Goal: Task Accomplishment & Management: Manage account settings

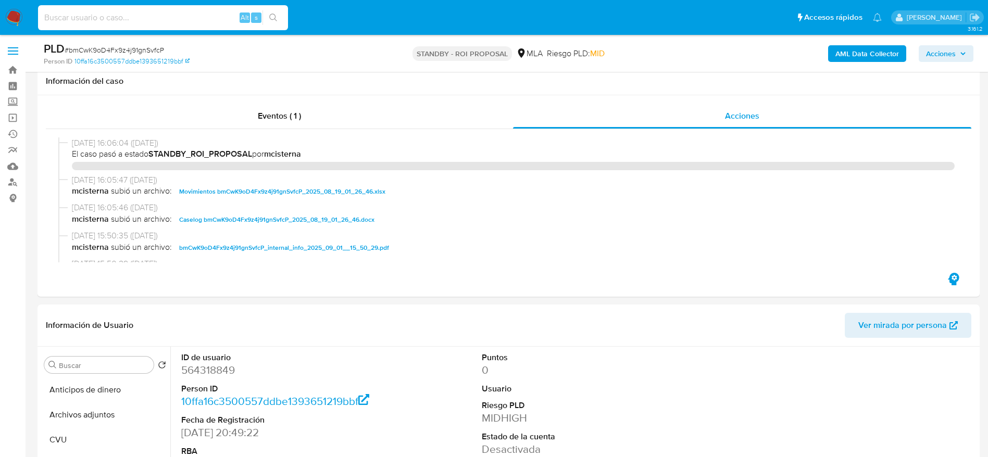
select select "10"
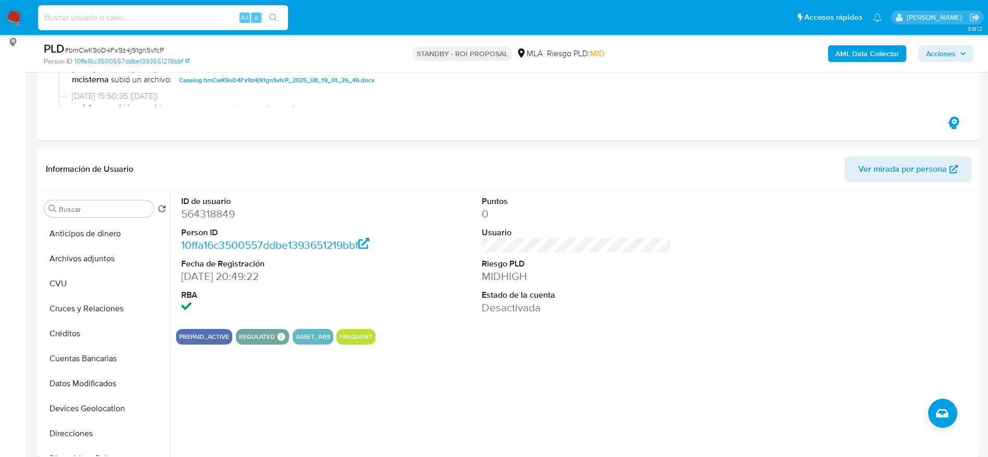
scroll to position [570, 0]
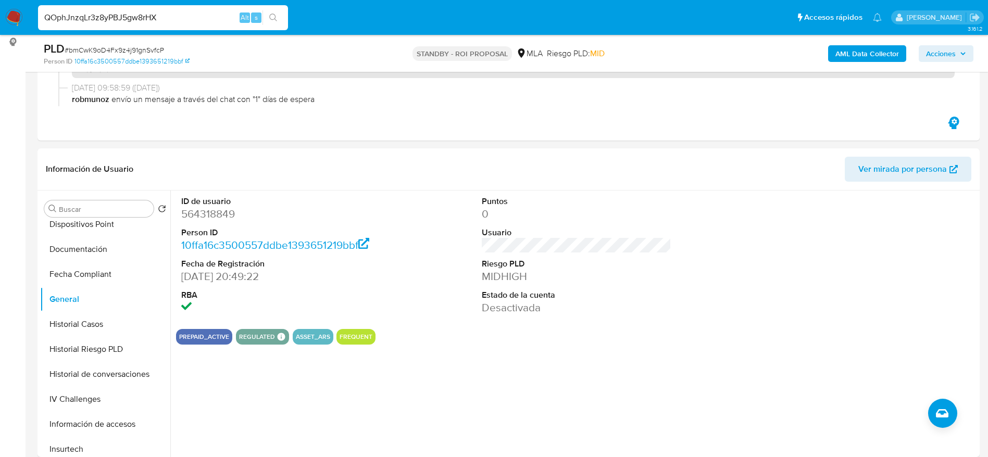
type input "QOphJnzqLr3z8yPBJ5gw8rHX"
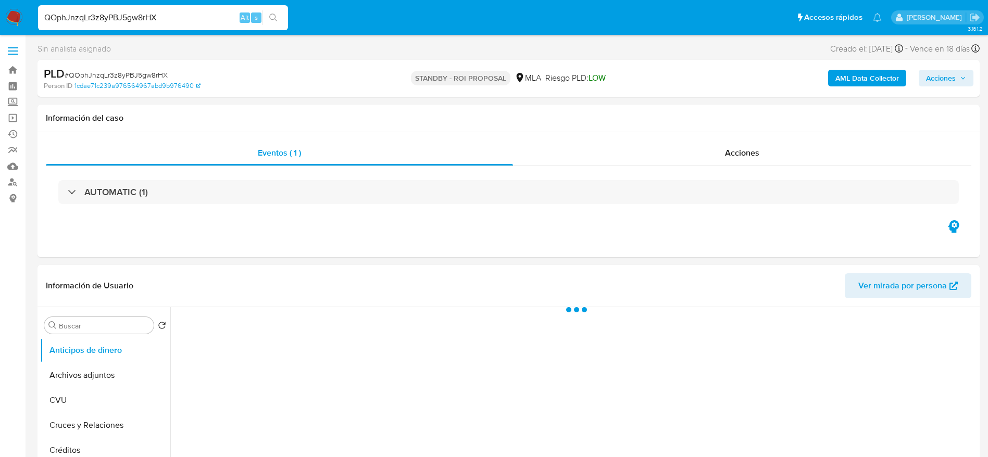
select select "10"
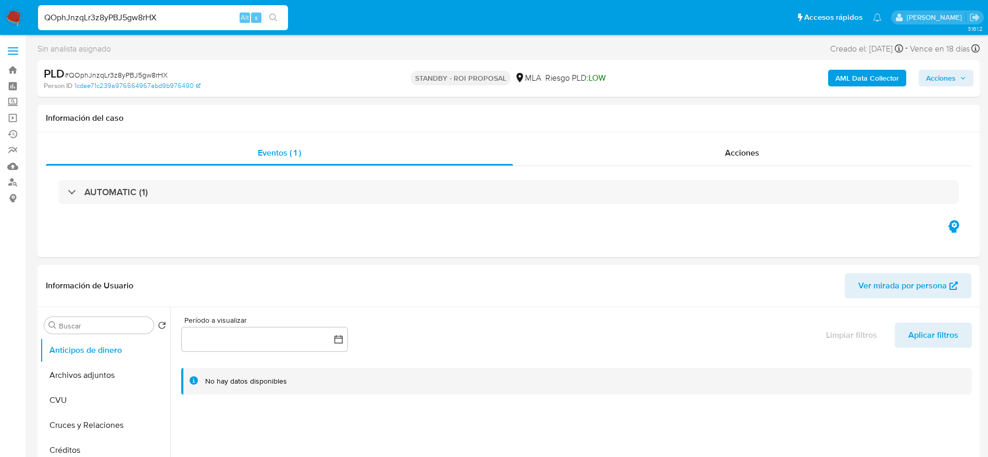
click at [172, 17] on input "QOphJnzqLr3z8yPBJ5gw8rHX" at bounding box center [163, 18] width 250 height 14
click at [172, 16] on input "QOphJnzqLr3z8yPBJ5gw8rHX" at bounding box center [163, 18] width 250 height 14
paste input "191265537"
type input "191265537"
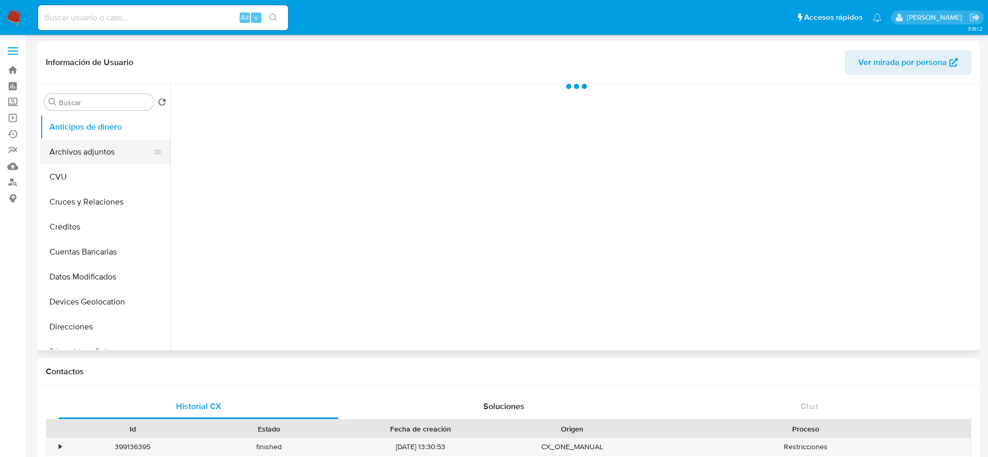
click at [91, 151] on button "Archivos adjuntos" at bounding box center [101, 152] width 122 height 25
select select "10"
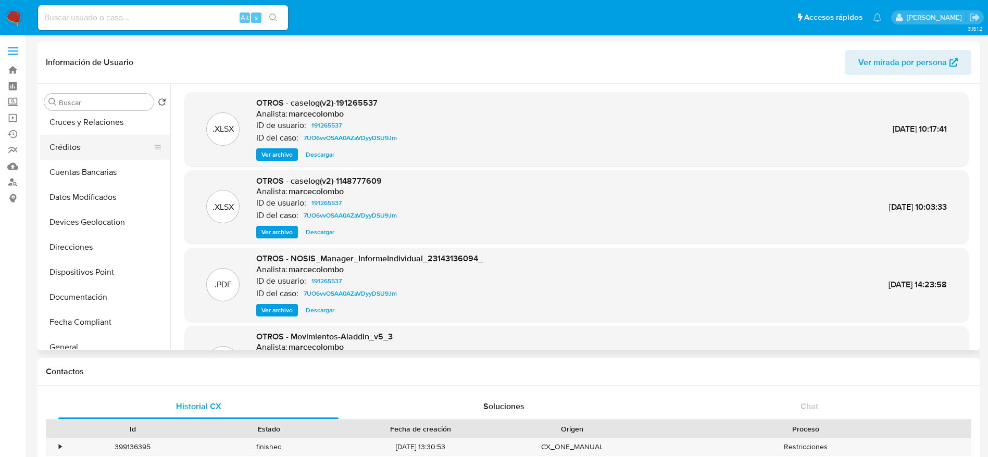
scroll to position [234, 0]
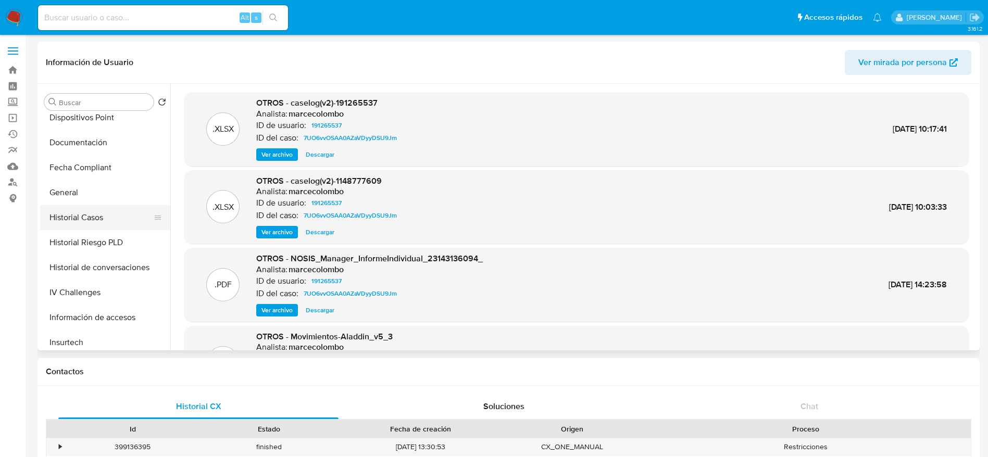
click at [82, 225] on button "Historial Casos" at bounding box center [101, 217] width 122 height 25
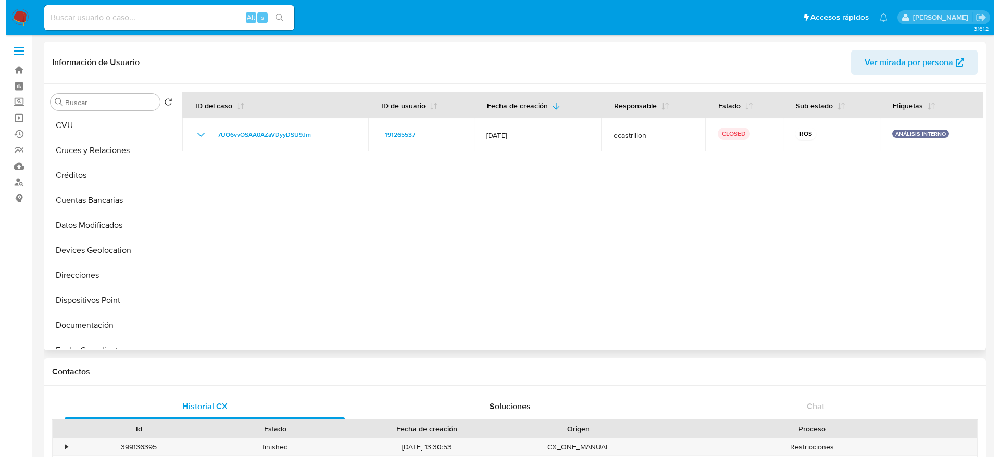
scroll to position [0, 0]
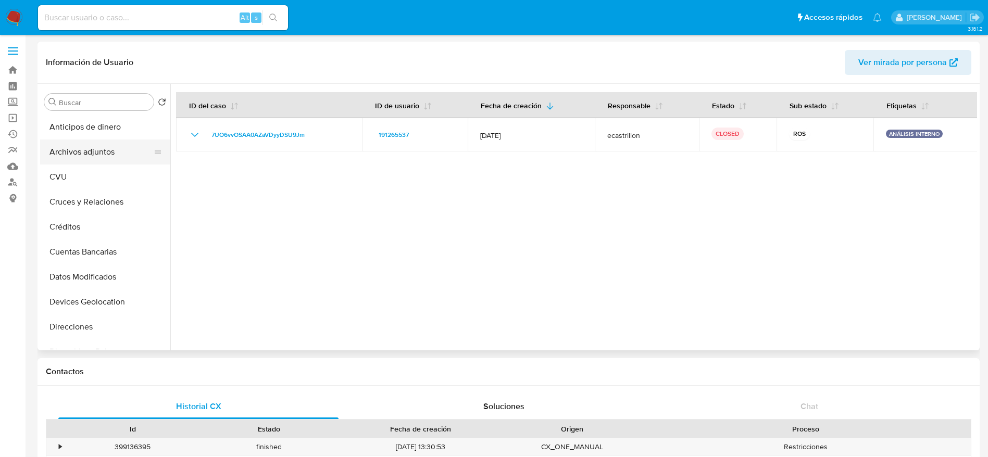
click at [82, 150] on button "Archivos adjuntos" at bounding box center [101, 152] width 122 height 25
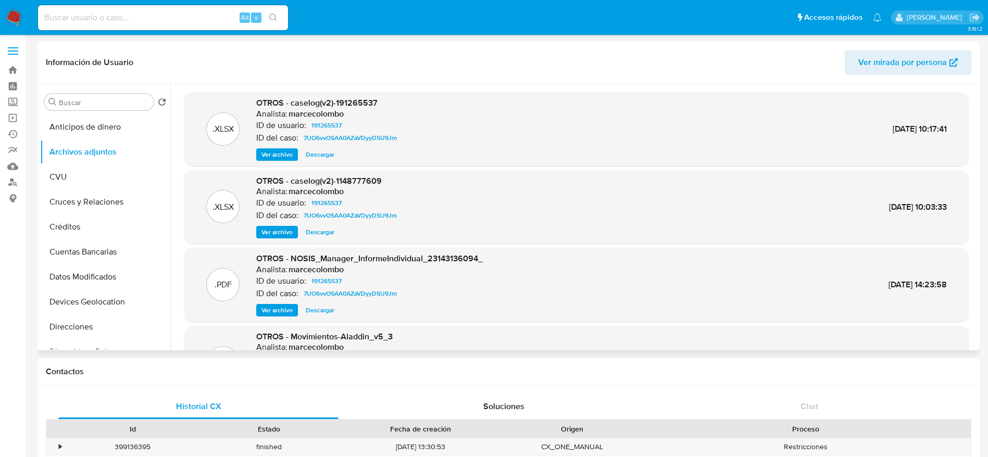
click at [910, 68] on span "Ver mirada por persona" at bounding box center [903, 62] width 89 height 25
click at [281, 151] on span "Ver archivo" at bounding box center [277, 155] width 31 height 10
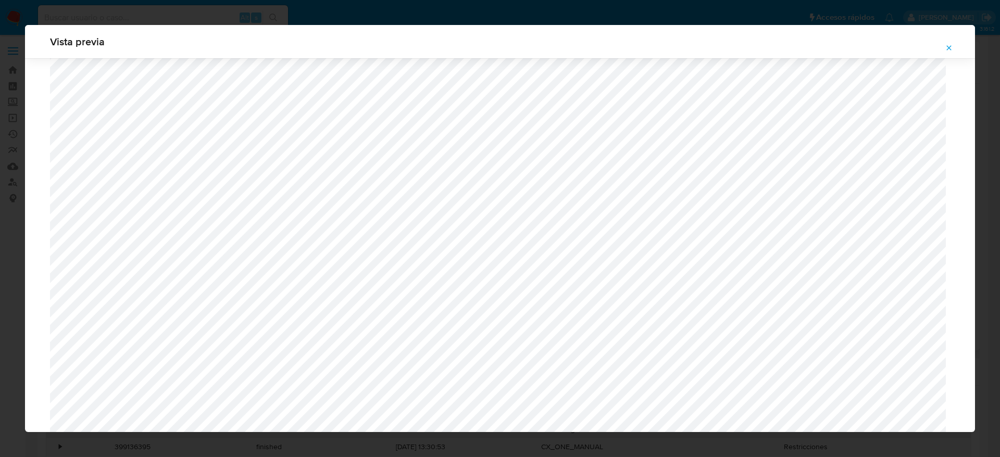
scroll to position [761, 0]
click at [955, 43] on button "Attachment preview" at bounding box center [949, 48] width 23 height 17
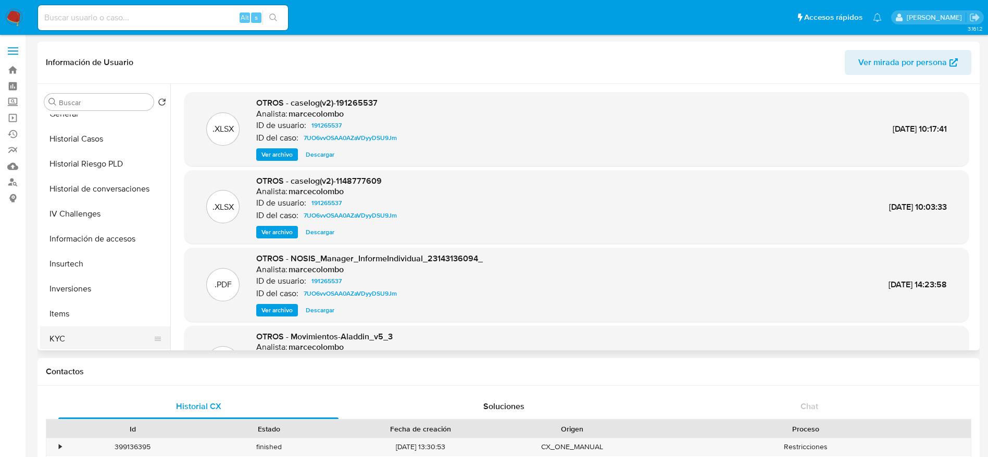
scroll to position [391, 0]
click at [76, 264] on button "KYC" at bounding box center [101, 261] width 122 height 25
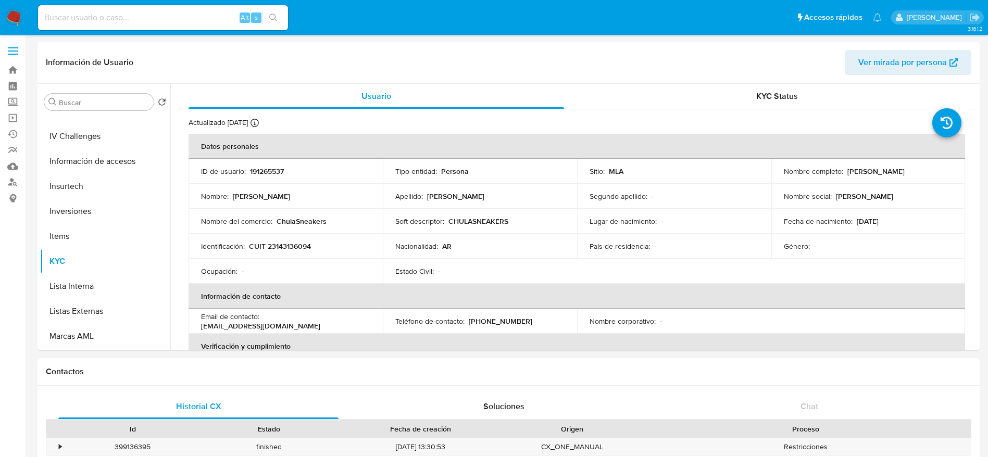
click at [280, 245] on p "CUIT 23143136094" at bounding box center [280, 246] width 62 height 9
copy p "23143136094"
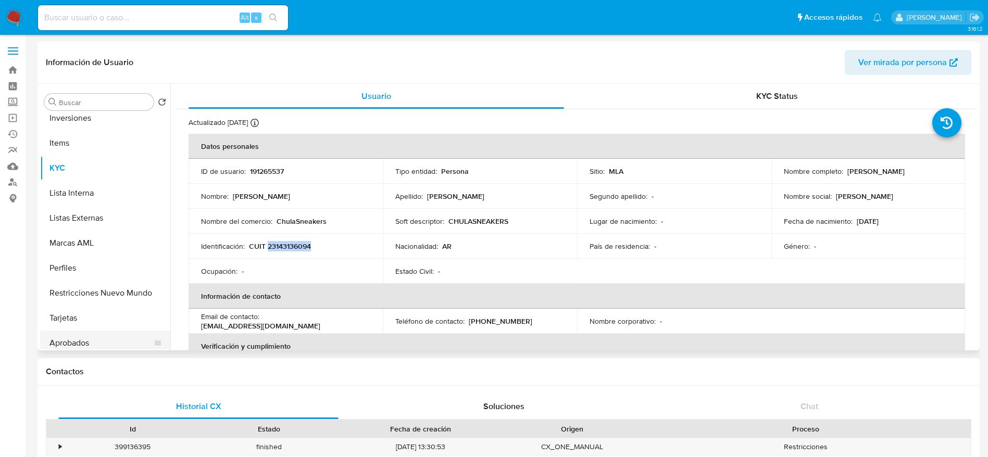
scroll to position [540, 0]
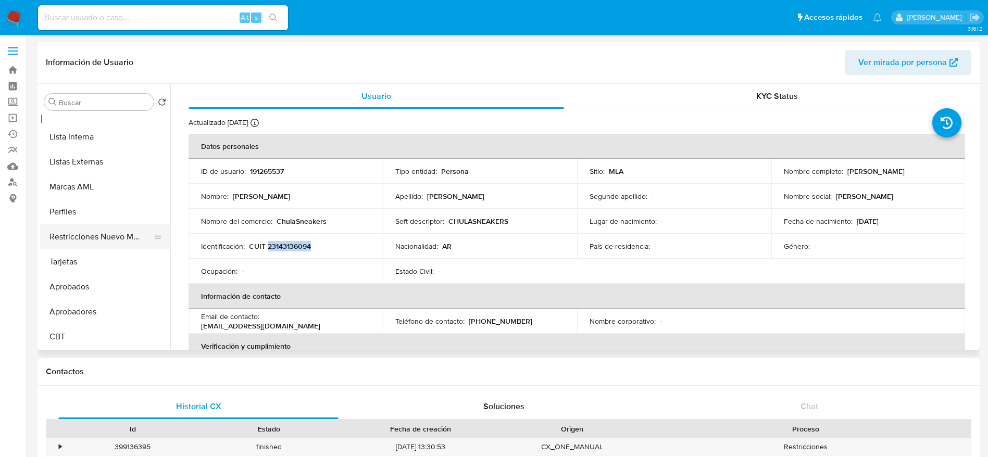
click at [109, 240] on button "Restricciones Nuevo Mundo" at bounding box center [101, 237] width 122 height 25
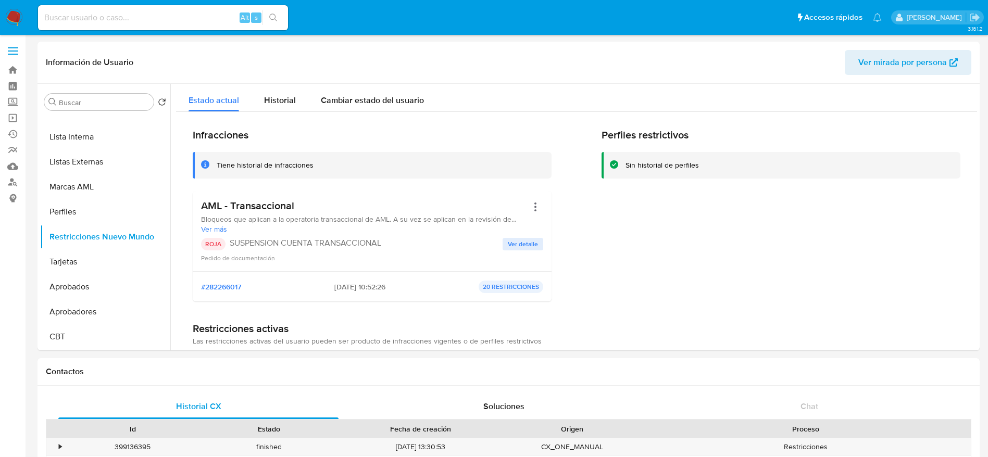
click at [14, 23] on img at bounding box center [14, 18] width 18 height 18
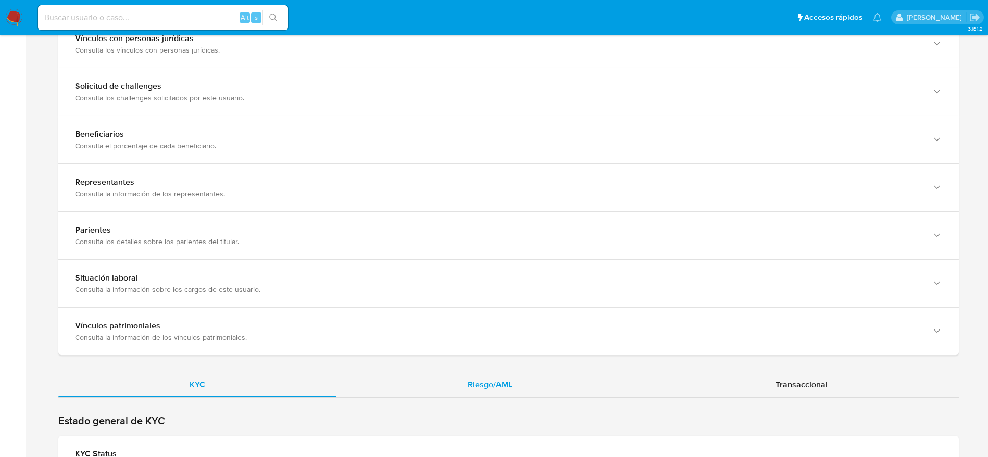
drag, startPoint x: 494, startPoint y: 377, endPoint x: 587, endPoint y: 302, distance: 119.6
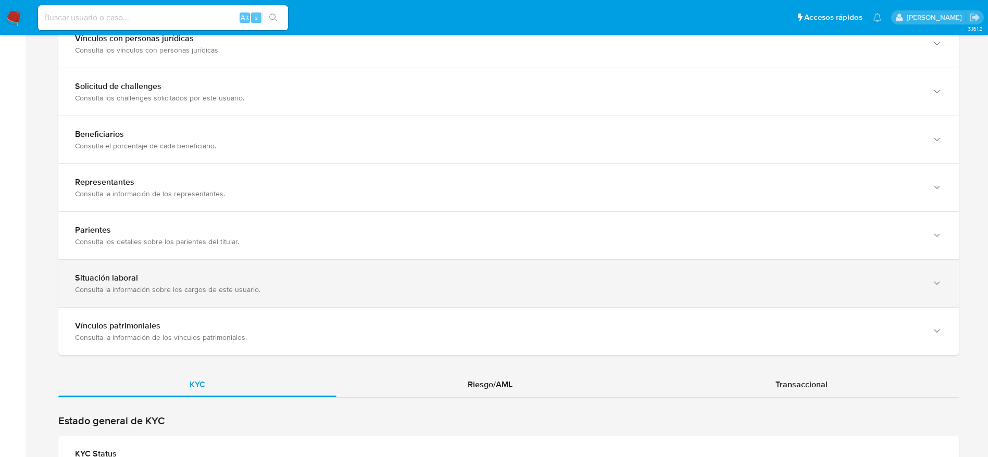
click at [494, 377] on div "Riesgo/AML" at bounding box center [490, 385] width 307 height 25
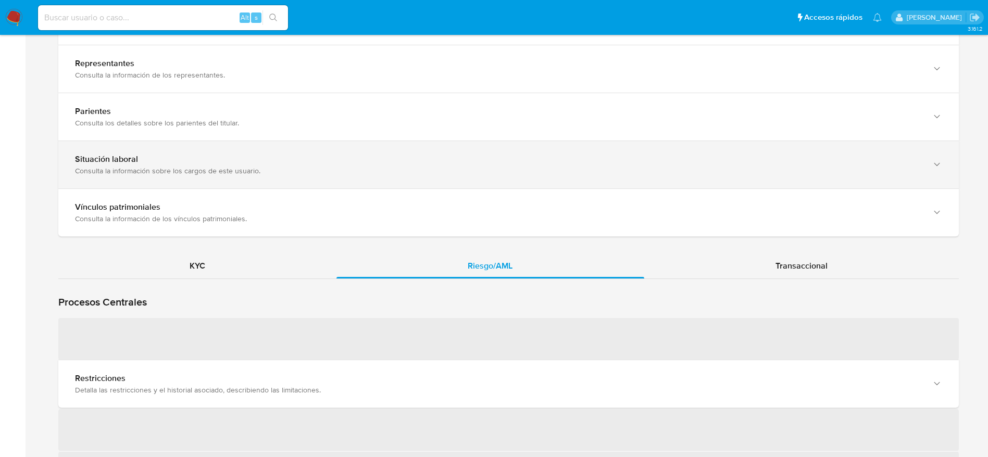
scroll to position [860, 0]
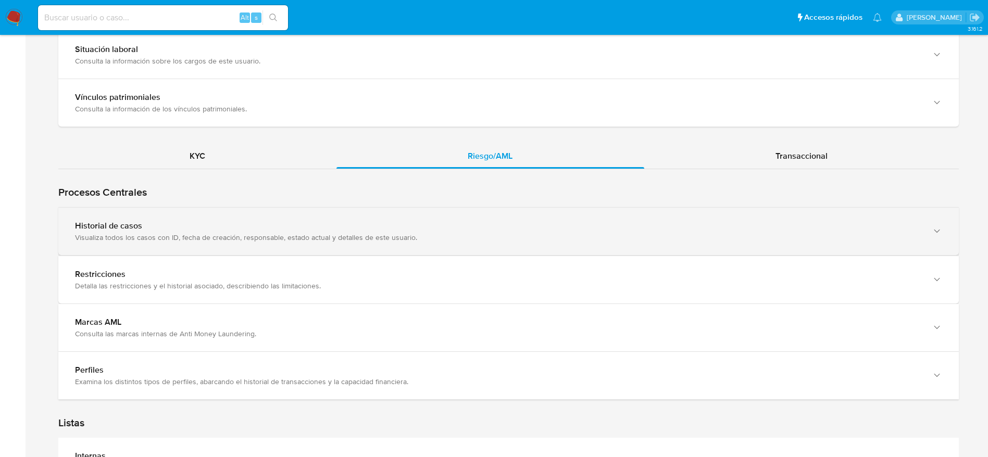
click at [476, 226] on div "Historial de casos" at bounding box center [498, 226] width 847 height 10
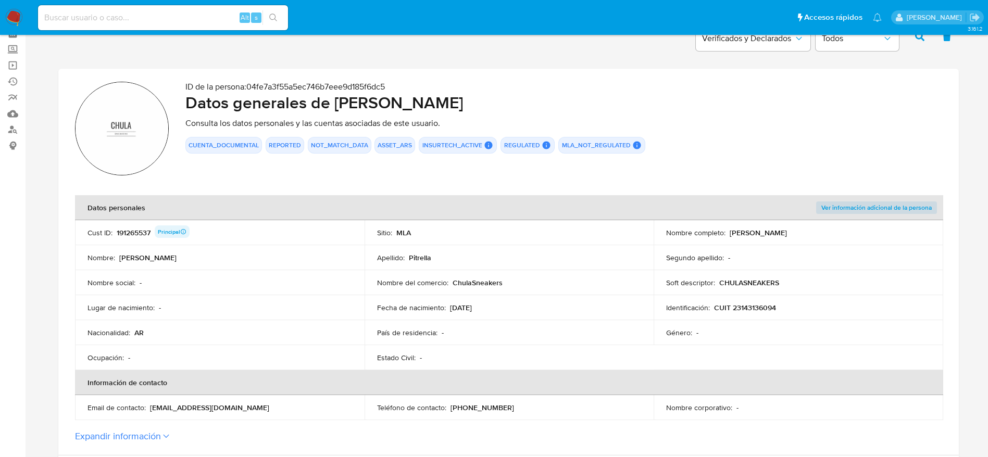
scroll to position [0, 0]
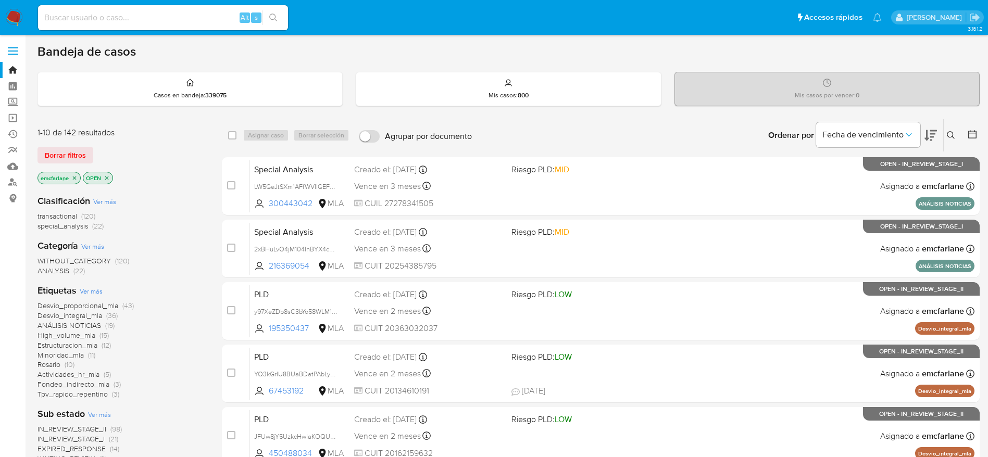
click at [166, 17] on input at bounding box center [163, 18] width 250 height 14
paste input "QOphJnzqLr3z8yPBJ5gw8rHX"
type input "QOphJnzqLr3z8yPBJ5gw8rHX"
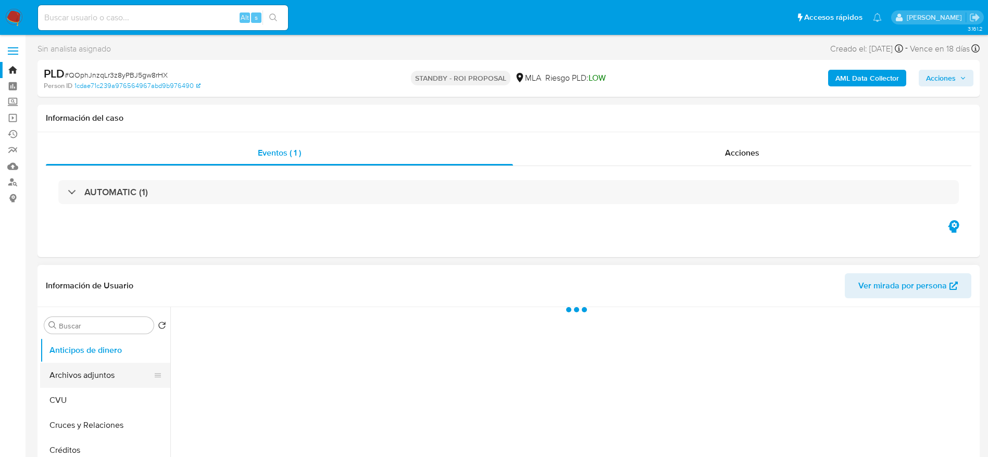
click at [106, 381] on button "Archivos adjuntos" at bounding box center [101, 375] width 122 height 25
select select "10"
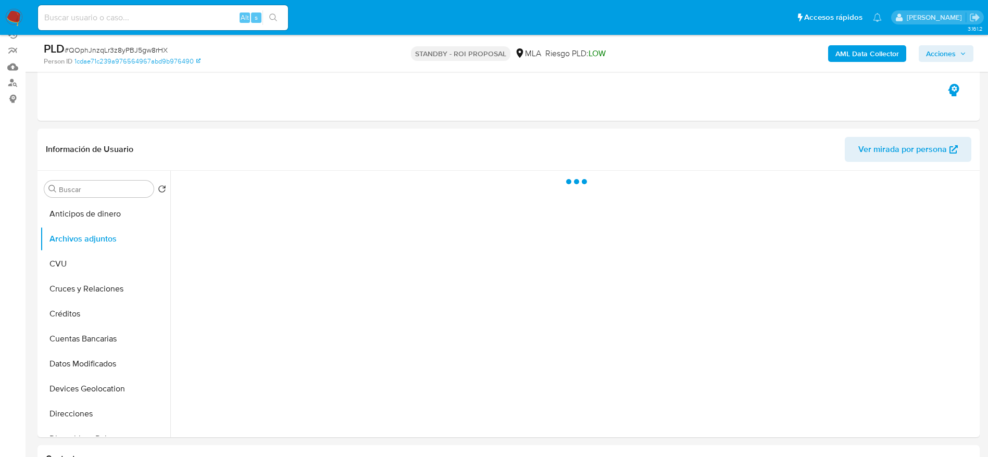
scroll to position [156, 0]
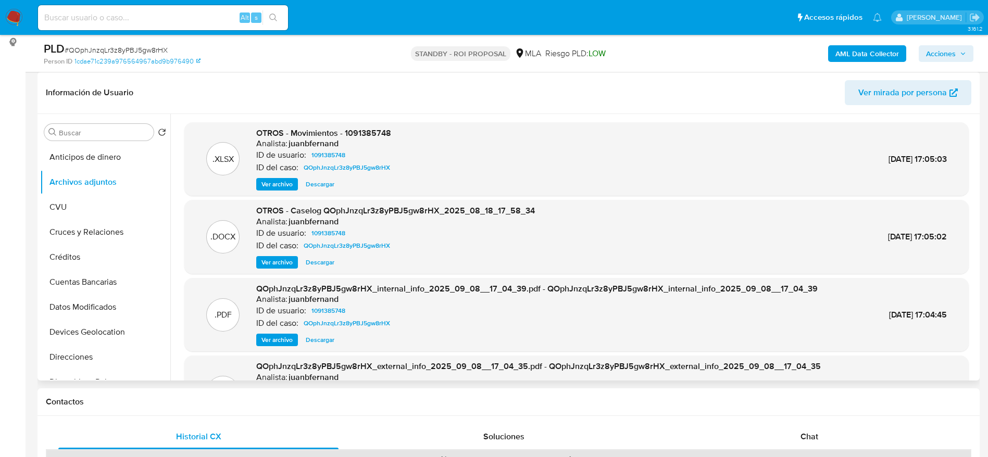
click at [317, 259] on span "Descargar" at bounding box center [320, 262] width 29 height 10
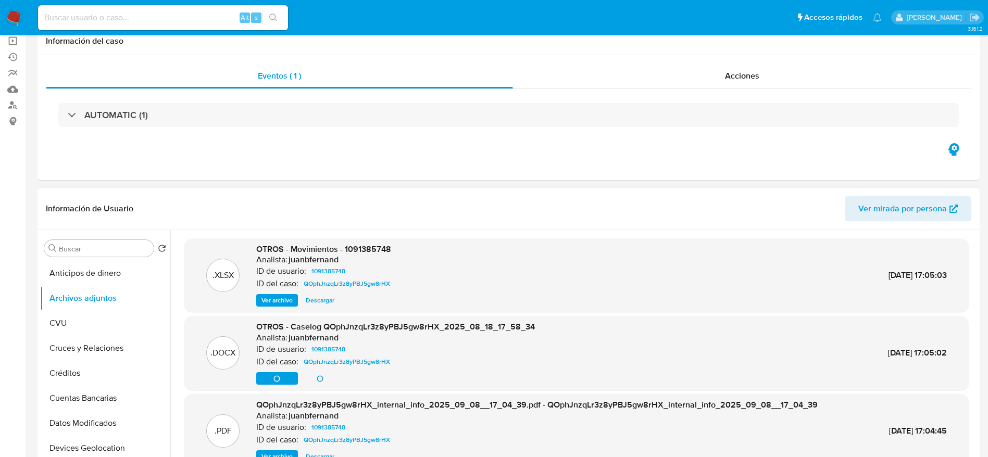
scroll to position [0, 0]
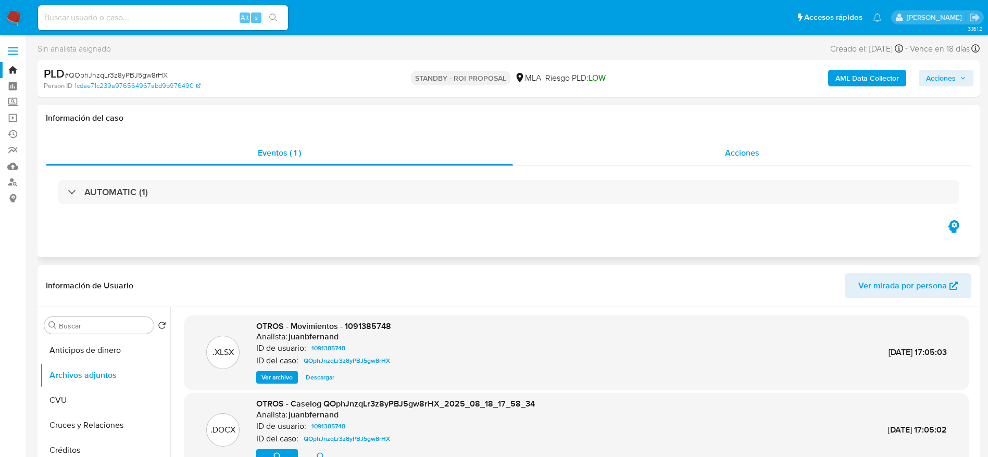
click at [739, 159] on div "Acciones" at bounding box center [742, 153] width 458 height 25
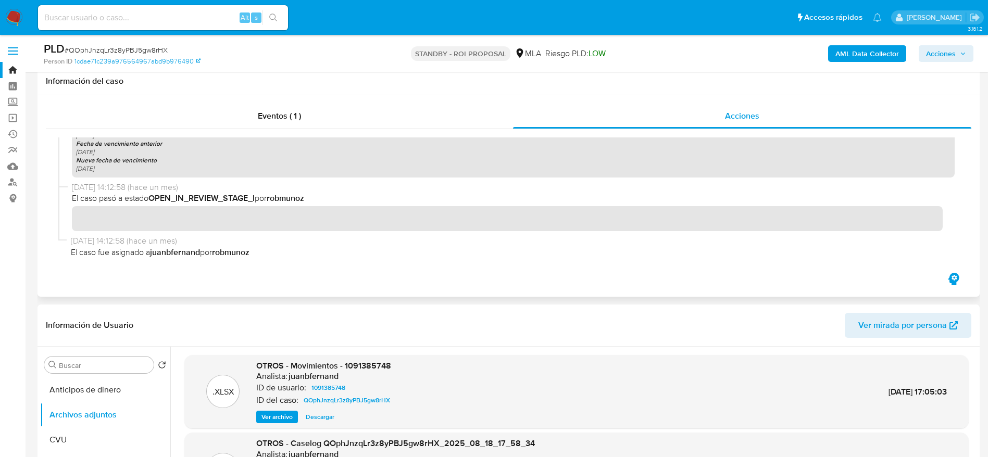
scroll to position [391, 0]
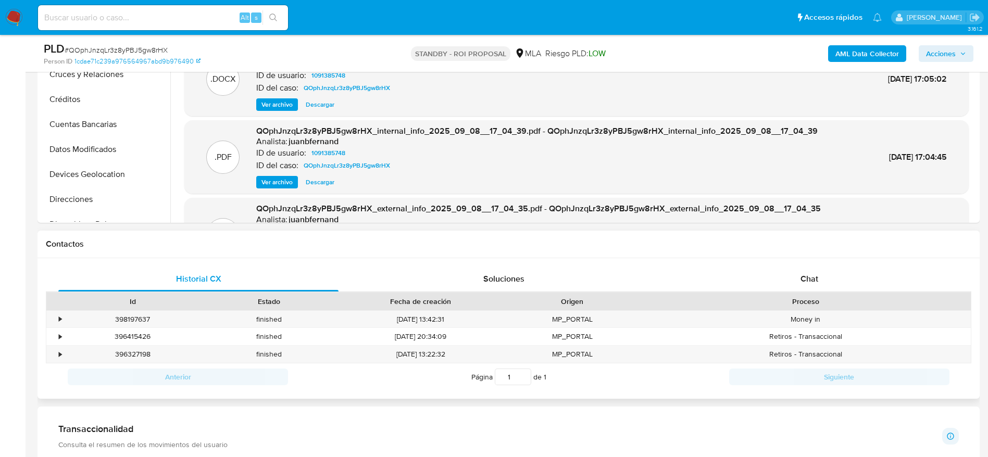
drag, startPoint x: 528, startPoint y: 243, endPoint x: 582, endPoint y: 254, distance: 54.9
click at [528, 243] on h1 "Contactos" at bounding box center [509, 244] width 926 height 10
click at [811, 279] on span "Chat" at bounding box center [810, 279] width 18 height 12
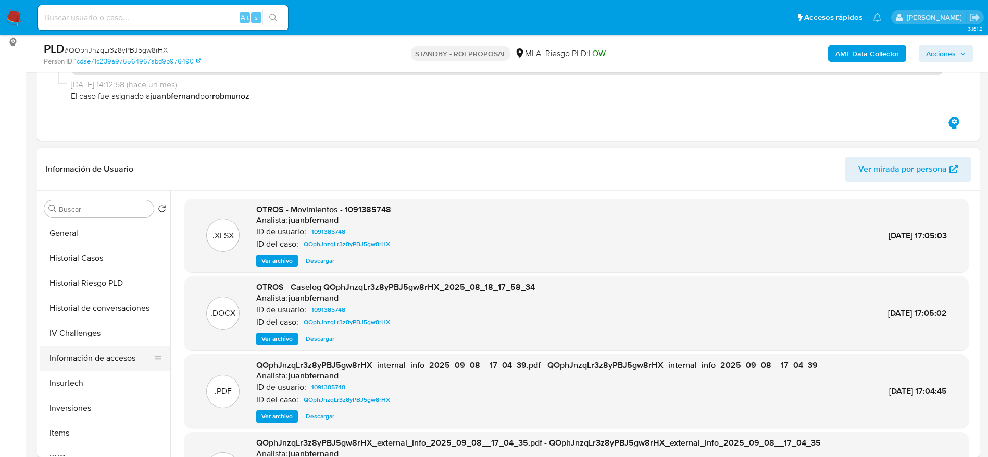
scroll to position [313, 0]
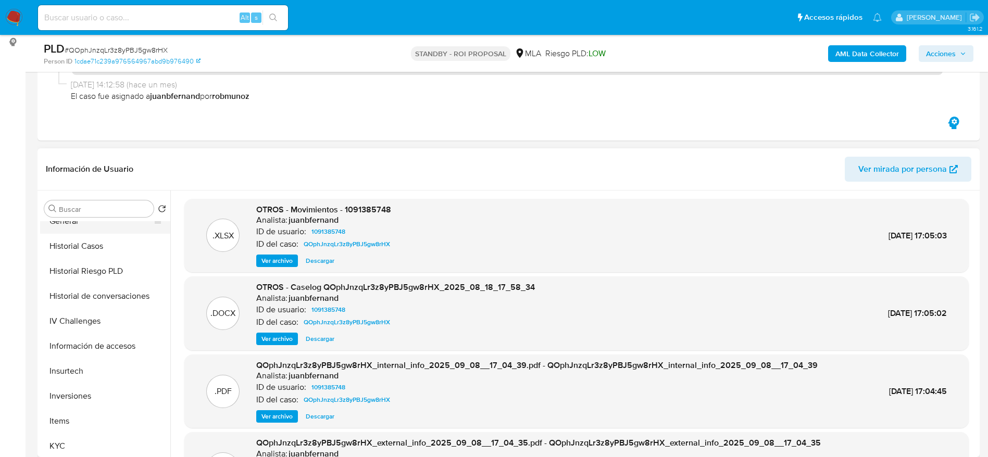
click at [71, 222] on button "General" at bounding box center [101, 221] width 122 height 25
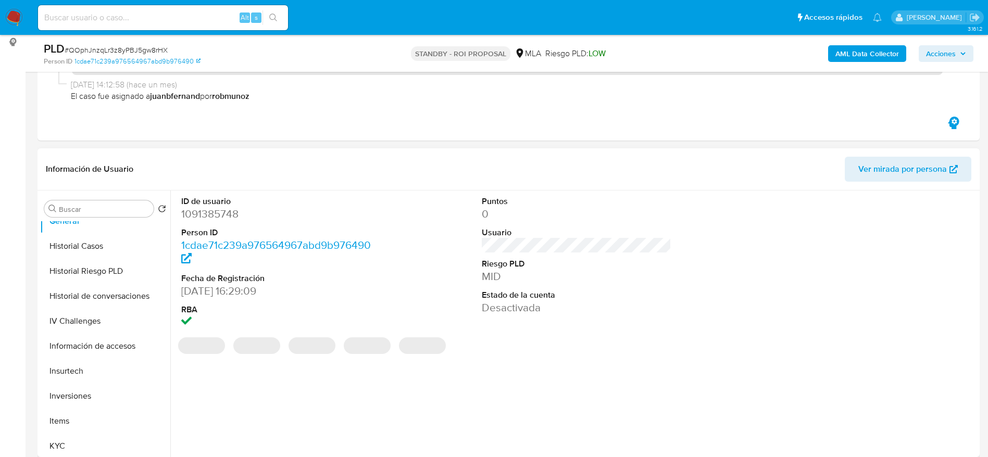
click at [205, 218] on dd "1091385748" at bounding box center [276, 214] width 190 height 15
copy dd "1091385748"
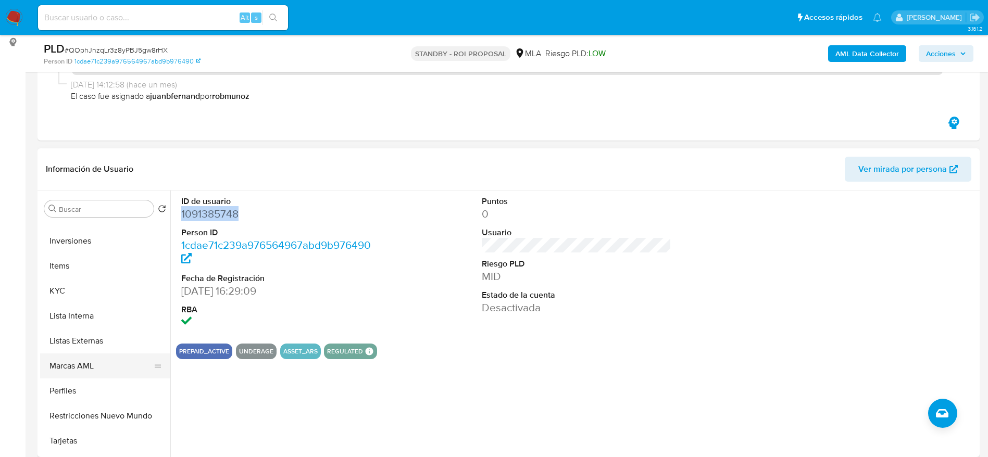
scroll to position [469, 0]
click at [64, 282] on button "KYC" at bounding box center [101, 290] width 122 height 25
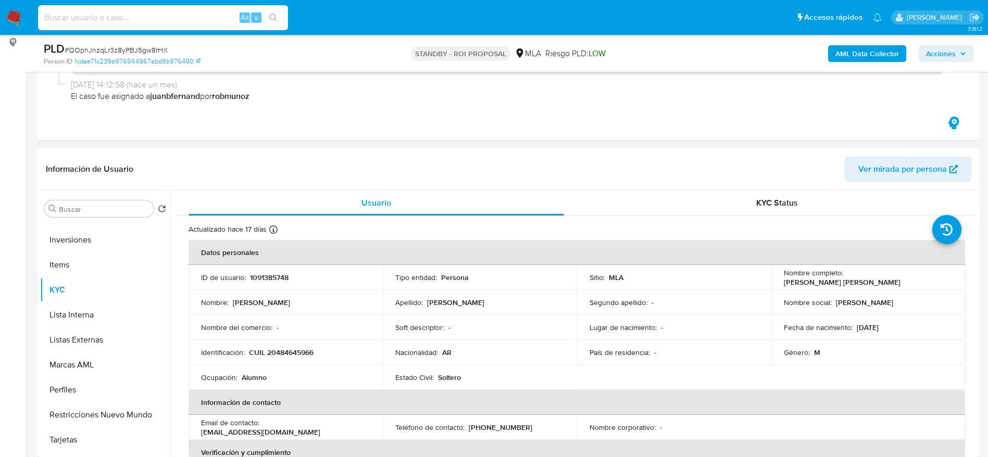
click at [182, 15] on input at bounding box center [163, 18] width 250 height 14
paste input "Rq0xBEAG9PaMG3xxGfrktbQW"
type input "Rq0xBEAG9PaMG3xxGfrktbQW"
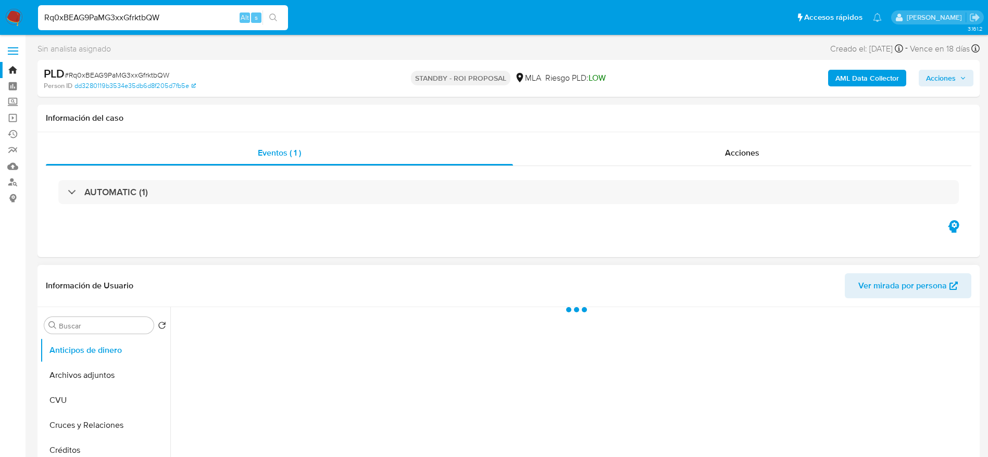
scroll to position [78, 0]
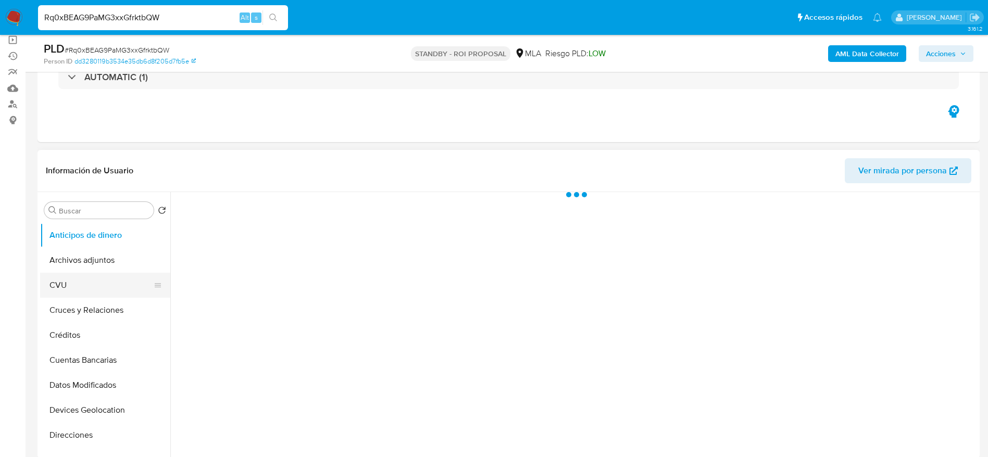
select select "10"
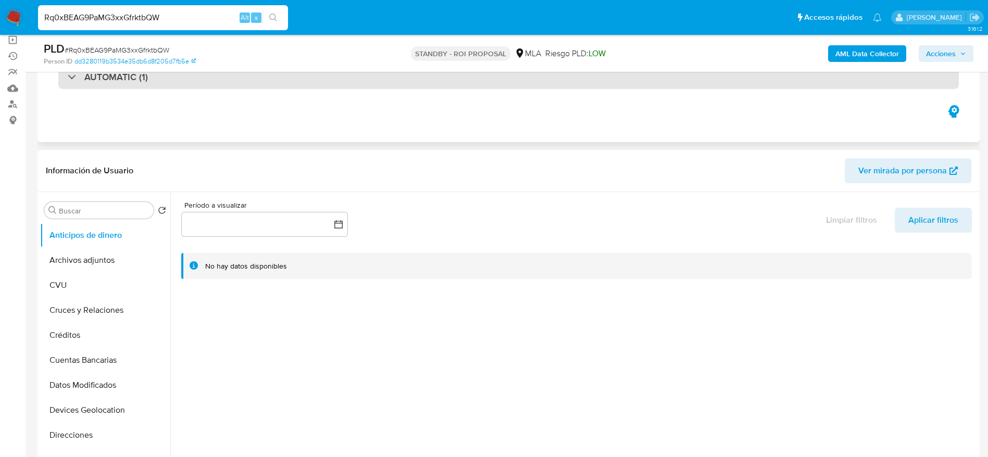
scroll to position [0, 0]
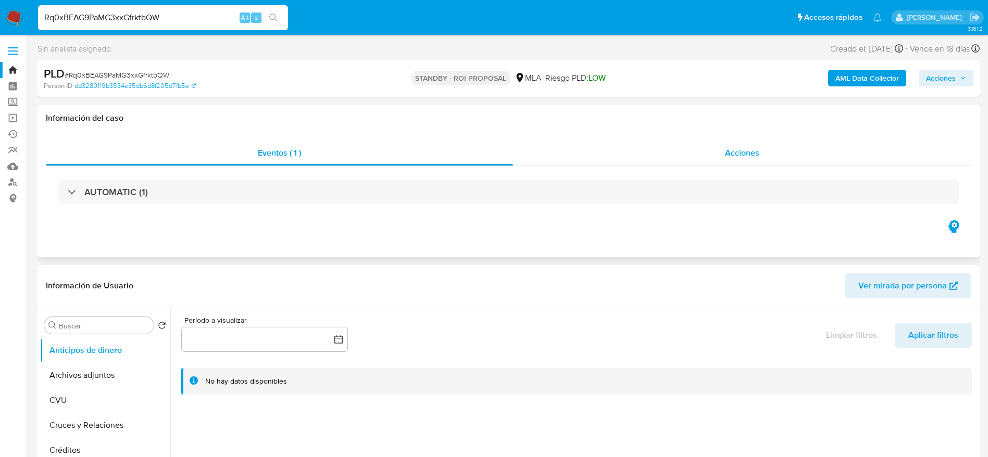
click at [750, 142] on div "Acciones" at bounding box center [742, 153] width 458 height 25
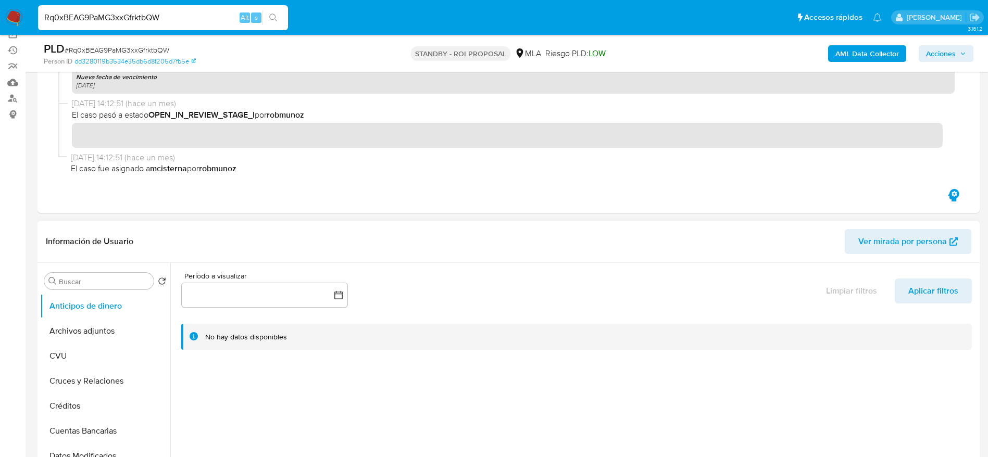
scroll to position [234, 0]
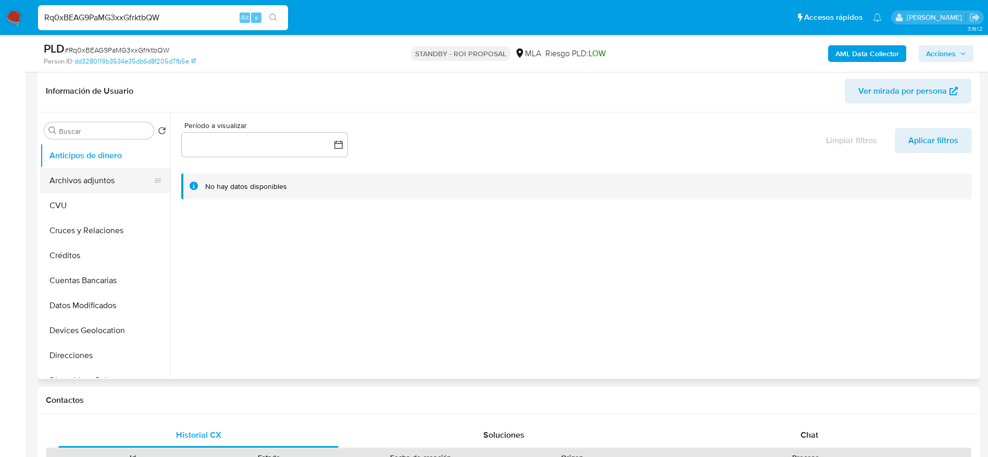
click at [88, 179] on button "Archivos adjuntos" at bounding box center [101, 180] width 122 height 25
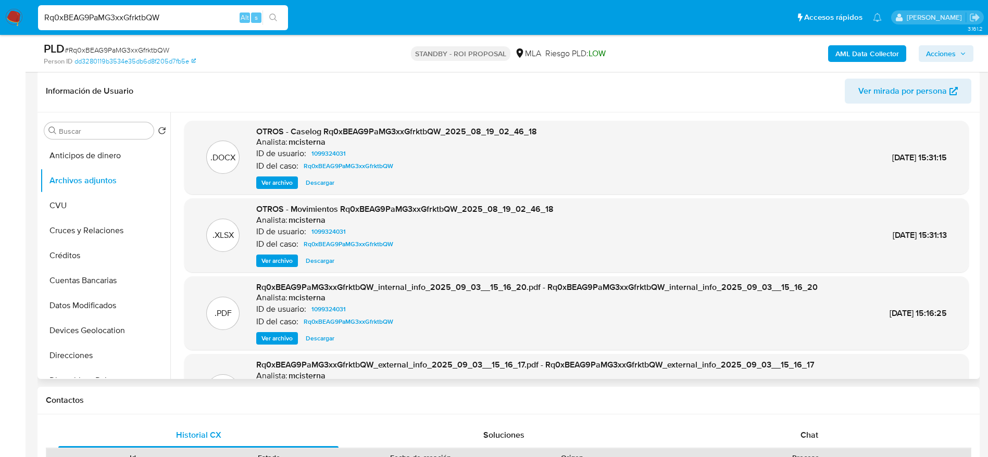
click at [331, 183] on span "Descargar" at bounding box center [320, 183] width 29 height 10
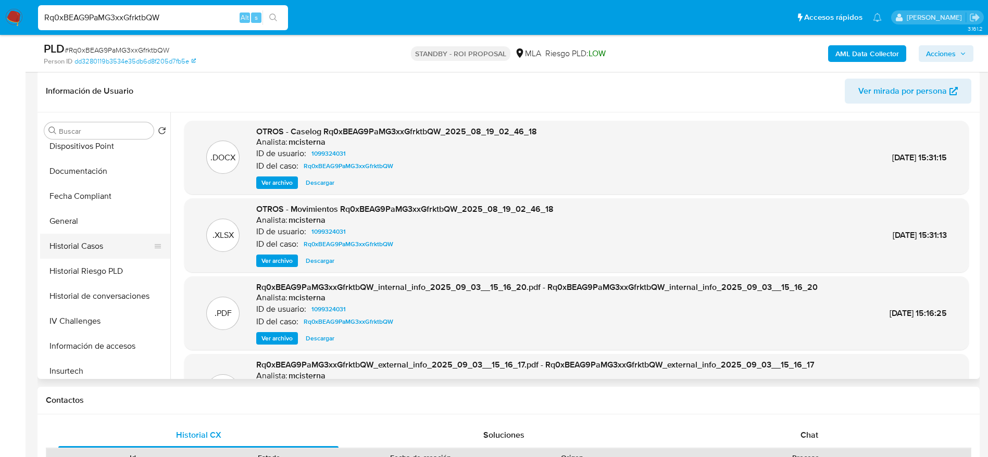
drag, startPoint x: 88, startPoint y: 243, endPoint x: 104, endPoint y: 246, distance: 16.5
click at [88, 243] on button "Historial Casos" at bounding box center [101, 246] width 122 height 25
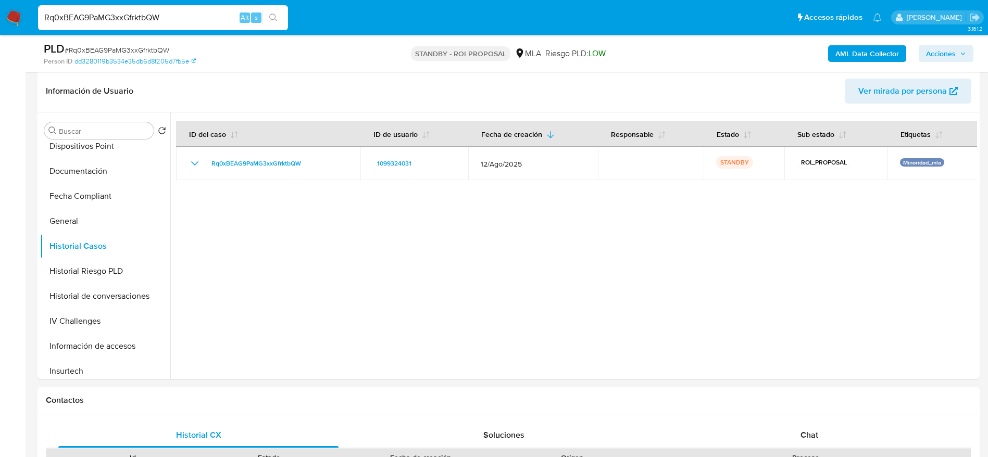
click at [187, 16] on input "Rq0xBEAG9PaMG3xxGfrktbQW" at bounding box center [163, 18] width 250 height 14
paste input "1123467936"
type input "1123467936"
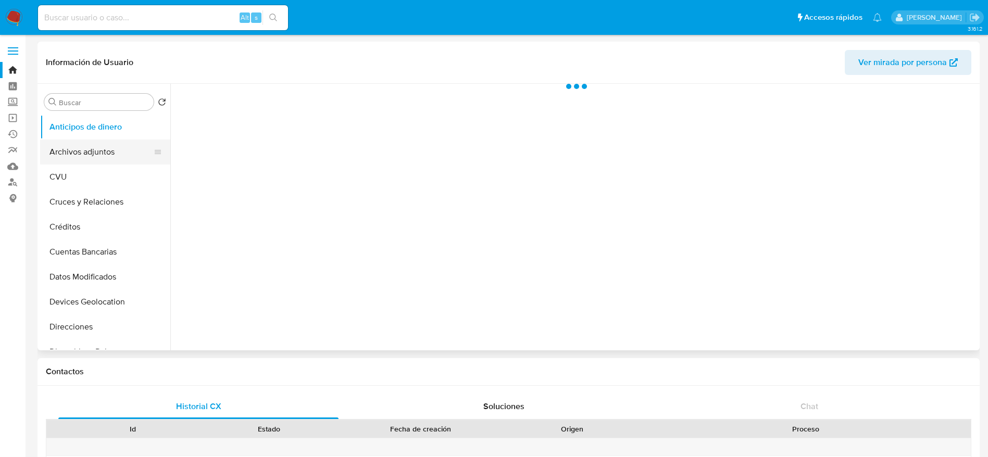
select select "10"
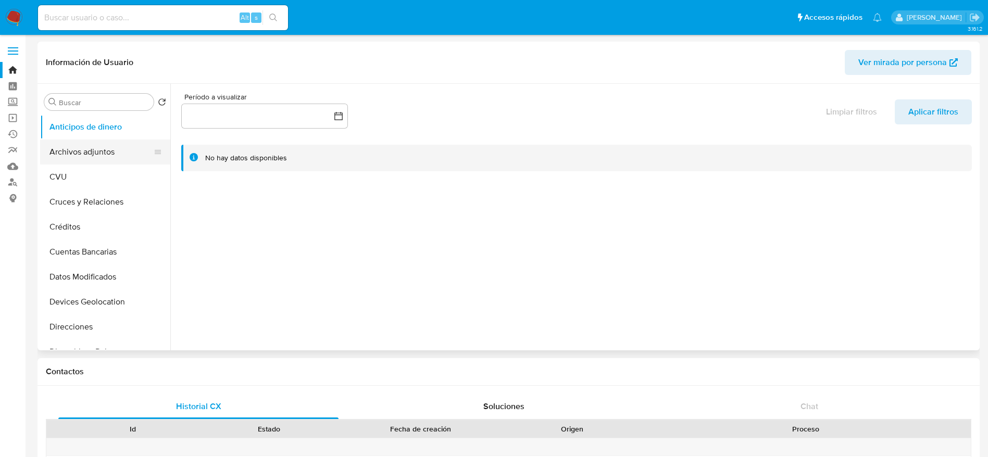
click at [88, 142] on button "Archivos adjuntos" at bounding box center [101, 152] width 122 height 25
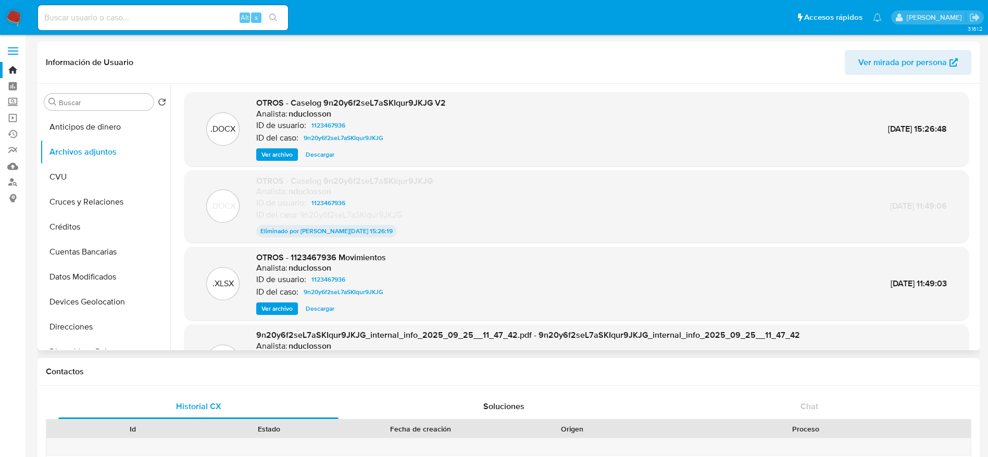
click at [318, 156] on span "Descargar" at bounding box center [320, 155] width 29 height 10
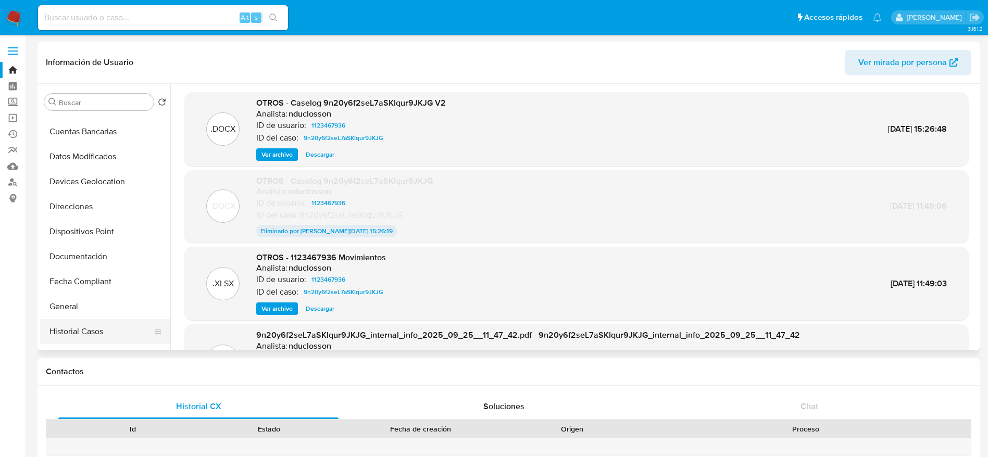
scroll to position [156, 0]
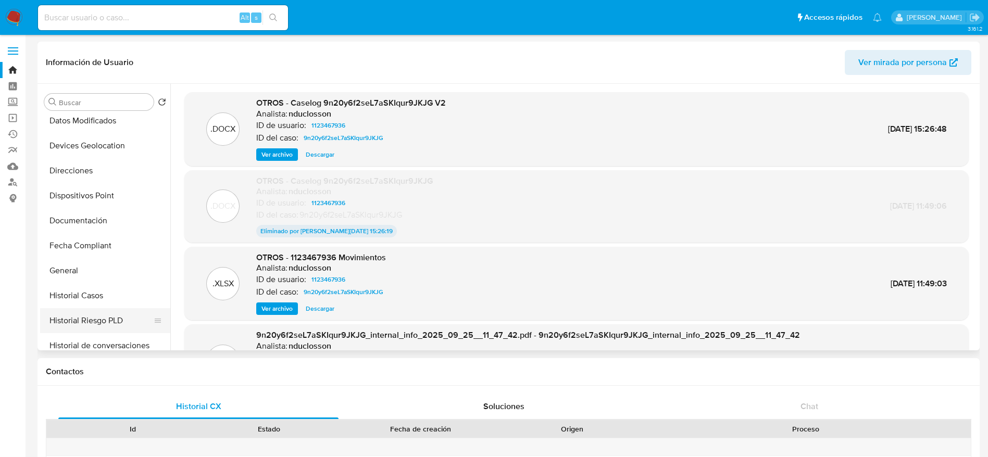
click at [87, 325] on button "Historial Riesgo PLD" at bounding box center [101, 320] width 122 height 25
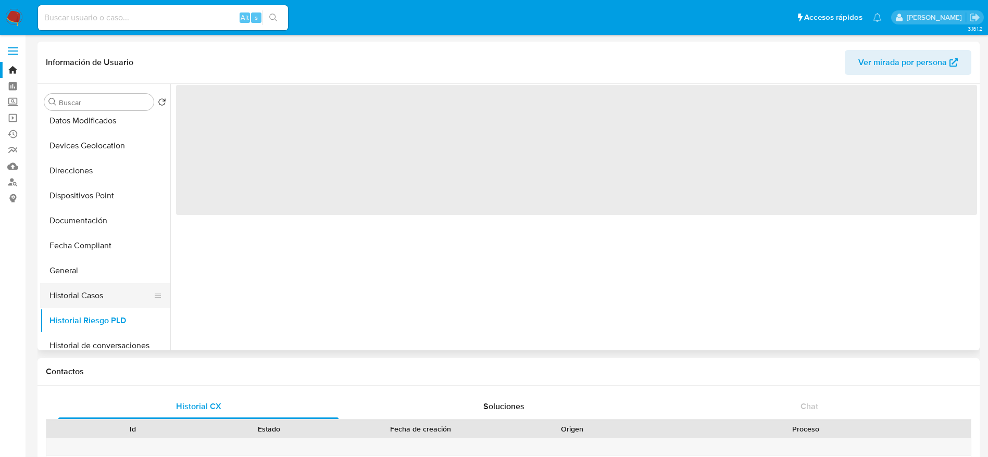
click at [84, 295] on button "Historial Casos" at bounding box center [101, 295] width 122 height 25
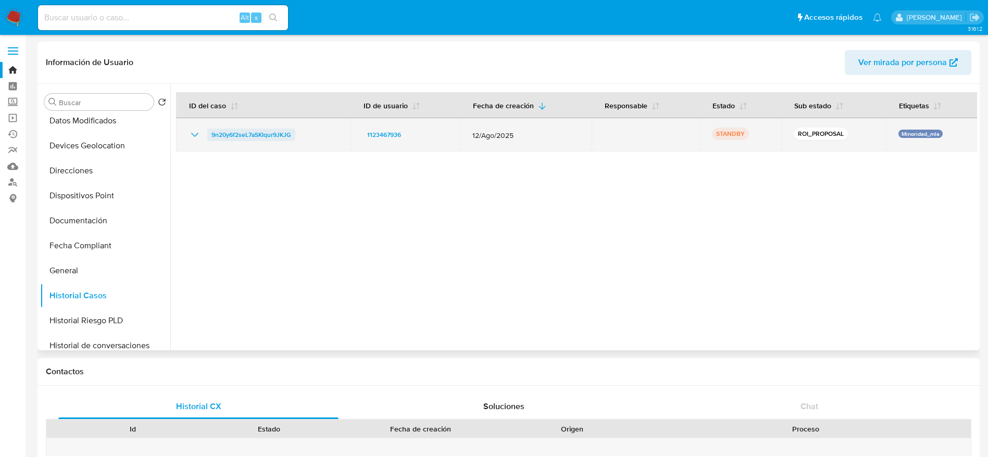
click at [284, 130] on span "9n20y6f2seL7aSKIqur9JKJG" at bounding box center [252, 135] width 80 height 13
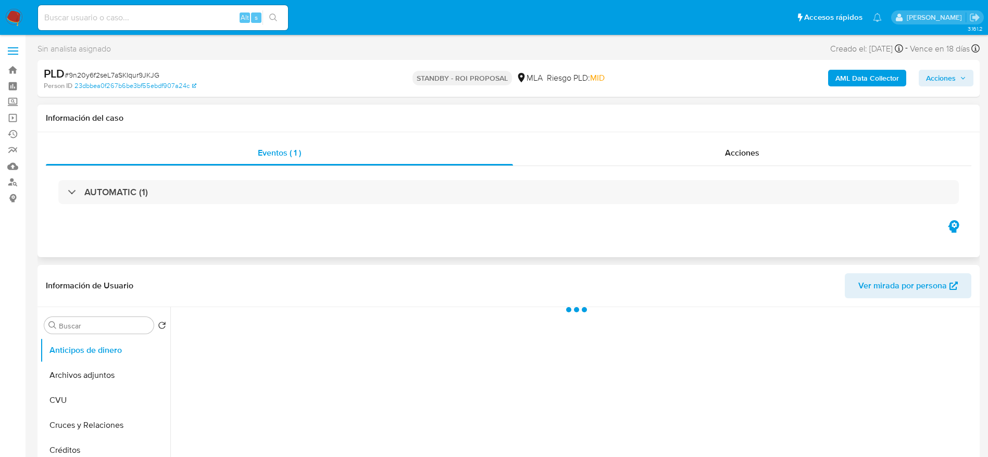
click at [729, 156] on span "Acciones" at bounding box center [742, 153] width 34 height 12
select select "10"
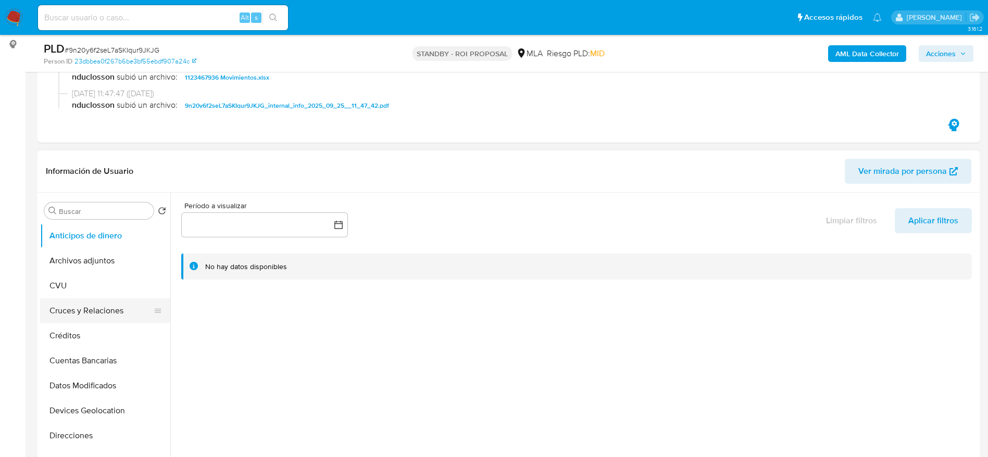
scroll to position [156, 0]
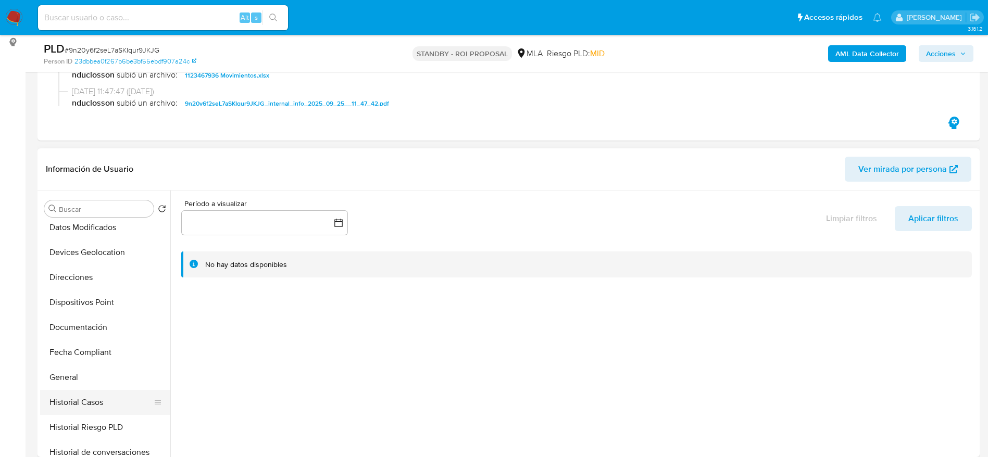
click at [99, 406] on button "Historial Casos" at bounding box center [101, 402] width 122 height 25
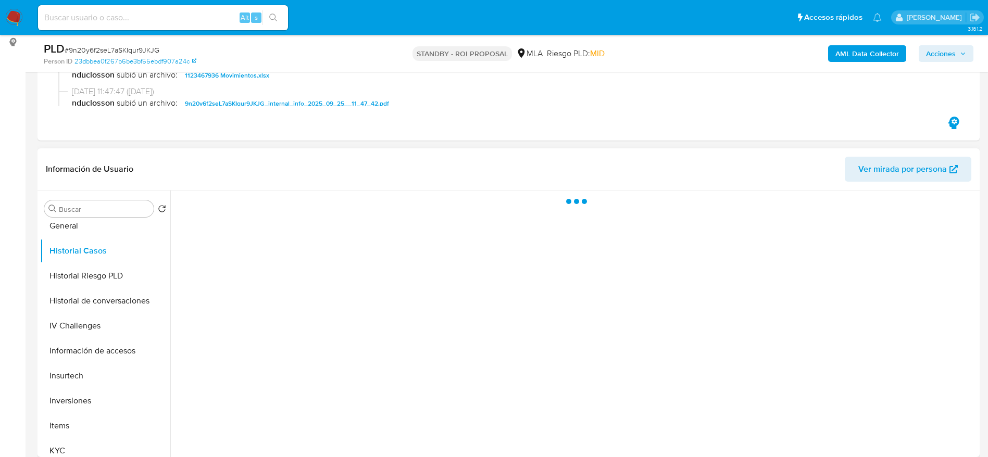
scroll to position [313, 0]
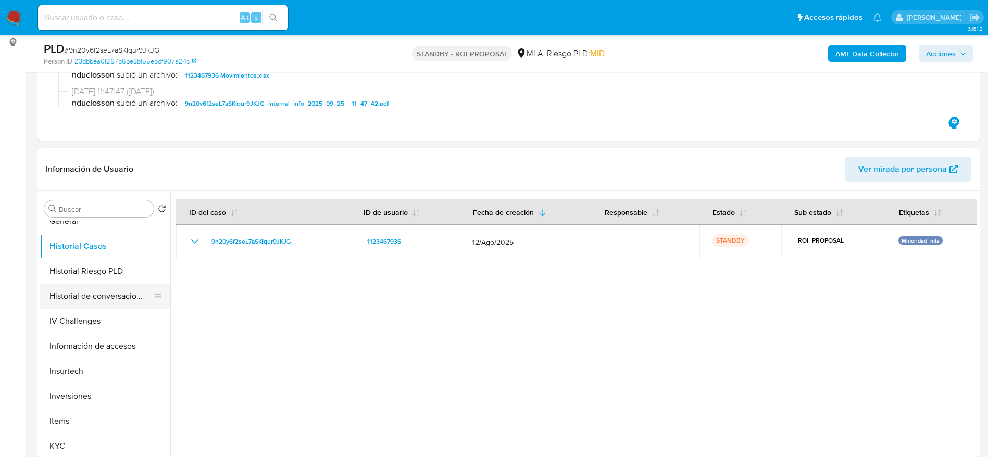
click at [119, 292] on button "Historial de conversaciones" at bounding box center [101, 296] width 122 height 25
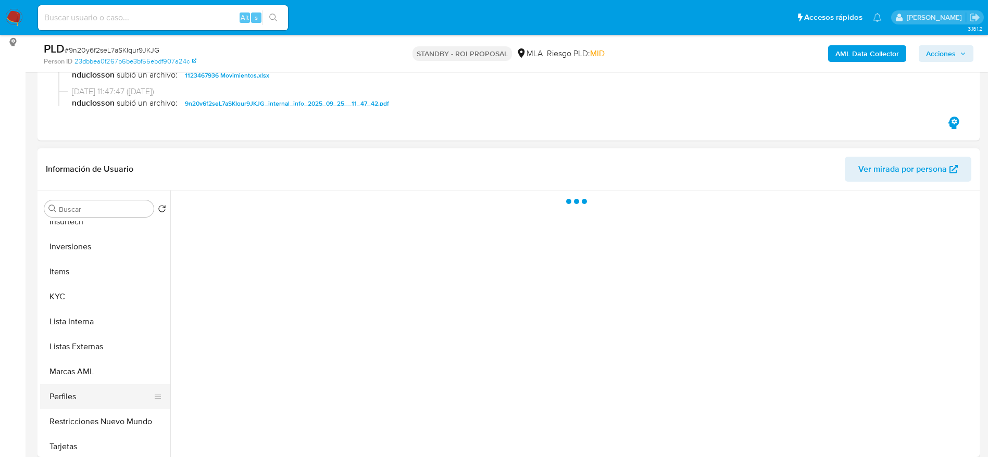
scroll to position [469, 0]
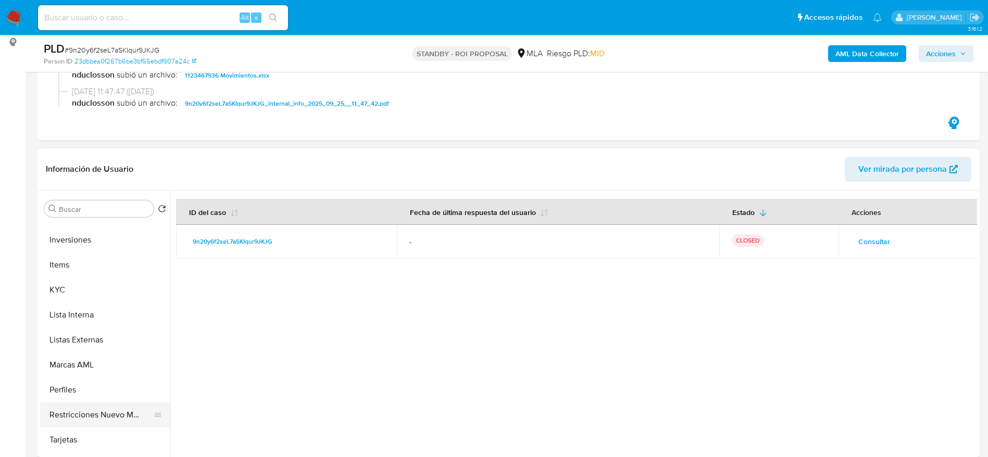
click at [94, 413] on button "Restricciones Nuevo Mundo" at bounding box center [101, 415] width 122 height 25
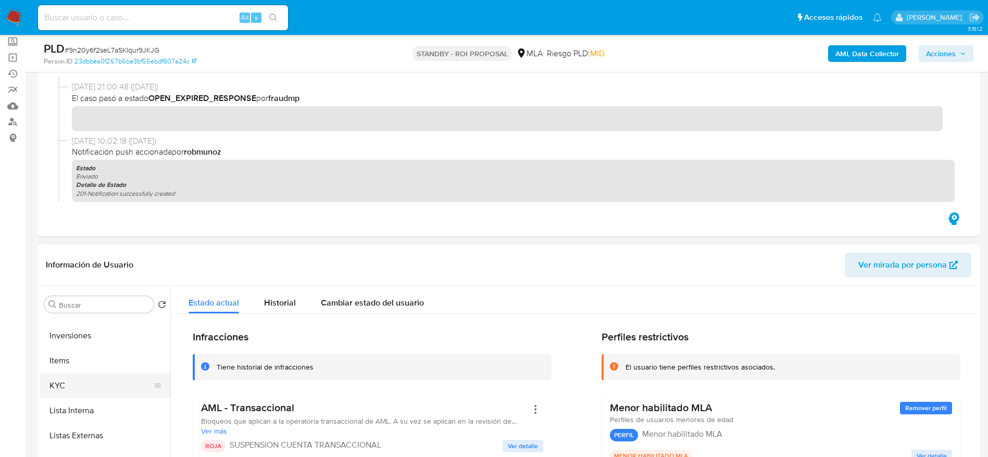
scroll to position [156, 0]
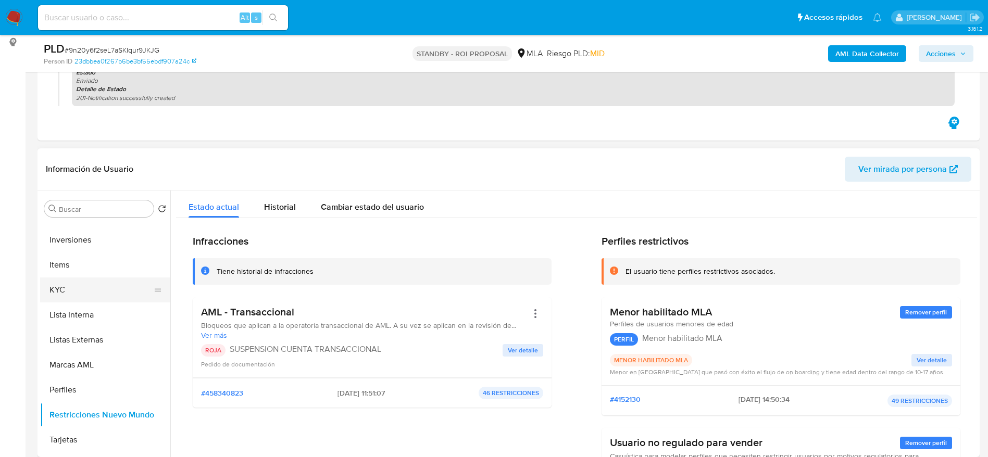
click at [85, 294] on button "KYC" at bounding box center [101, 290] width 122 height 25
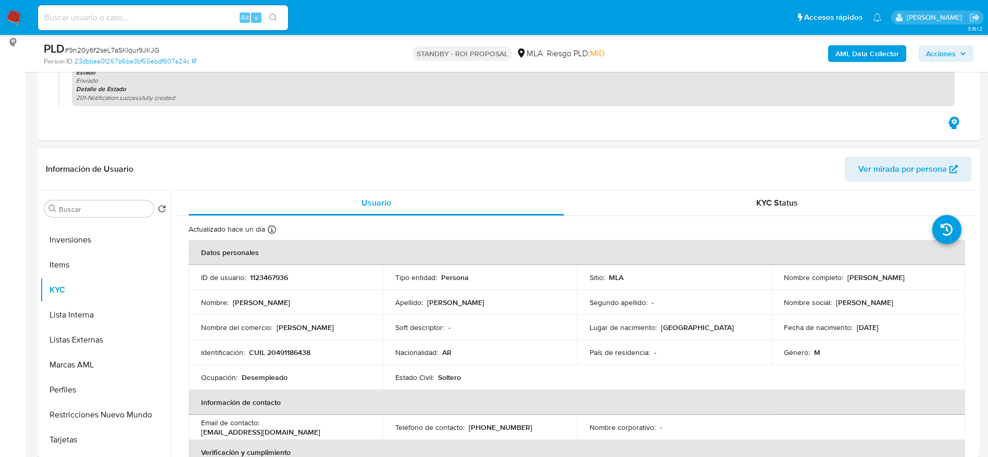
click at [274, 281] on p "1123467936" at bounding box center [269, 277] width 38 height 9
copy p "1123467936"
click at [14, 10] on img at bounding box center [14, 18] width 18 height 18
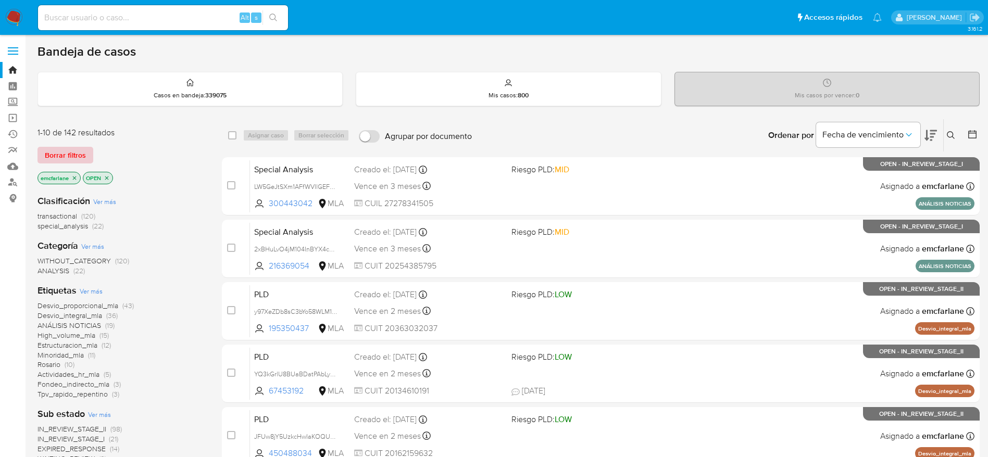
click at [78, 159] on span "Borrar filtros" at bounding box center [65, 155] width 41 height 15
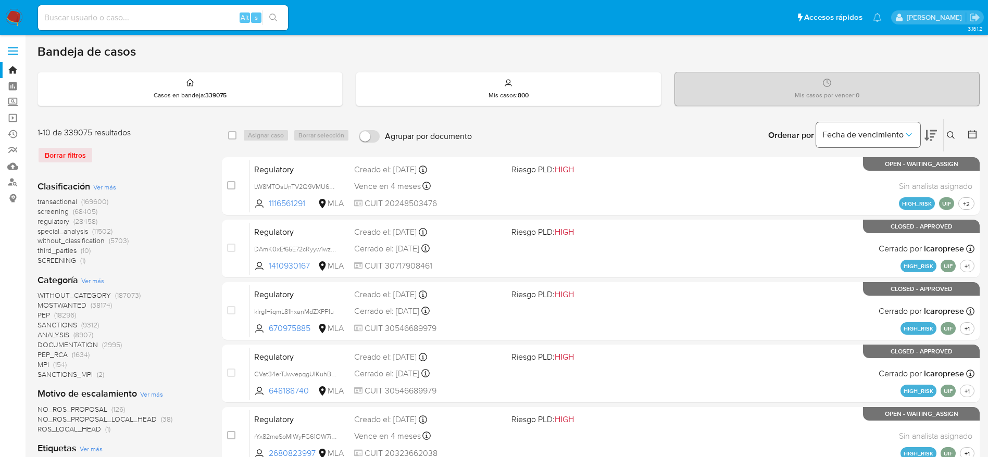
drag, startPoint x: 954, startPoint y: 133, endPoint x: 867, endPoint y: 133, distance: 87.5
click at [951, 133] on icon at bounding box center [951, 135] width 8 height 8
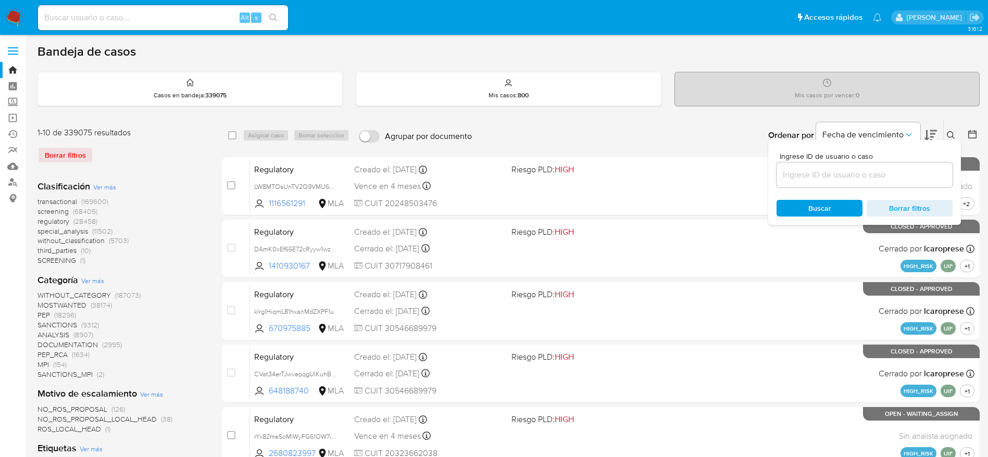
click at [827, 167] on div at bounding box center [865, 175] width 176 height 25
click at [822, 175] on input at bounding box center [865, 175] width 176 height 14
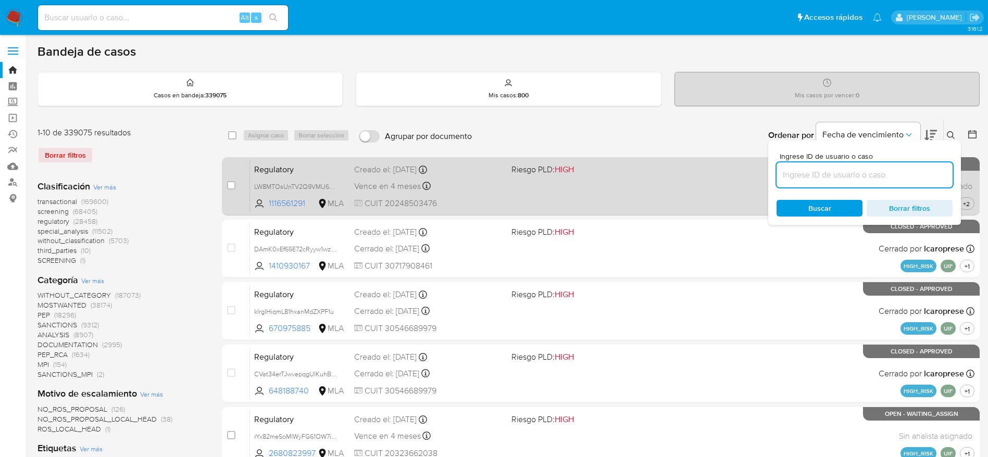
paste input "1155782329"
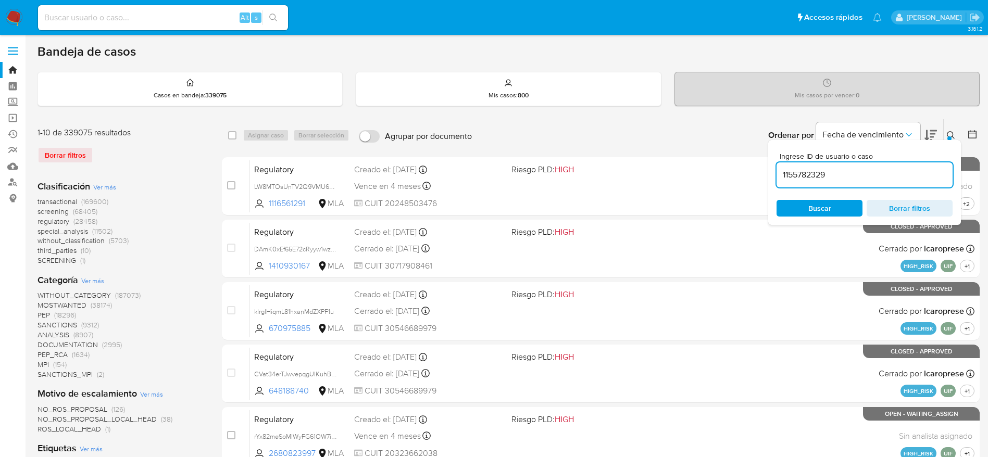
type input "1155782329"
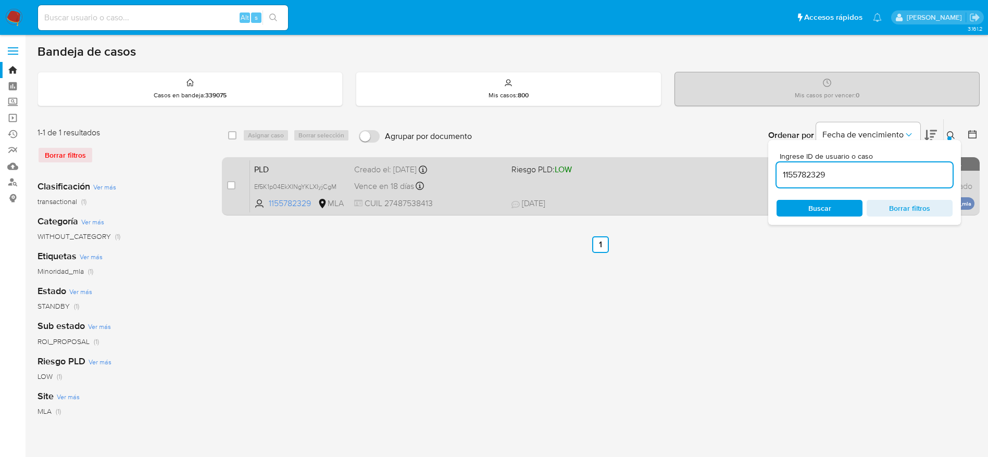
click at [458, 196] on div "PLD Ef5K1p04EkXlNgYKLXIyjCgM 1155782329 MLA Riesgo PLD: LOW Creado el: 12/08/20…" at bounding box center [612, 186] width 725 height 53
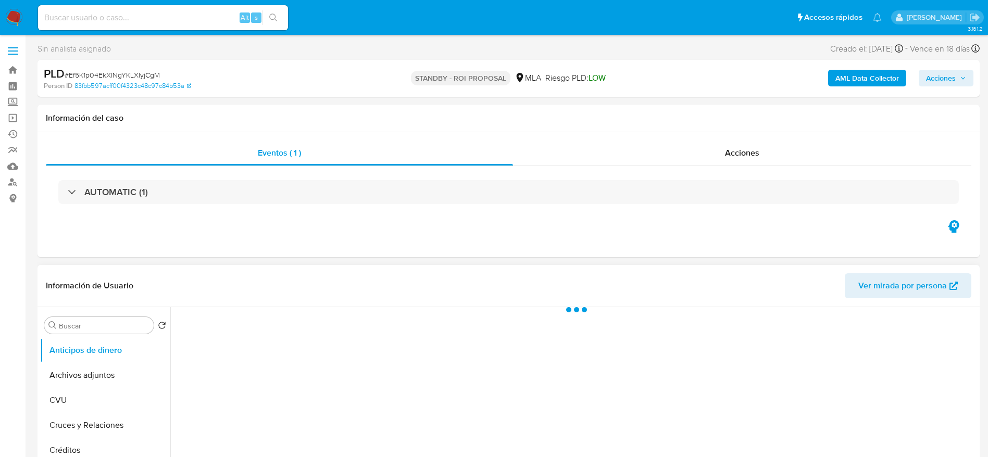
select select "10"
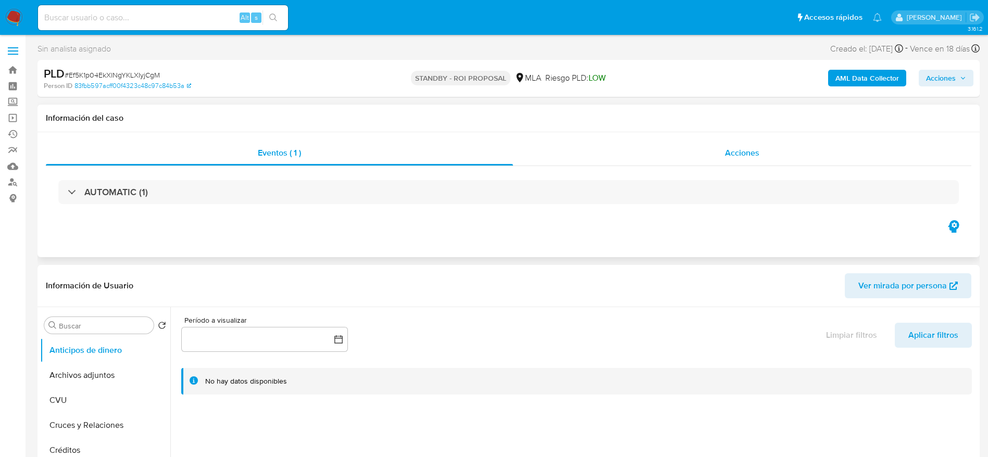
click at [727, 159] on div "Acciones" at bounding box center [742, 153] width 458 height 25
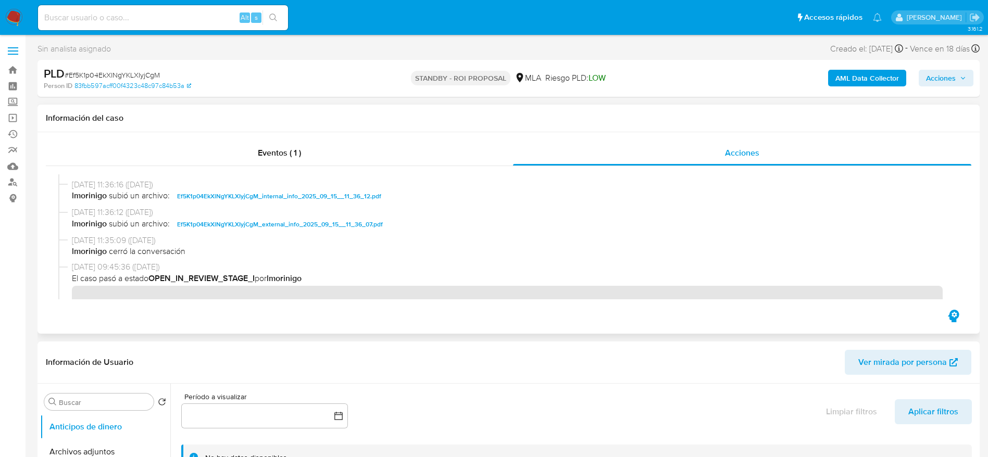
scroll to position [156, 0]
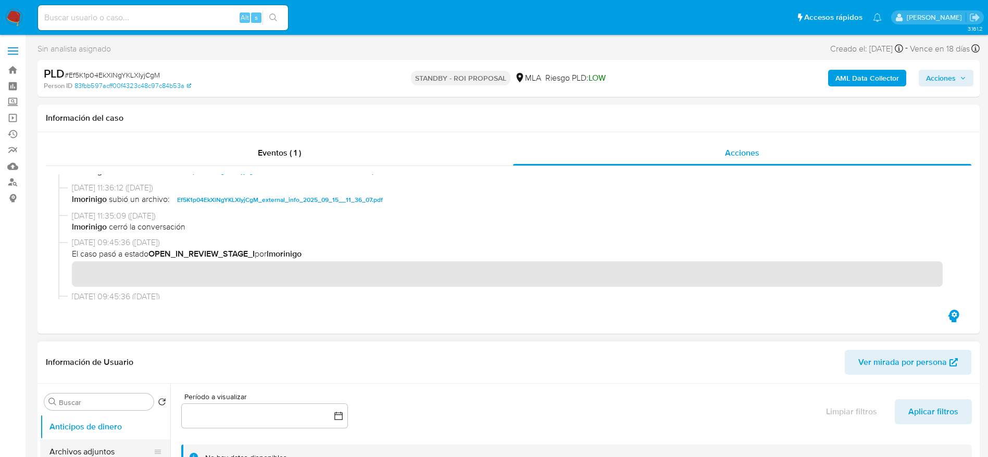
click at [72, 449] on button "Archivos adjuntos" at bounding box center [101, 452] width 122 height 25
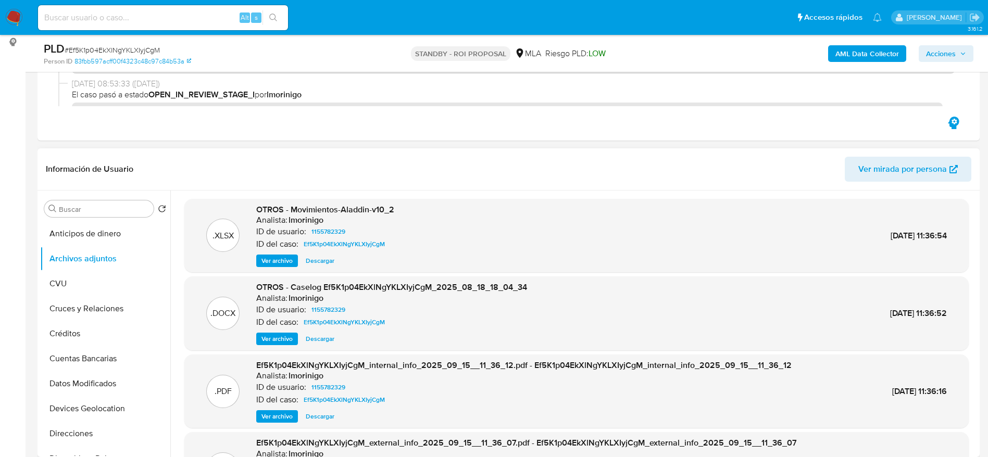
click at [325, 338] on span "Descargar" at bounding box center [320, 339] width 29 height 10
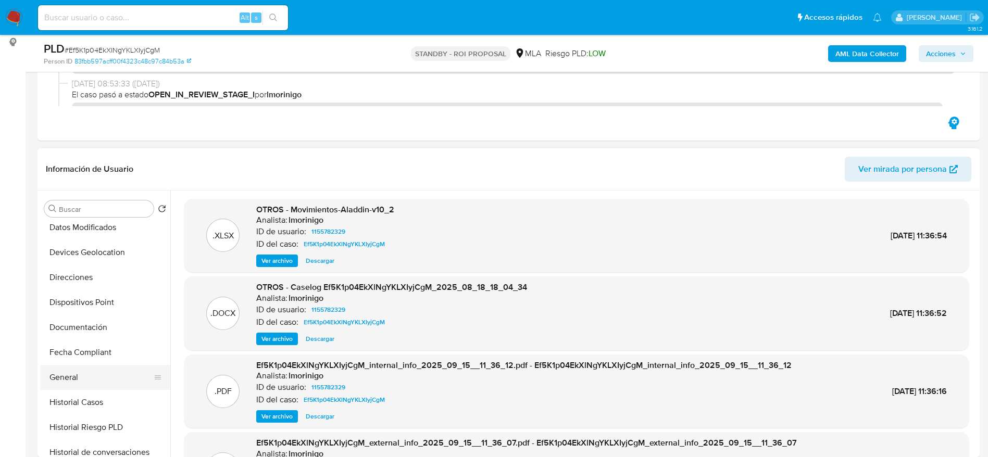
click at [73, 367] on button "General" at bounding box center [101, 377] width 122 height 25
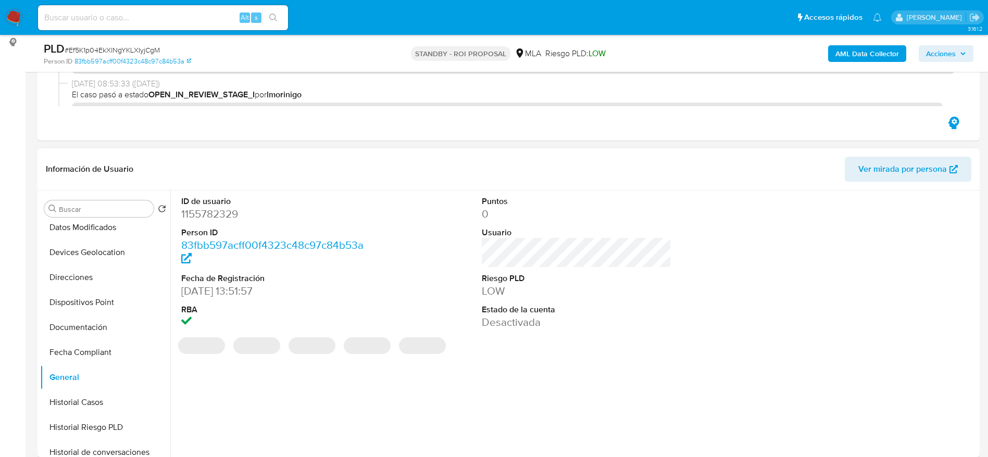
click at [209, 211] on dd "1155782329" at bounding box center [276, 214] width 190 height 15
copy dd "1155782329"
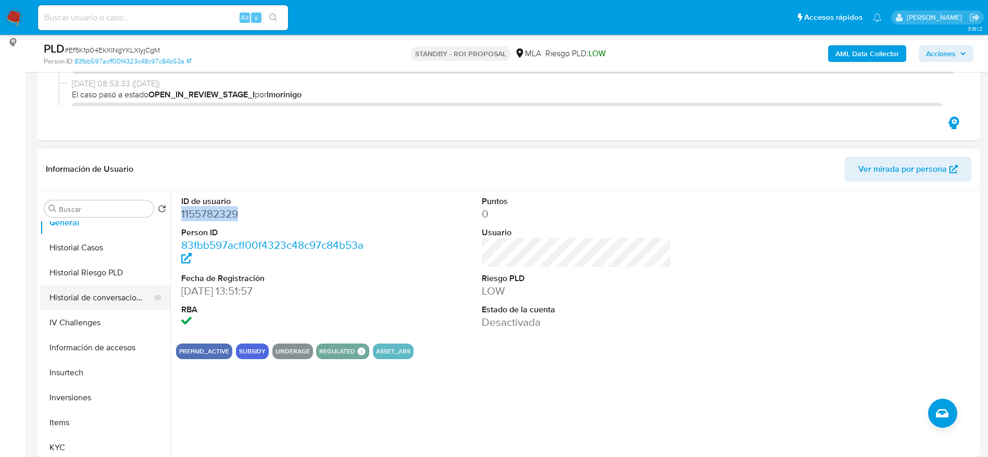
scroll to position [313, 0]
click at [85, 251] on button "Historial Casos" at bounding box center [101, 246] width 122 height 25
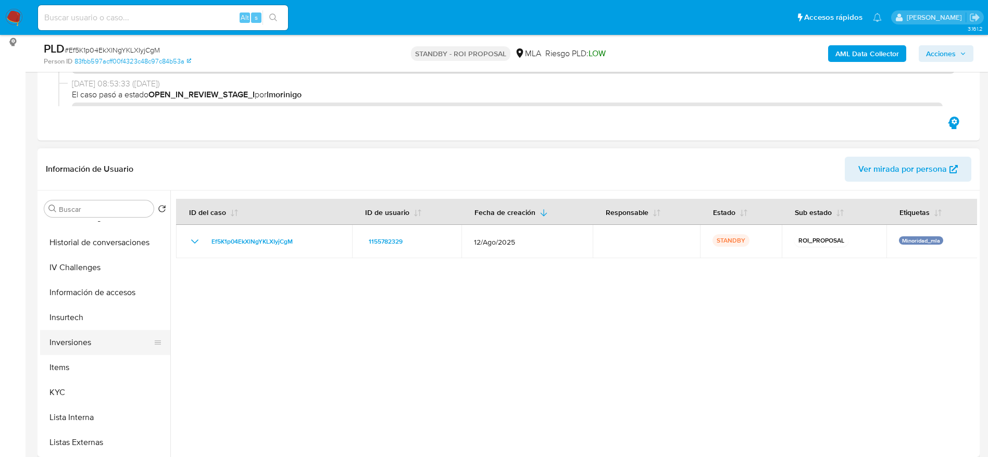
scroll to position [391, 0]
click at [115, 282] on button "Insurtech" at bounding box center [101, 293] width 122 height 25
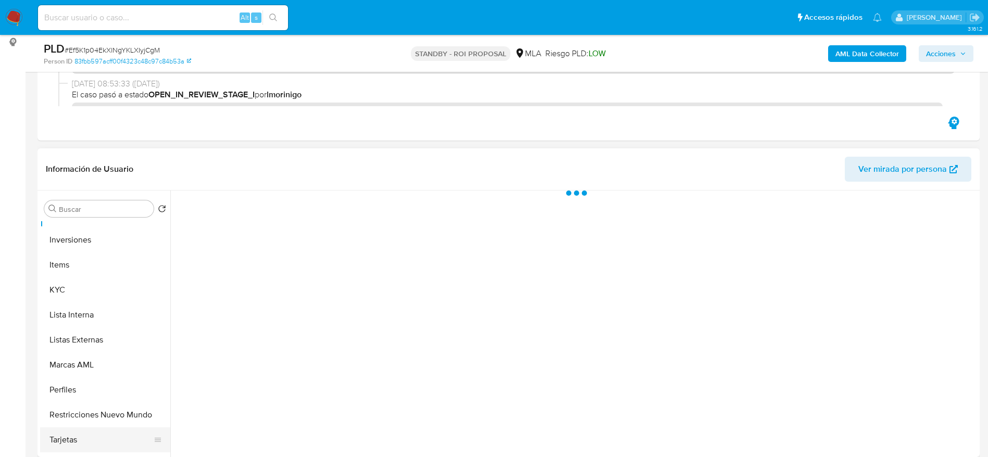
scroll to position [540, 0]
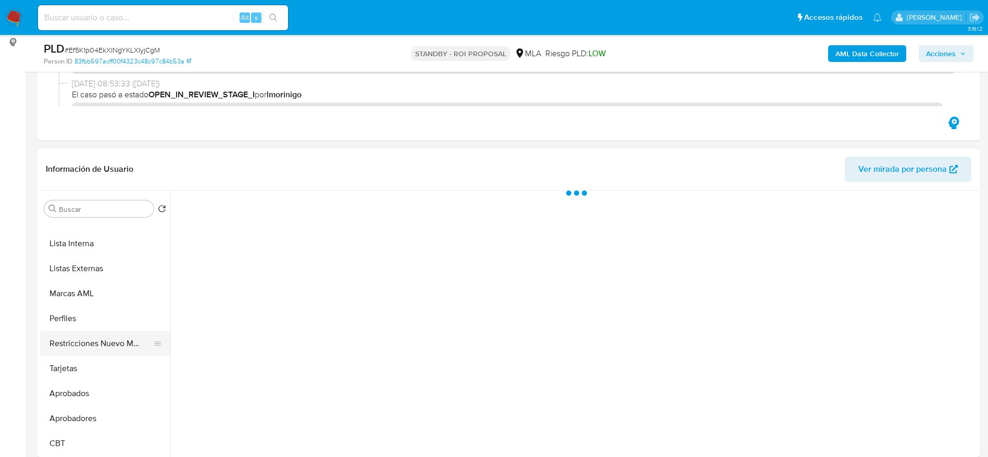
click at [99, 339] on button "Restricciones Nuevo Mundo" at bounding box center [101, 343] width 122 height 25
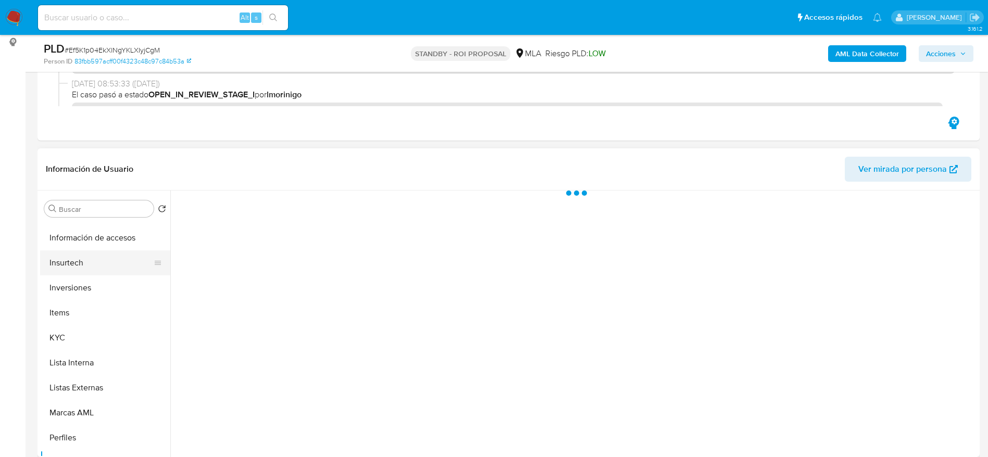
scroll to position [384, 0]
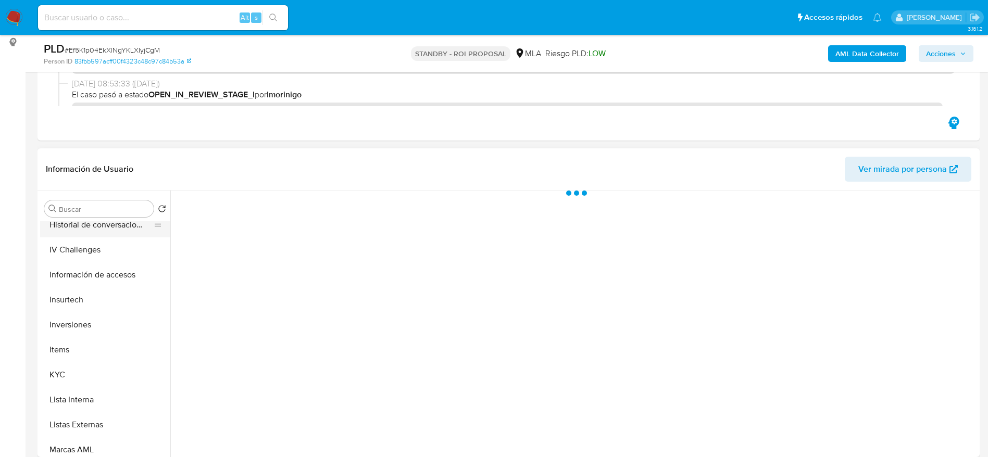
click at [106, 233] on button "Historial de conversaciones" at bounding box center [101, 225] width 122 height 25
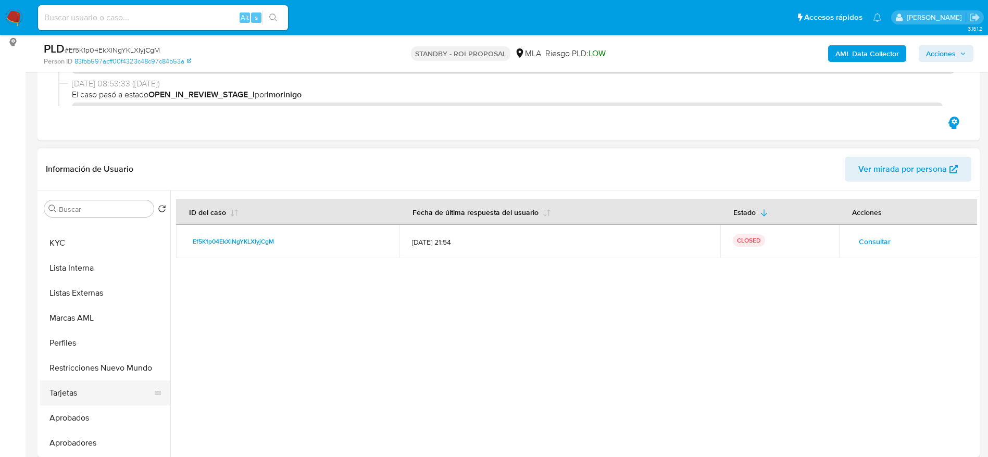
scroll to position [540, 0]
click at [103, 343] on button "Restricciones Nuevo Mundo" at bounding box center [101, 343] width 122 height 25
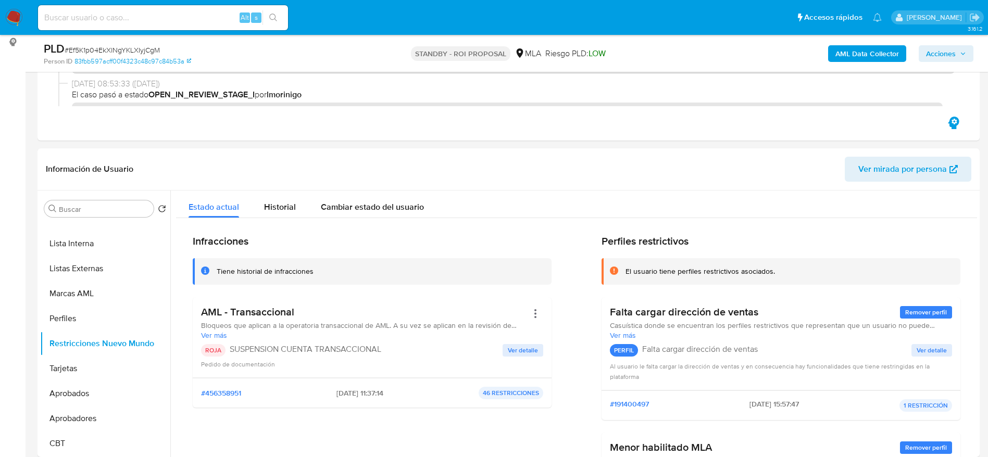
click at [109, 25] on div "Alt s" at bounding box center [163, 17] width 250 height 25
click at [114, 5] on div "Alt s" at bounding box center [163, 17] width 250 height 25
click at [121, 16] on input at bounding box center [163, 18] width 250 height 14
paste input "191265537"
type input "191265537"
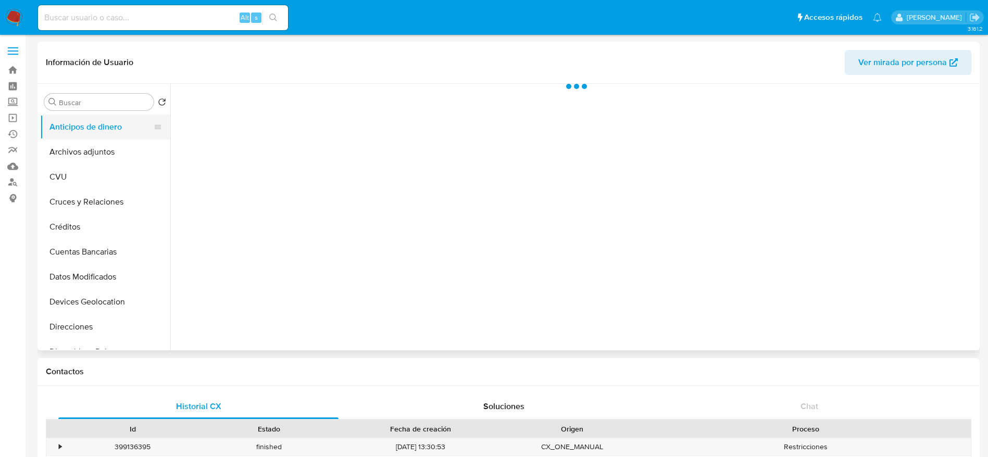
click at [97, 138] on button "Anticipos de dinero" at bounding box center [101, 127] width 122 height 25
select select "10"
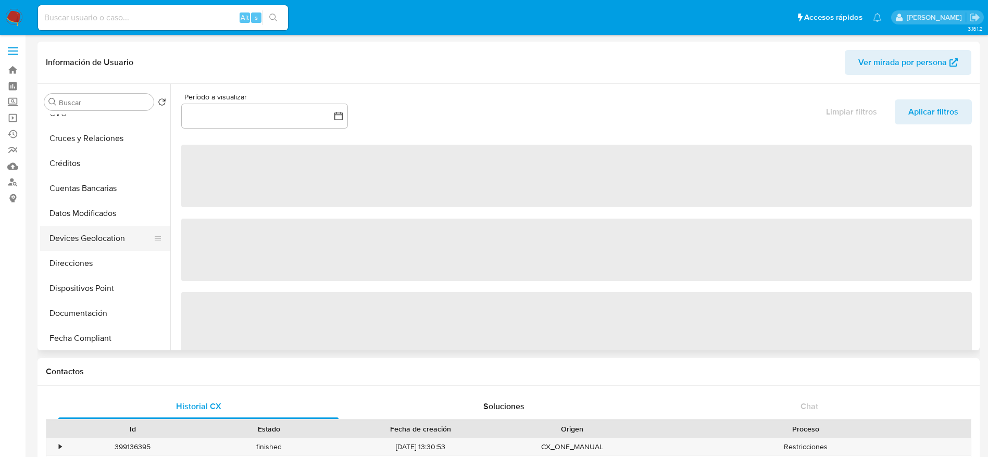
scroll to position [78, 0]
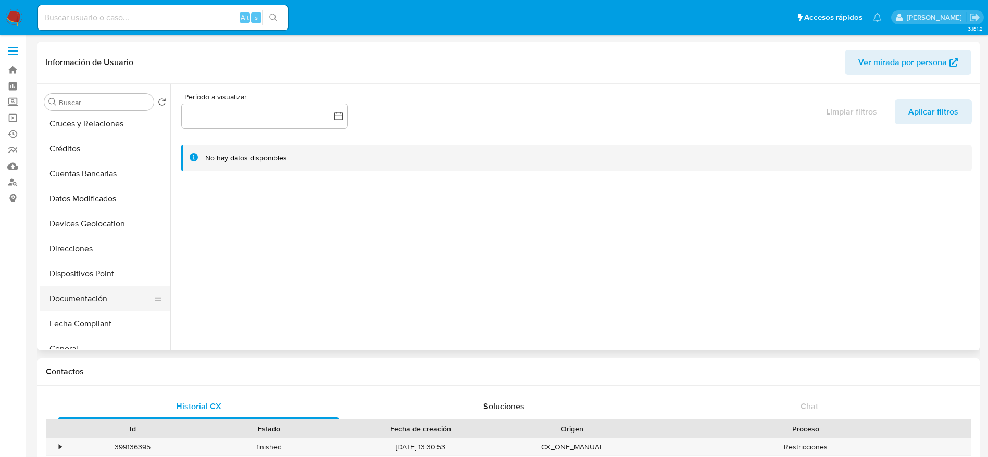
click at [74, 287] on button "Documentación" at bounding box center [101, 299] width 122 height 25
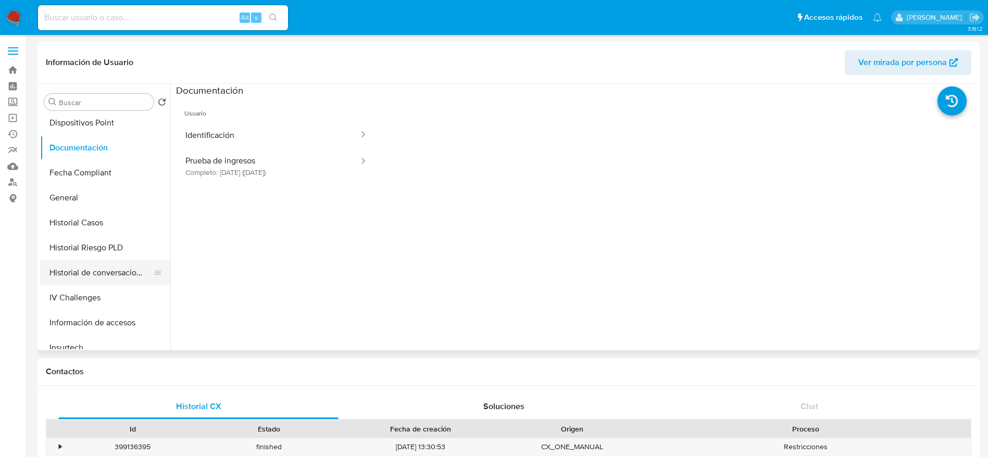
scroll to position [234, 0]
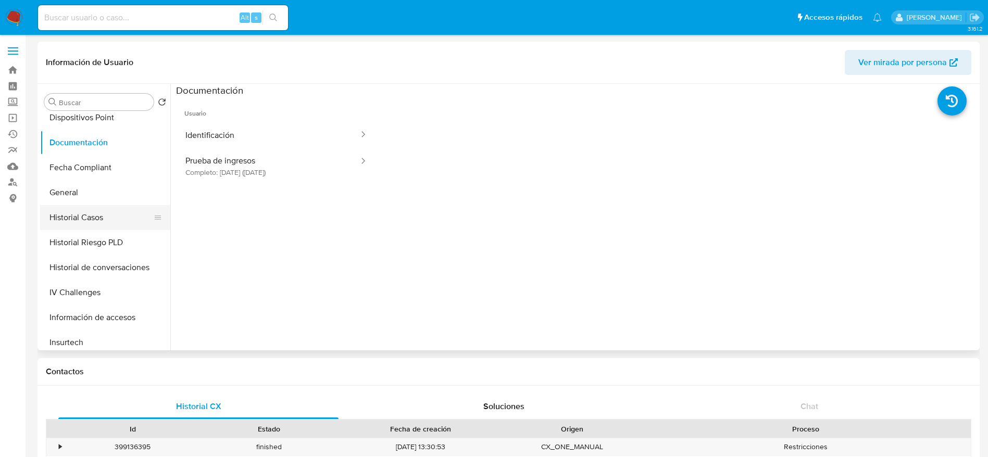
click at [76, 208] on button "Historial Casos" at bounding box center [101, 217] width 122 height 25
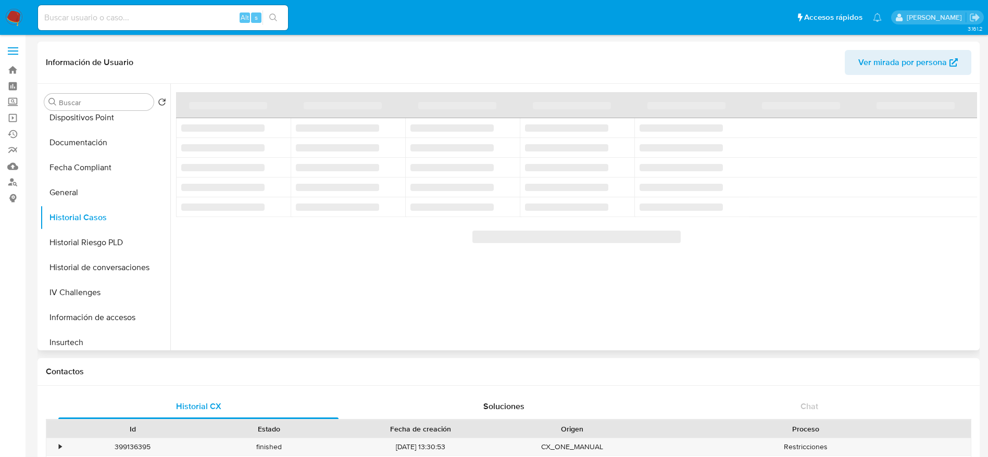
scroll to position [78, 0]
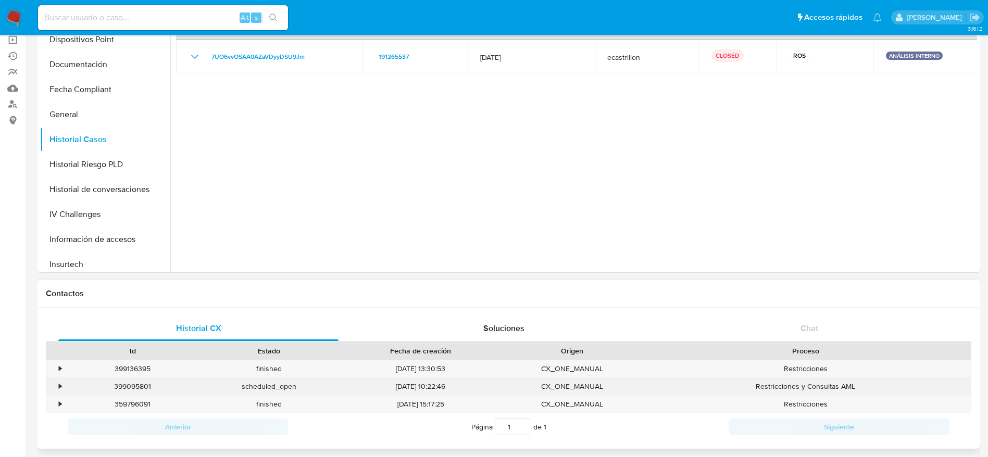
click at [134, 383] on div "399095801" at bounding box center [133, 386] width 137 height 17
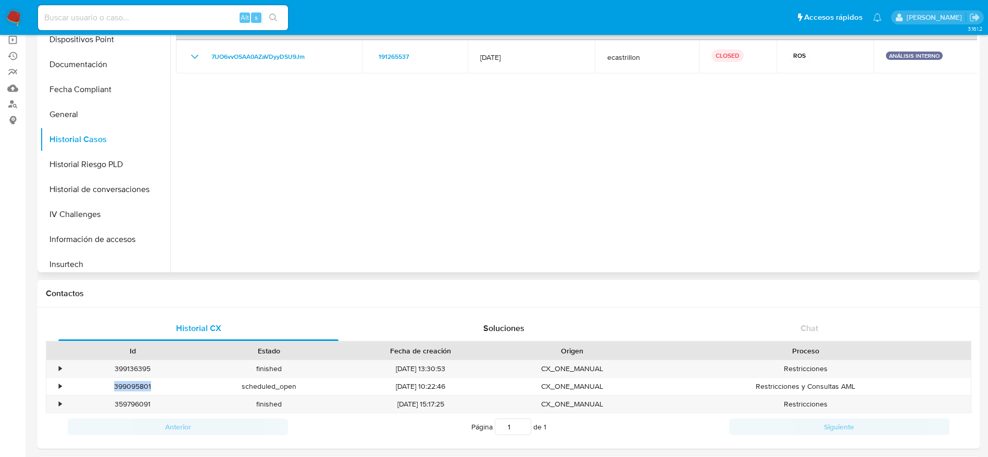
copy div "399095801"
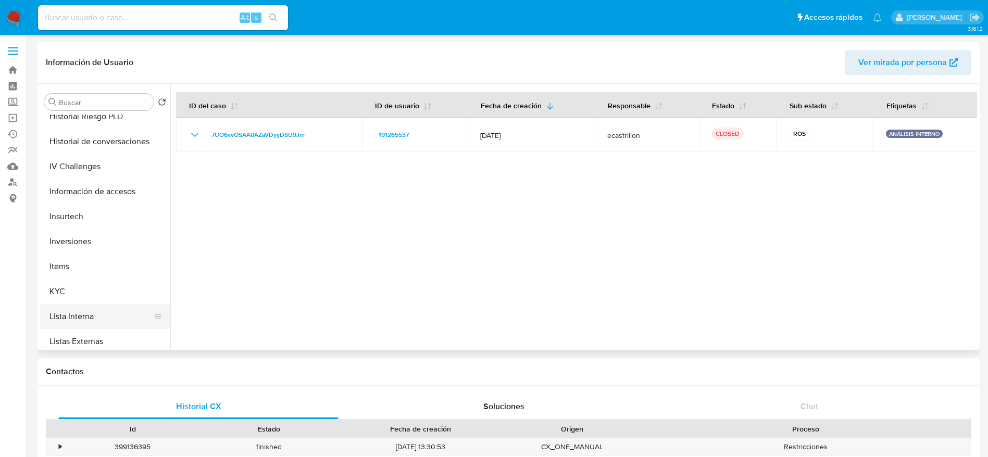
scroll to position [391, 0]
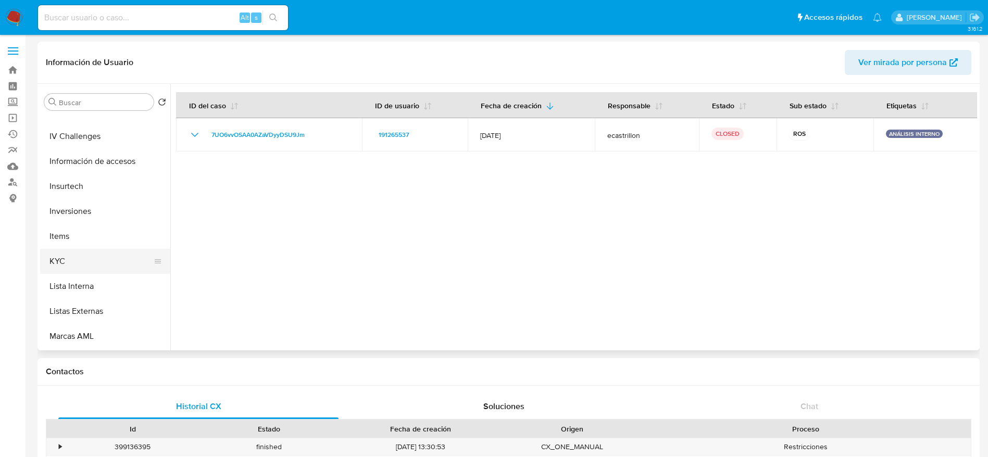
click at [63, 266] on button "KYC" at bounding box center [101, 261] width 122 height 25
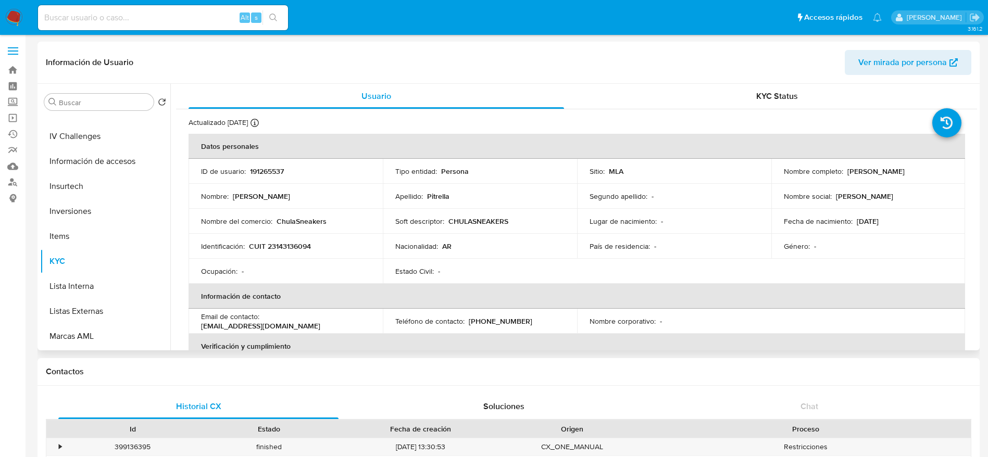
drag, startPoint x: 859, startPoint y: 172, endPoint x: 907, endPoint y: 178, distance: 48.3
click at [907, 178] on td "Nombre completo : Silvia Edith Pitrella" at bounding box center [869, 171] width 194 height 25
copy p "Silvia Edith Pitrella"
click at [292, 242] on p "CUIT 23143136094" at bounding box center [280, 246] width 62 height 9
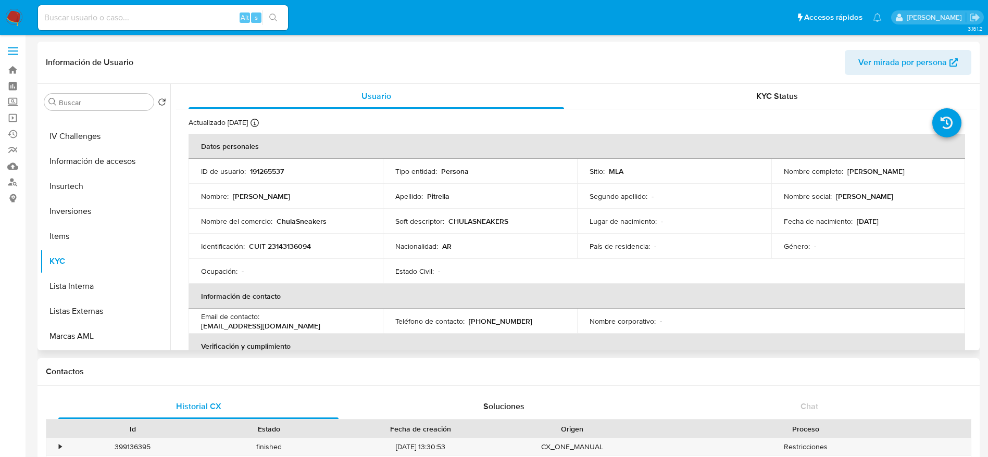
drag, startPoint x: 366, startPoint y: 257, endPoint x: 263, endPoint y: 249, distance: 103.5
click at [365, 257] on td "Identificación : CUIT 23143136094" at bounding box center [286, 246] width 194 height 25
click at [286, 245] on p "CUIT 23143136094" at bounding box center [280, 246] width 62 height 9
copy p "23143136094"
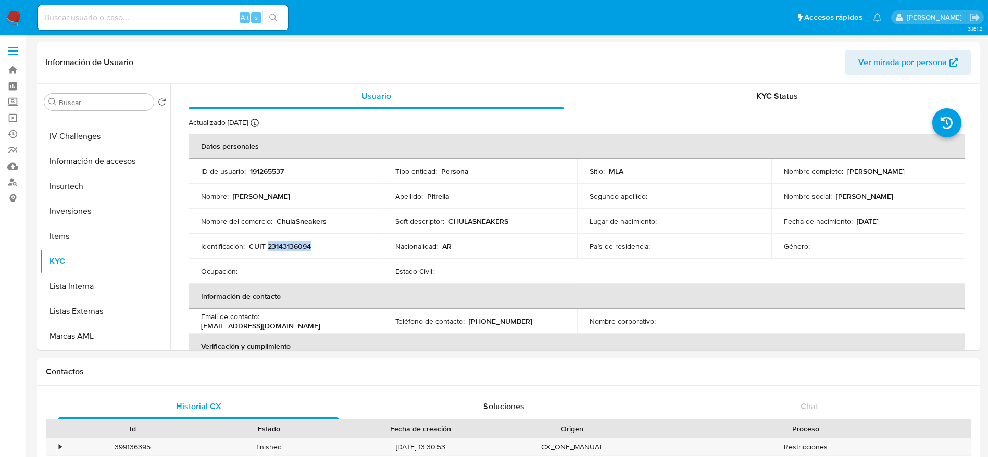
copy p "23143136094"
click at [286, 266] on td "Ocupación : -" at bounding box center [286, 271] width 194 height 25
drag, startPoint x: 276, startPoint y: 243, endPoint x: 305, endPoint y: 246, distance: 29.3
click at [305, 246] on p "CUIT 23143136094" at bounding box center [280, 246] width 62 height 9
copy p "14313609"
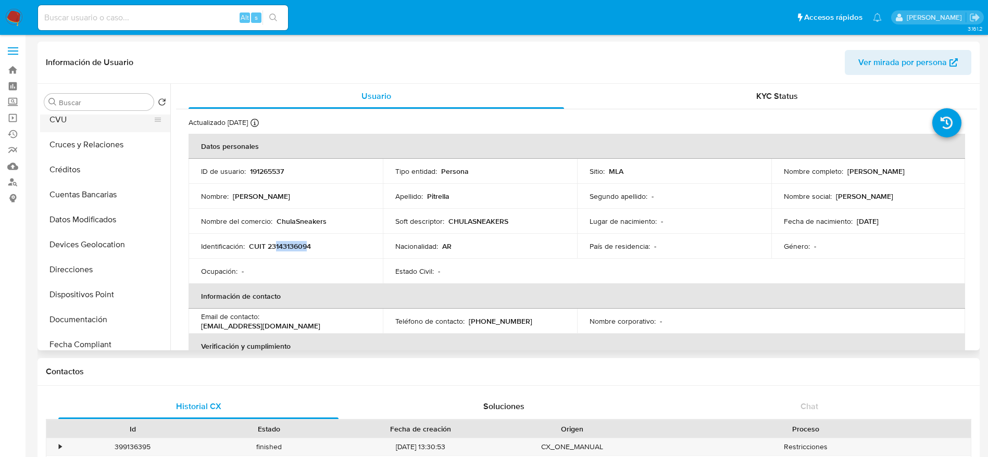
scroll to position [0, 0]
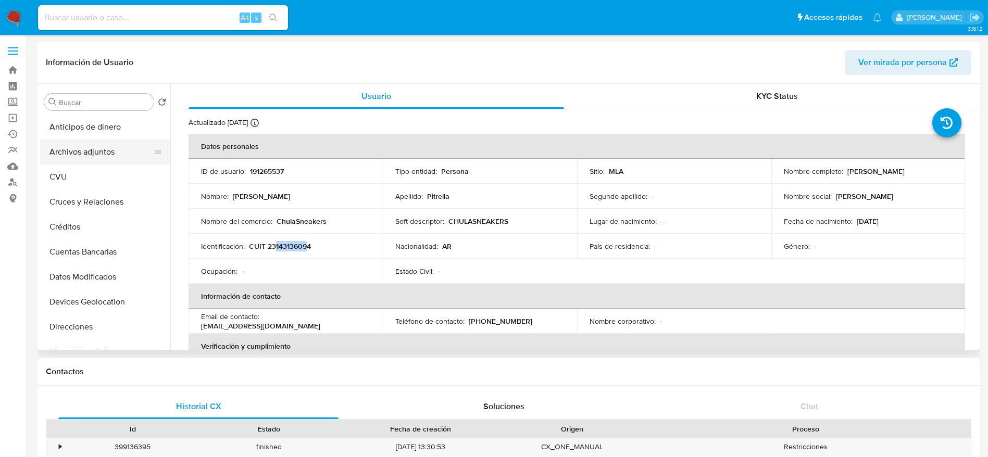
click at [84, 147] on button "Archivos adjuntos" at bounding box center [101, 152] width 122 height 25
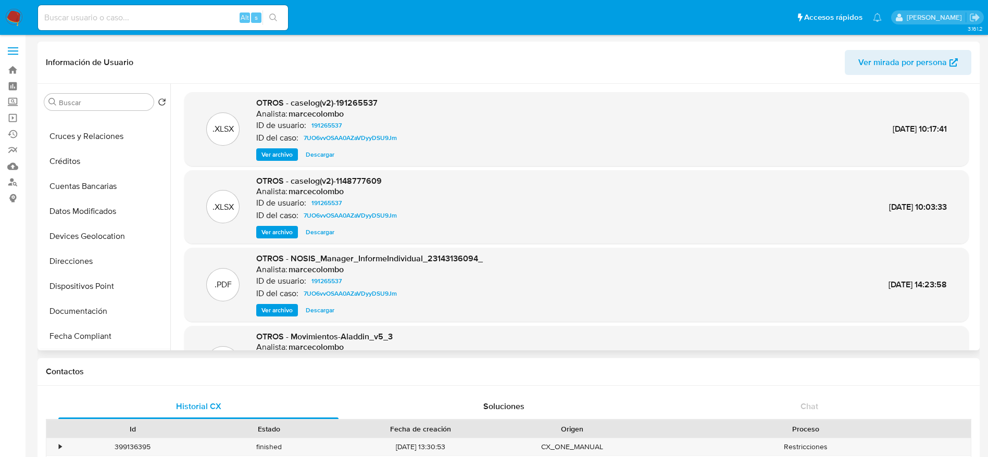
scroll to position [156, 0]
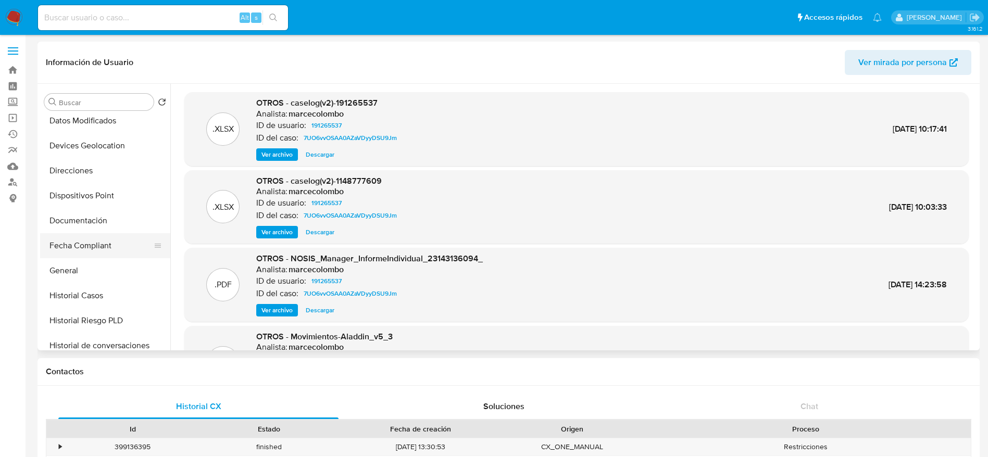
click at [76, 266] on button "General" at bounding box center [105, 270] width 130 height 25
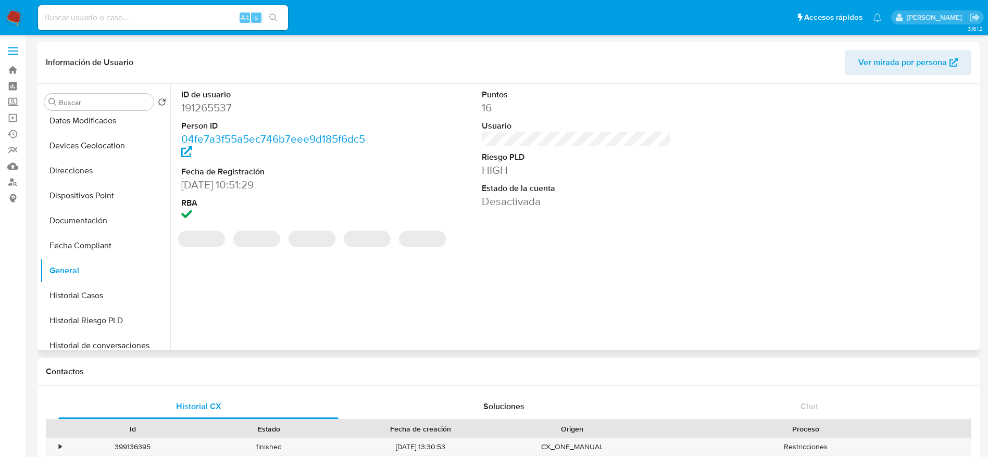
click at [217, 111] on dd "191265537" at bounding box center [276, 108] width 190 height 15
copy dd "191265537"
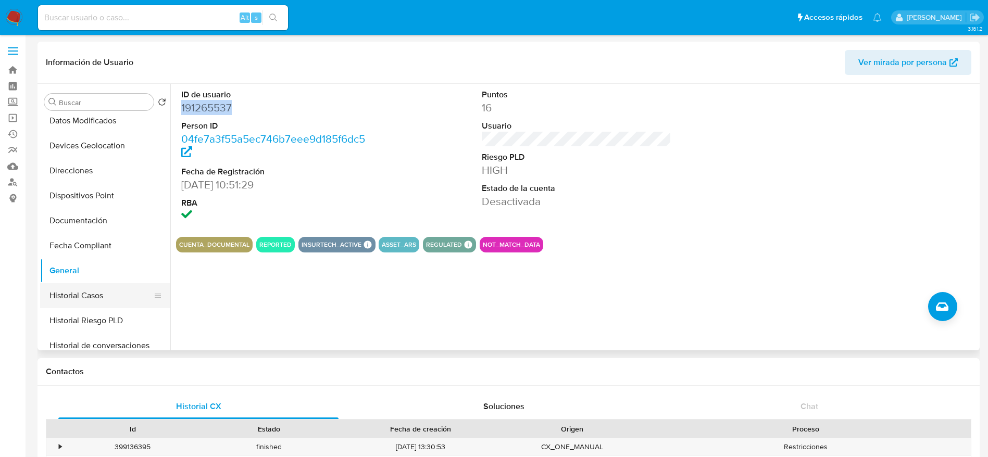
click at [81, 296] on button "Historial Casos" at bounding box center [101, 295] width 122 height 25
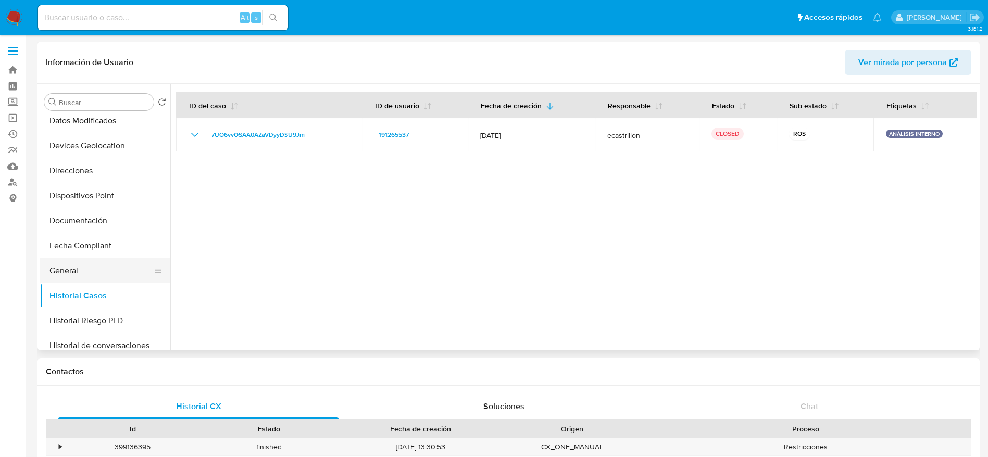
click at [62, 276] on button "General" at bounding box center [101, 270] width 122 height 25
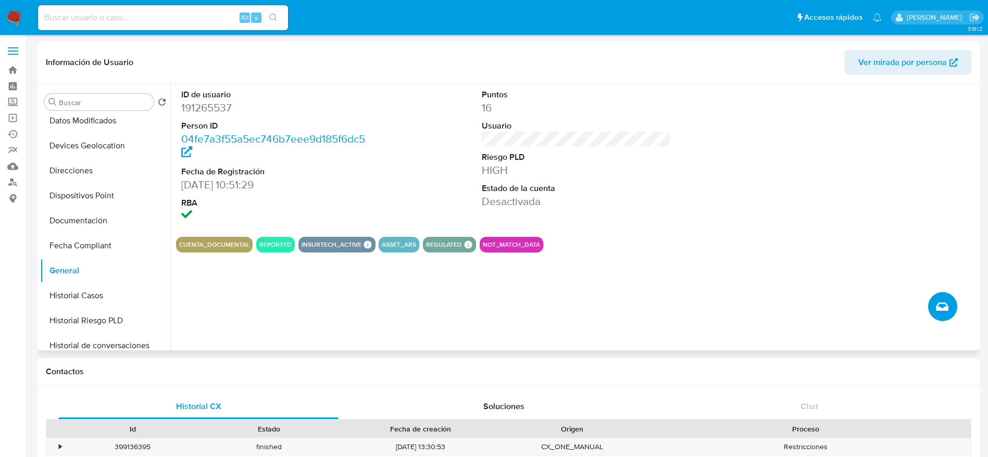
click at [939, 303] on icon "Crear caso manual" at bounding box center [942, 307] width 13 height 13
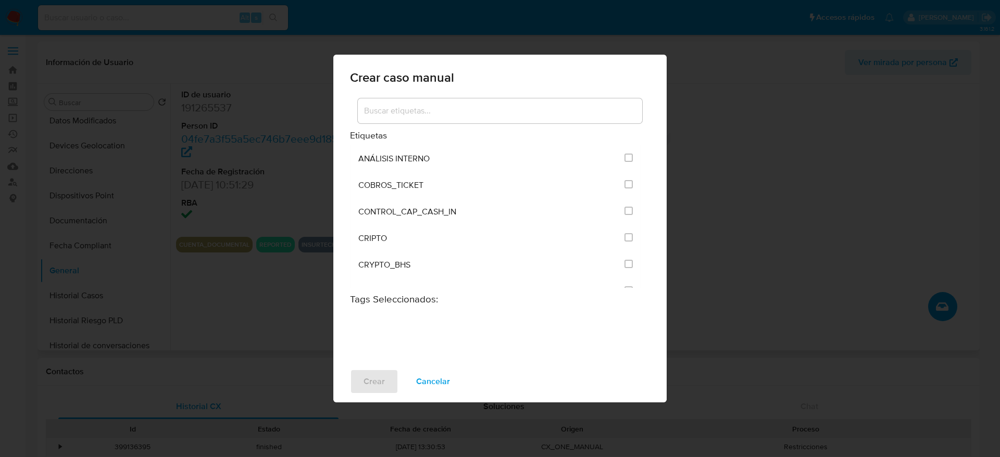
click at [442, 109] on input at bounding box center [500, 111] width 284 height 14
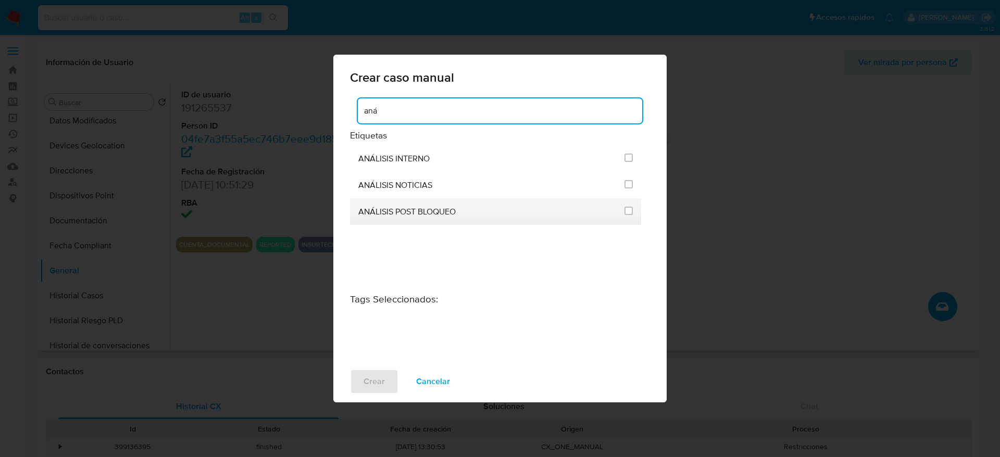
type input "aná"
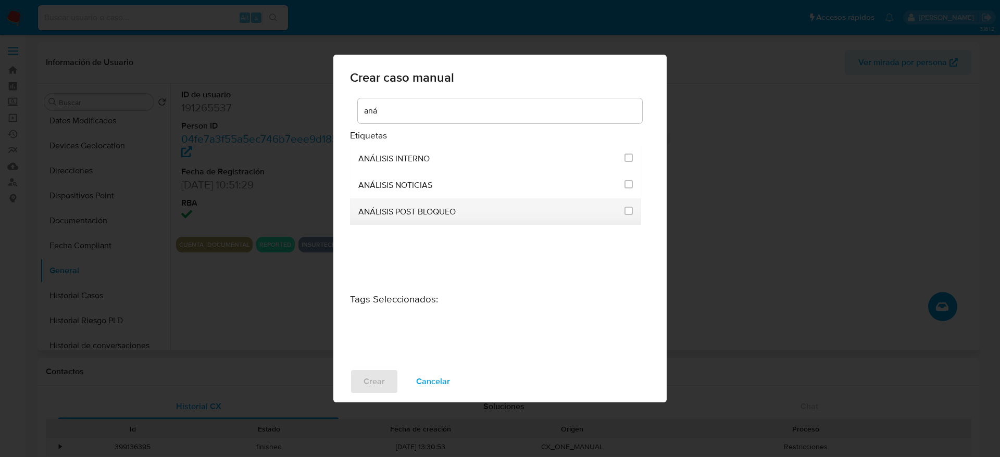
click at [414, 215] on span "ANÁLISIS POST BLOQUEO" at bounding box center [406, 212] width 97 height 10
click at [628, 214] on input "3249" at bounding box center [629, 211] width 8 height 8
checkbox input "true"
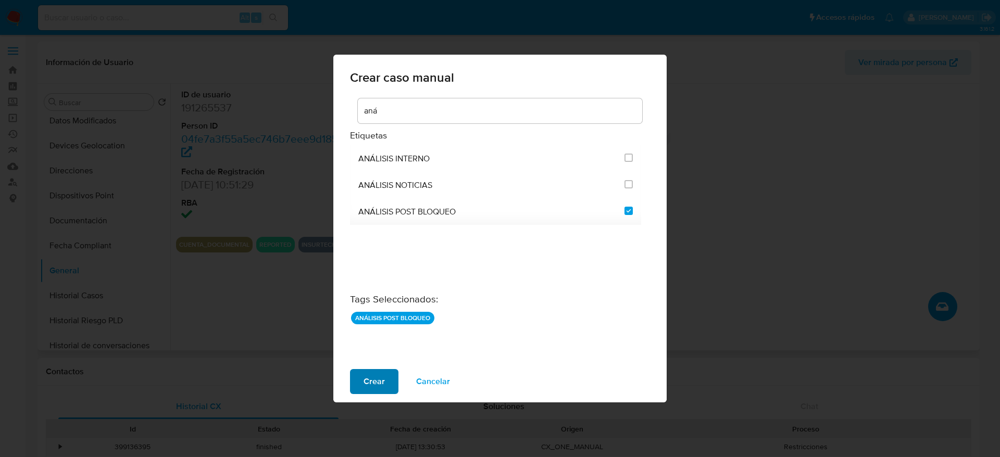
click at [375, 385] on span "Crear" at bounding box center [374, 381] width 21 height 23
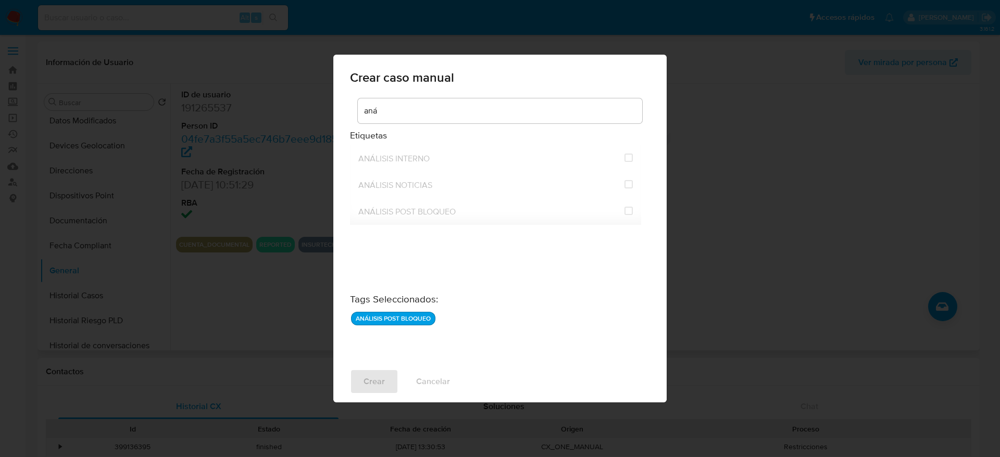
checkbox input "false"
click at [102, 288] on div "Crear caso manual Etiquetas ANÁLISIS INTERNO ANÁLISIS NOTICIAS ANÁLISIS POST BL…" at bounding box center [500, 228] width 1000 height 457
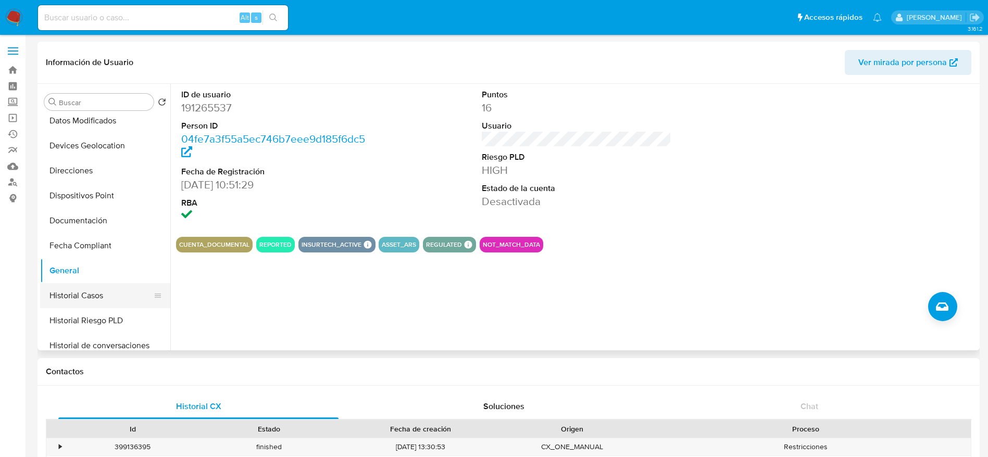
click at [100, 294] on button "Historial Casos" at bounding box center [101, 295] width 122 height 25
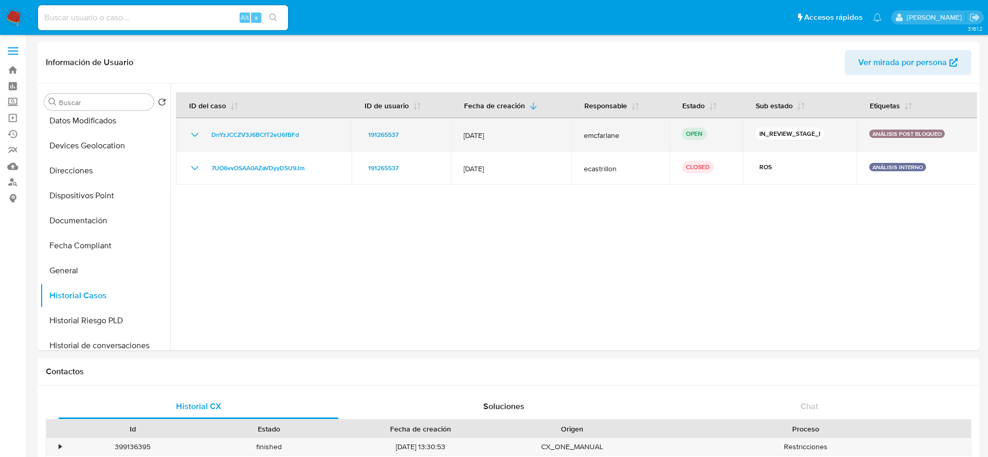
click at [245, 127] on td "DnYzJCCZV3J6BCfT2eU6fBFd" at bounding box center [264, 134] width 176 height 33
click at [266, 130] on span "DnYzJCCZV3J6BCfT2eU6fBFd" at bounding box center [256, 135] width 88 height 13
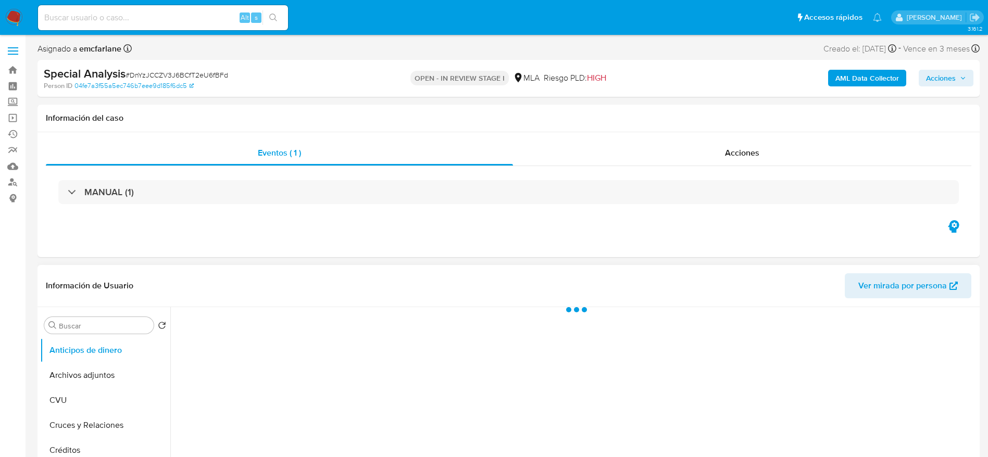
select select "10"
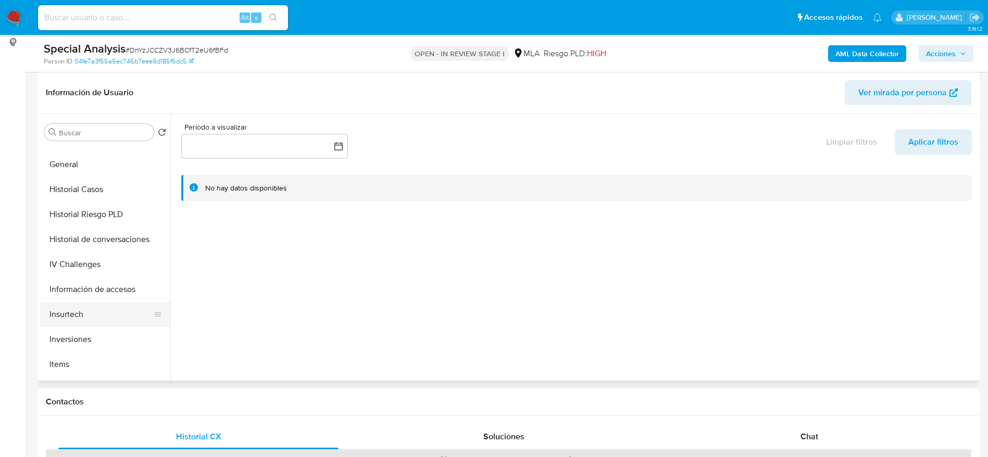
scroll to position [313, 0]
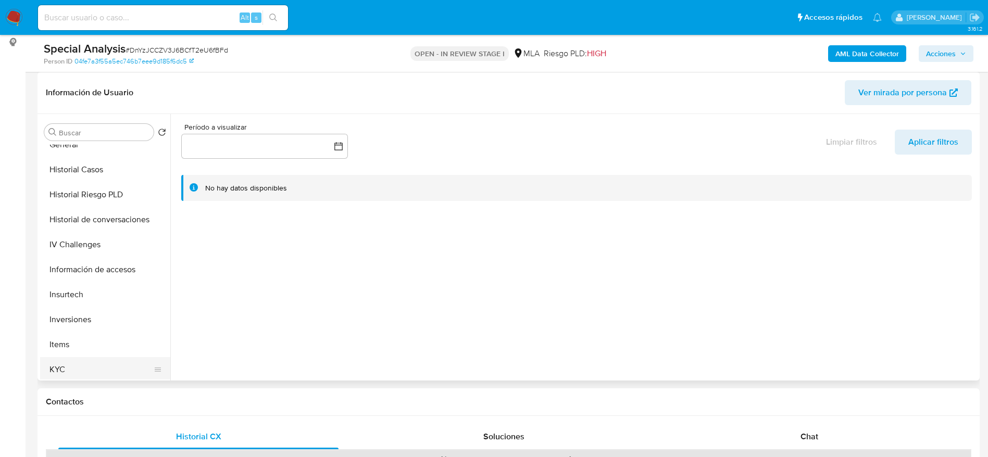
click at [69, 364] on button "KYC" at bounding box center [101, 369] width 122 height 25
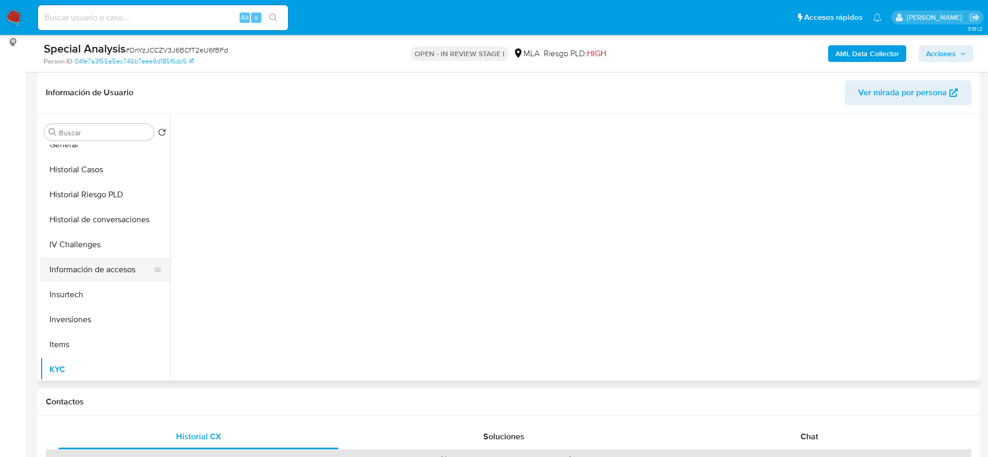
scroll to position [0, 0]
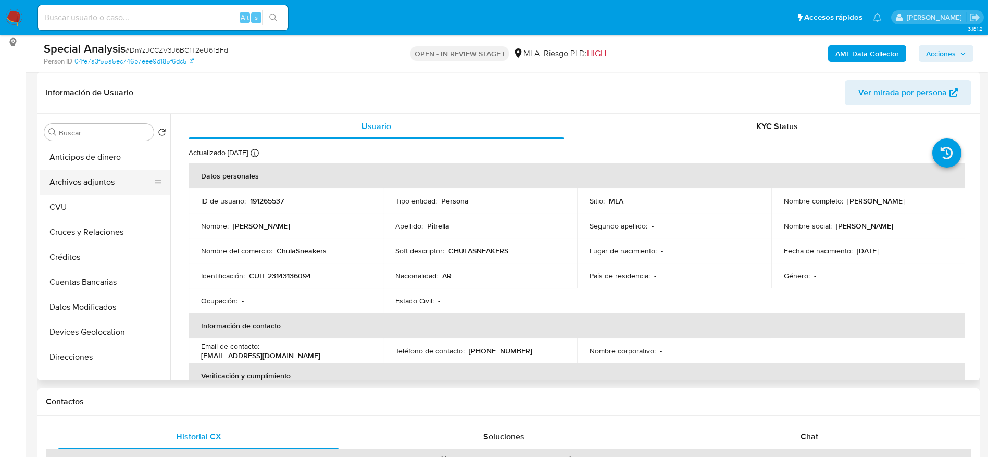
click at [103, 191] on button "Archivos adjuntos" at bounding box center [101, 182] width 122 height 25
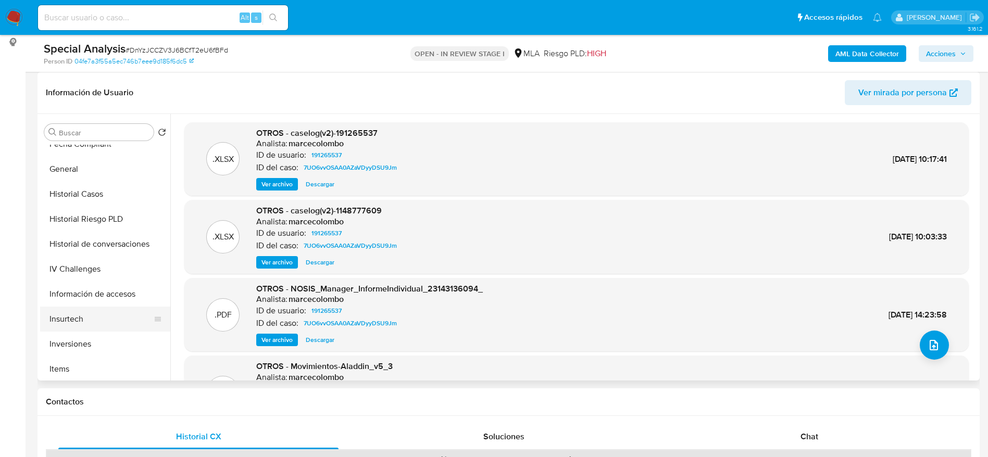
scroll to position [313, 0]
click at [64, 376] on button "KYC" at bounding box center [101, 369] width 122 height 25
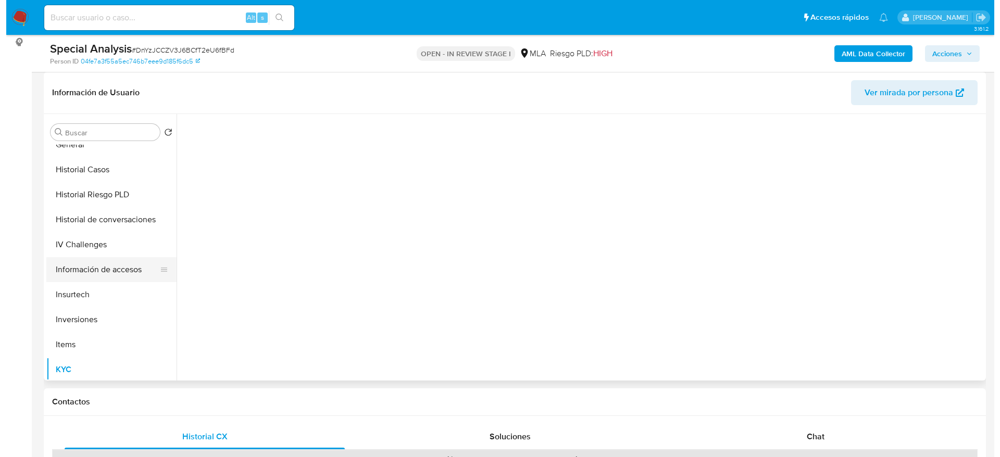
scroll to position [0, 0]
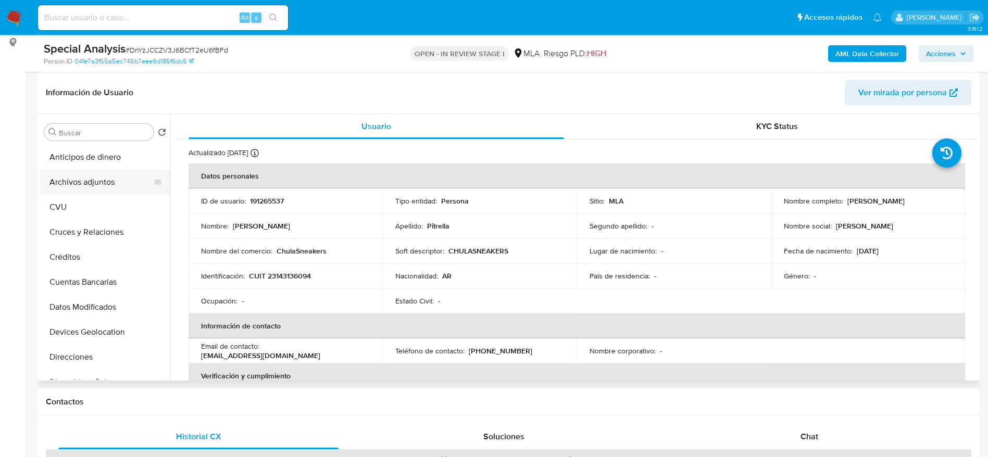
click at [80, 185] on button "Archivos adjuntos" at bounding box center [101, 182] width 122 height 25
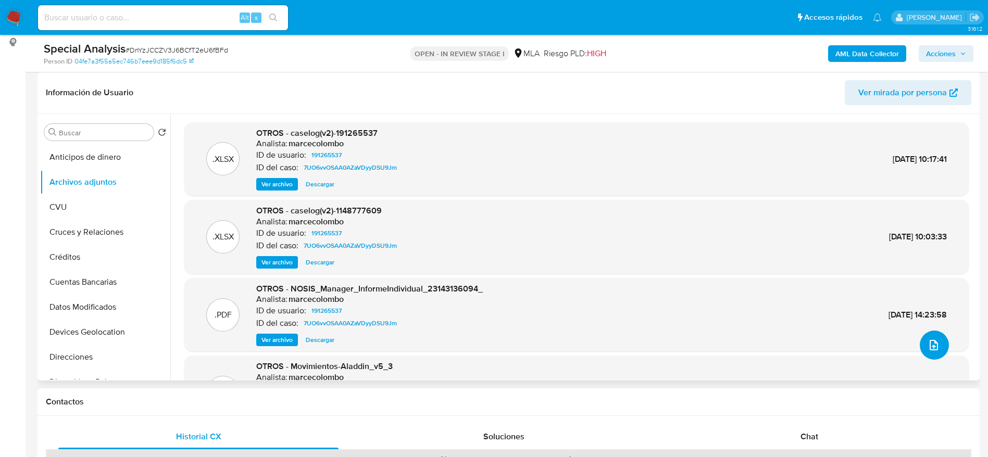
click at [934, 346] on icon "upload-file" at bounding box center [934, 345] width 13 height 13
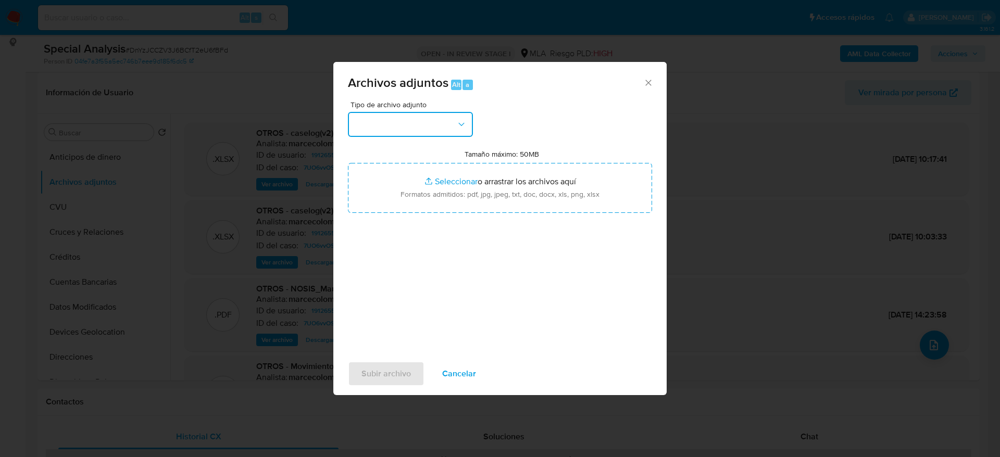
click at [395, 129] on button "button" at bounding box center [410, 124] width 125 height 25
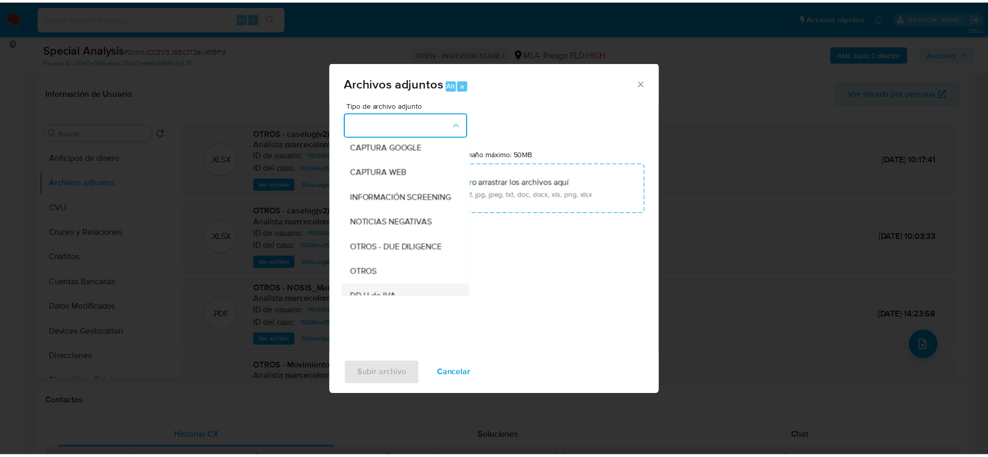
scroll to position [156, 0]
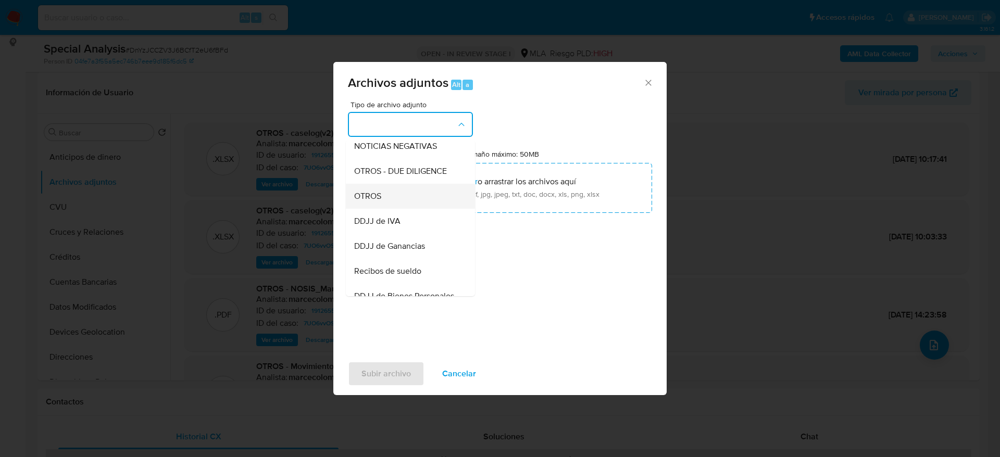
click at [381, 202] on span "OTROS" at bounding box center [367, 196] width 27 height 10
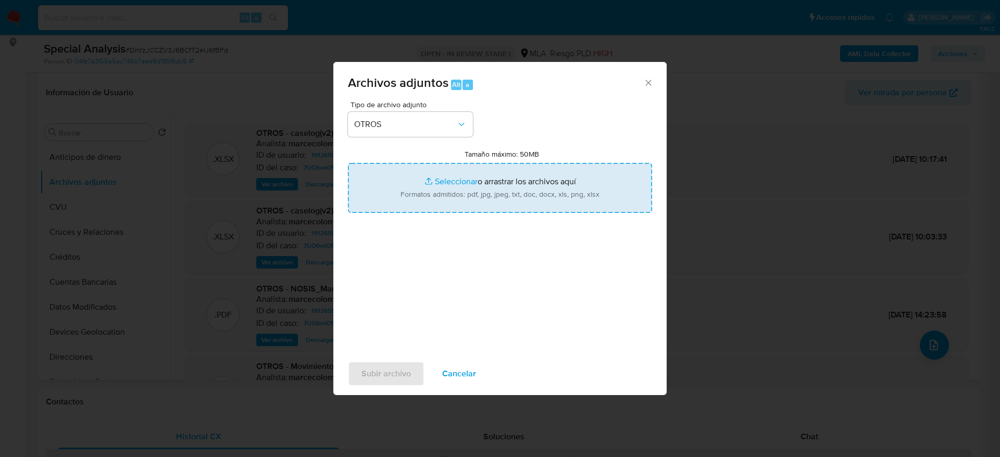
click at [489, 188] on input "Tamaño máximo: 50MB Seleccionar archivos" at bounding box center [500, 188] width 304 height 50
type input "C:\fakepath\191265537_documentacion (3).jpeg"
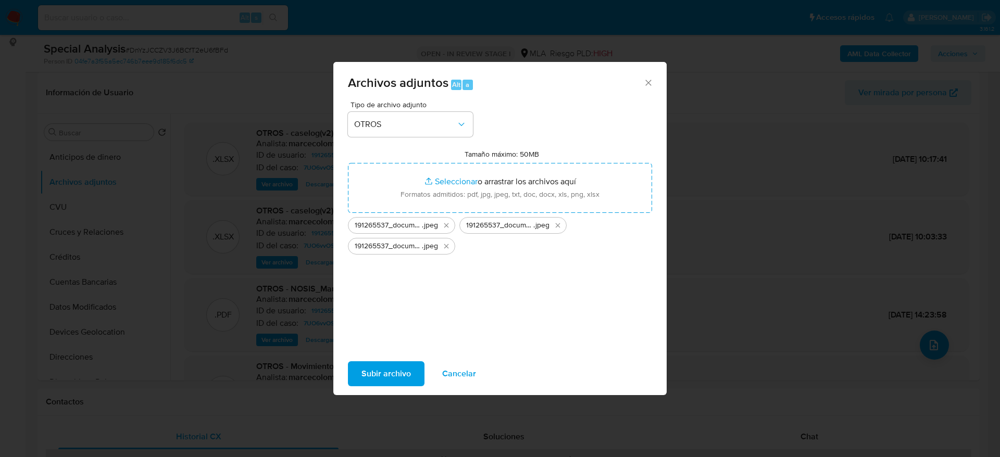
click at [377, 367] on span "Subir archivo" at bounding box center [386, 374] width 49 height 23
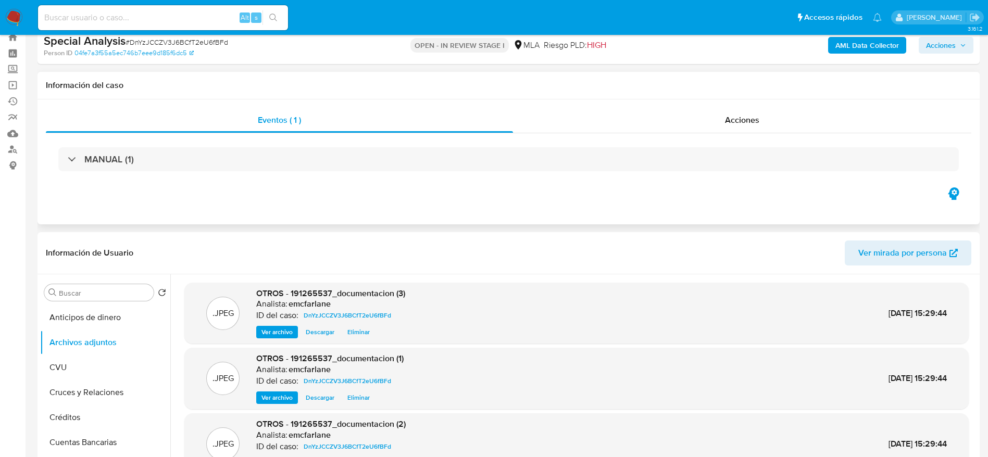
scroll to position [0, 0]
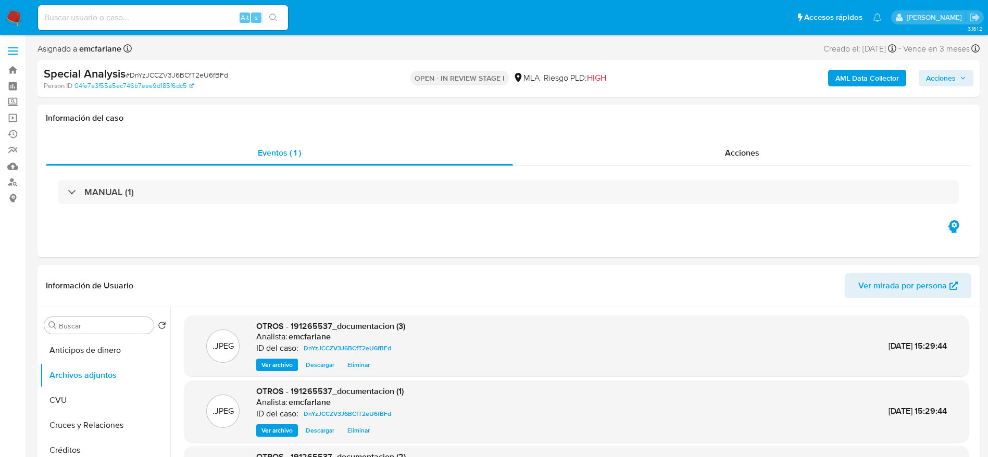
click at [956, 73] on span "Acciones" at bounding box center [941, 78] width 30 height 17
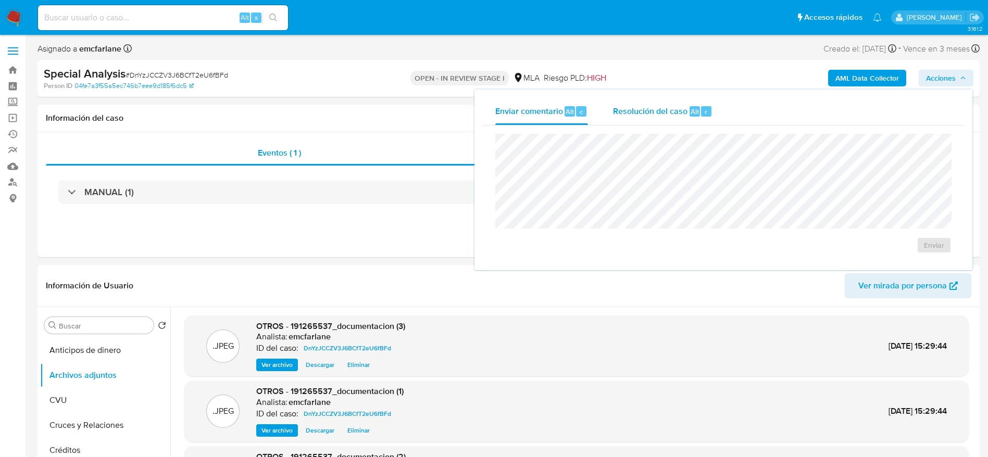
drag, startPoint x: 676, startPoint y: 103, endPoint x: 679, endPoint y: 123, distance: 21.1
click at [676, 103] on div "Resolución del caso Alt r" at bounding box center [663, 111] width 100 height 27
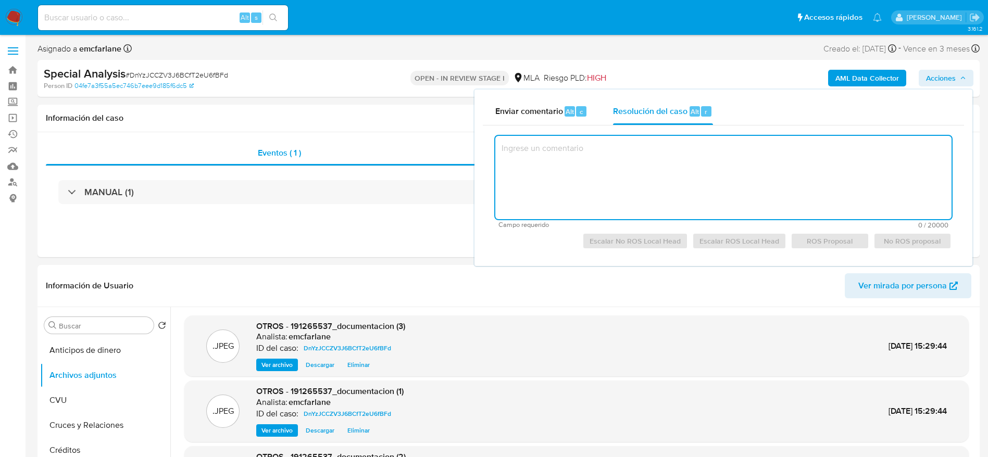
click at [688, 158] on textarea at bounding box center [723, 177] width 456 height 83
paste textarea "El cliente Silvia Edith Pitrella - CUIT 23143136094 se encuentra registrado com…"
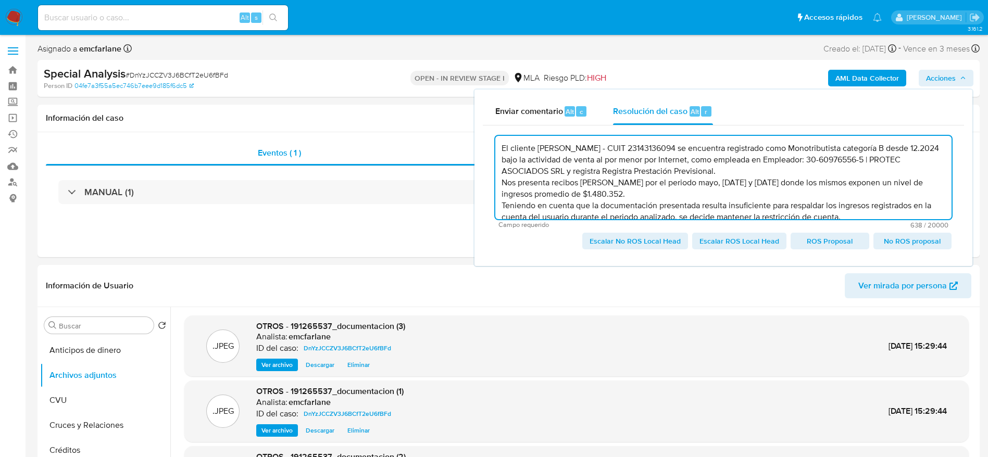
click at [837, 160] on textarea "El cliente Silvia Edith Pitrella - CUIT 23143136094 se encuentra registrado com…" at bounding box center [723, 177] width 456 height 83
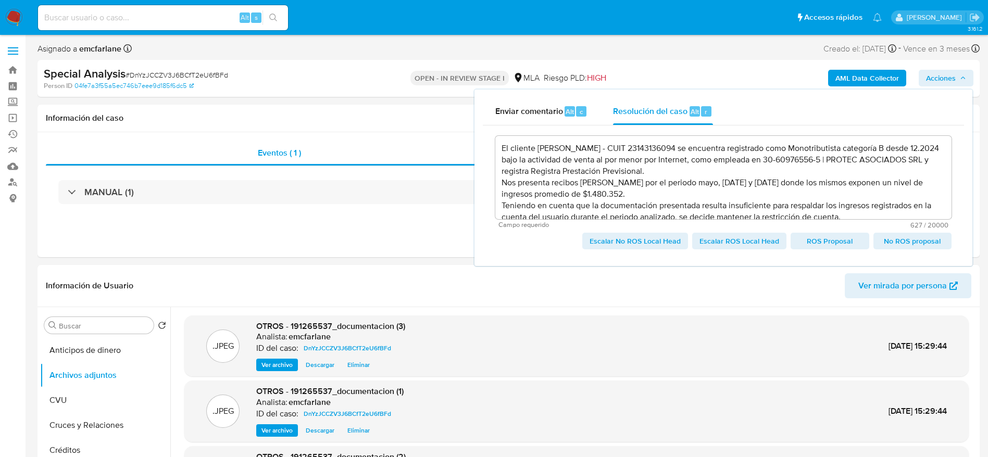
click at [641, 243] on span "Escalar No ROS Local Head" at bounding box center [635, 241] width 91 height 15
type textarea "El cliente Silvia Edith Pitrella - CUIT 23143136094 se encuentra registrado com…"
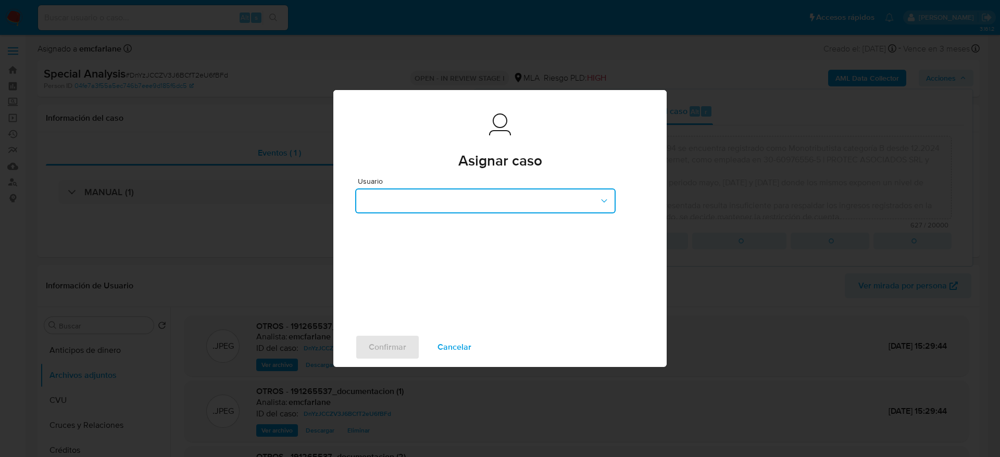
click at [398, 195] on button "button" at bounding box center [485, 201] width 260 height 25
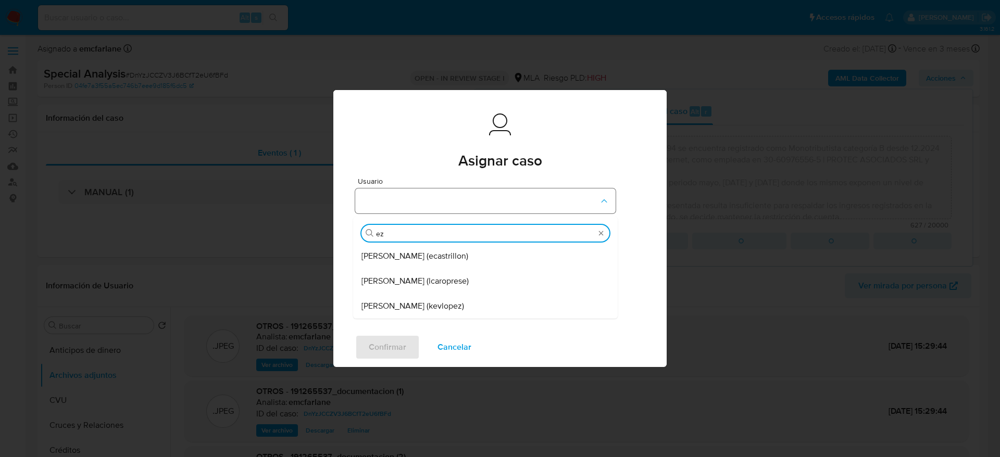
type input "eze"
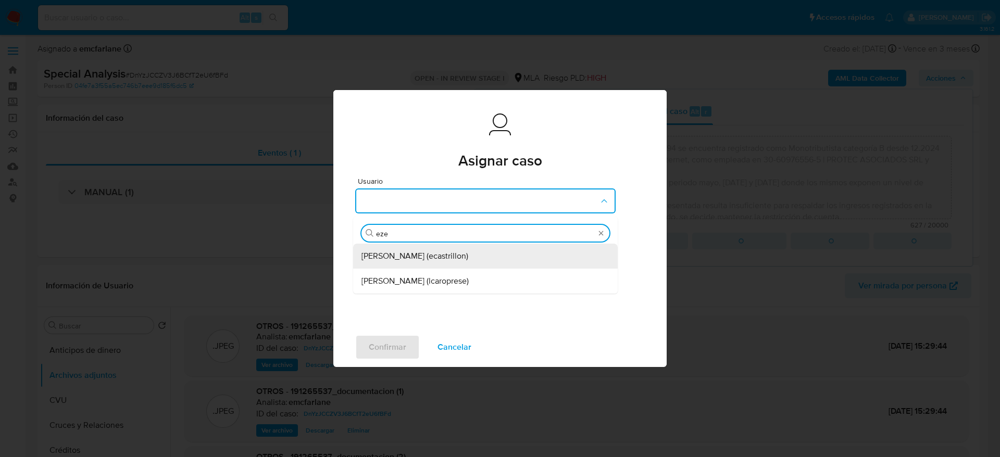
click at [405, 256] on span "Ezequiel Gonzalo Castrillon (ecastrillon)" at bounding box center [415, 256] width 107 height 10
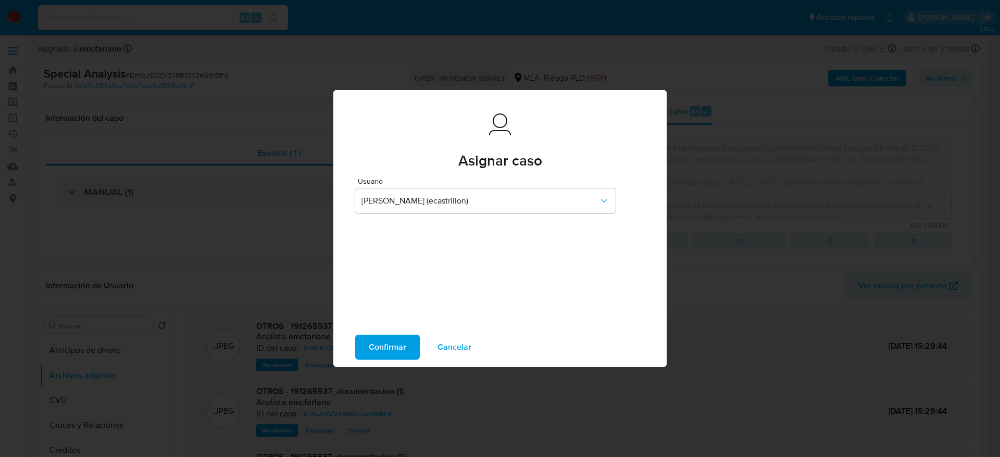
click at [386, 339] on span "Confirmar" at bounding box center [388, 347] width 38 height 23
type textarea "El cliente Silvia Edith Pitrella - CUIT 23143136094 se encuentra registrado com…"
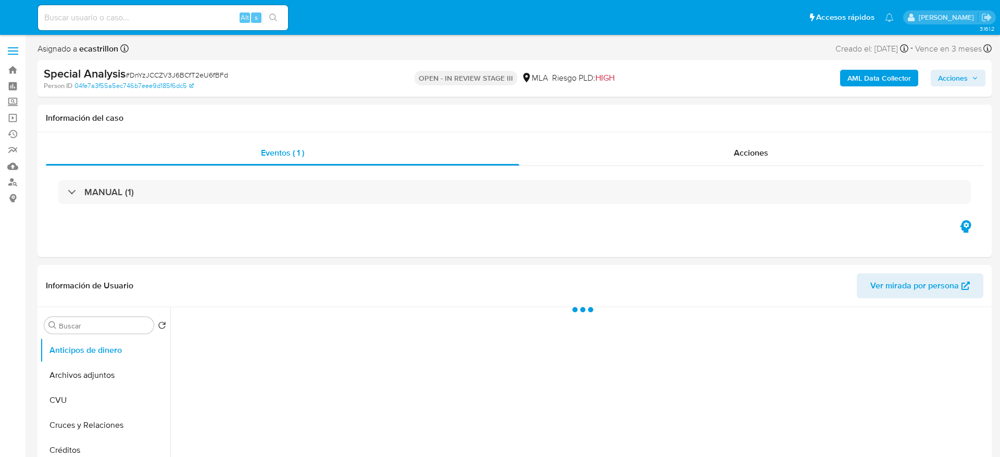
select select "10"
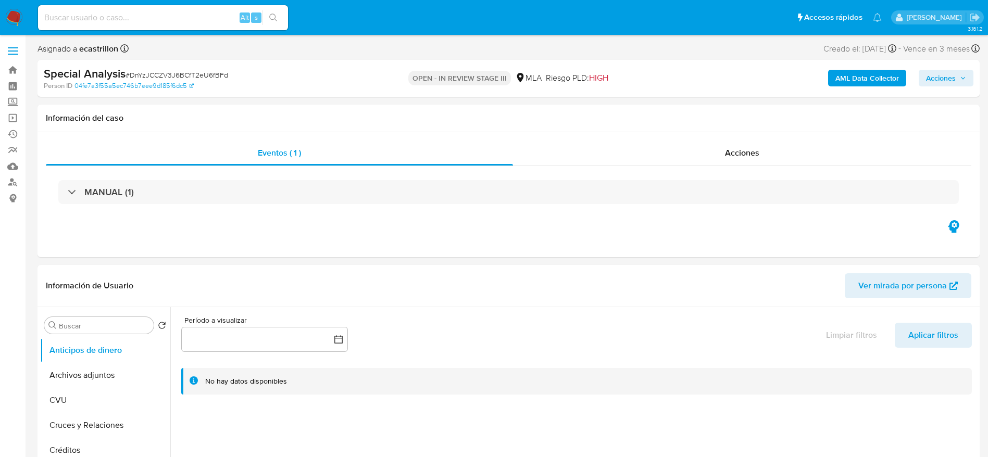
click at [15, 16] on img at bounding box center [14, 18] width 18 height 18
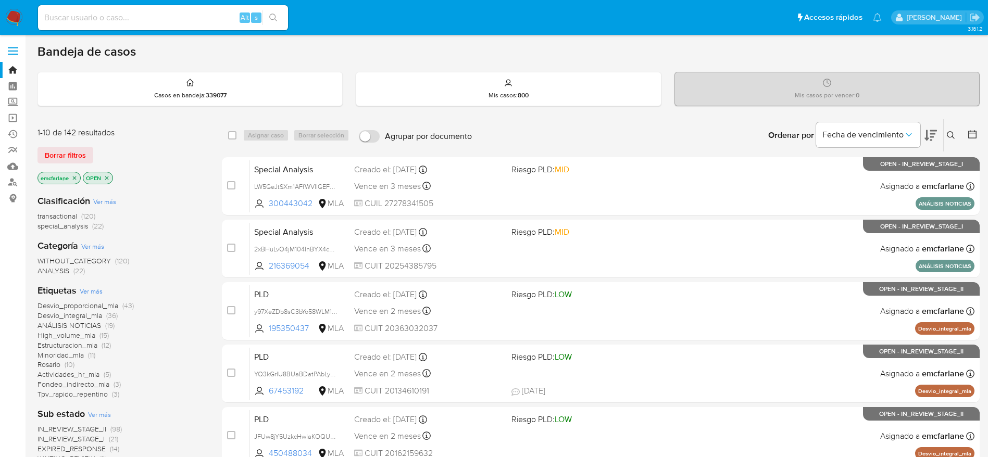
click at [48, 148] on span "Borrar filtros" at bounding box center [65, 155] width 41 height 15
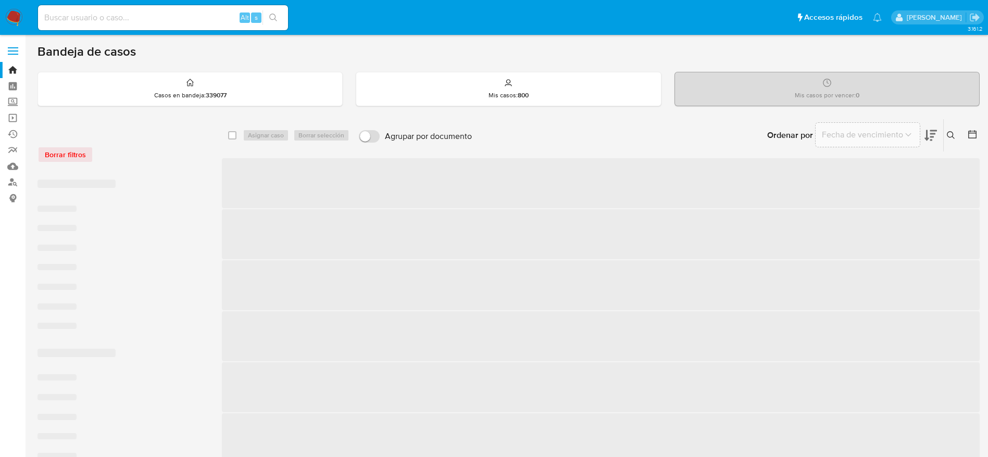
click at [49, 155] on div "Borrar filtros" at bounding box center [121, 154] width 167 height 17
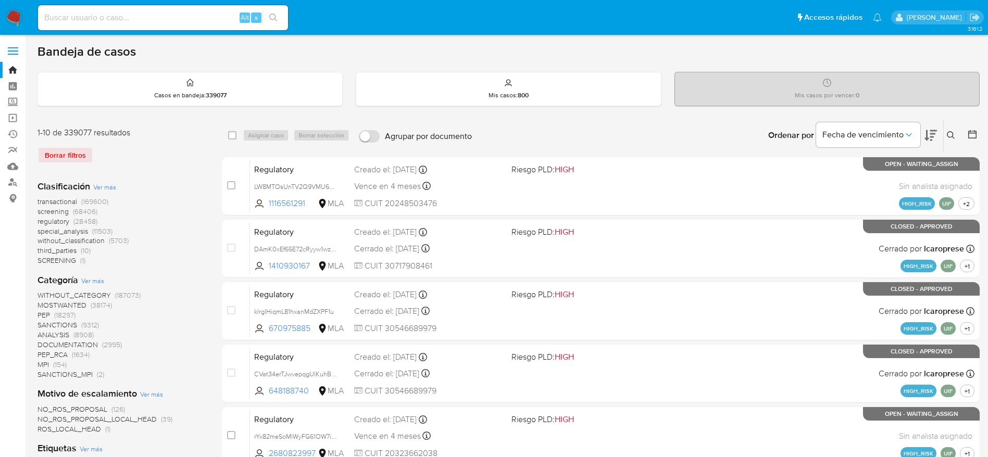
click at [950, 137] on icon at bounding box center [951, 135] width 8 height 8
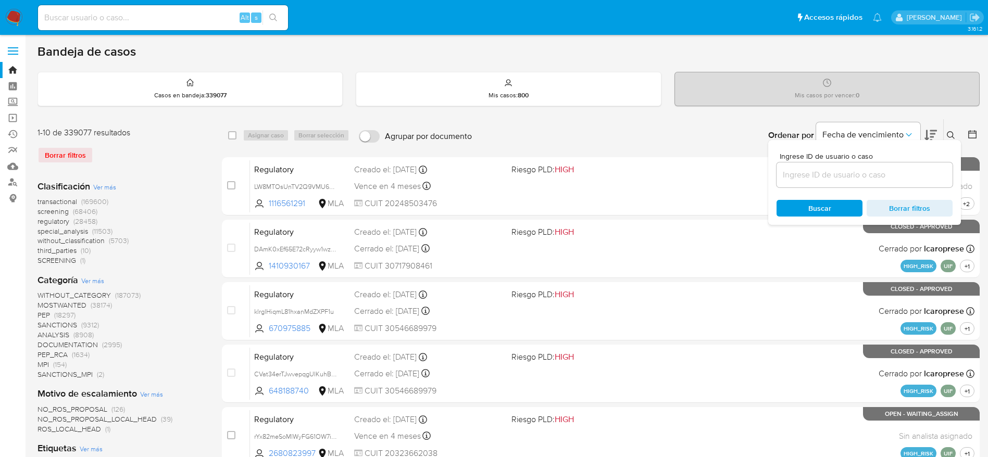
click at [837, 185] on div at bounding box center [865, 175] width 176 height 25
click at [815, 172] on input at bounding box center [865, 175] width 176 height 14
paste input "1282512631"
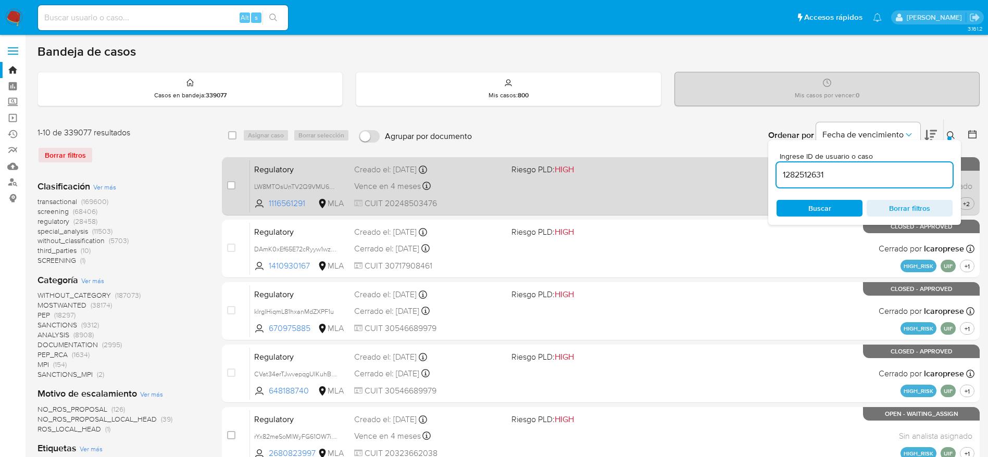
type input "1282512631"
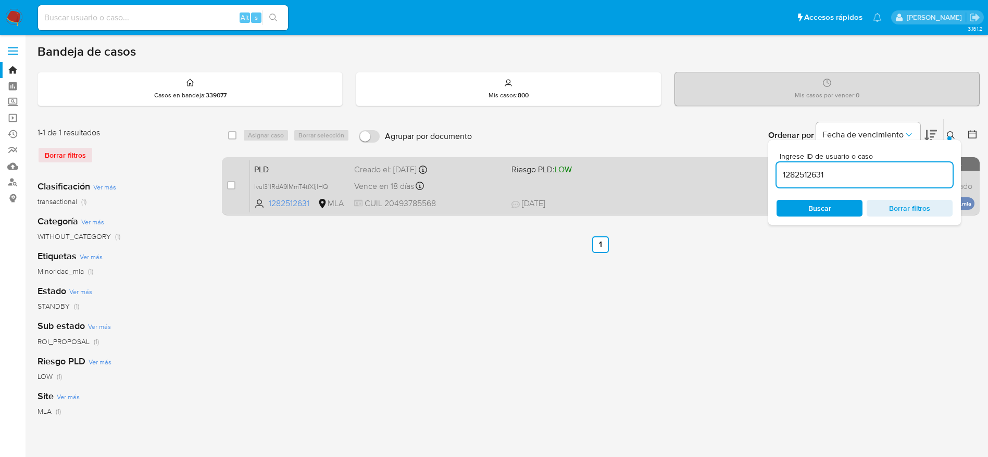
click at [636, 177] on div "PLD Ivul31lRdA9lMmT4tfXljlHQ 1282512631 MLA Riesgo PLD: LOW Creado el: [DATE] C…" at bounding box center [612, 186] width 725 height 53
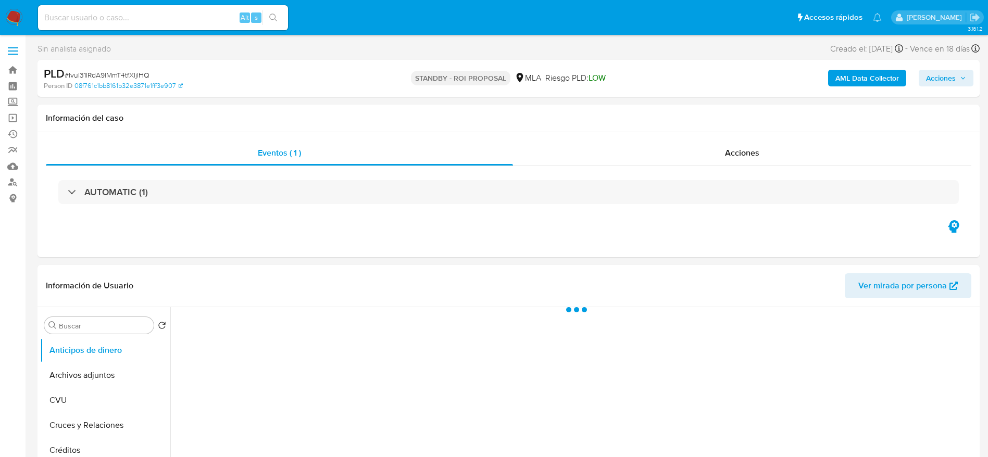
select select "10"
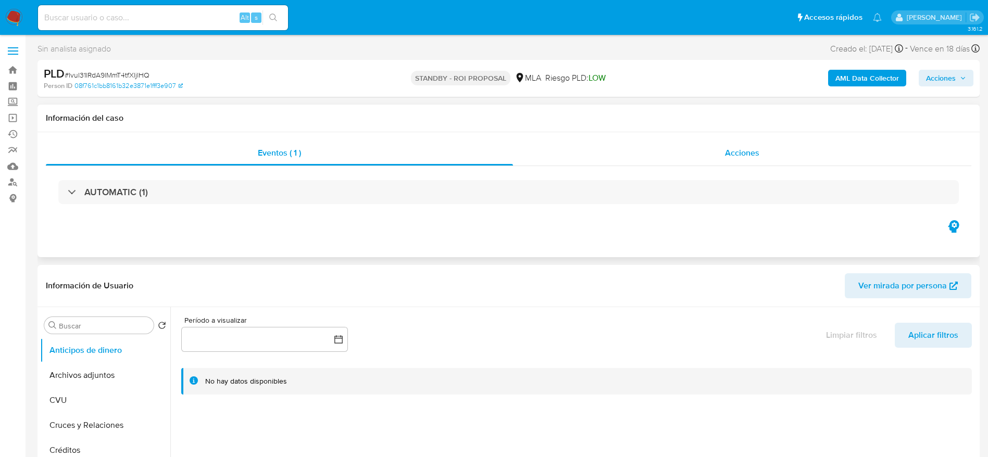
click at [769, 142] on div "Acciones" at bounding box center [742, 153] width 458 height 25
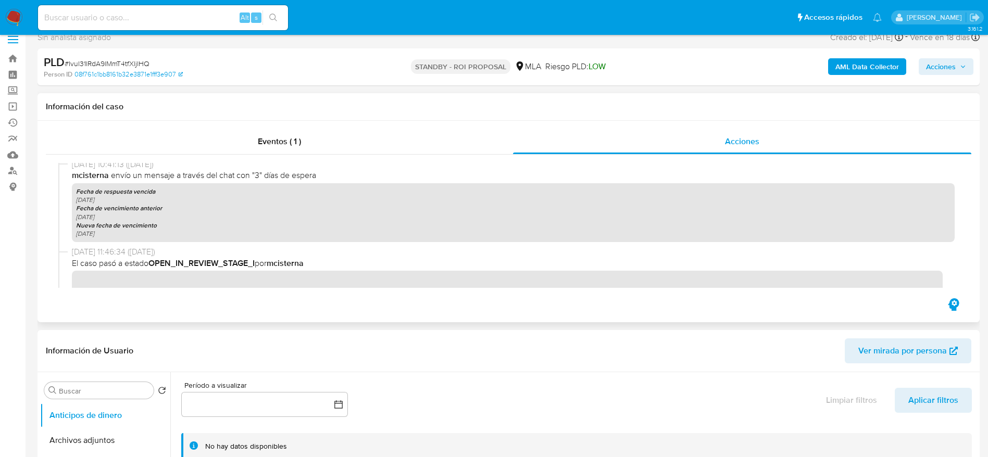
scroll to position [234, 0]
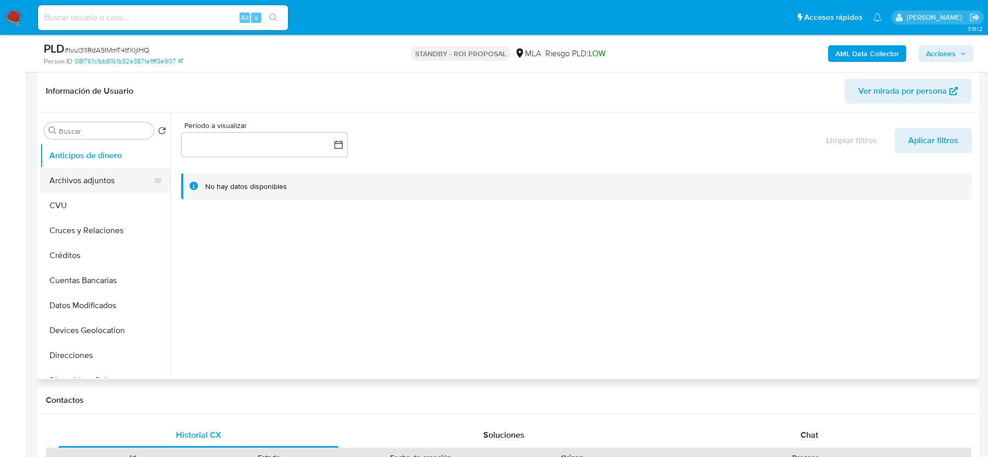
click at [104, 182] on button "Archivos adjuntos" at bounding box center [101, 180] width 122 height 25
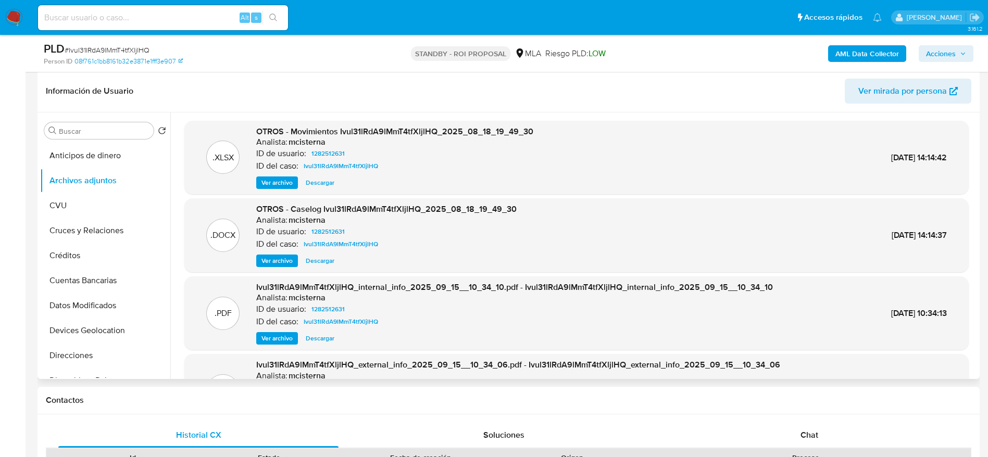
click at [321, 264] on span "Descargar" at bounding box center [320, 261] width 29 height 10
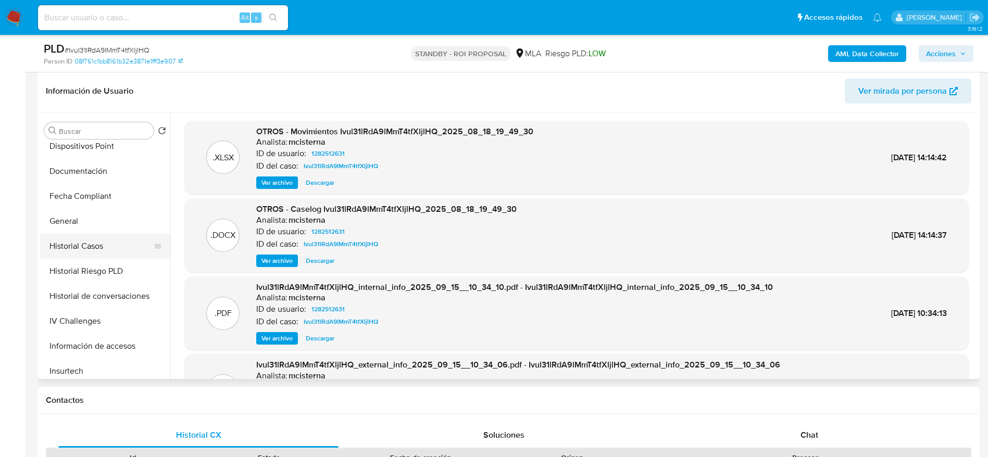
click at [85, 245] on button "Historial Casos" at bounding box center [101, 246] width 122 height 25
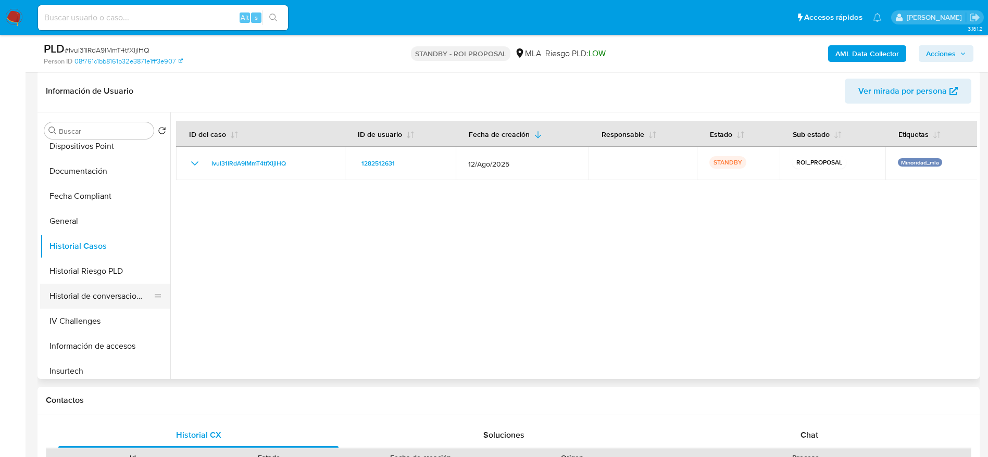
click at [96, 296] on button "Historial de conversaciones" at bounding box center [101, 296] width 122 height 25
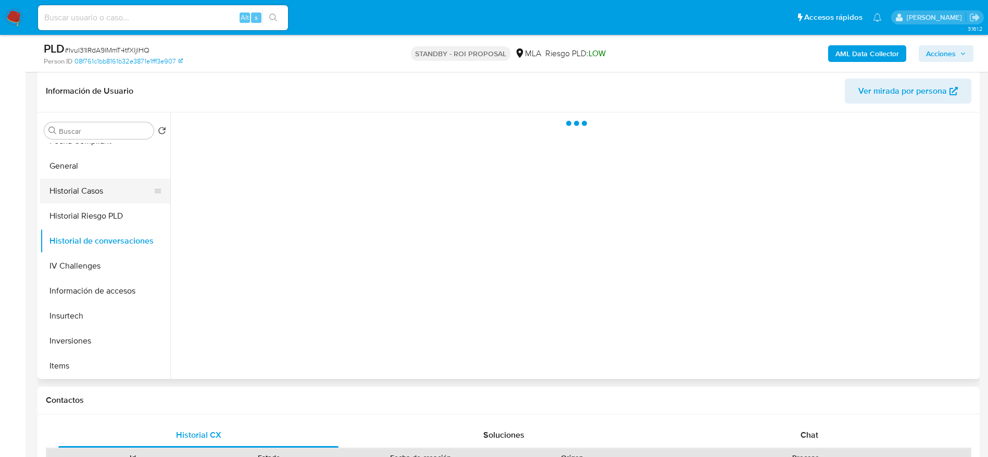
scroll to position [469, 0]
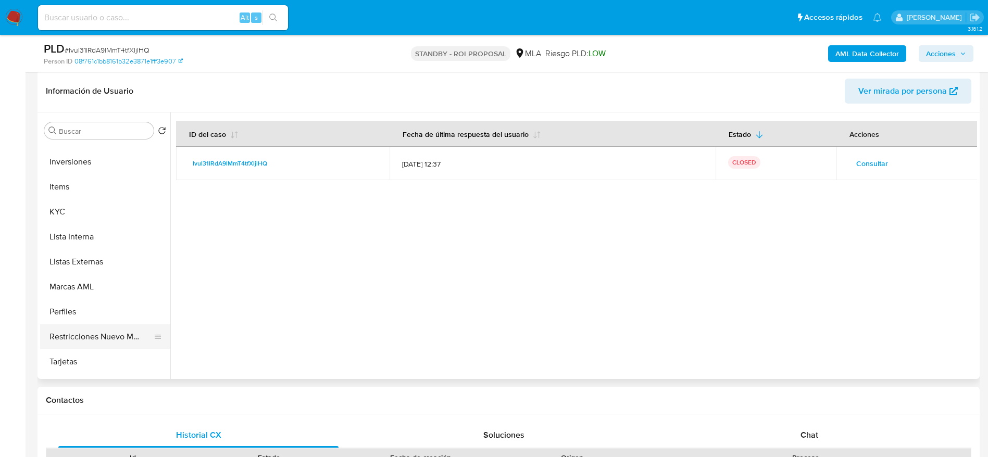
click at [90, 329] on button "Restricciones Nuevo Mundo" at bounding box center [101, 337] width 122 height 25
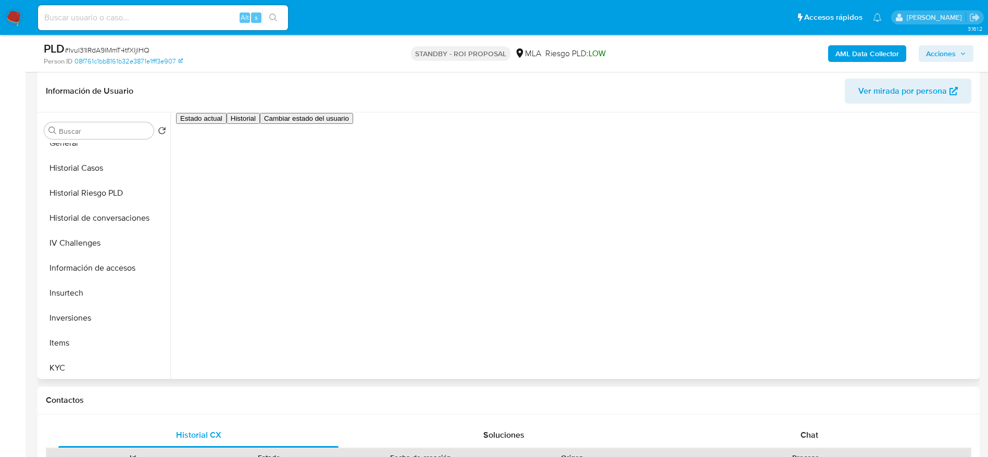
scroll to position [234, 0]
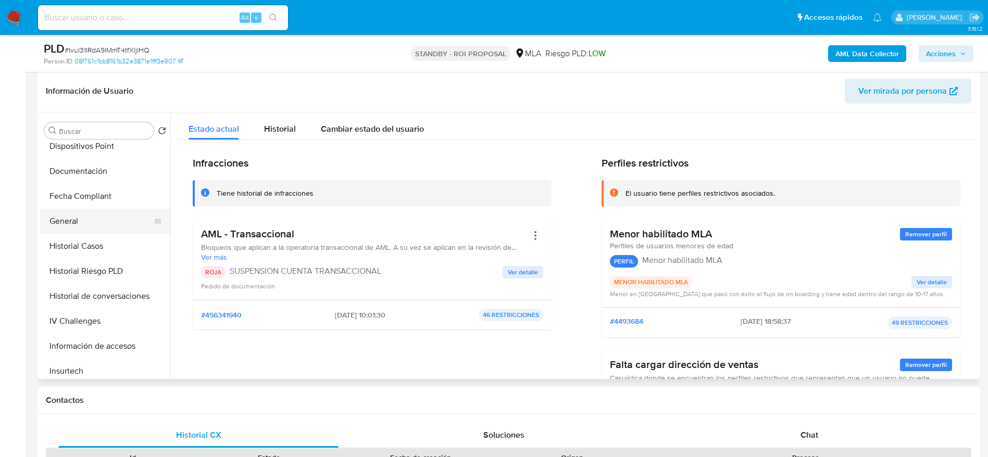
click at [69, 218] on button "General" at bounding box center [101, 221] width 122 height 25
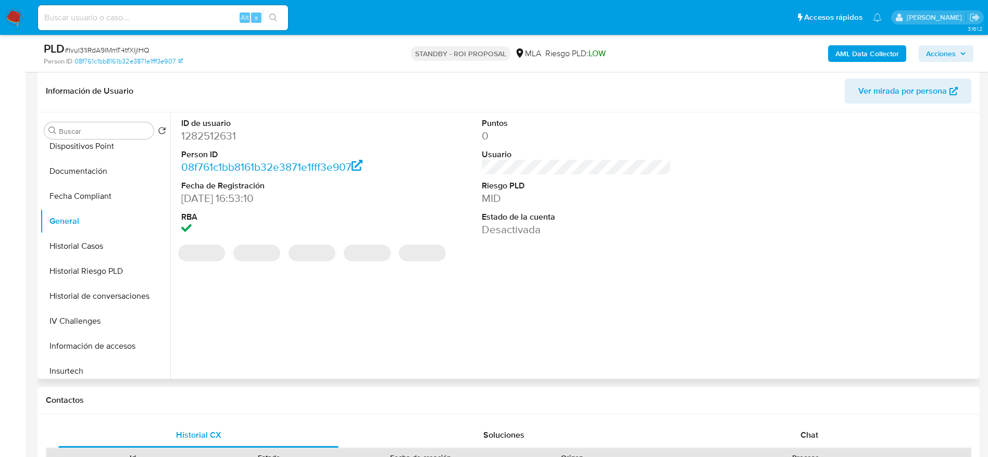
click at [221, 138] on dd "1282512631" at bounding box center [276, 136] width 190 height 15
copy dd "1282512631"
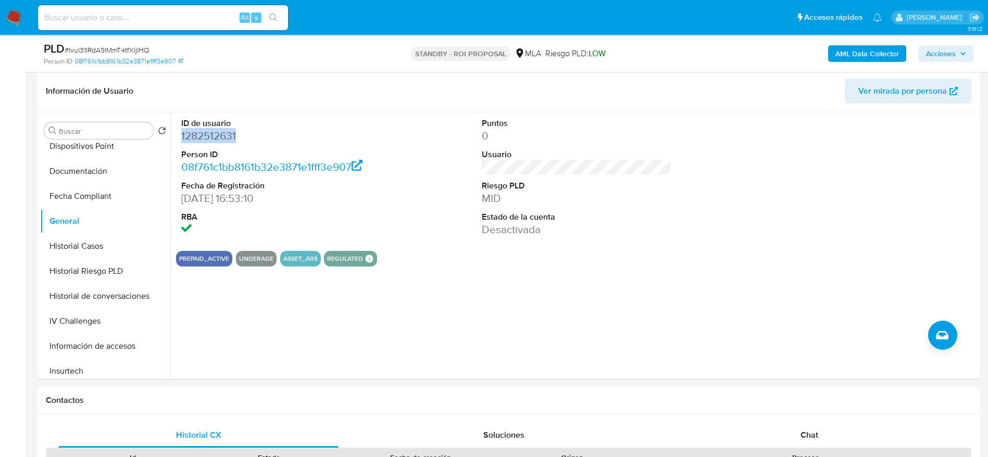
click at [17, 19] on img at bounding box center [14, 18] width 18 height 18
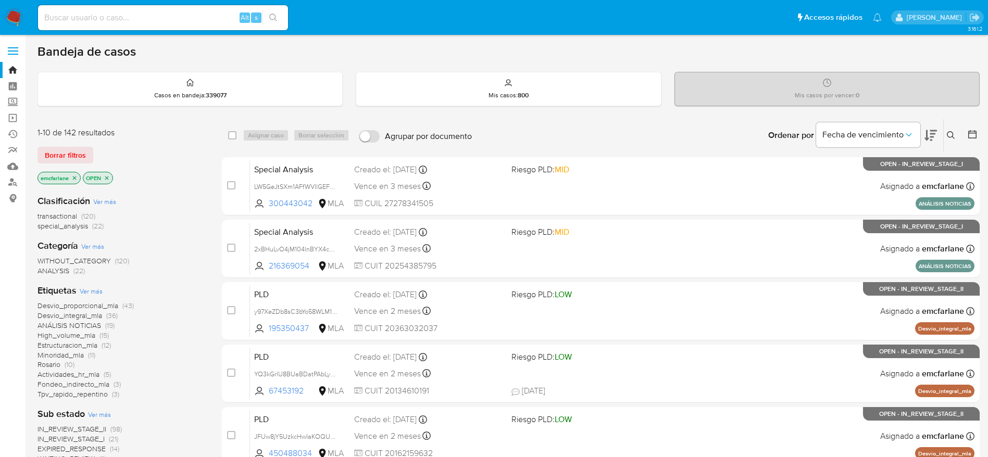
click at [55, 156] on span "Borrar filtros" at bounding box center [65, 155] width 41 height 15
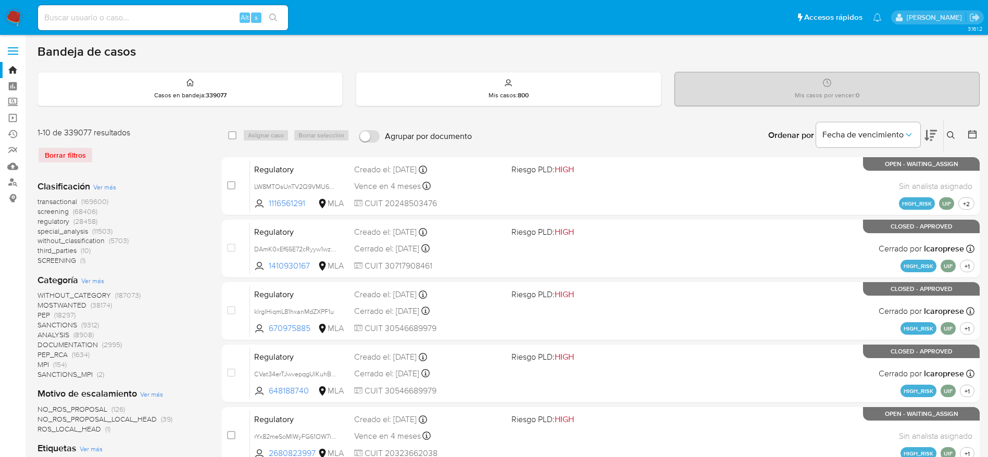
click at [975, 140] on button at bounding box center [973, 135] width 13 height 13
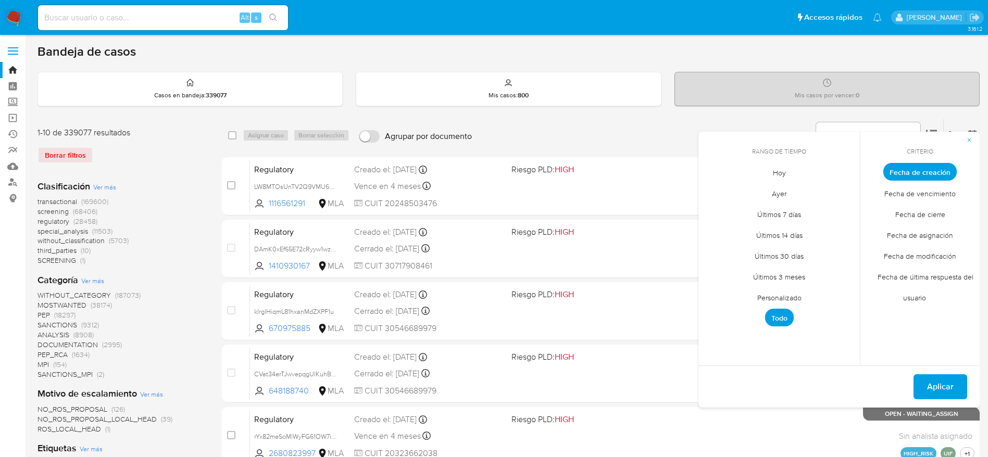
click at [595, 129] on div "Ordenar por Fecha de vencimiento No es posible ordenar los resultados mientras …" at bounding box center [728, 135] width 503 height 32
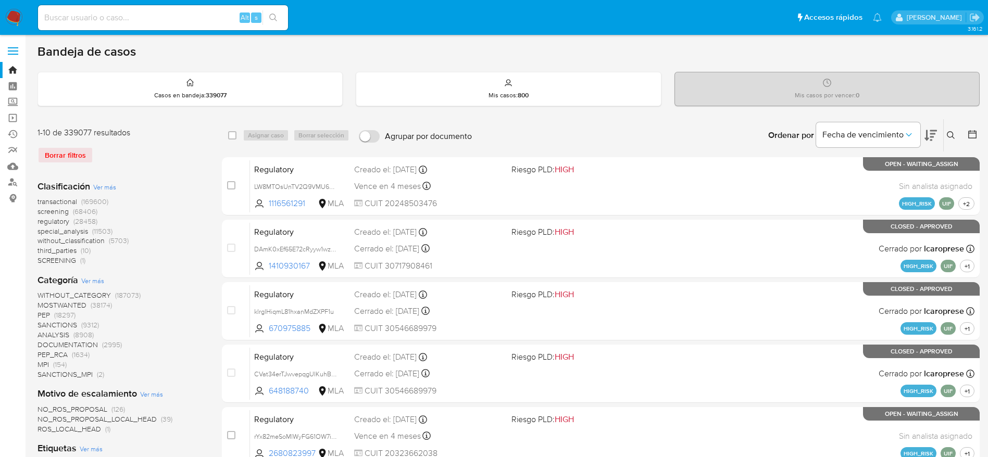
click at [952, 131] on icon at bounding box center [951, 135] width 8 height 8
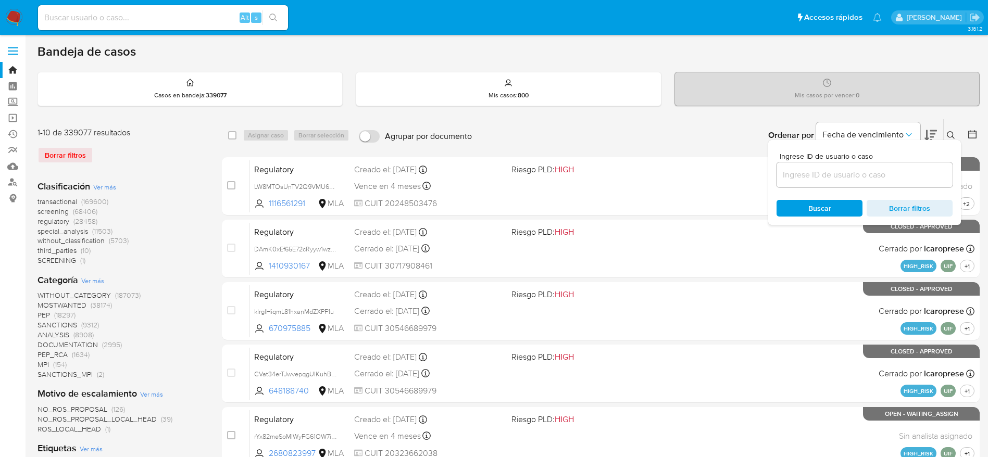
click at [802, 169] on input at bounding box center [865, 175] width 176 height 14
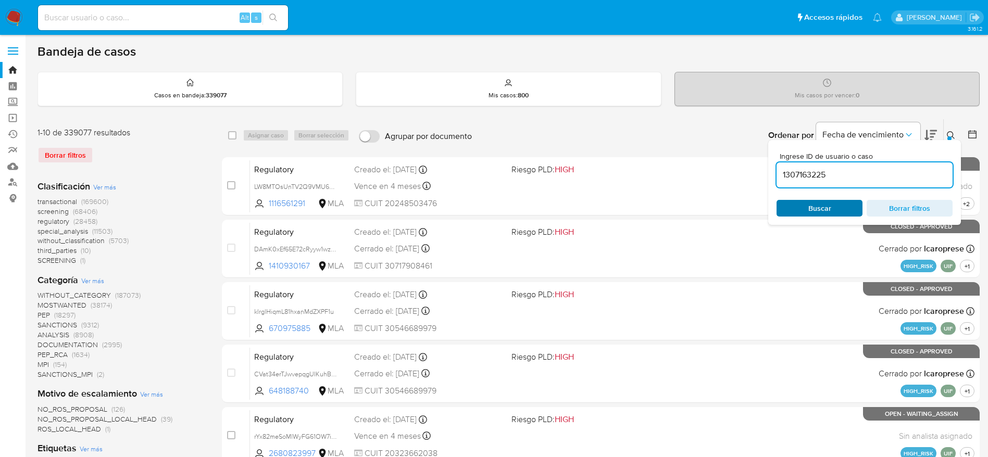
type input "1307163225"
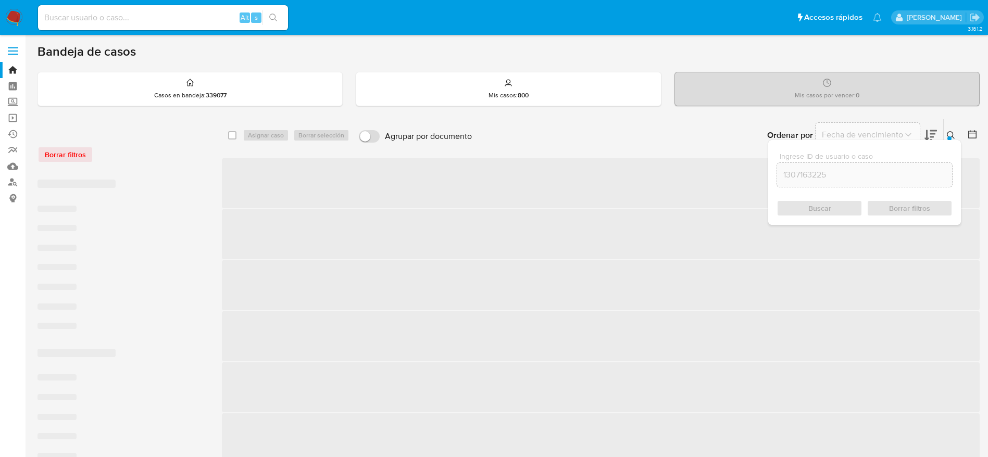
click at [811, 199] on div "Ingrese ID de usuario o caso 1307163225 Buscar Borrar filtros" at bounding box center [864, 182] width 193 height 85
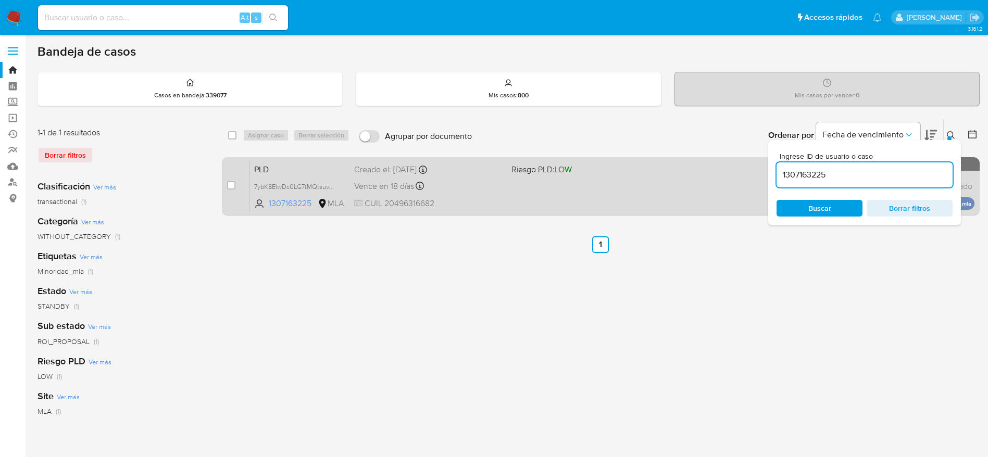
click at [532, 178] on div "PLD 7ybK8ElwDc0LG7tMQtsuvTCP 1307163225 MLA Riesgo PLD: LOW Creado el: 12/08/20…" at bounding box center [612, 186] width 725 height 53
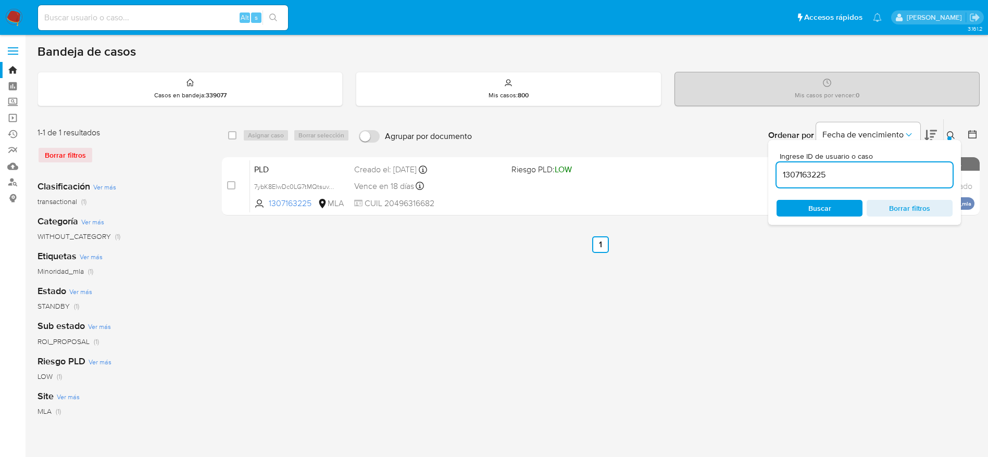
click at [829, 179] on input "1307163225" at bounding box center [865, 175] width 176 height 14
paste input
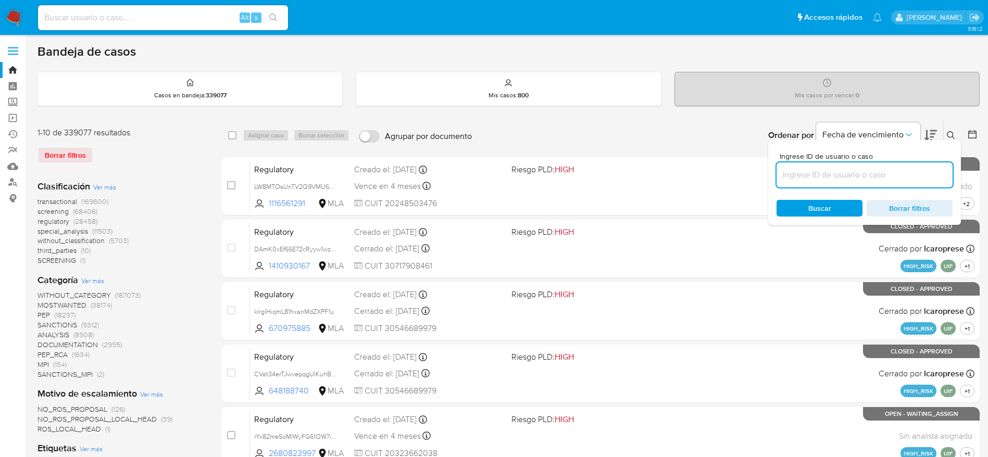
click at [803, 170] on input at bounding box center [865, 175] width 176 height 14
click at [812, 178] on input at bounding box center [865, 175] width 176 height 14
paste input "1363749792"
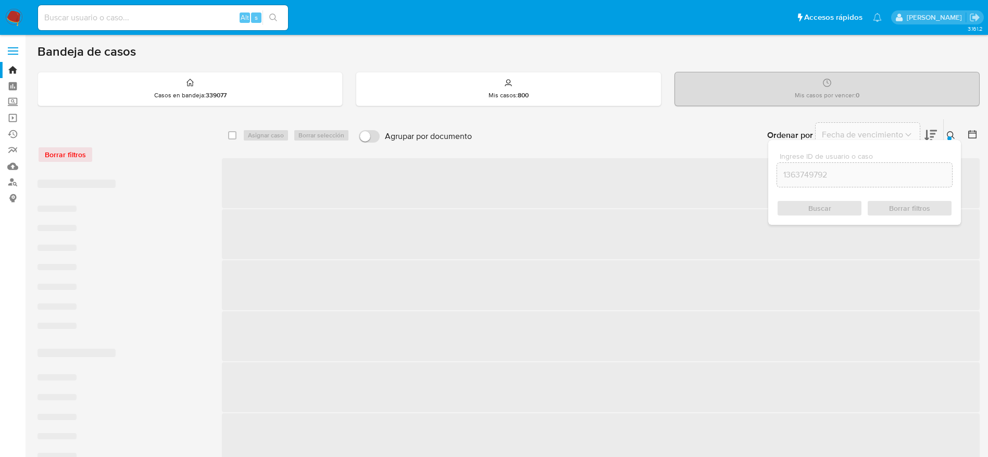
click at [810, 204] on div "Buscar Borrar filtros" at bounding box center [865, 208] width 176 height 17
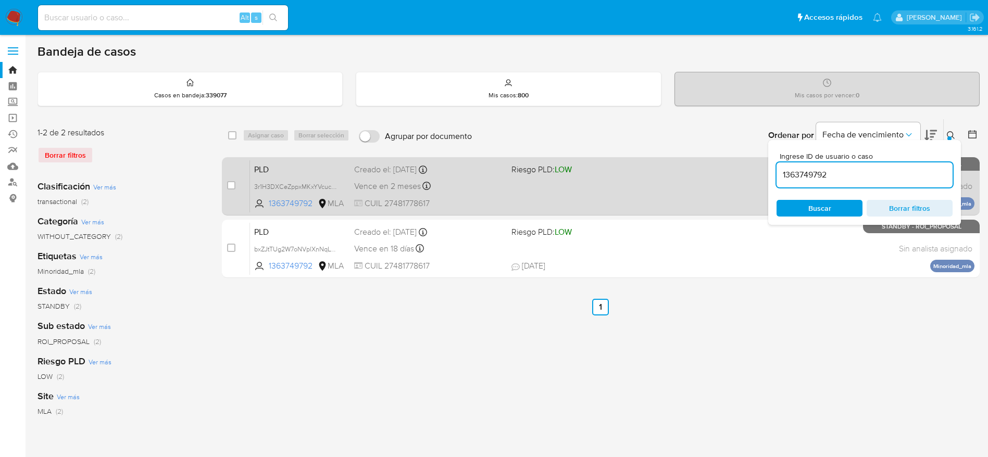
click at [462, 203] on span "CUIL 27481778617" at bounding box center [428, 203] width 149 height 11
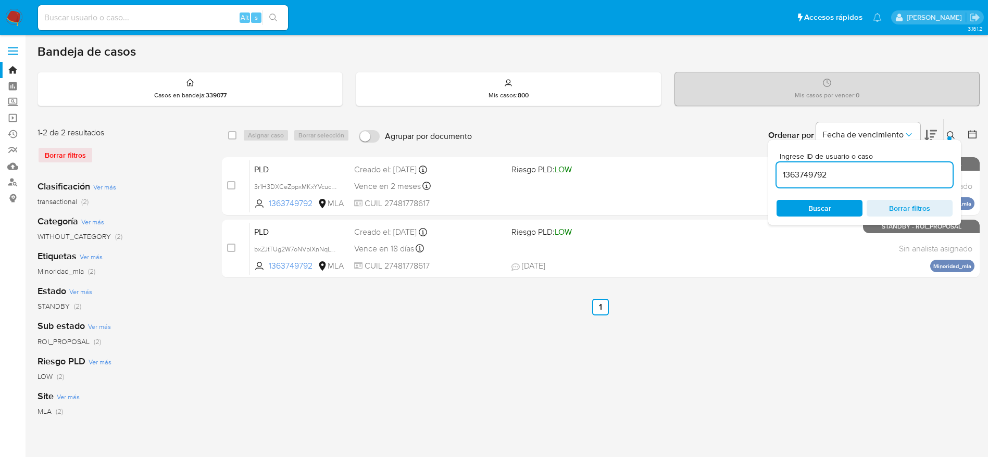
click at [849, 177] on input "1363749792" at bounding box center [865, 175] width 176 height 14
paste input "71787876"
type input "1371787876"
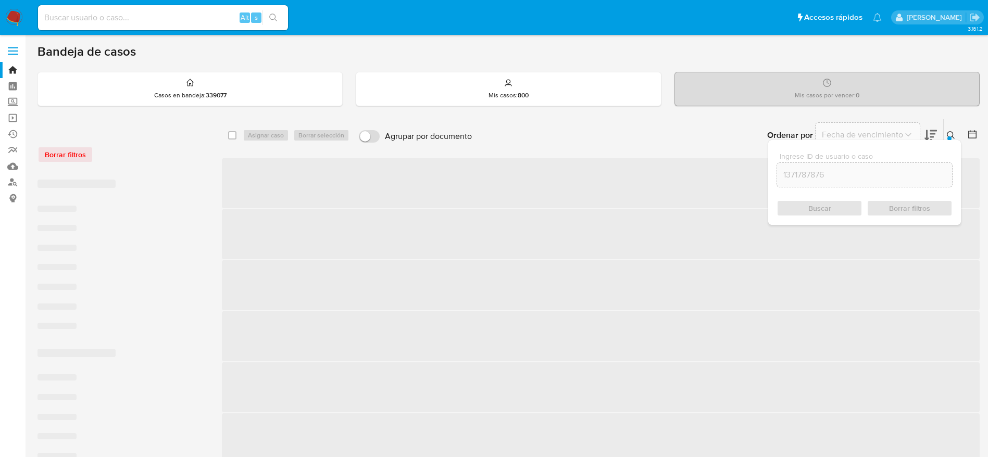
click at [823, 206] on div "Buscar Borrar filtros" at bounding box center [865, 208] width 176 height 17
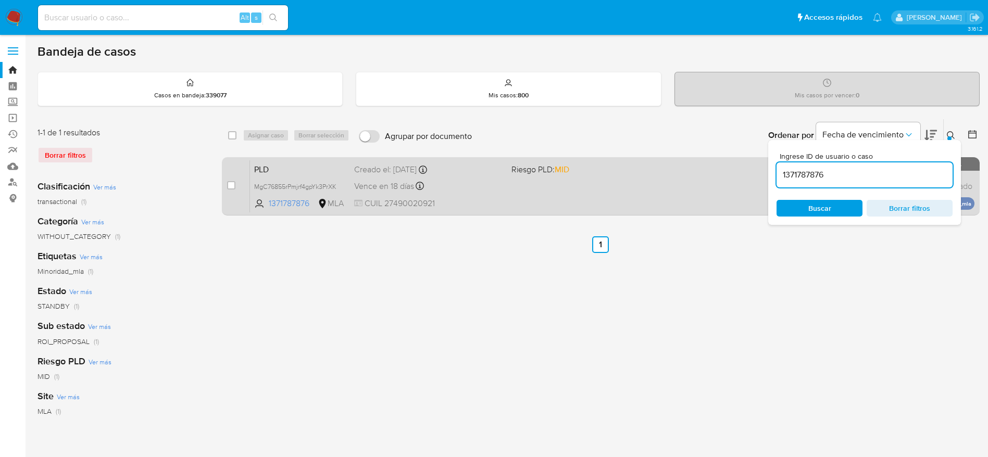
click at [486, 193] on div "PLD MgC76855rPmjrf4gpYk3PrXK 1371787876 MLA Riesgo PLD: MID Creado el: 12/08/20…" at bounding box center [612, 186] width 725 height 53
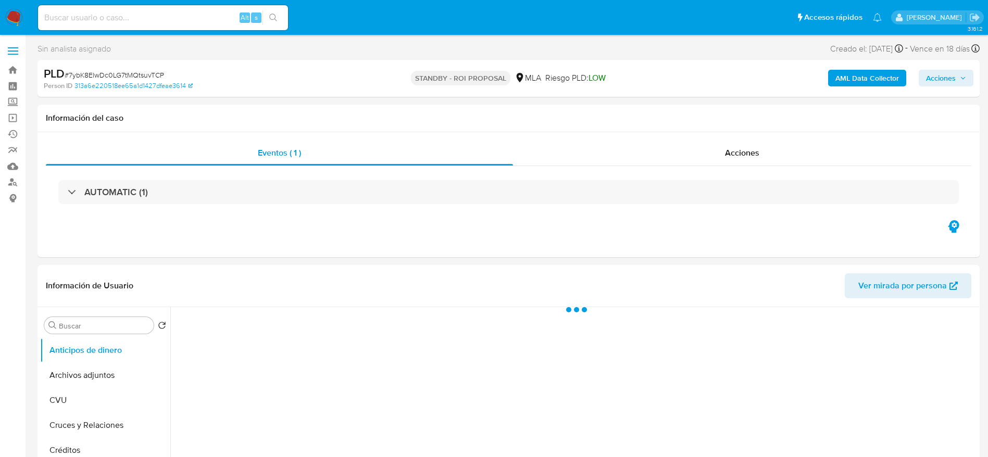
select select "10"
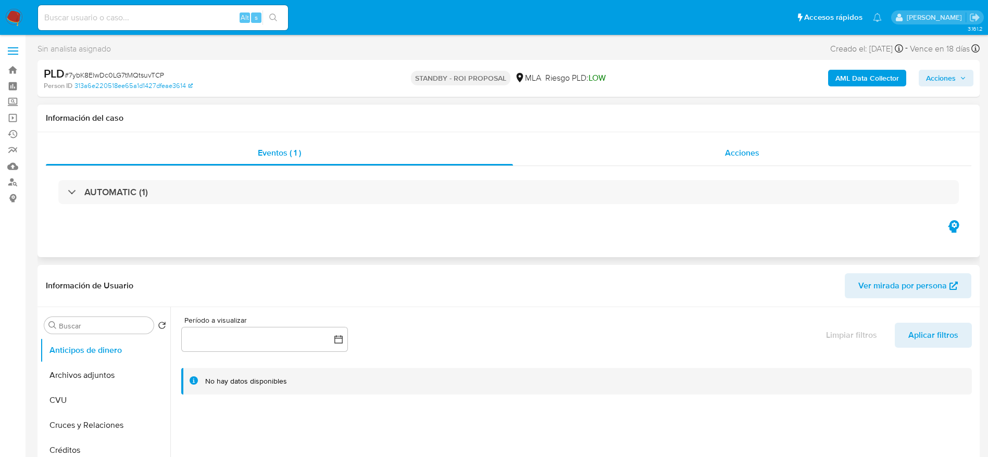
click at [717, 150] on div "Acciones" at bounding box center [742, 153] width 458 height 25
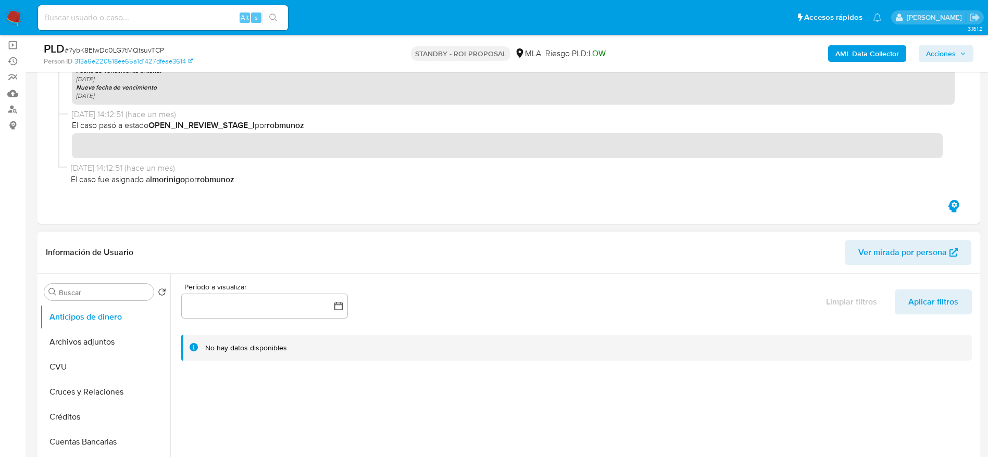
scroll to position [156, 0]
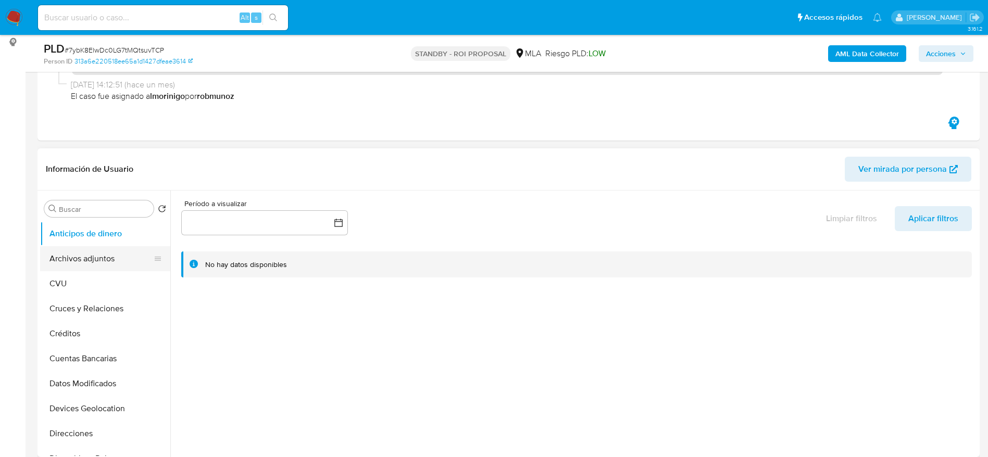
click at [77, 267] on button "Archivos adjuntos" at bounding box center [101, 258] width 122 height 25
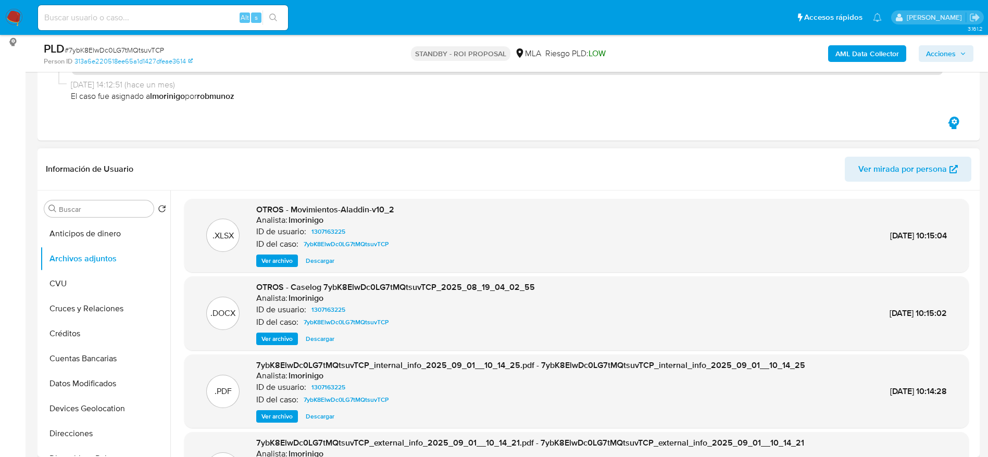
click at [316, 343] on span "Descargar" at bounding box center [320, 339] width 29 height 10
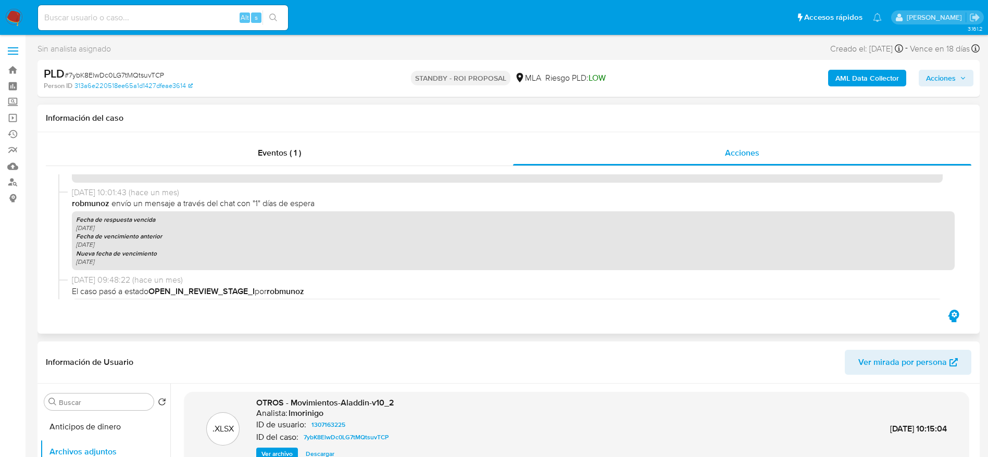
scroll to position [547, 0]
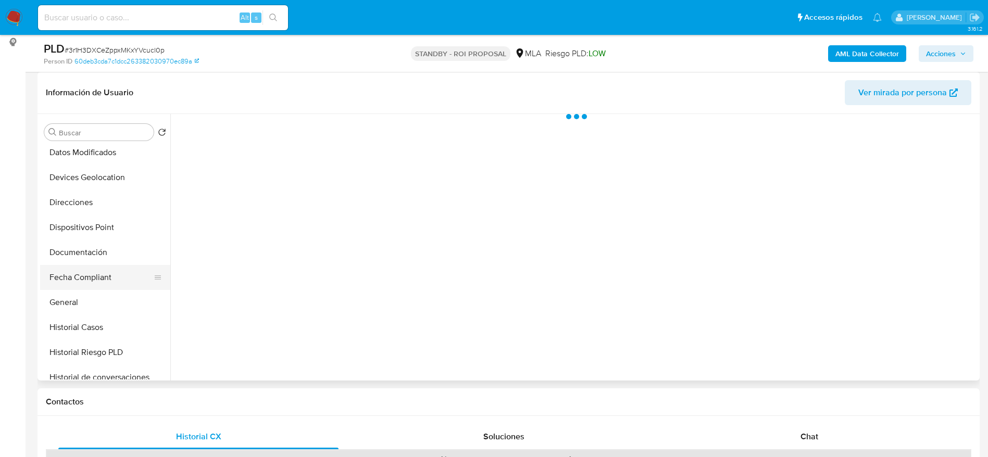
scroll to position [156, 0]
select select "10"
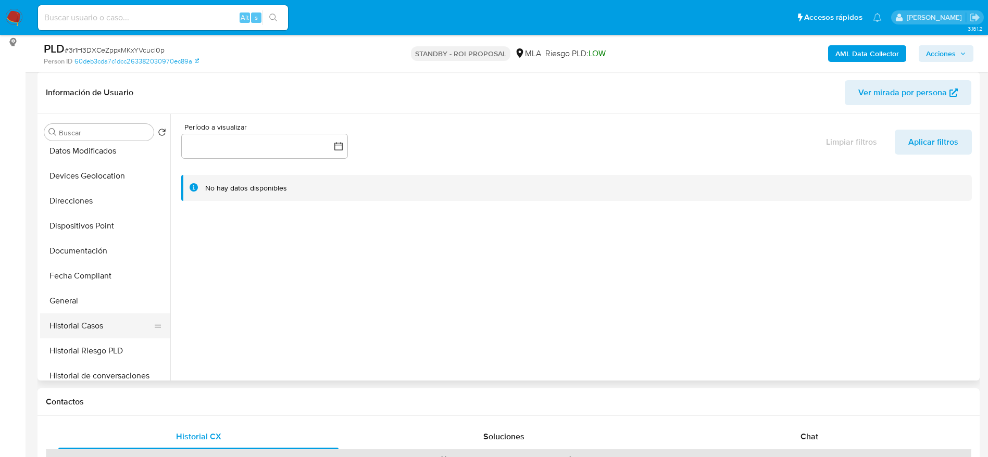
click at [83, 330] on button "Historial Casos" at bounding box center [101, 326] width 122 height 25
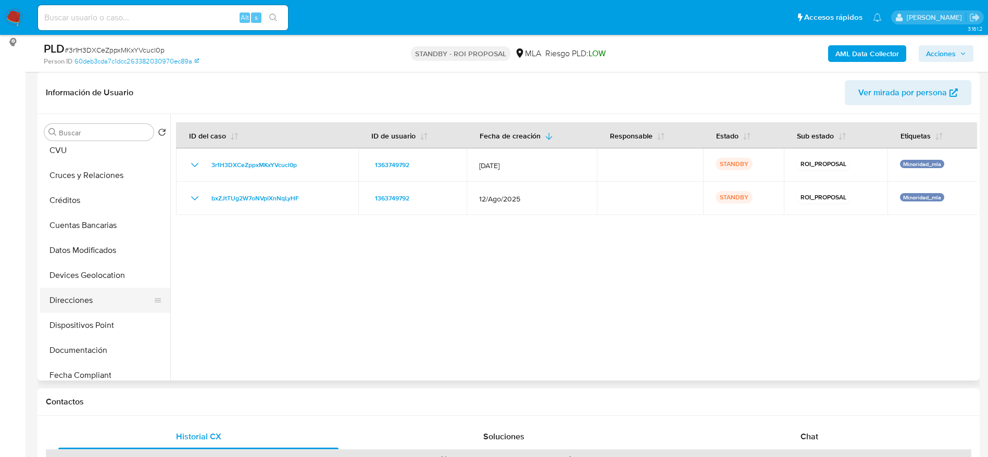
scroll to position [0, 0]
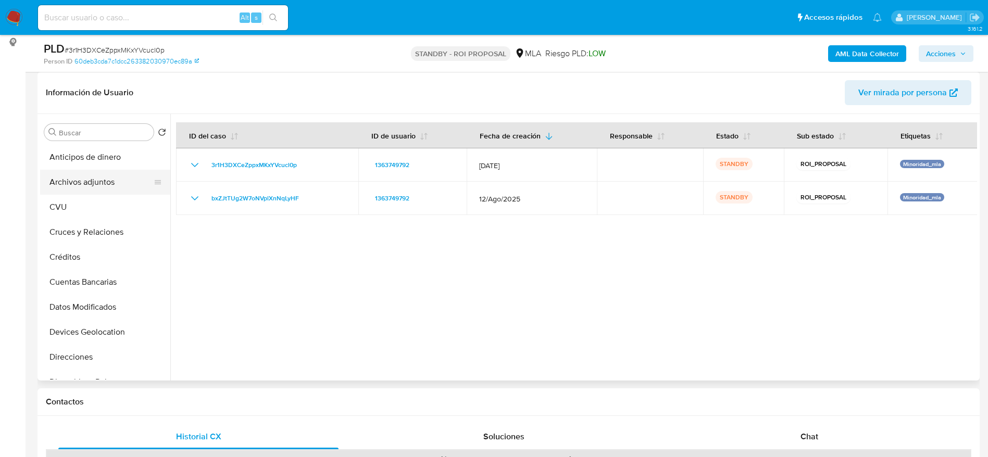
click at [81, 185] on button "Archivos adjuntos" at bounding box center [101, 182] width 122 height 25
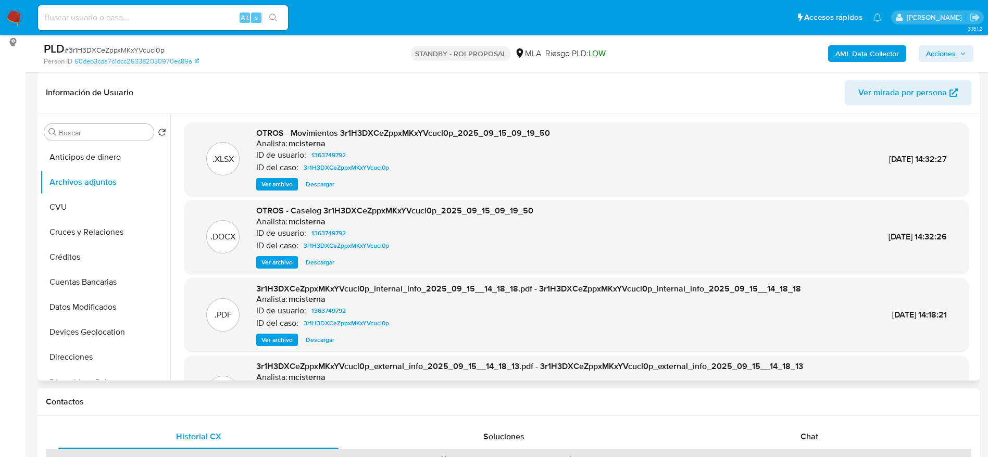
click at [324, 259] on span "Descargar" at bounding box center [320, 262] width 29 height 10
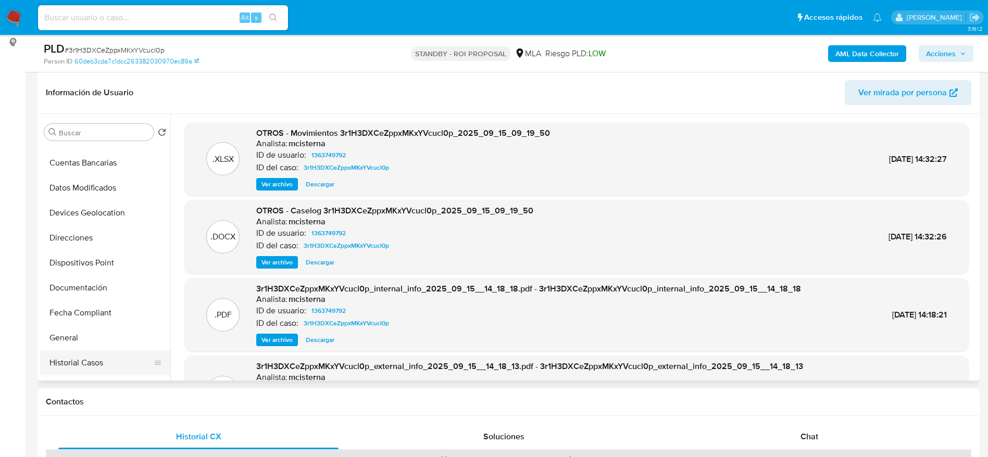
scroll to position [234, 0]
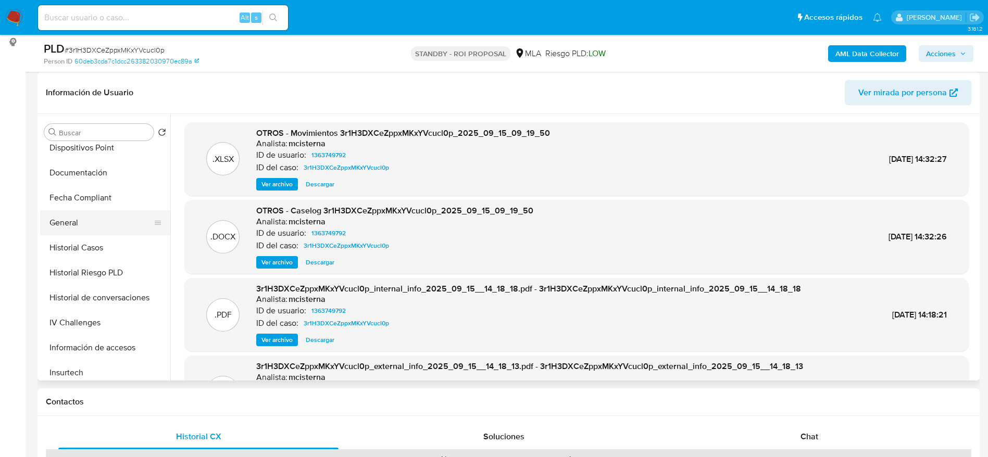
click at [67, 217] on button "General" at bounding box center [101, 222] width 122 height 25
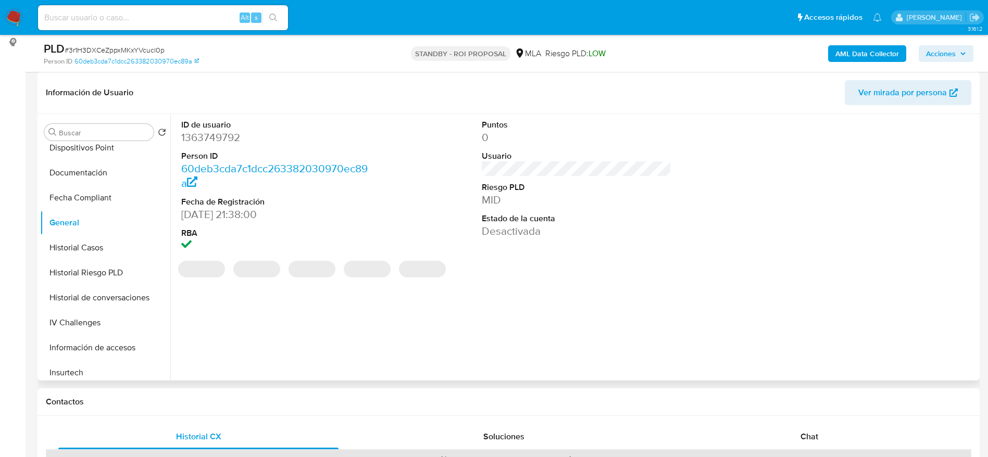
click at [227, 141] on dd "1363749792" at bounding box center [276, 137] width 190 height 15
copy dd "1363749792"
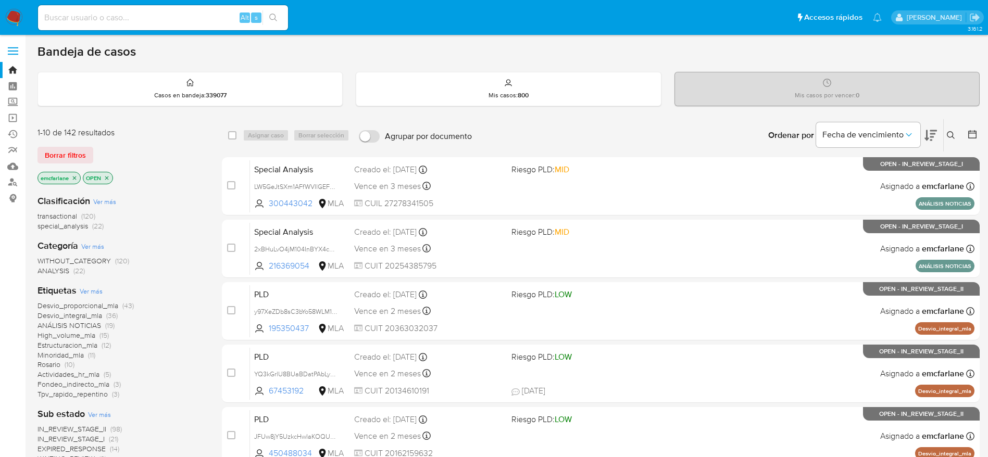
drag, startPoint x: 55, startPoint y: 160, endPoint x: 80, endPoint y: 157, distance: 25.3
click at [55, 160] on span "Borrar filtros" at bounding box center [65, 155] width 41 height 15
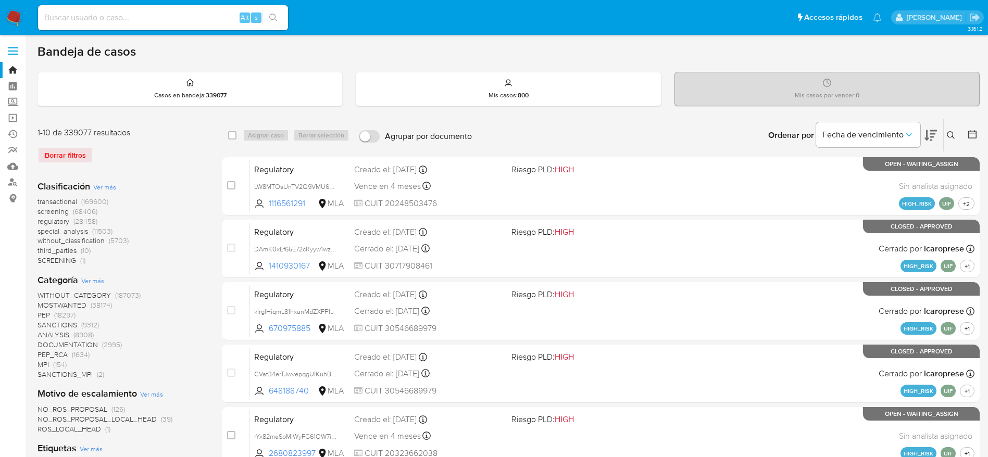
click at [954, 139] on icon at bounding box center [951, 135] width 8 height 8
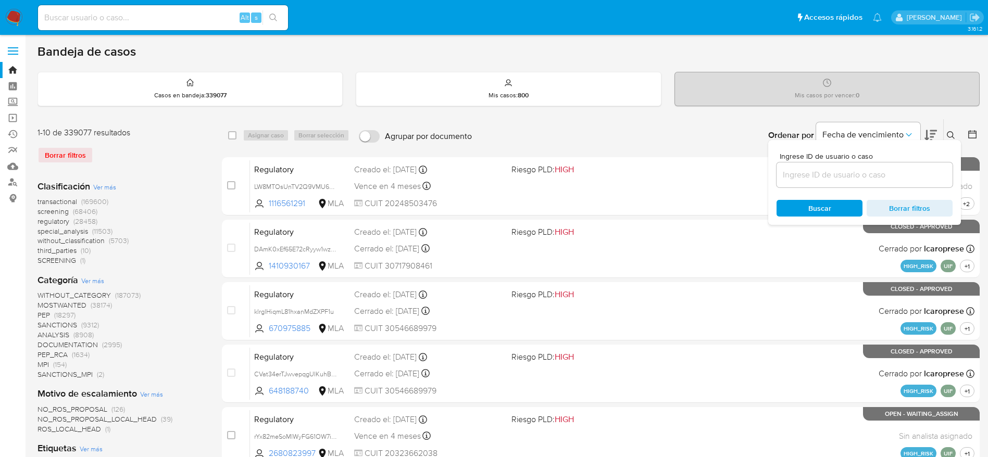
click at [852, 175] on input at bounding box center [865, 175] width 176 height 14
type input "bX6J8OToJd7xOssE1y5QbYpQ"
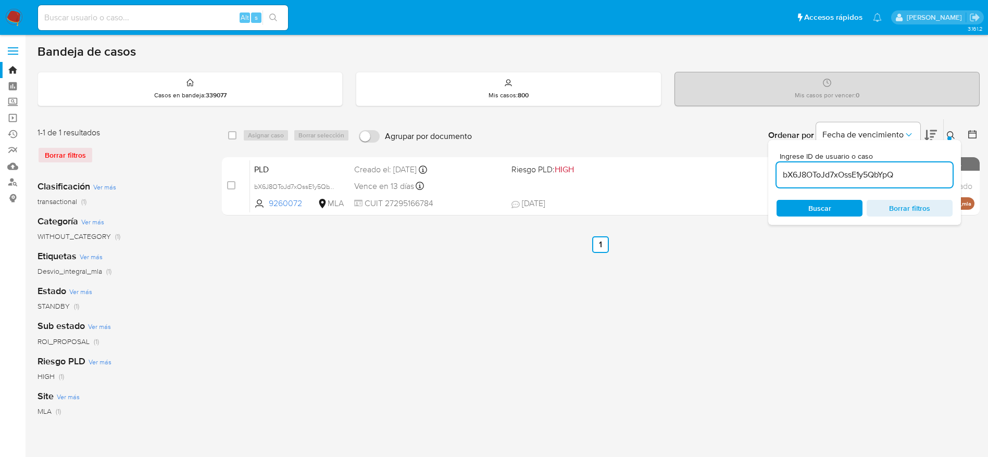
drag, startPoint x: 233, startPoint y: 136, endPoint x: 254, endPoint y: 136, distance: 20.8
click at [233, 137] on input "checkbox" at bounding box center [232, 135] width 8 height 8
checkbox input "true"
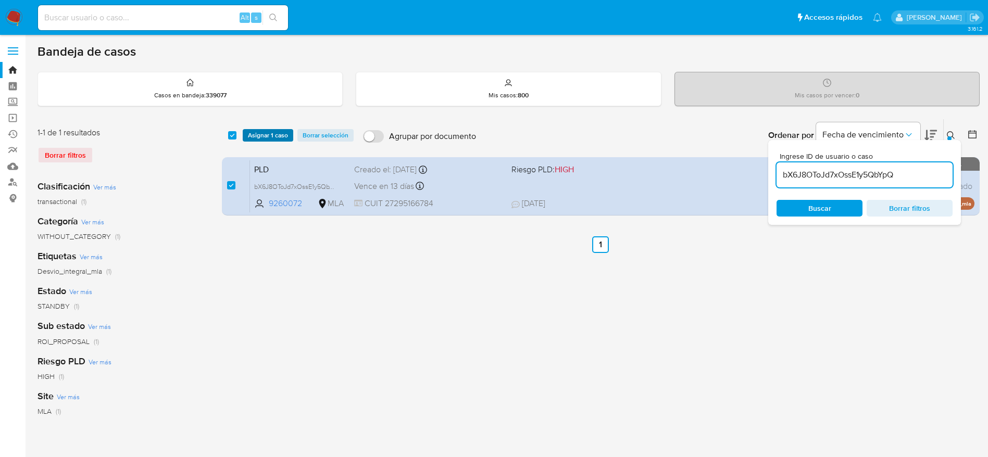
click at [254, 135] on span "Asignar 1 caso" at bounding box center [268, 135] width 40 height 10
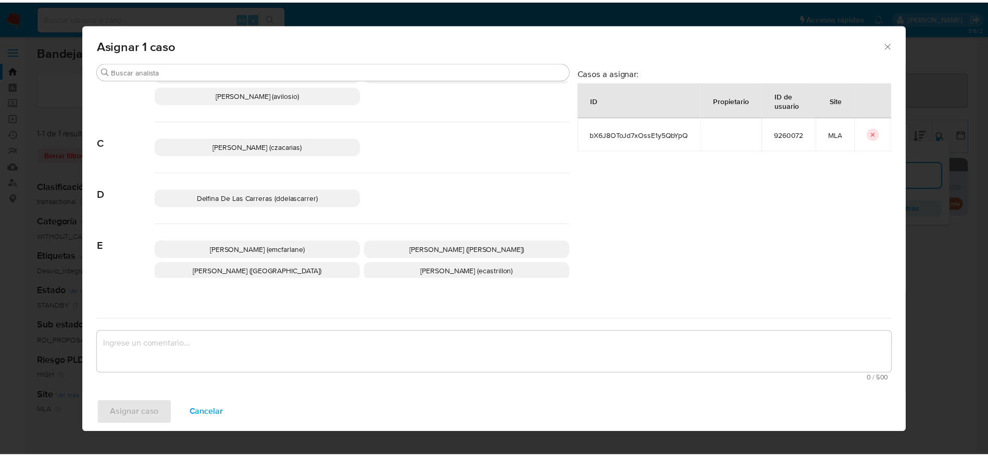
scroll to position [78, 0]
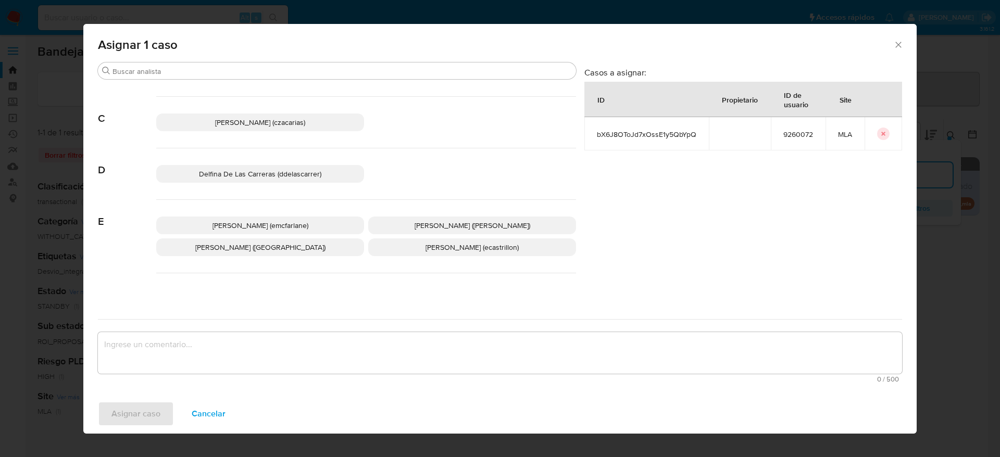
click at [307, 224] on p "Elaine Mc Farlane (emcfarlane)" at bounding box center [260, 226] width 208 height 18
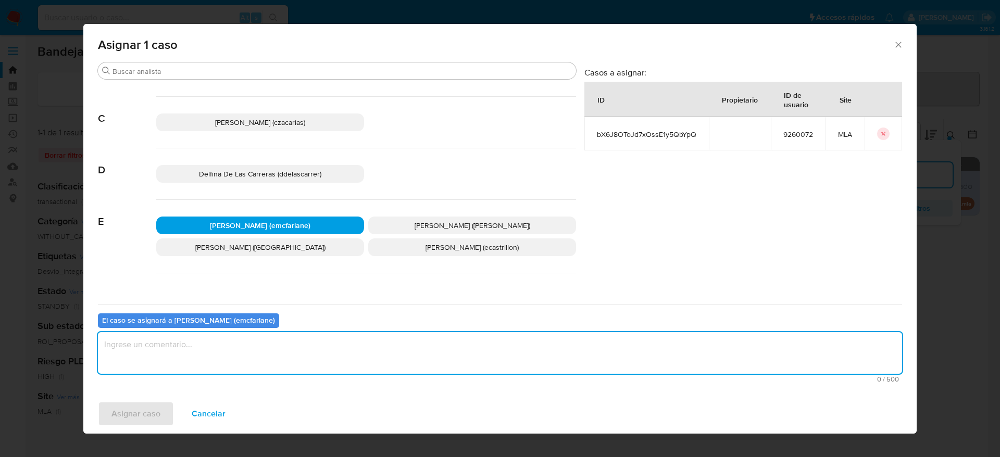
click at [237, 350] on textarea "assign-modal" at bounding box center [500, 353] width 804 height 42
click at [132, 420] on span "Asignar caso" at bounding box center [135, 414] width 49 height 23
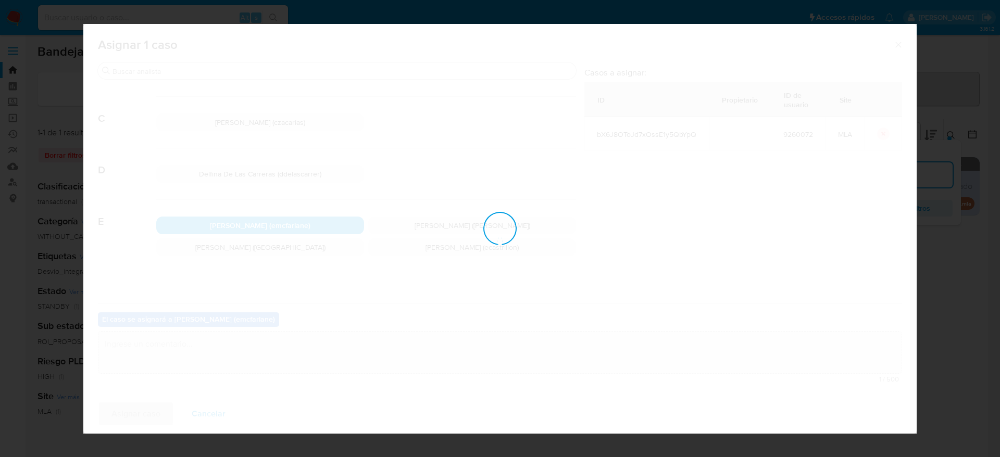
checkbox input "false"
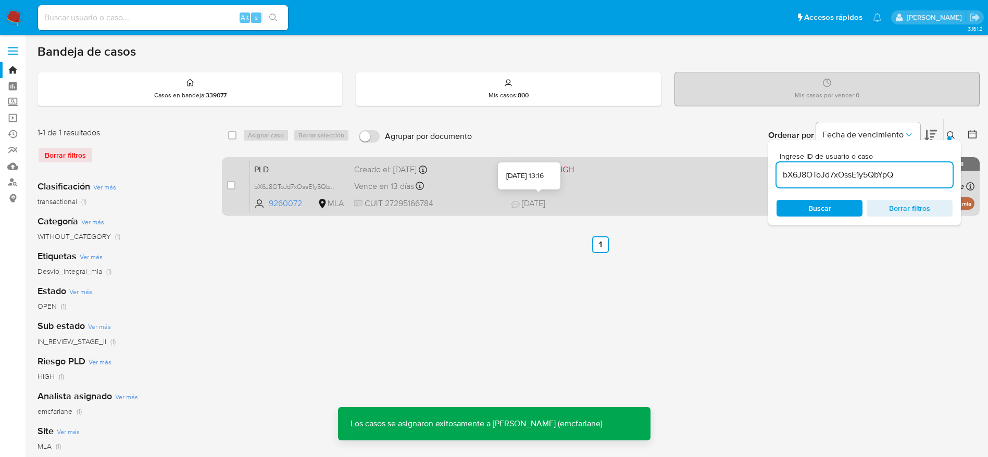
click at [613, 186] on span at bounding box center [586, 186] width 149 height 2
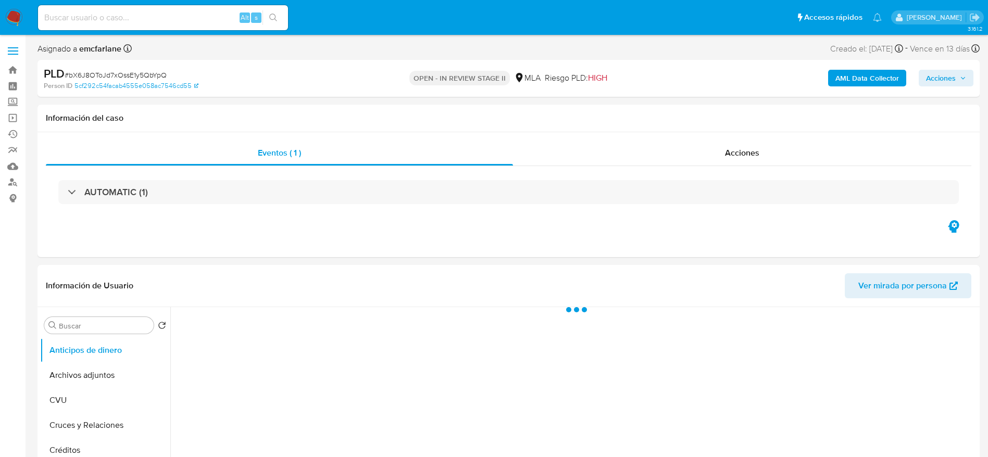
select select "10"
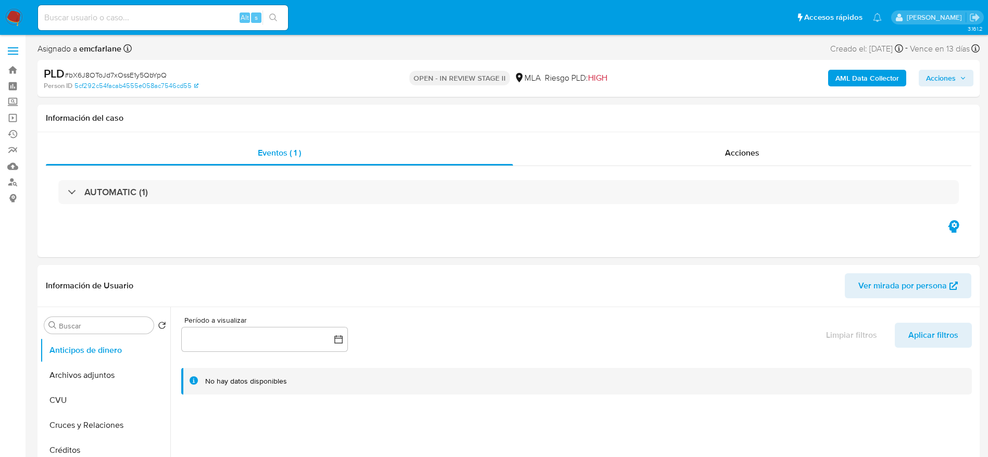
click at [959, 81] on span "Acciones" at bounding box center [946, 78] width 40 height 15
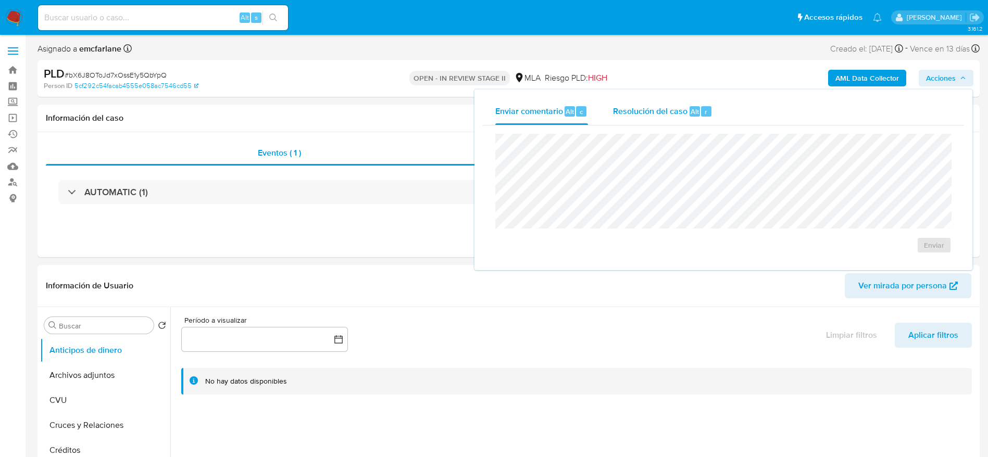
click at [669, 123] on div "Resolución del caso Alt r" at bounding box center [663, 111] width 100 height 27
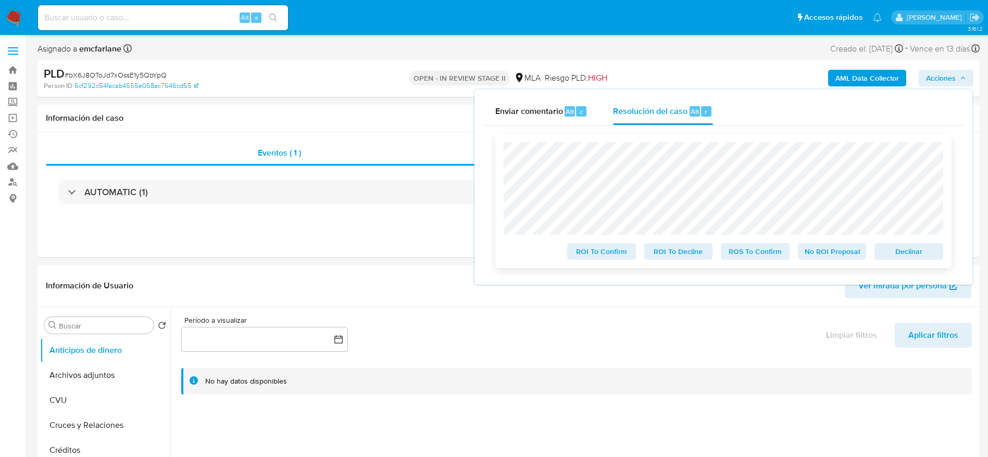
click at [919, 253] on span "Declinar" at bounding box center [909, 251] width 54 height 15
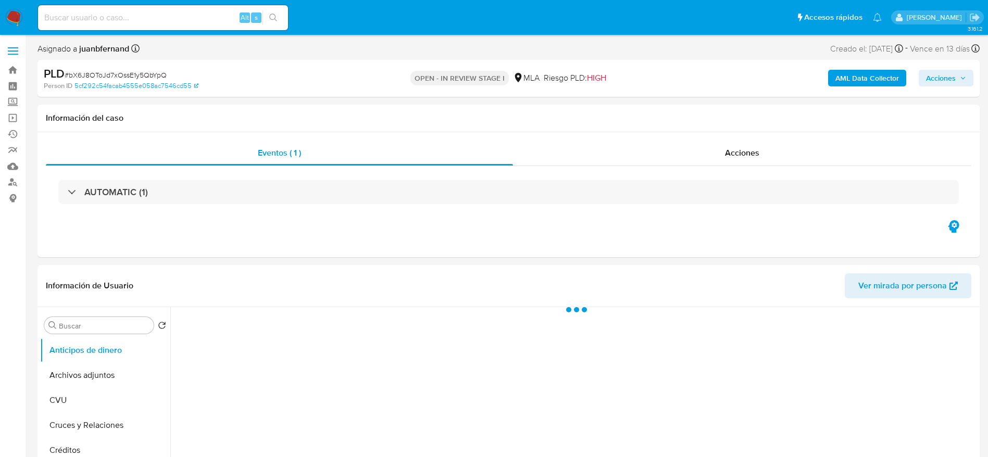
select select "10"
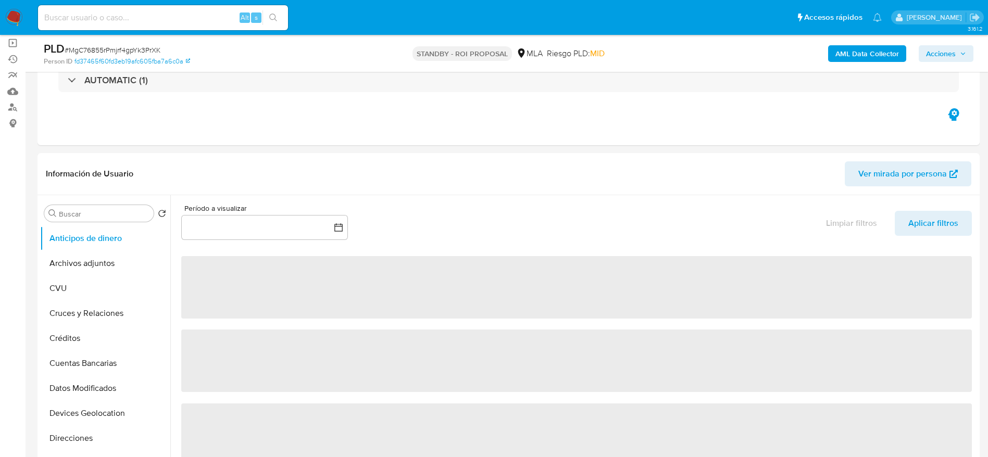
scroll to position [156, 0]
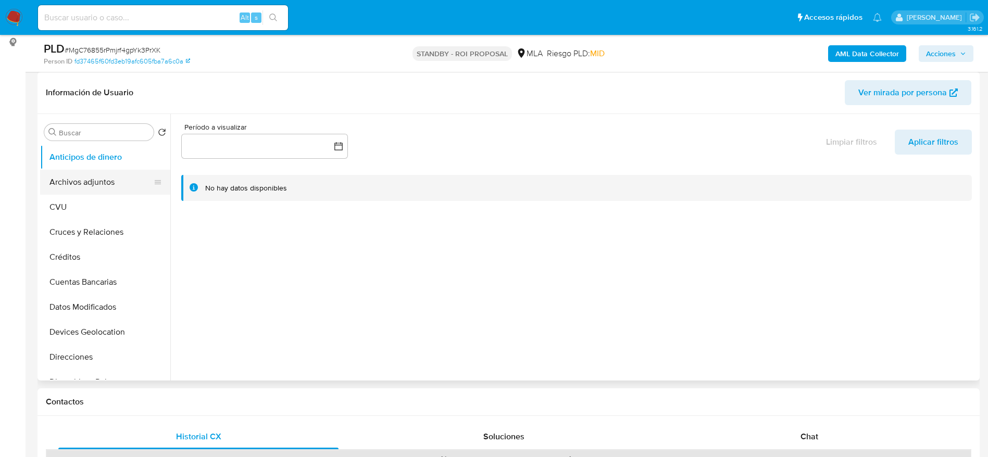
click at [81, 172] on button "Archivos adjuntos" at bounding box center [101, 182] width 122 height 25
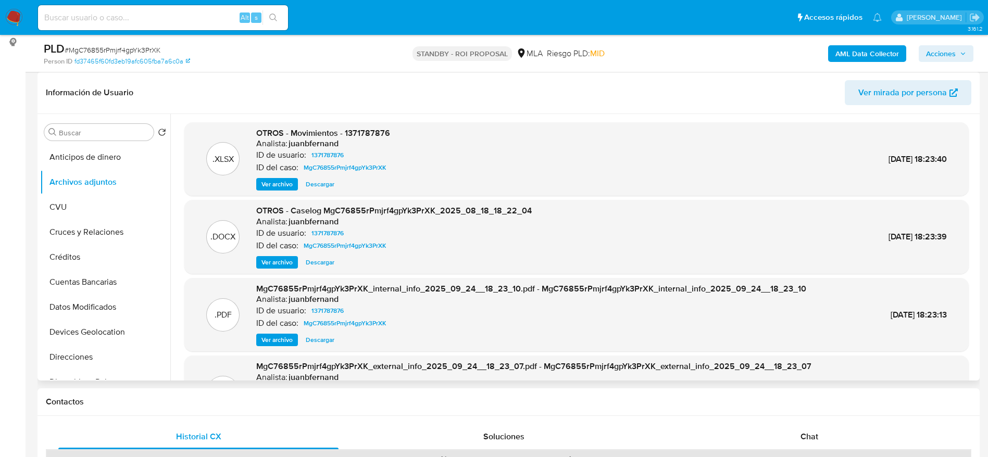
click at [315, 263] on span "Descargar" at bounding box center [320, 262] width 29 height 10
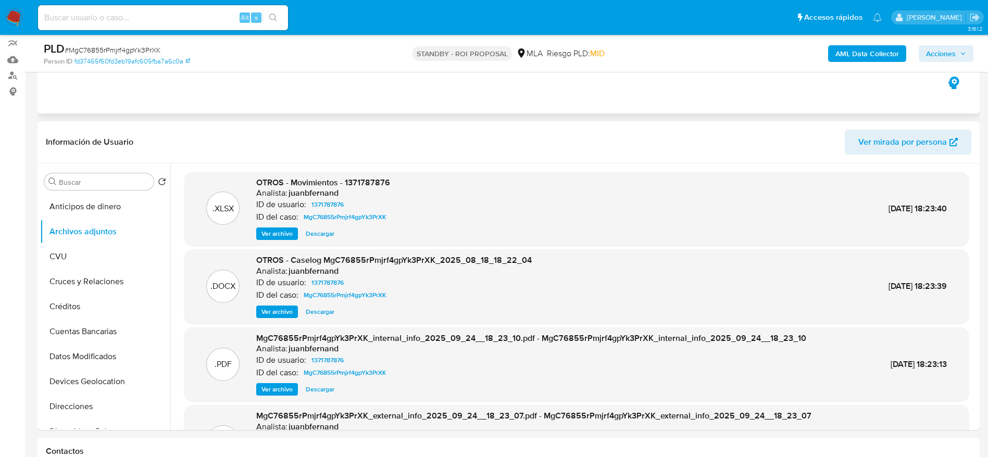
scroll to position [0, 0]
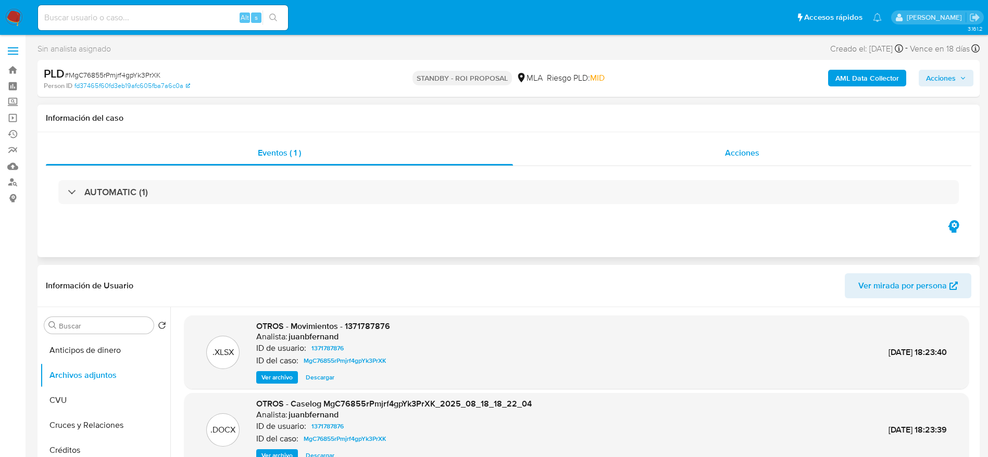
drag, startPoint x: 737, startPoint y: 146, endPoint x: 695, endPoint y: 160, distance: 44.0
click at [737, 147] on span "Acciones" at bounding box center [742, 153] width 34 height 12
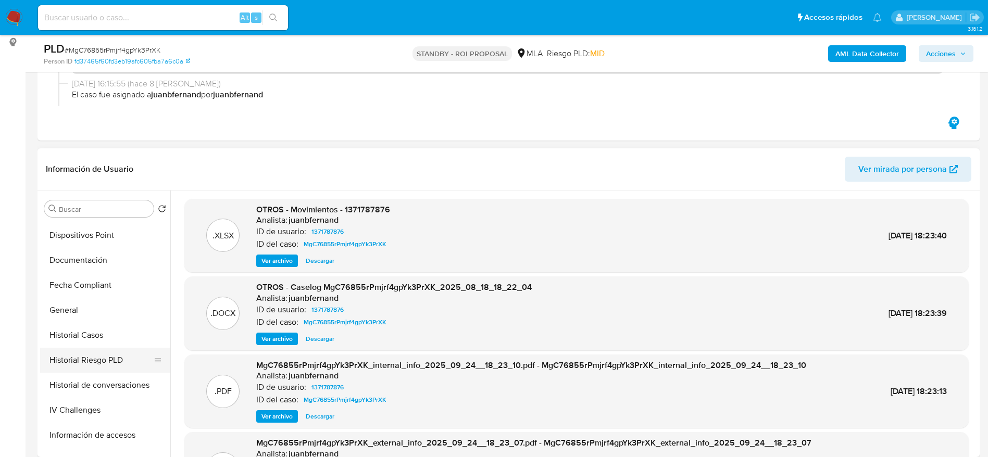
scroll to position [234, 0]
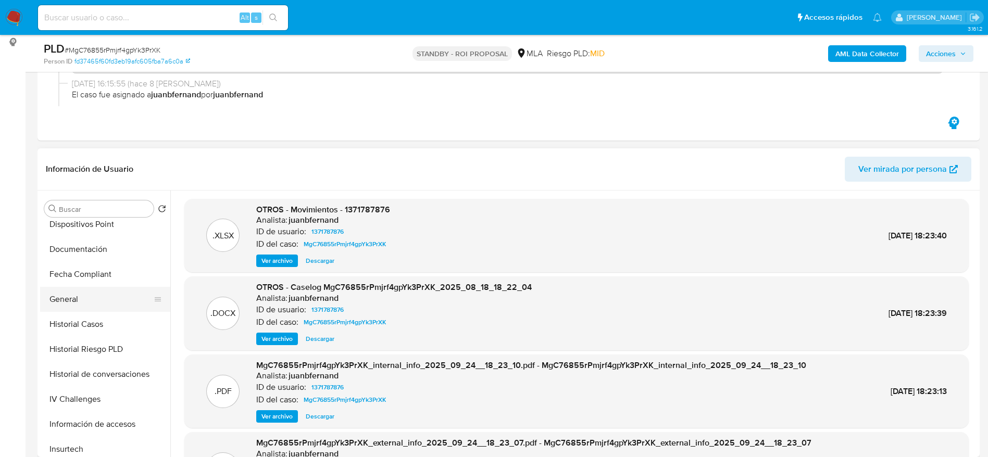
click at [70, 303] on button "General" at bounding box center [101, 299] width 122 height 25
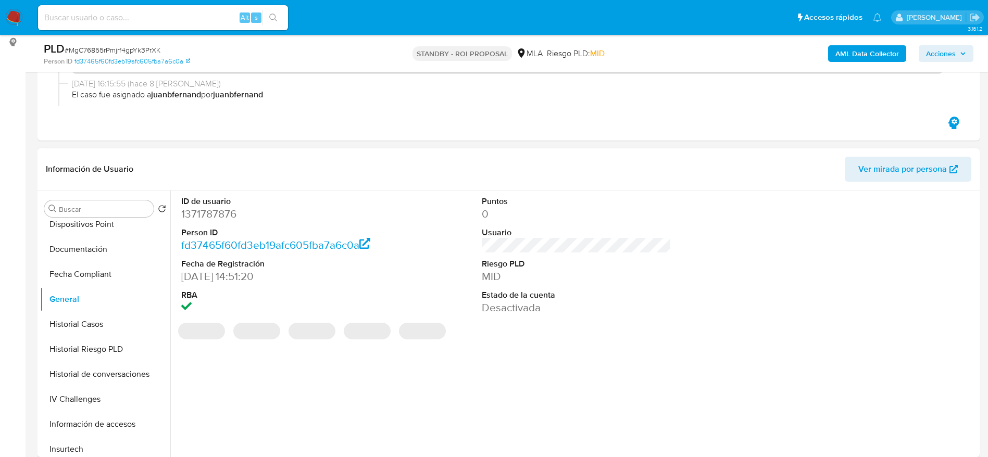
click at [207, 210] on dd "1371787876" at bounding box center [276, 214] width 190 height 15
copy dd "1371787876"
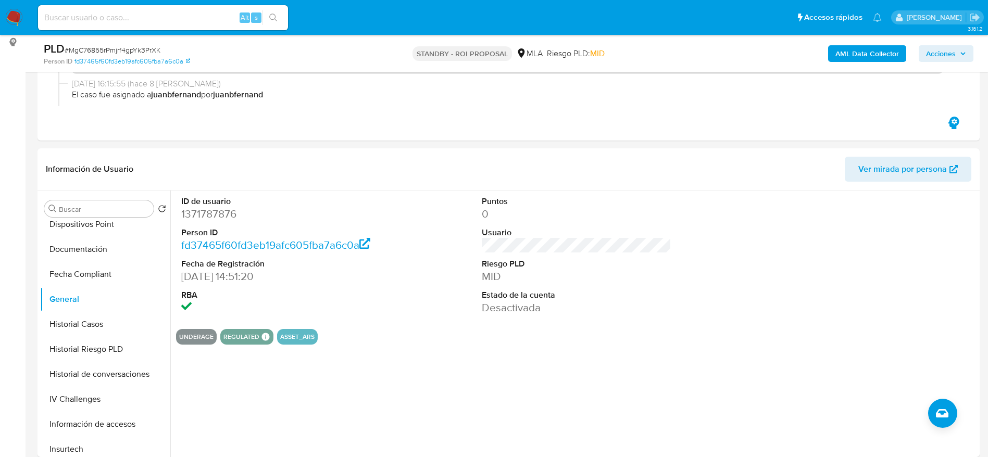
click at [121, 16] on input at bounding box center [163, 18] width 250 height 14
paste input "1397775704"
type input "1397775704"
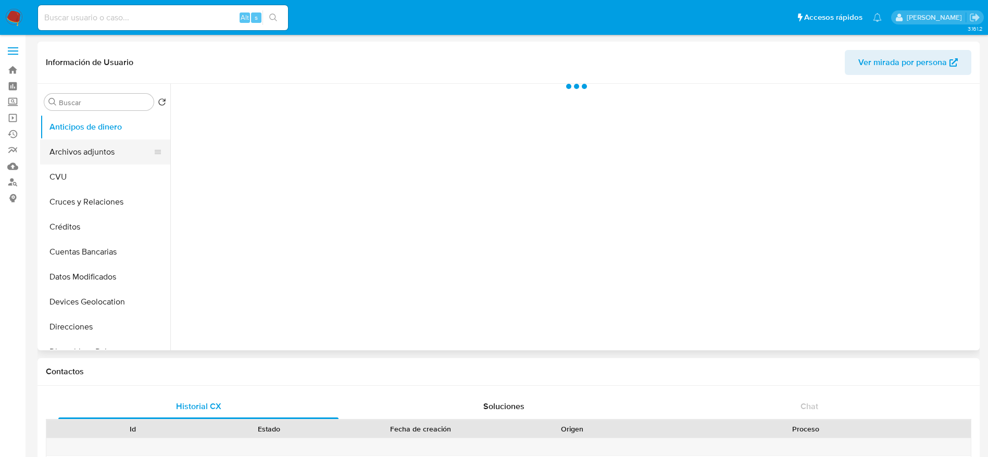
select select "10"
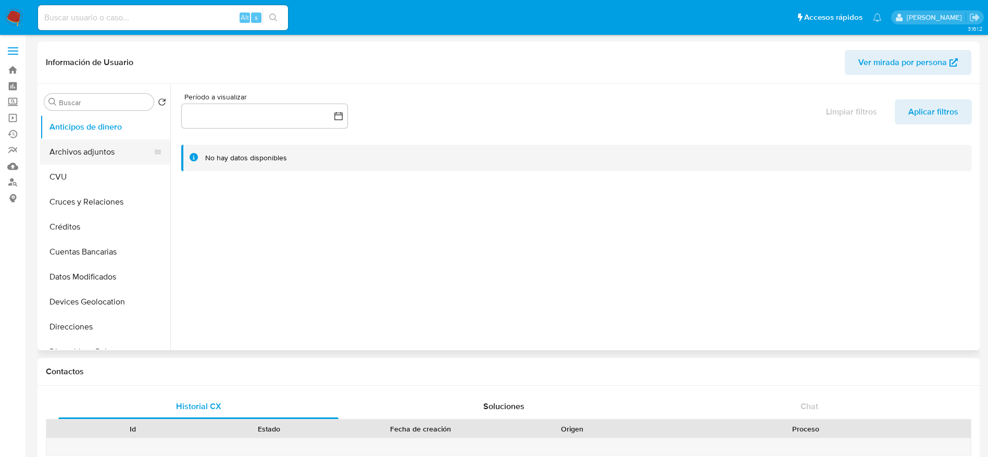
click at [84, 142] on button "Archivos adjuntos" at bounding box center [101, 152] width 122 height 25
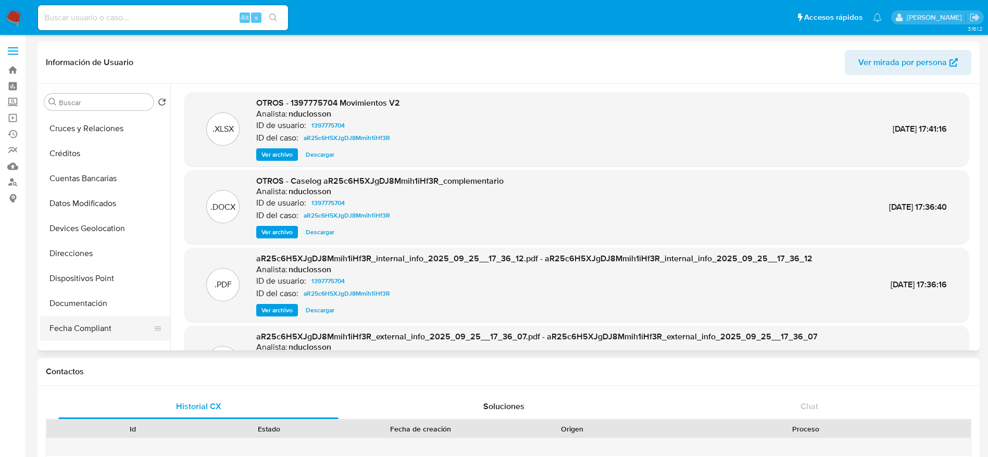
scroll to position [156, 0]
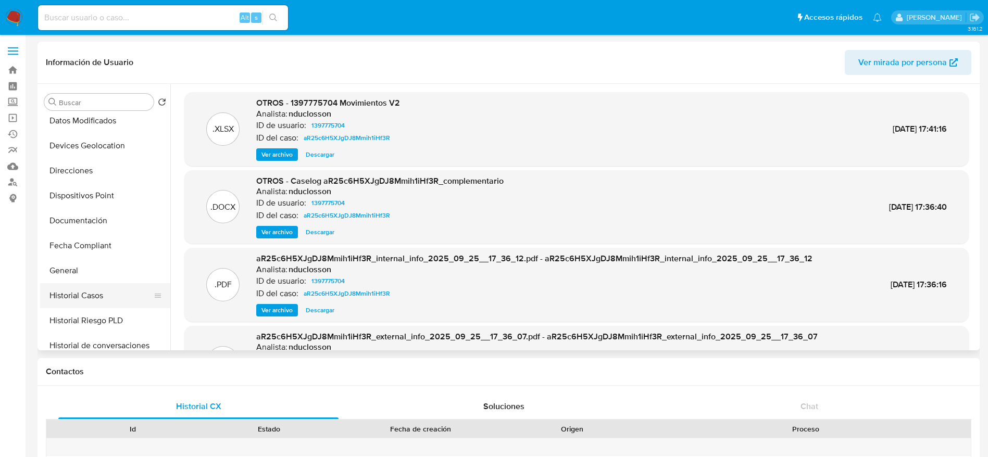
click at [93, 302] on button "Historial Casos" at bounding box center [101, 295] width 122 height 25
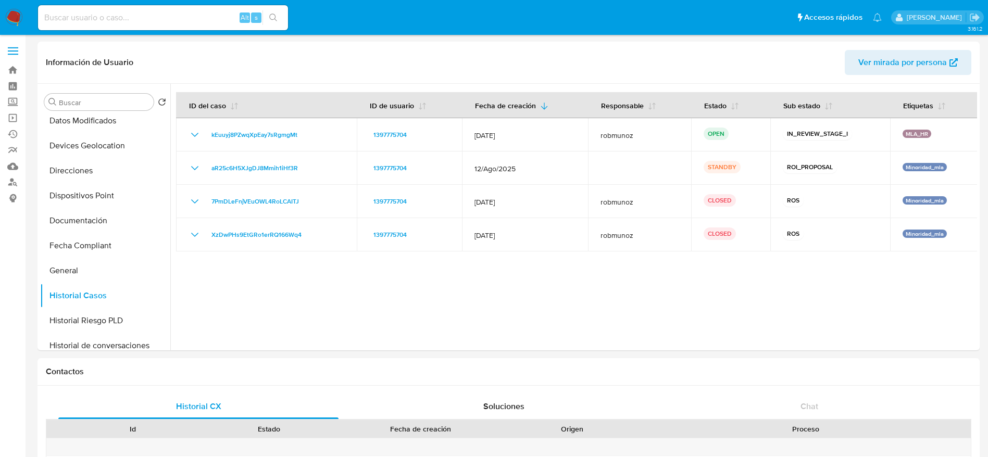
click at [131, 17] on input at bounding box center [163, 18] width 250 height 14
paste input "1541498941"
type input "1541498941"
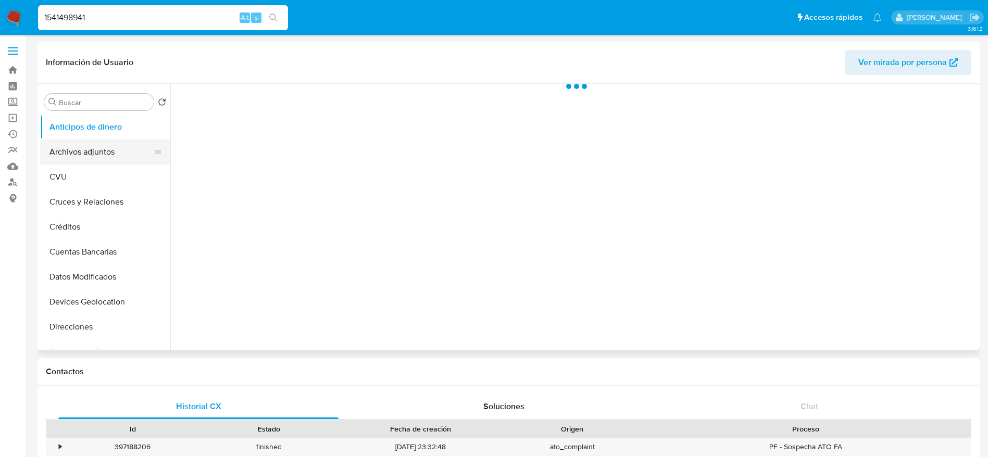
click at [96, 152] on button "Archivos adjuntos" at bounding box center [101, 152] width 122 height 25
select select "10"
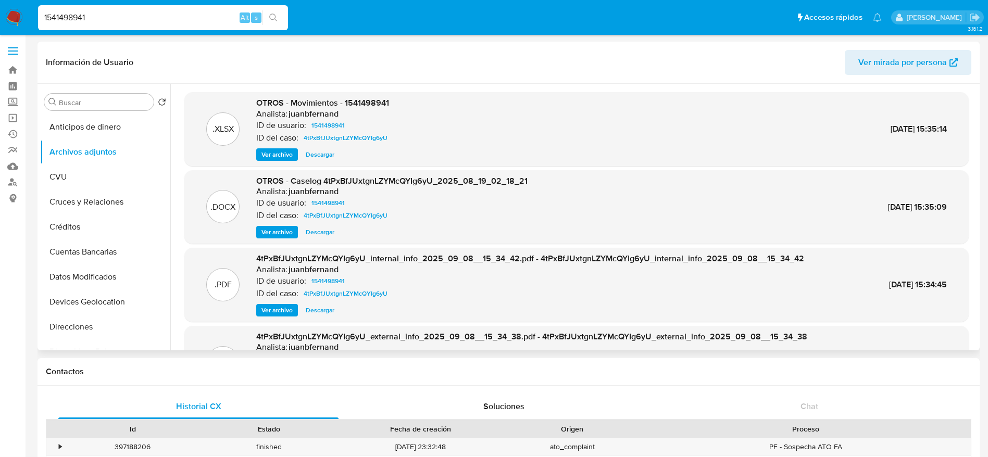
click at [317, 230] on span "Descargar" at bounding box center [320, 232] width 29 height 10
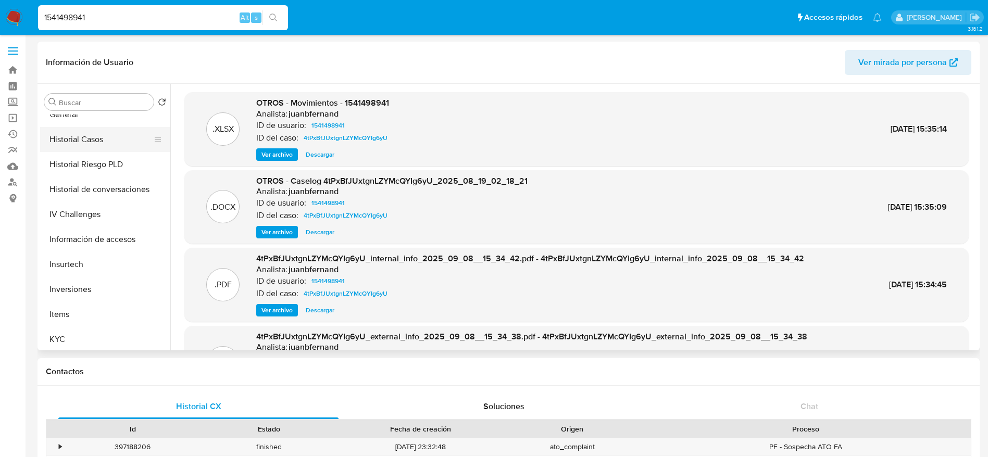
click at [71, 150] on button "Historial Casos" at bounding box center [101, 139] width 122 height 25
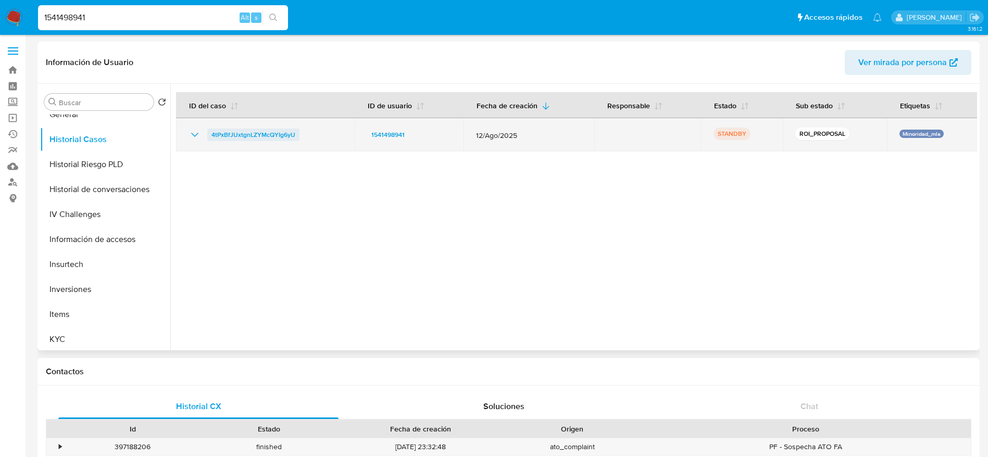
click at [238, 131] on span "4tPxBfJUxtgnLZYMcQYIg6yU" at bounding box center [254, 135] width 84 height 13
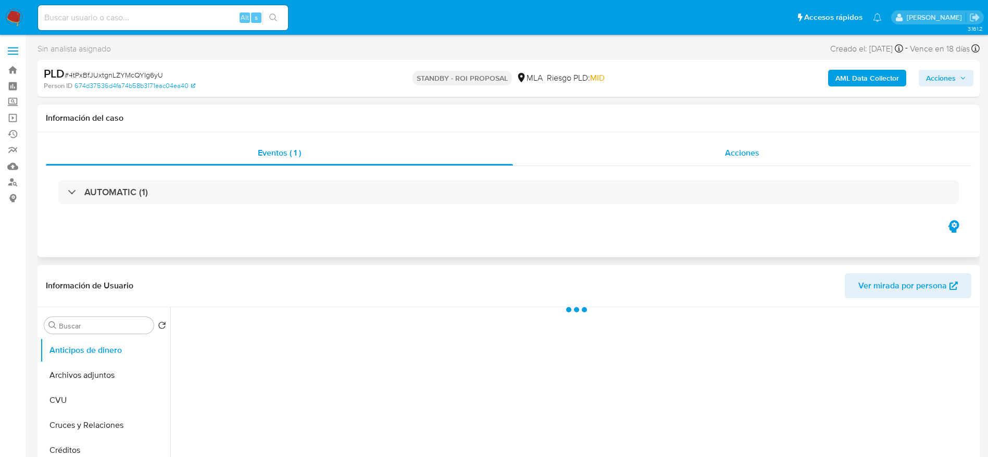
select select "10"
click at [713, 147] on div "Acciones" at bounding box center [742, 153] width 458 height 25
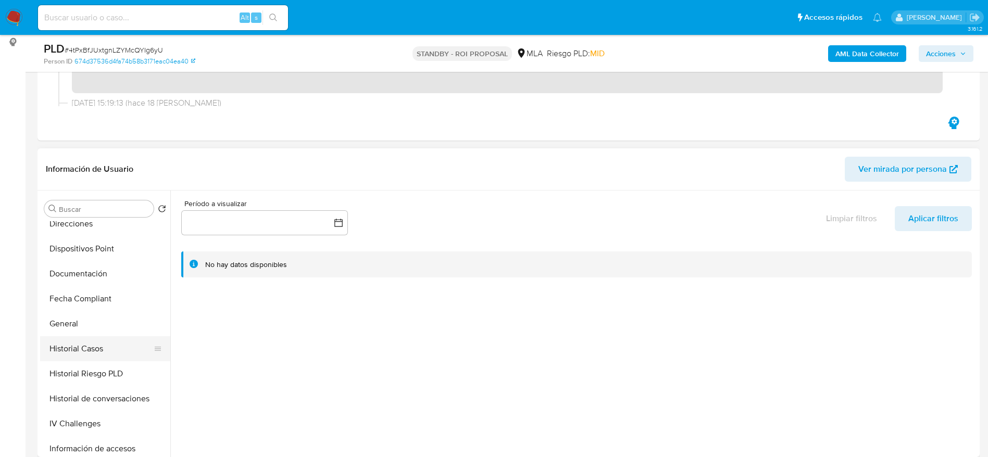
scroll to position [234, 0]
click at [72, 296] on button "General" at bounding box center [101, 299] width 122 height 25
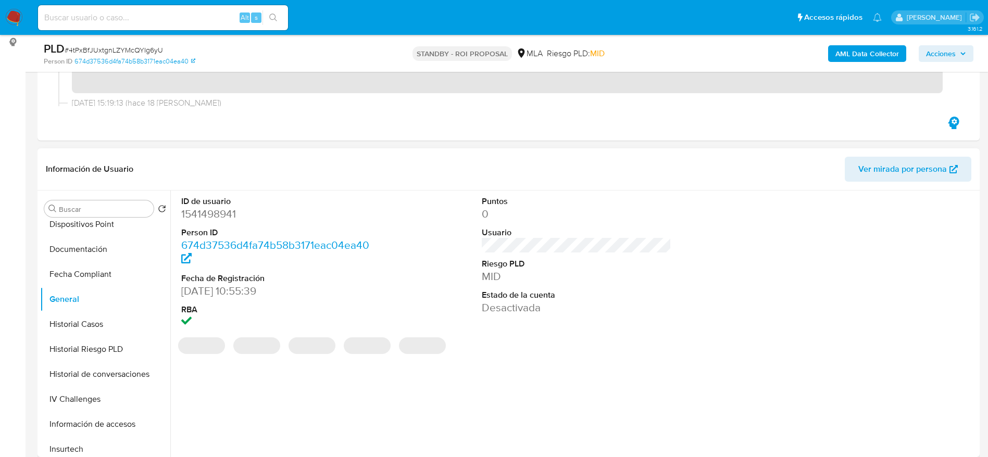
click at [215, 215] on dd "1541498941" at bounding box center [276, 214] width 190 height 15
copy dd "1541498941"
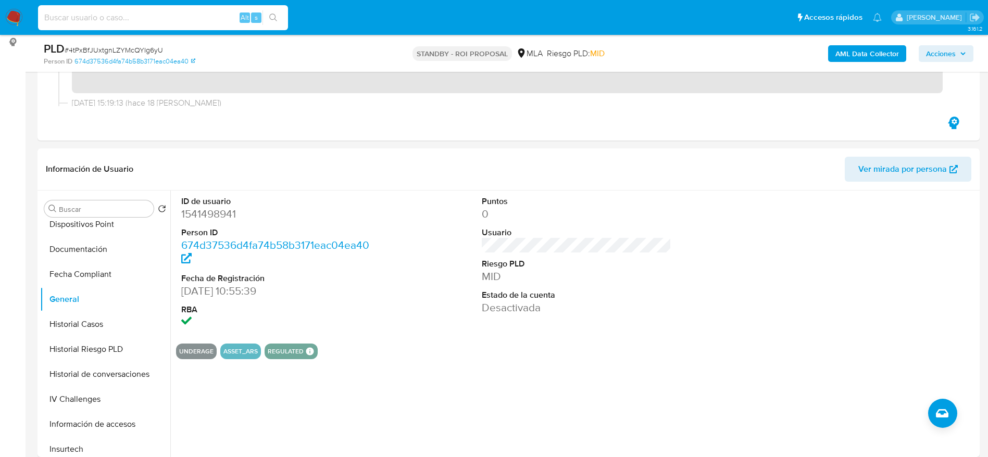
click at [122, 17] on input at bounding box center [163, 18] width 250 height 14
paste input "1554063921"
type input "1554063921"
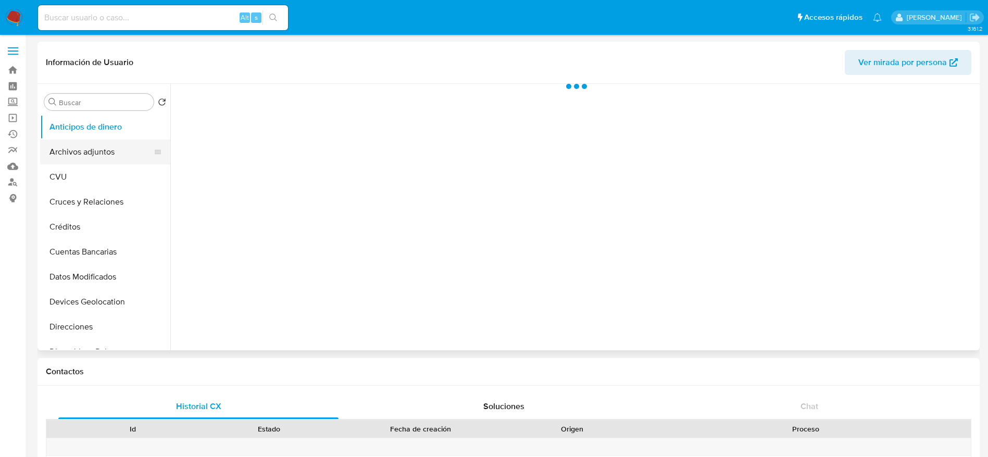
click at [97, 146] on button "Archivos adjuntos" at bounding box center [101, 152] width 122 height 25
select select "10"
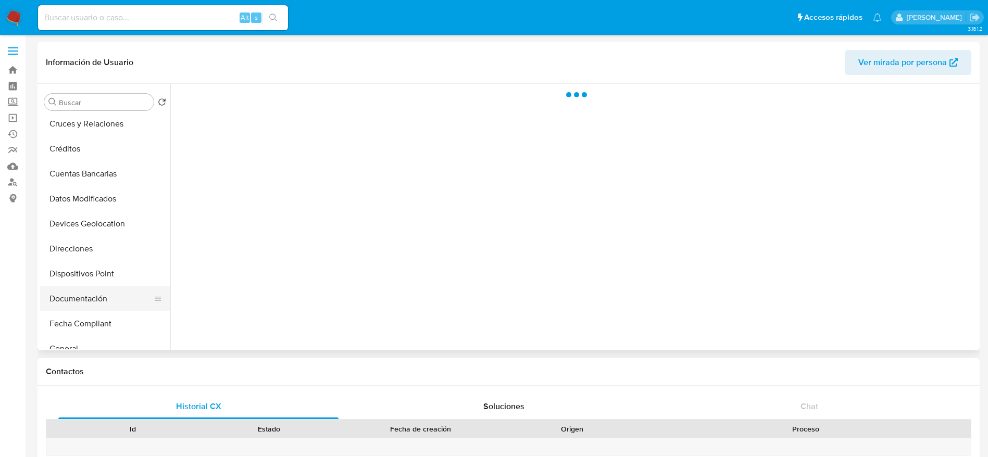
click at [103, 296] on button "Documentación" at bounding box center [101, 299] width 122 height 25
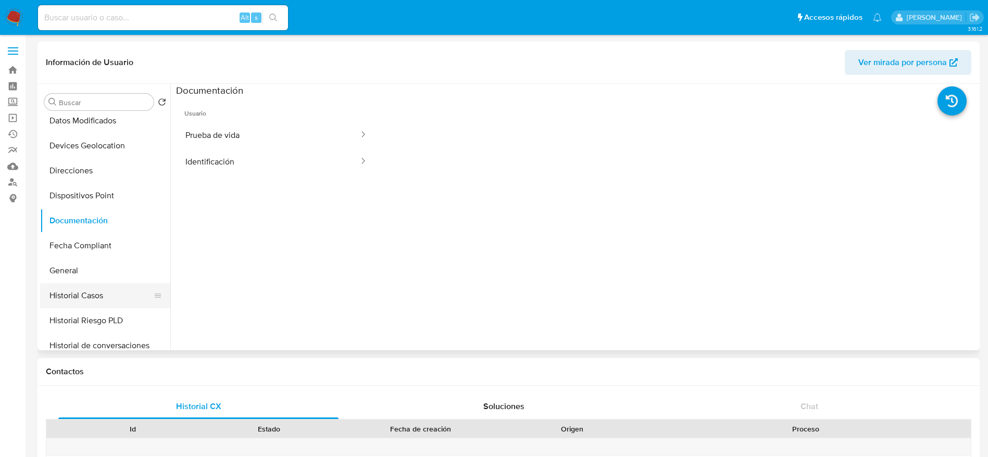
click at [104, 299] on button "Historial Casos" at bounding box center [101, 295] width 122 height 25
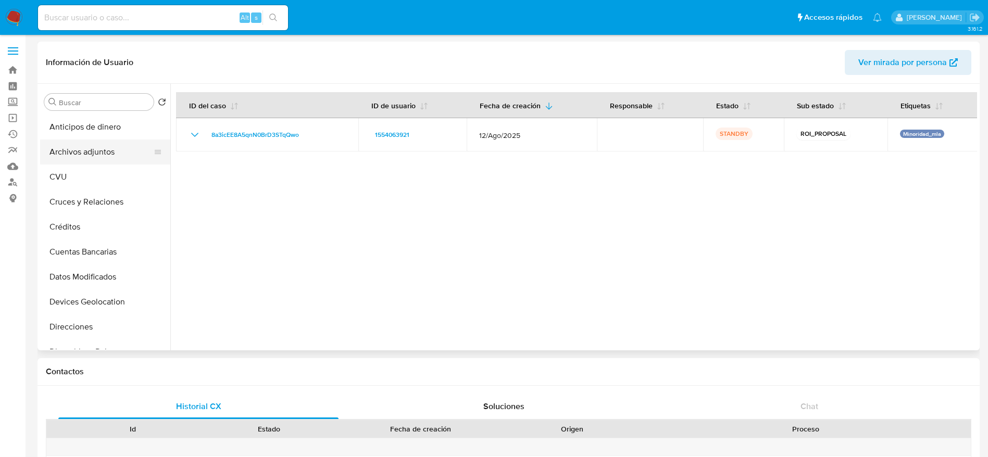
click at [92, 160] on button "Archivos adjuntos" at bounding box center [101, 152] width 122 height 25
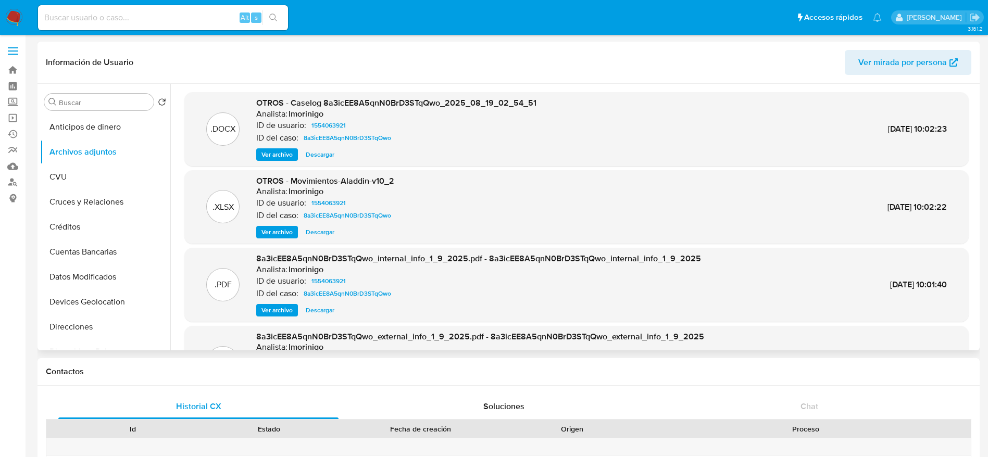
click at [317, 157] on span "Descargar" at bounding box center [320, 155] width 29 height 10
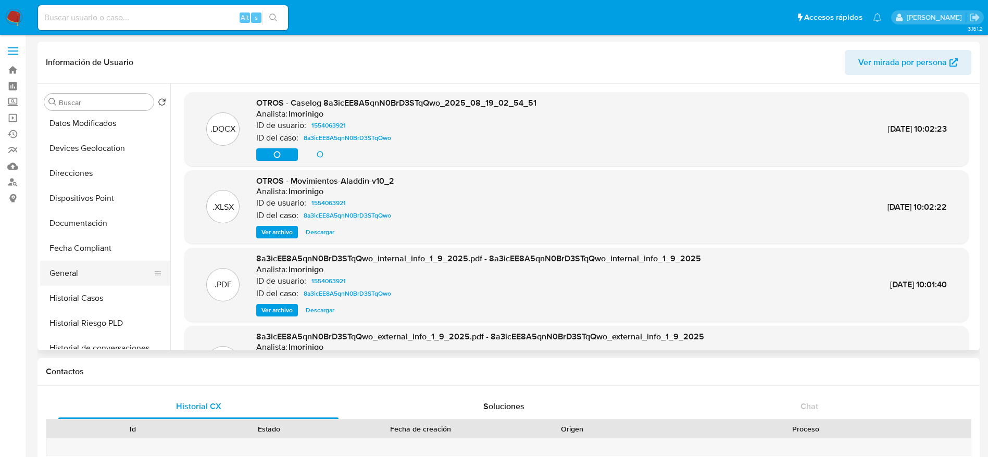
scroll to position [156, 0]
click at [91, 294] on button "Historial Casos" at bounding box center [101, 295] width 122 height 25
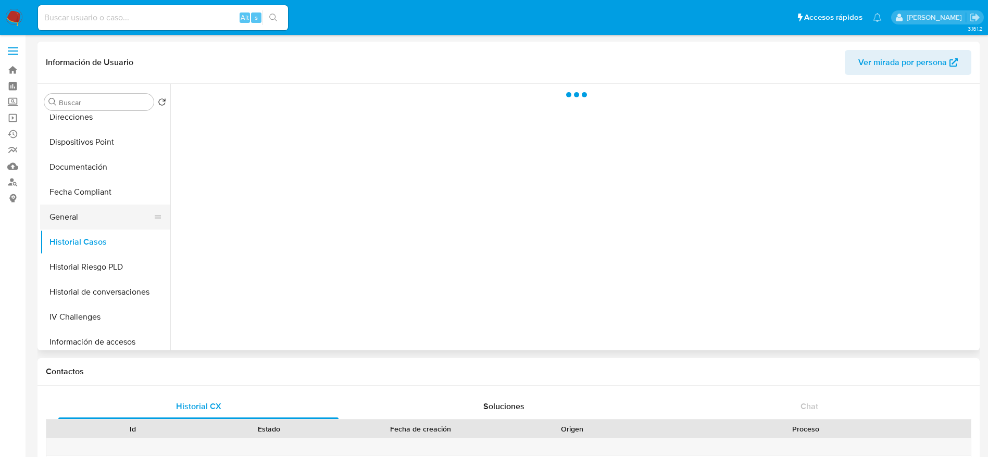
scroll to position [234, 0]
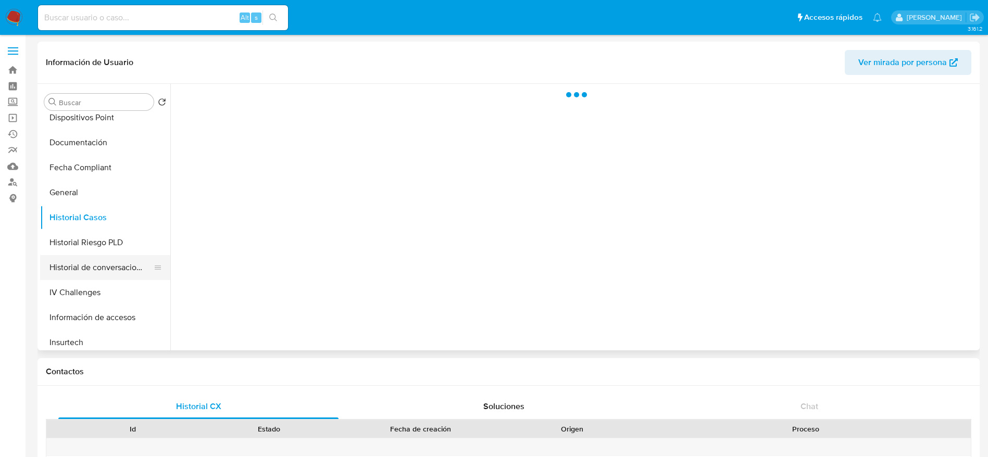
click at [93, 268] on button "Historial de conversaciones" at bounding box center [101, 267] width 122 height 25
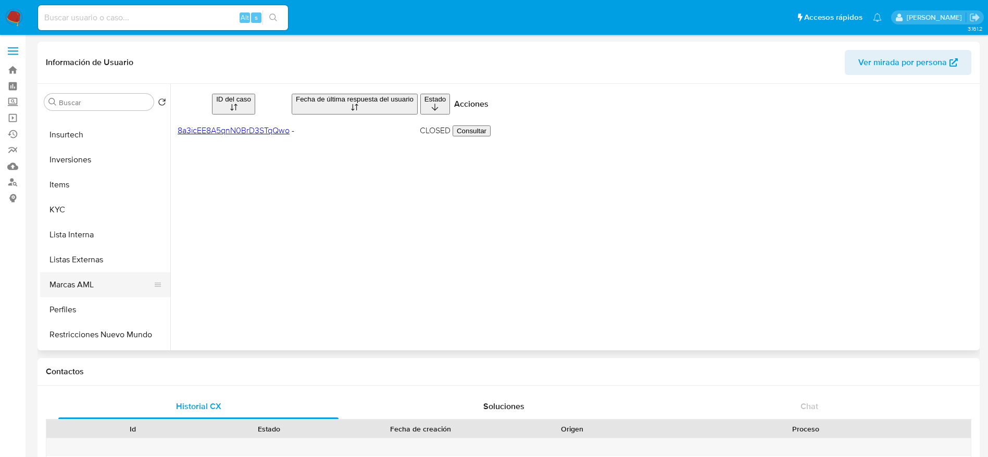
scroll to position [469, 0]
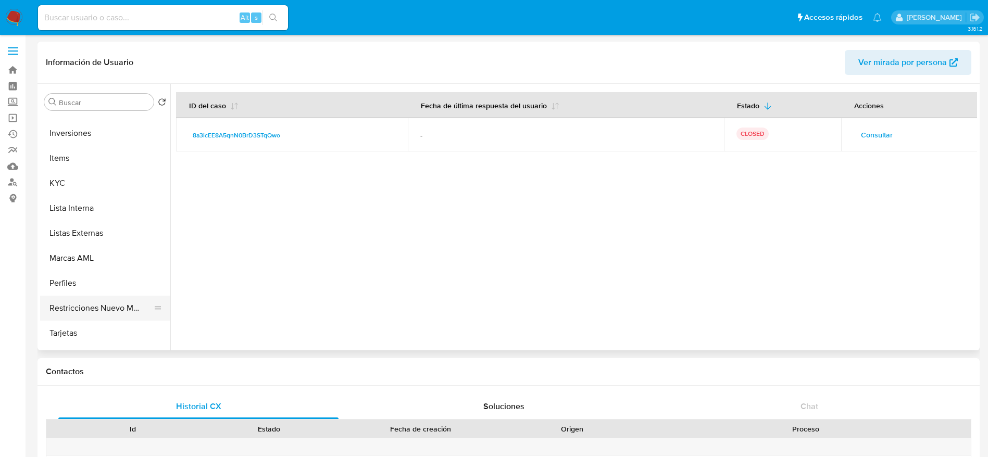
click at [104, 301] on button "Restricciones Nuevo Mundo" at bounding box center [101, 308] width 122 height 25
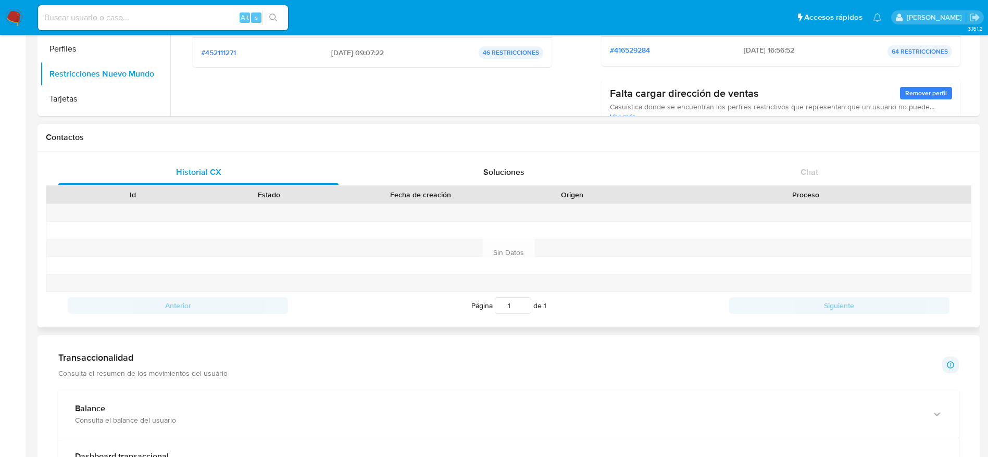
scroll to position [0, 0]
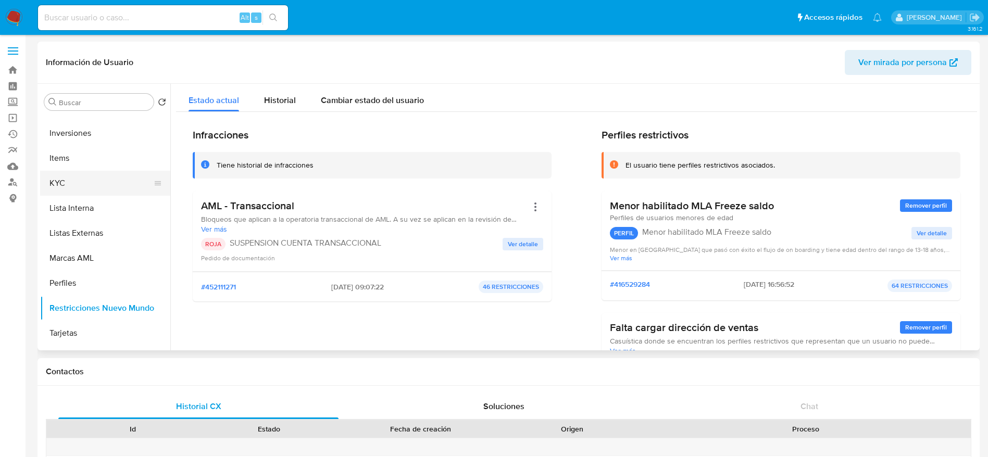
click at [78, 173] on button "KYC" at bounding box center [101, 183] width 122 height 25
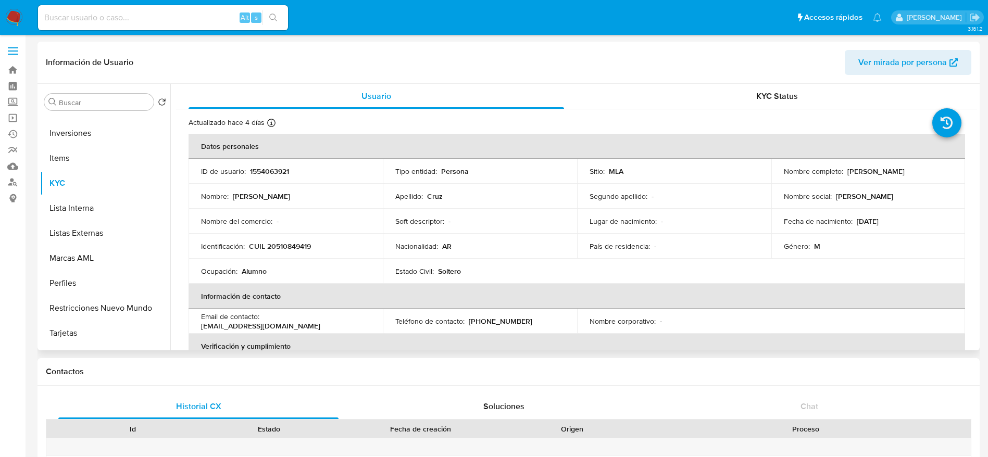
click at [263, 176] on p "1554063921" at bounding box center [269, 171] width 39 height 9
copy p "1554063921"
click at [196, 7] on div "Alt s" at bounding box center [163, 17] width 250 height 25
click at [196, 16] on input at bounding box center [163, 18] width 250 height 14
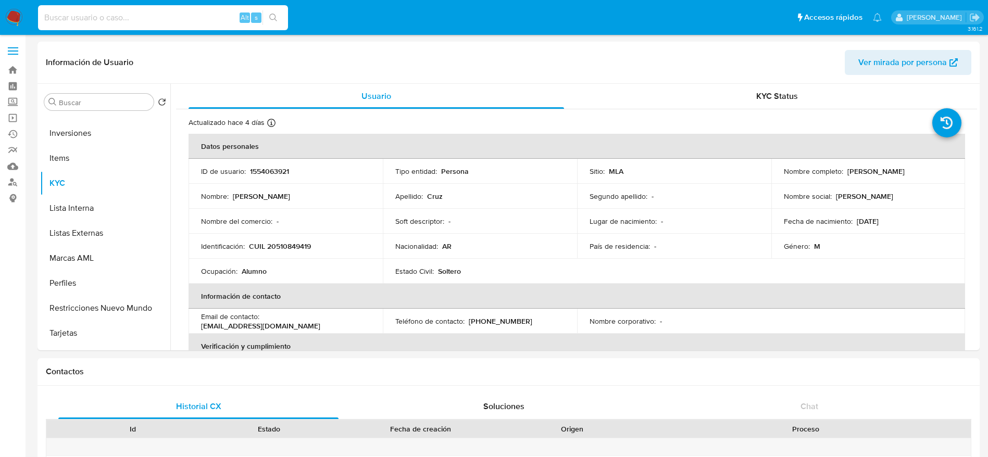
paste input "bmCwK9oD4Fx9z4j91gnSvfcP"
type input "bmCwK9oD4Fx9z4j91gnSvfcP"
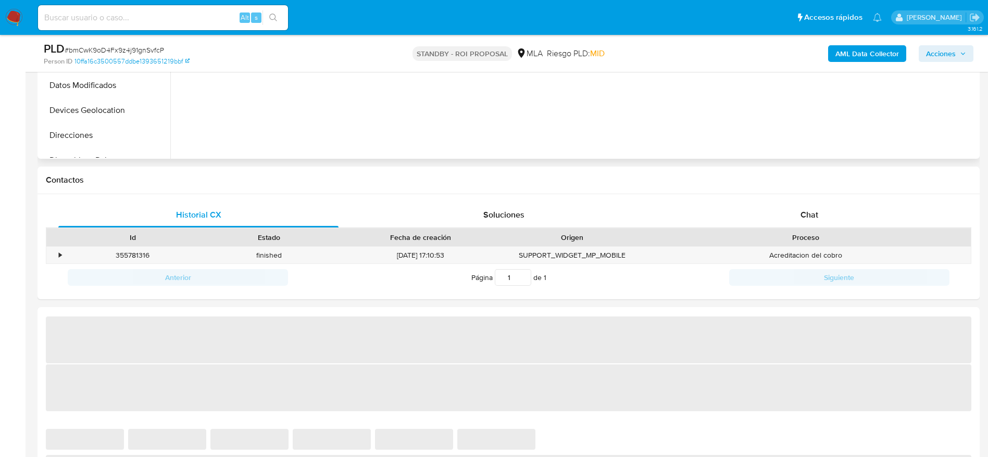
scroll to position [391, 0]
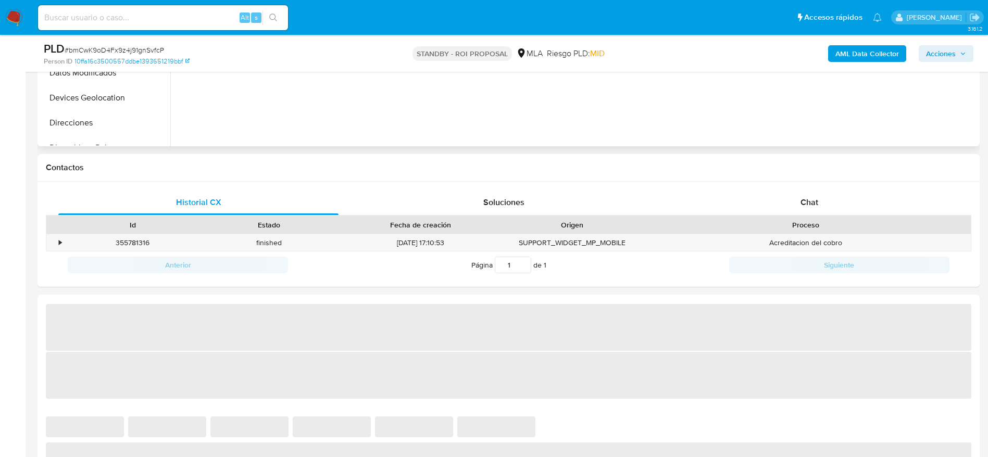
select select "10"
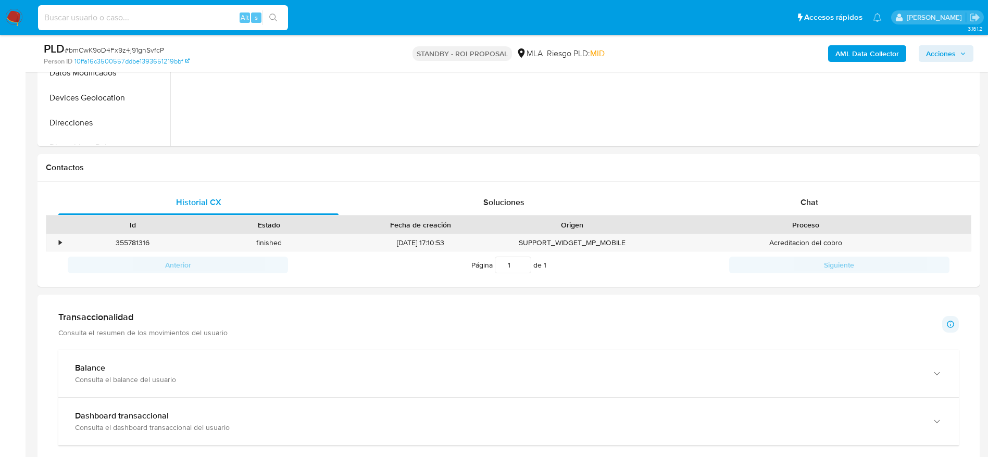
click at [221, 11] on input at bounding box center [163, 18] width 250 height 14
paste input "Rq0xBEAG9PaMG3xxGfrktbQW"
type input "Rq0xBEAG9PaMG3xxGfrktbQW"
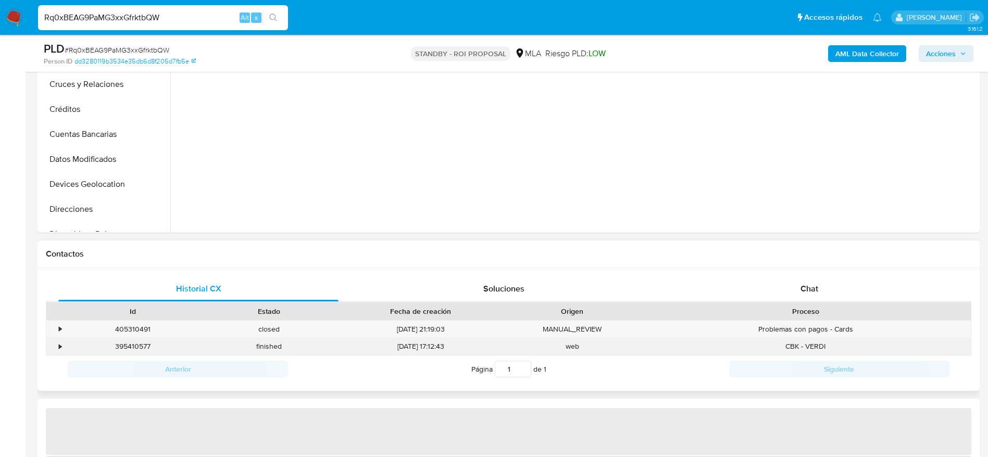
scroll to position [391, 0]
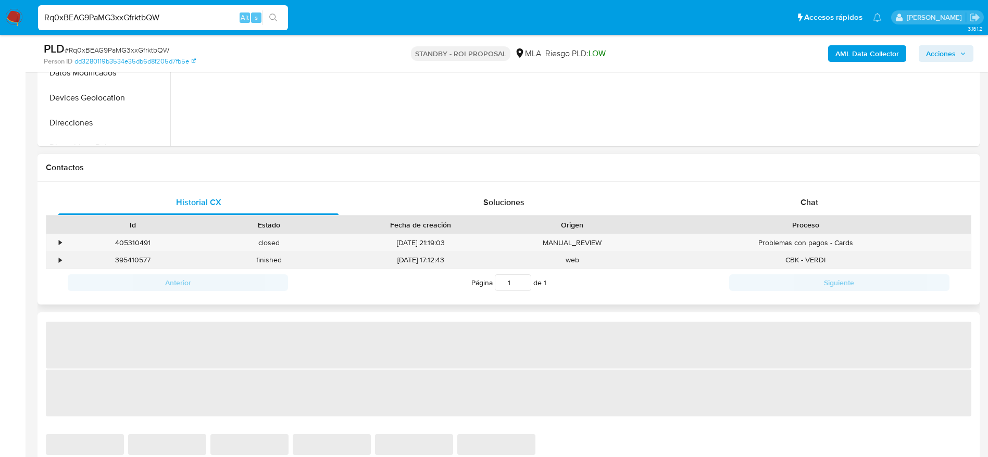
select select "10"
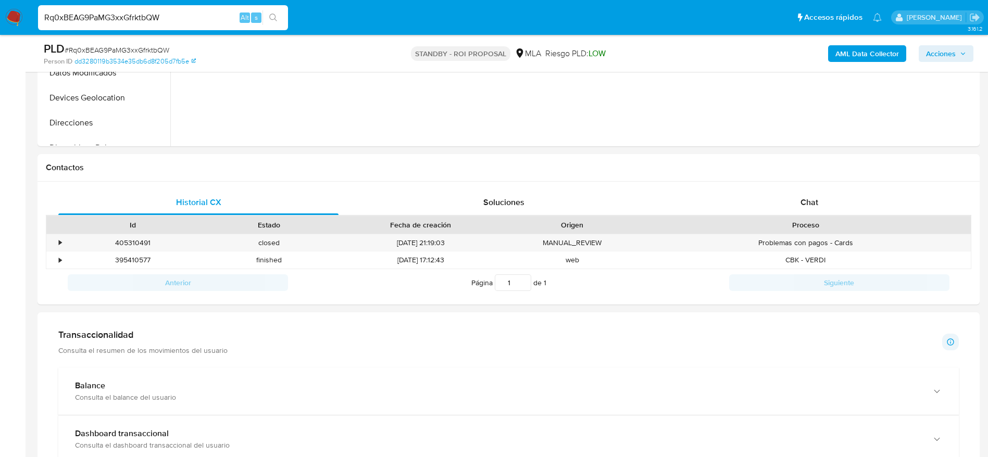
click at [209, 12] on input "Rq0xBEAG9PaMG3xxGfrktbQW" at bounding box center [163, 18] width 250 height 14
click at [209, 13] on input "Rq0xBEAG9PaMG3xxGfrktbQW" at bounding box center [163, 18] width 250 height 14
paste input "8a3icEE8A5qnN0BrD3STqQwo"
type input "8a3icEE8A5qnN0BrD3STqQwo"
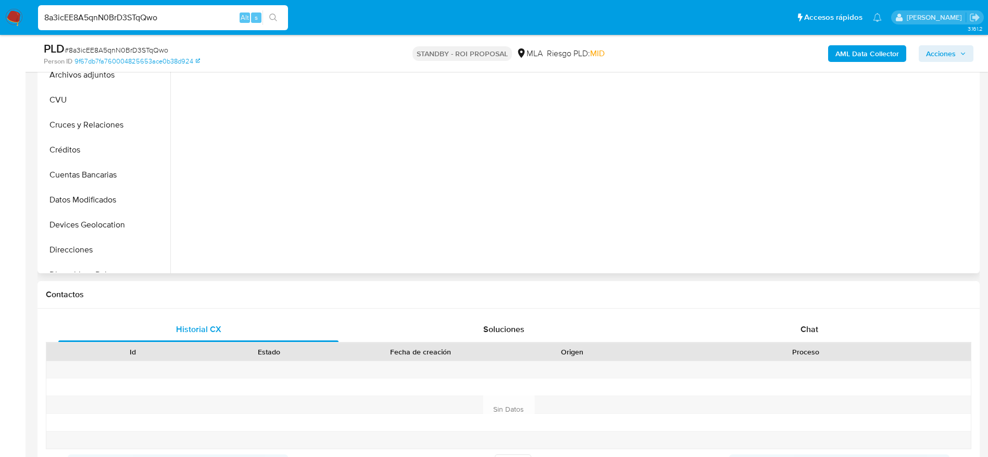
scroll to position [391, 0]
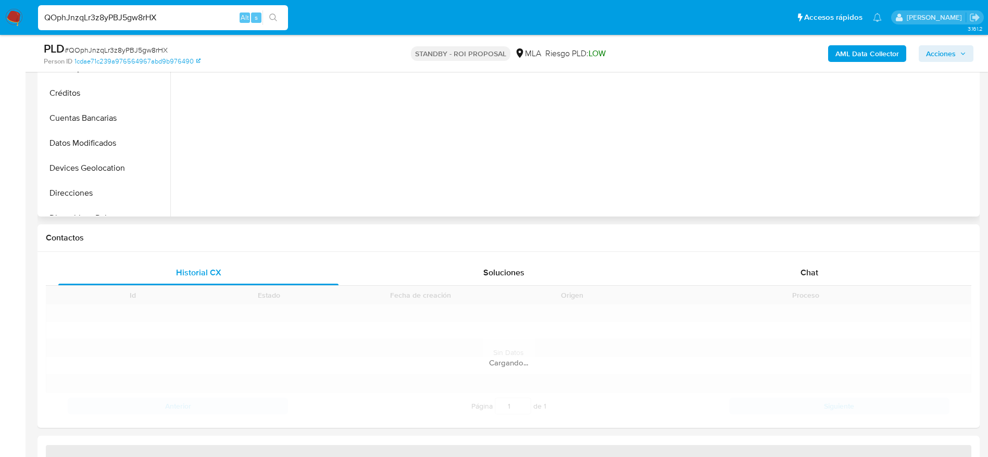
scroll to position [391, 0]
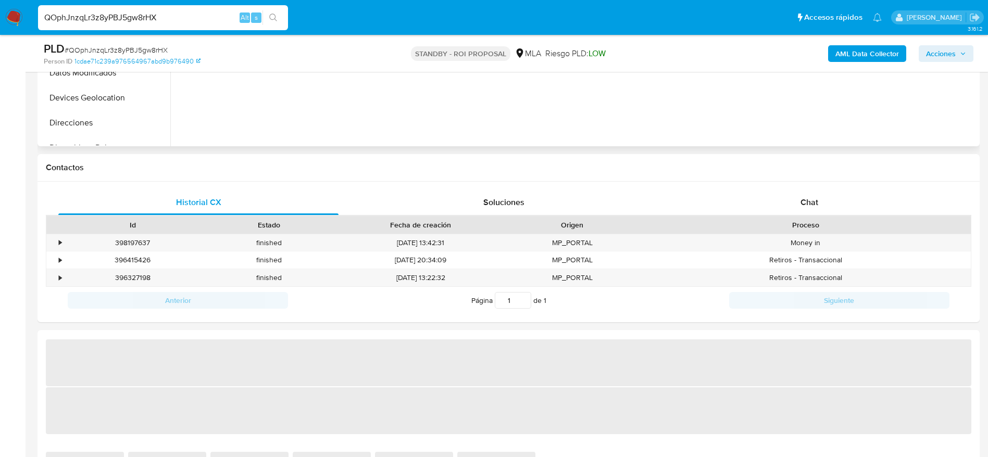
select select "10"
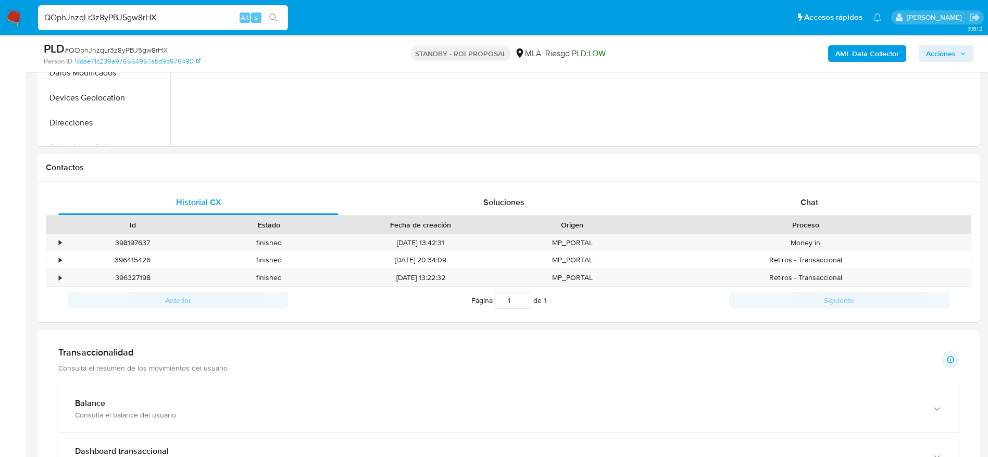
click at [184, 13] on input "QOphJnzqLr3z8yPBJ5gw8rHX" at bounding box center [163, 18] width 250 height 14
paste input "4tPxBfJUxtgnLZYMcQYIg6yU"
type input "4tPxBfJUxtgnLZYMcQYIg6yU"
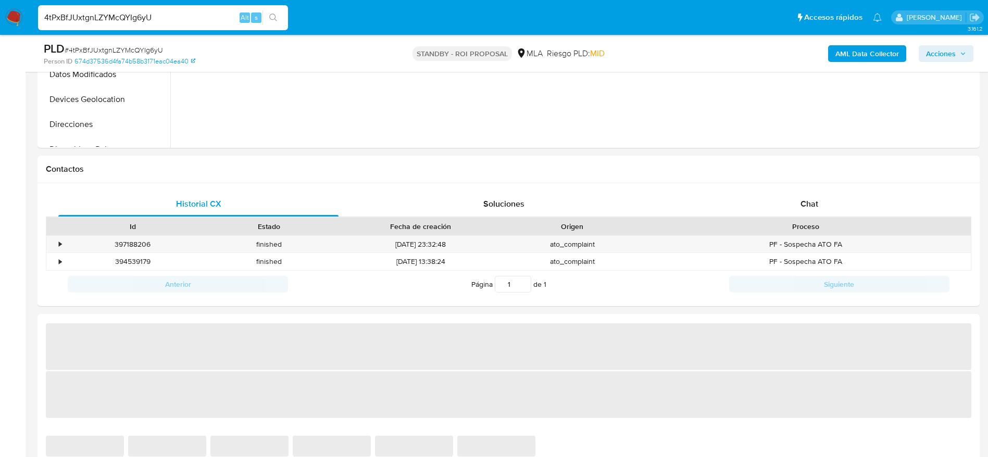
scroll to position [391, 0]
select select "10"
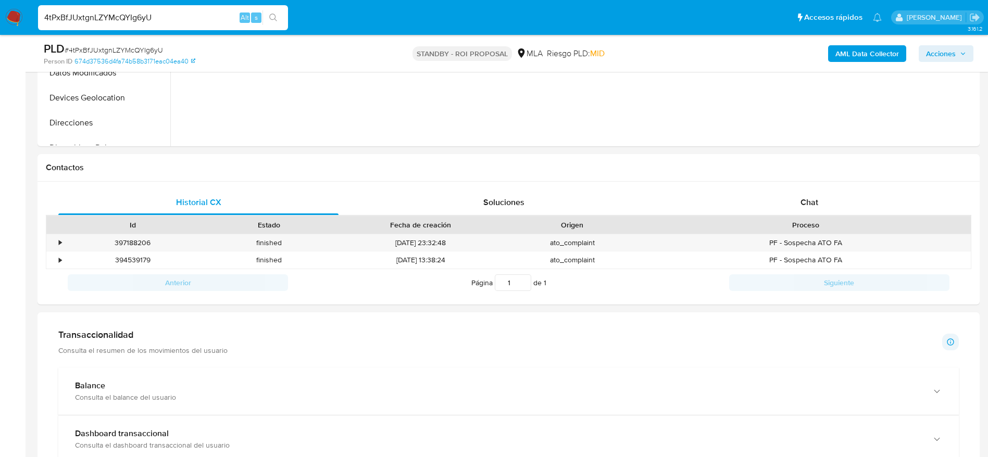
click at [185, 24] on input "4tPxBfJUxtgnLZYMcQYIg6yU" at bounding box center [163, 18] width 250 height 14
paste input "Ef5K1p04EkXlNgYKLXIyjCgM"
type input "Ef5K1p04EkXlNgYKLXIyjCgM"
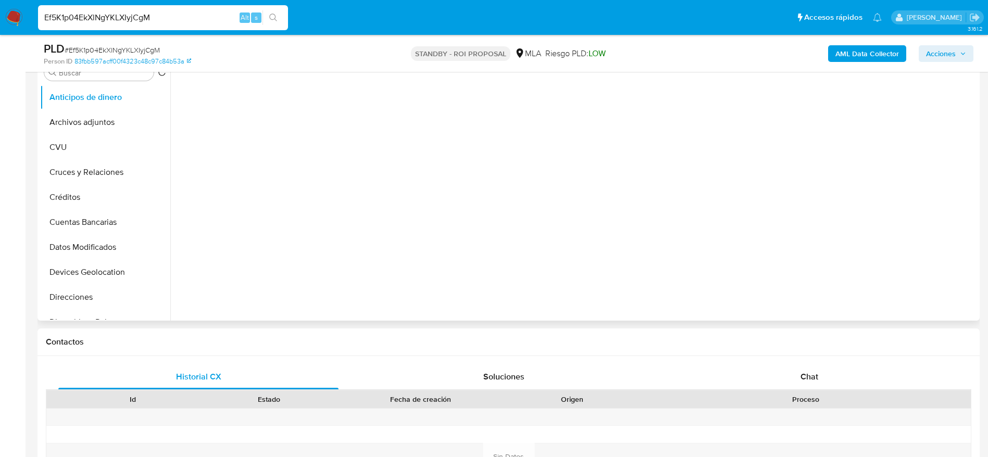
scroll to position [391, 0]
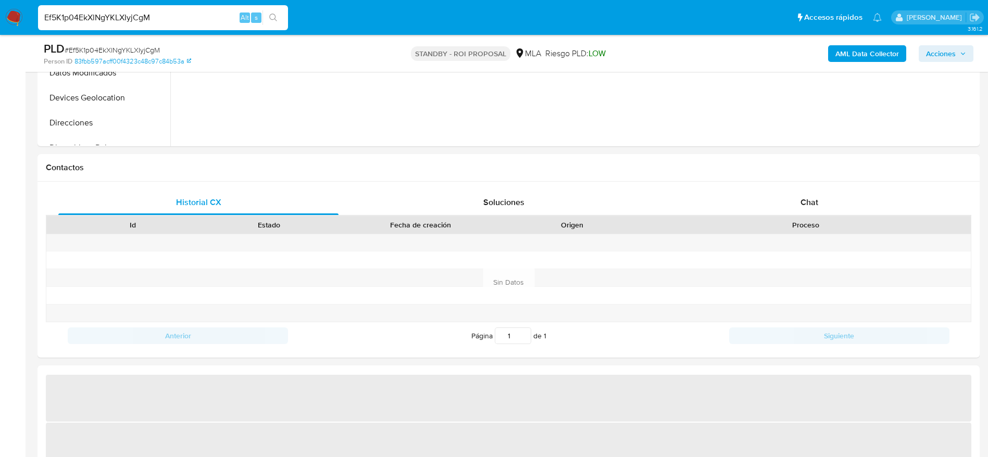
select select "10"
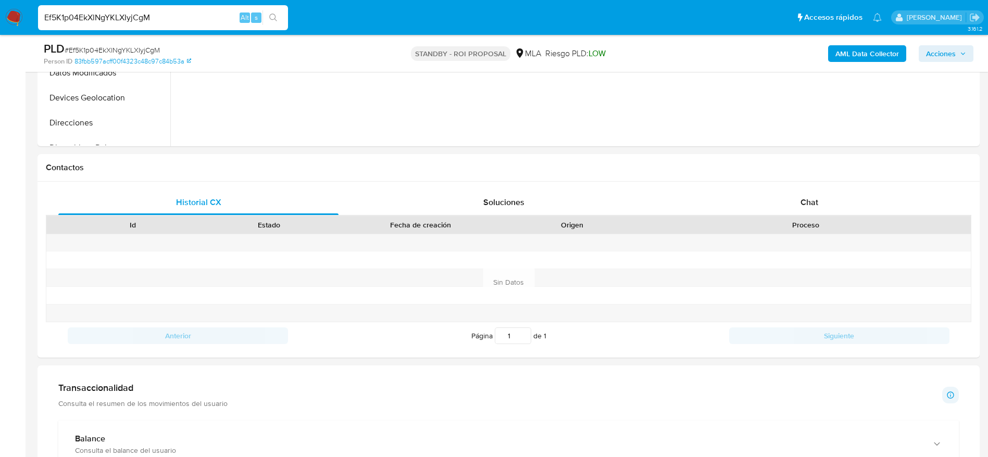
click at [163, 16] on input "Ef5K1p04EkXlNgYKLXIyjCgM" at bounding box center [163, 18] width 250 height 14
paste input "Ivul31lRdA9lMmT4tfXljlHQ"
type input "Ivul31lRdA9lMmT4tfXljlHQ"
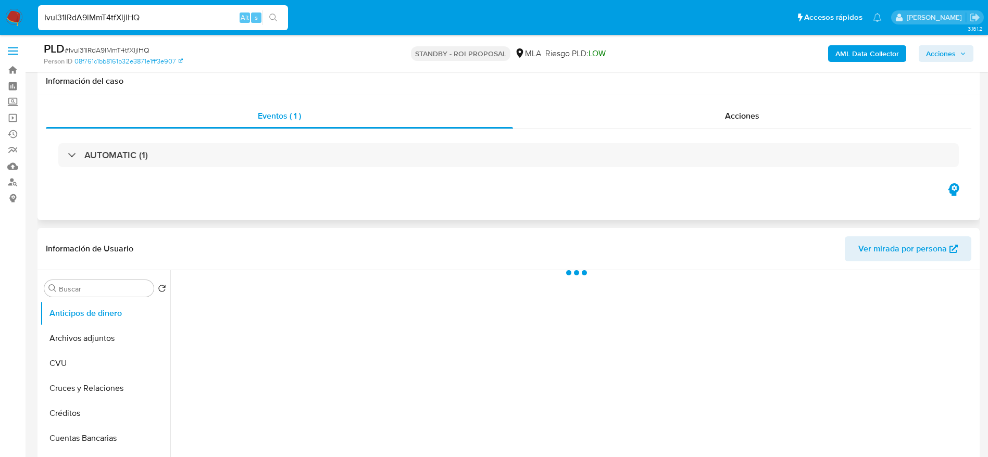
scroll to position [313, 0]
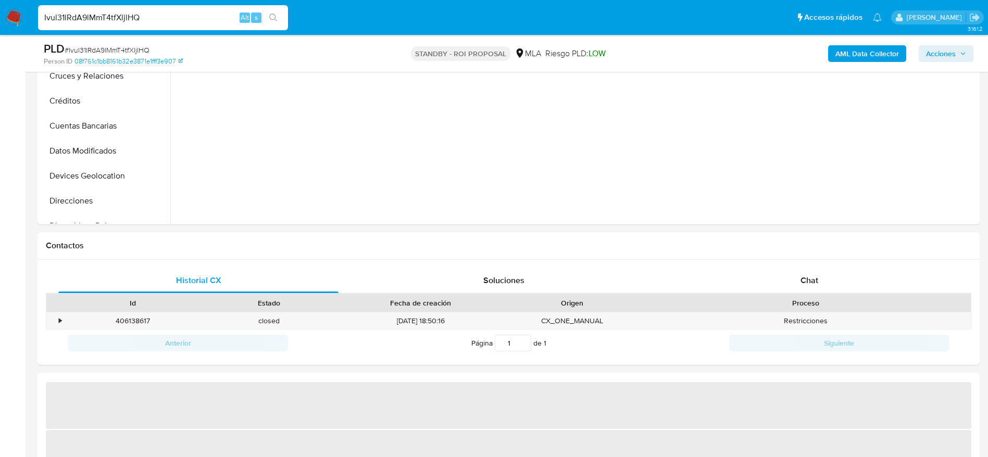
select select "10"
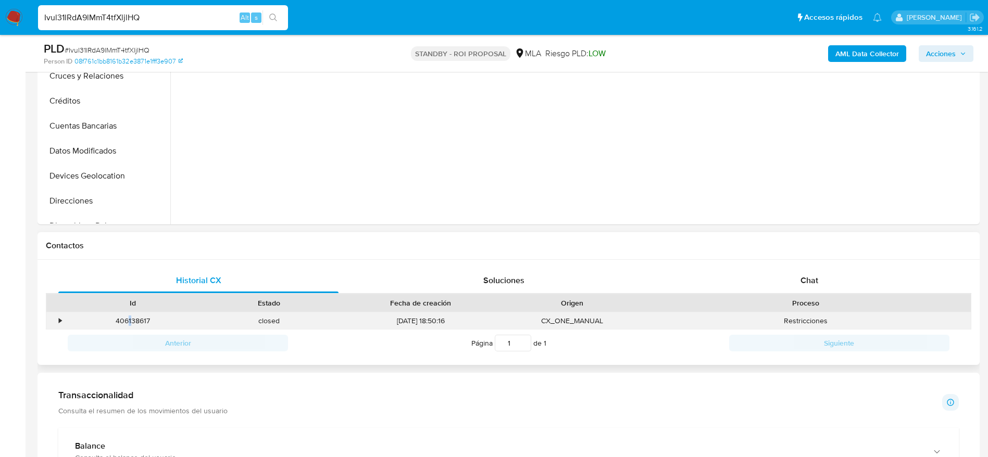
click at [130, 316] on div "406138617" at bounding box center [133, 321] width 137 height 17
click at [133, 327] on div "406138617" at bounding box center [133, 321] width 137 height 17
click at [213, 22] on input "Ivul31lRdA9lMmT4tfXljlHQ" at bounding box center [163, 18] width 250 height 14
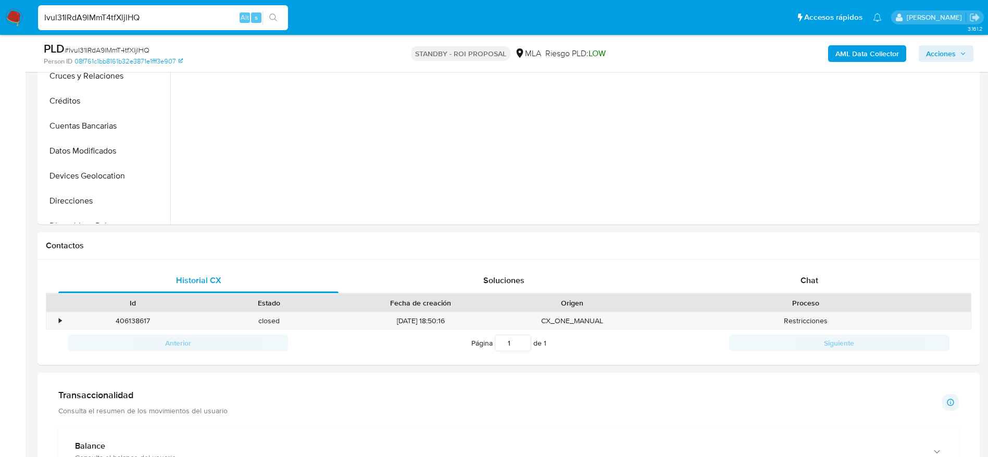
click at [213, 22] on input "Ivul31lRdA9lMmT4tfXljlHQ" at bounding box center [163, 18] width 250 height 14
paste input "3r1H3DXCeZppxMKxYVcucl0p"
type input "3r1H3DXCeZppxMKxYVcucl0p"
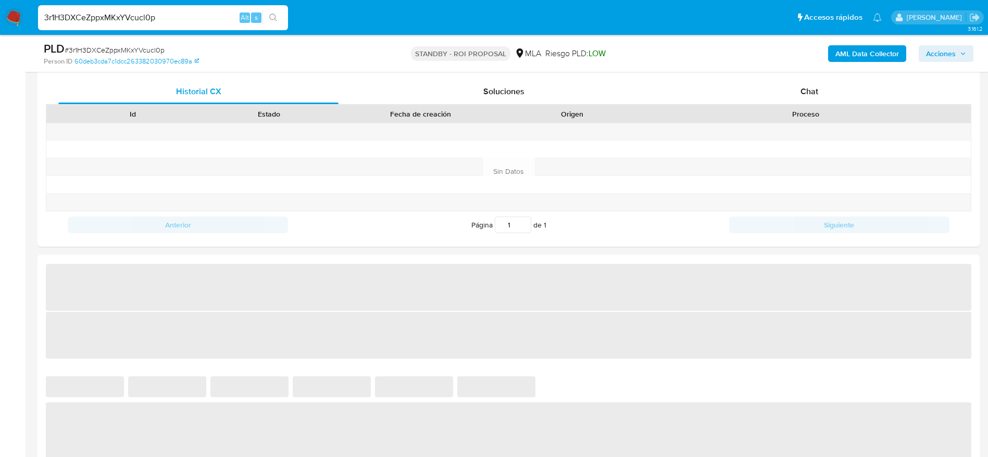
scroll to position [547, 0]
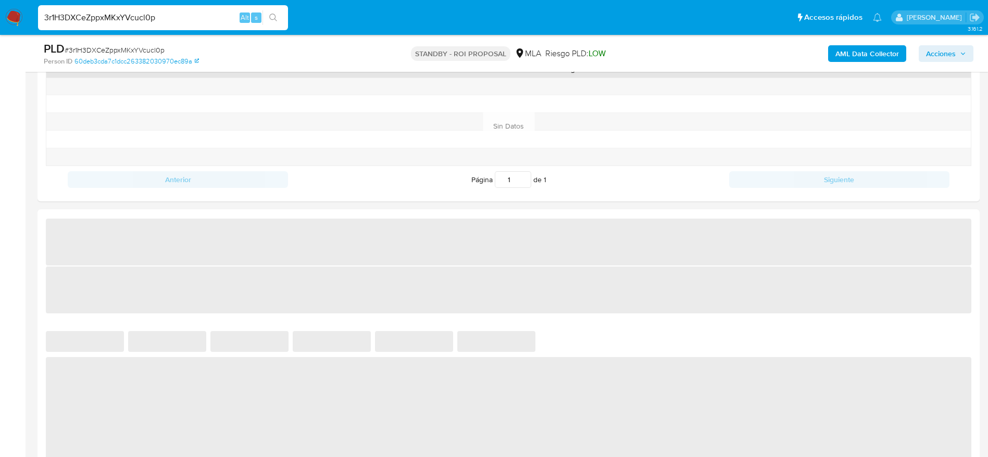
select select "10"
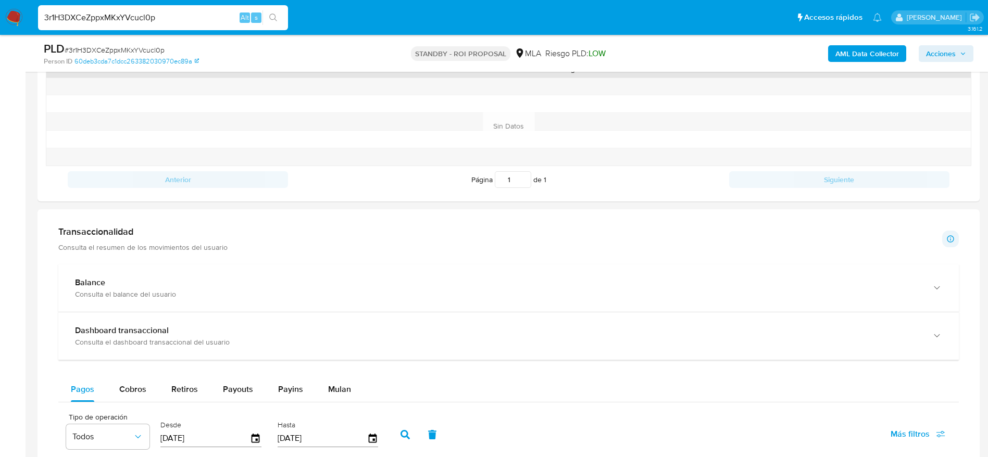
click at [214, 12] on input "3r1H3DXCeZppxMKxYVcucl0p" at bounding box center [163, 18] width 250 height 14
paste input "bxZJtTUg2W7oNVplXnNqLyHF"
type input "bxZJtTUg2W7oNVplXnNqLyHF"
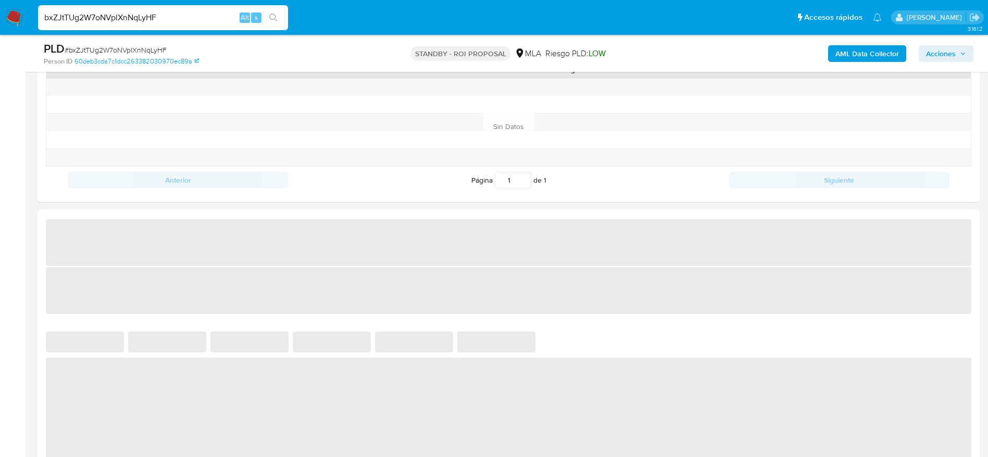
scroll to position [547, 0]
select select "10"
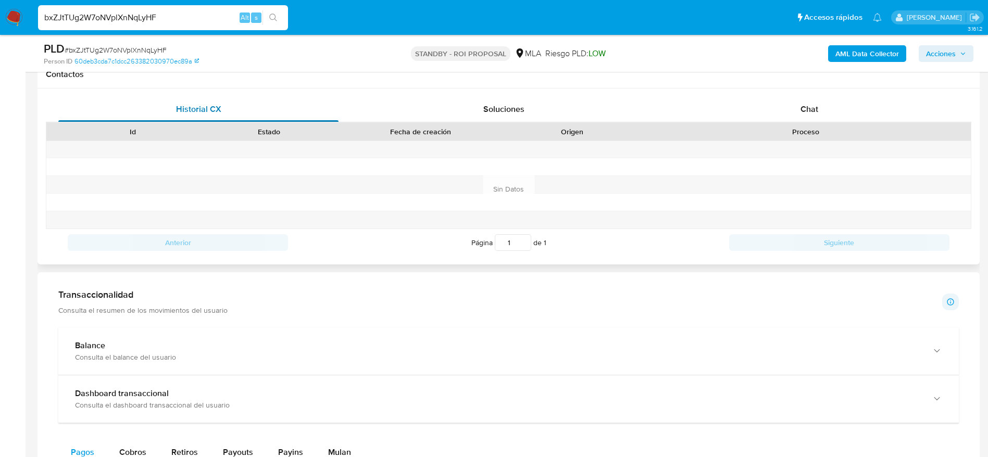
scroll to position [469, 0]
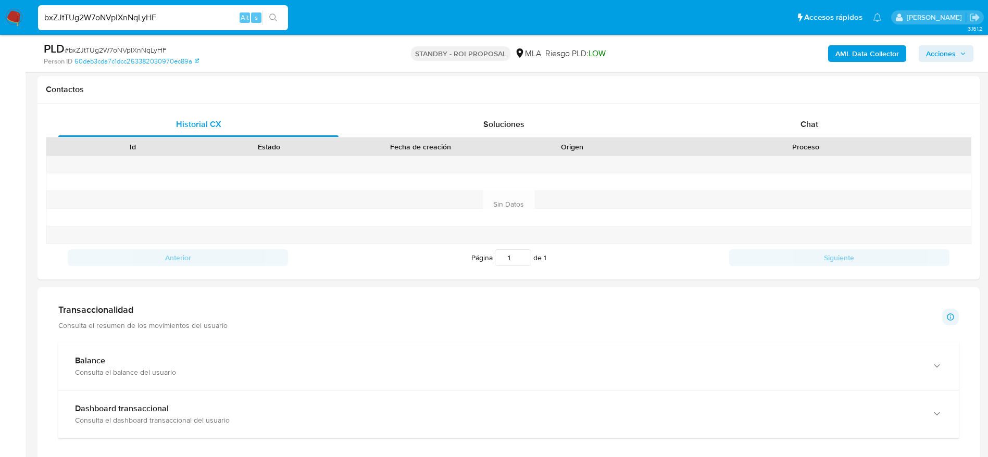
click at [195, 20] on input "bxZJtTUg2W7oNVplXnNqLyHF" at bounding box center [163, 18] width 250 height 14
paste input "MgC76855rPmjrf4gpYk3PrXK"
type input "MgC76855rPmjrf4gpYk3PrXK"
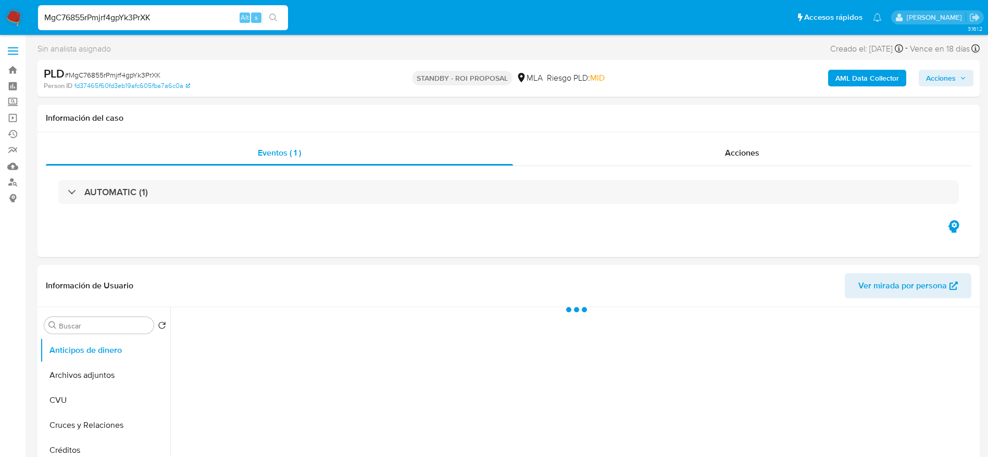
select select "10"
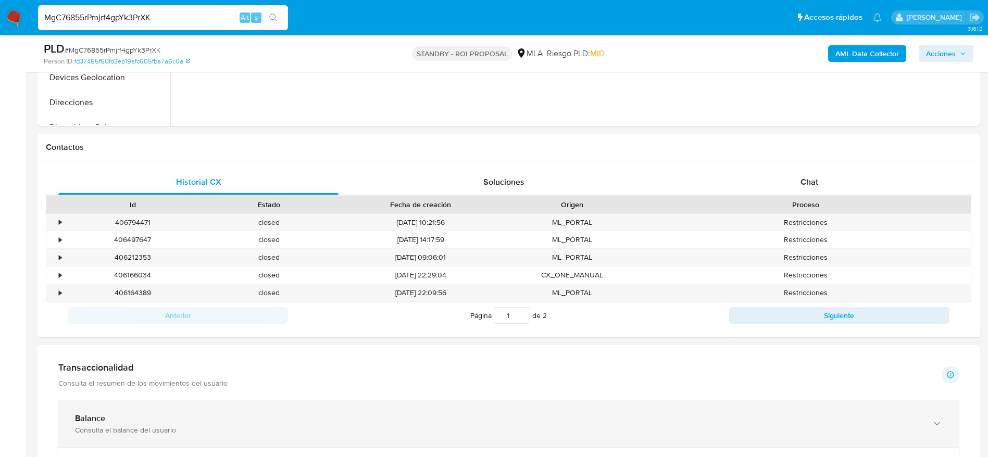
scroll to position [391, 0]
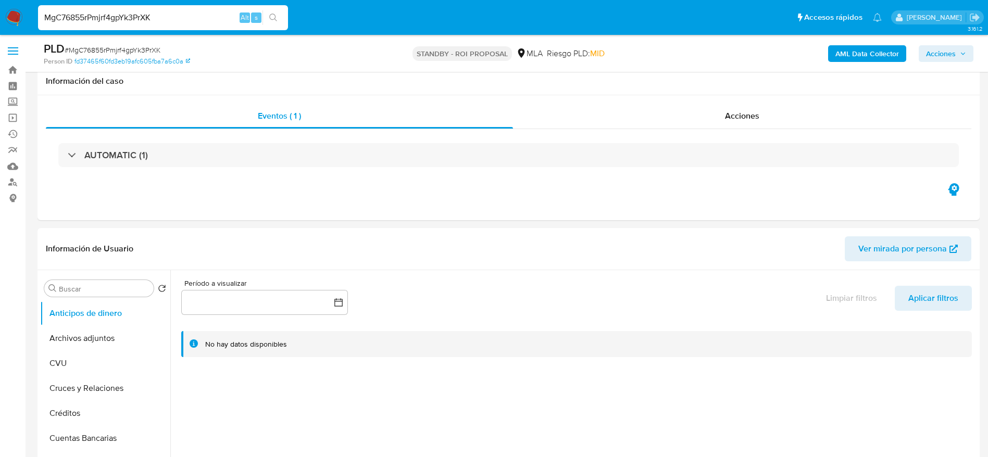
select select "10"
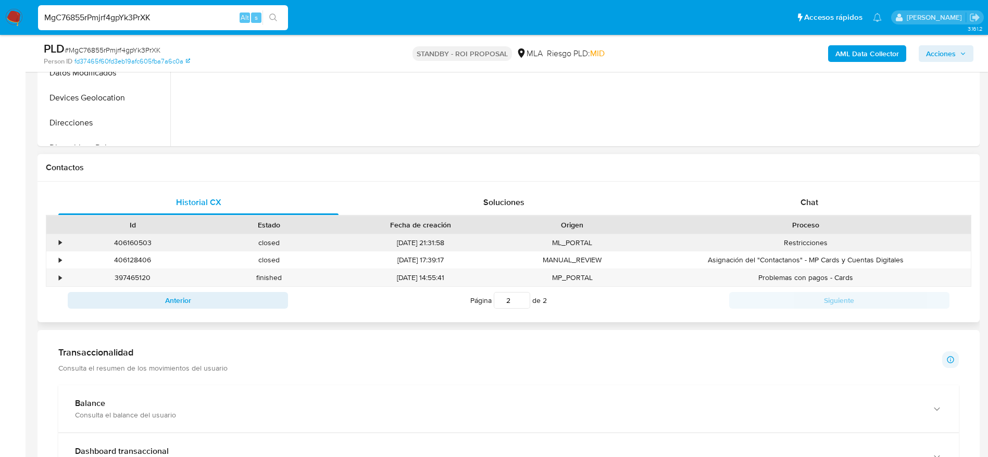
click at [126, 242] on div "406160503" at bounding box center [133, 242] width 137 height 17
copy div "406160503"
click at [169, 302] on button "Anterior" at bounding box center [178, 300] width 220 height 17
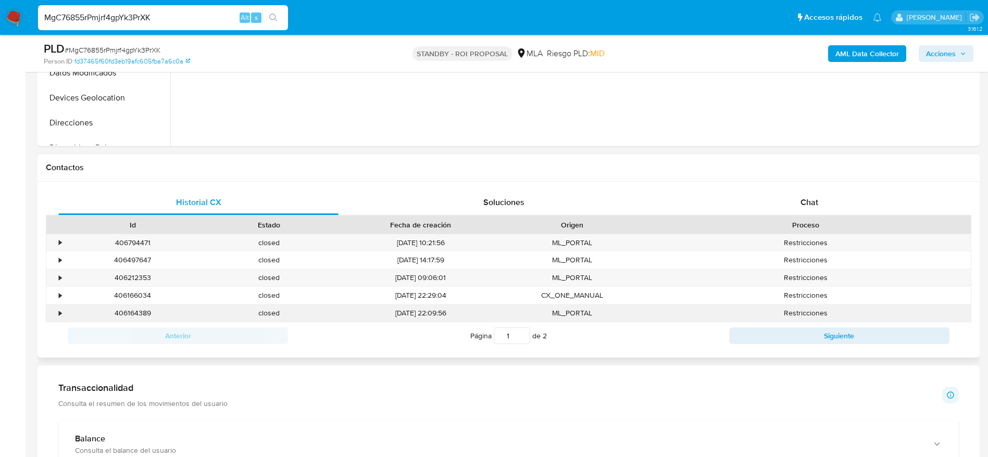
click at [139, 316] on div "406164389" at bounding box center [133, 313] width 137 height 17
copy div "406164389"
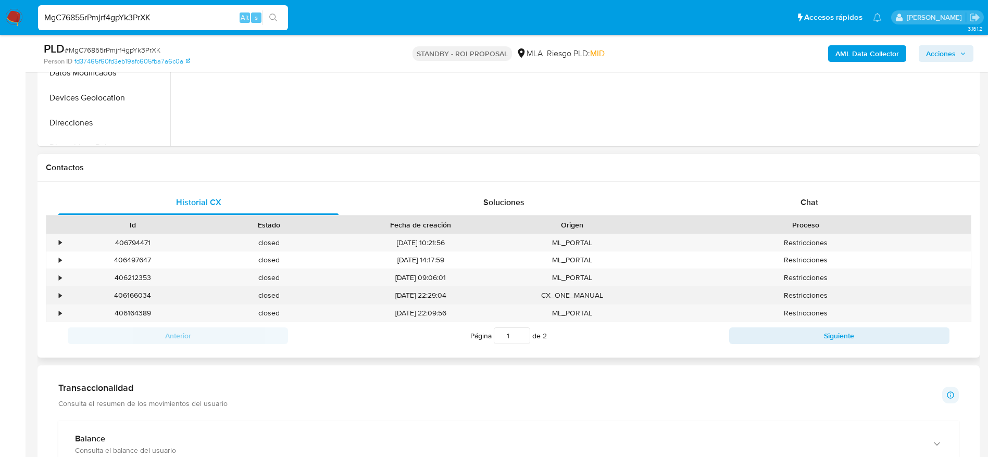
click at [140, 294] on div "406166034" at bounding box center [133, 295] width 137 height 17
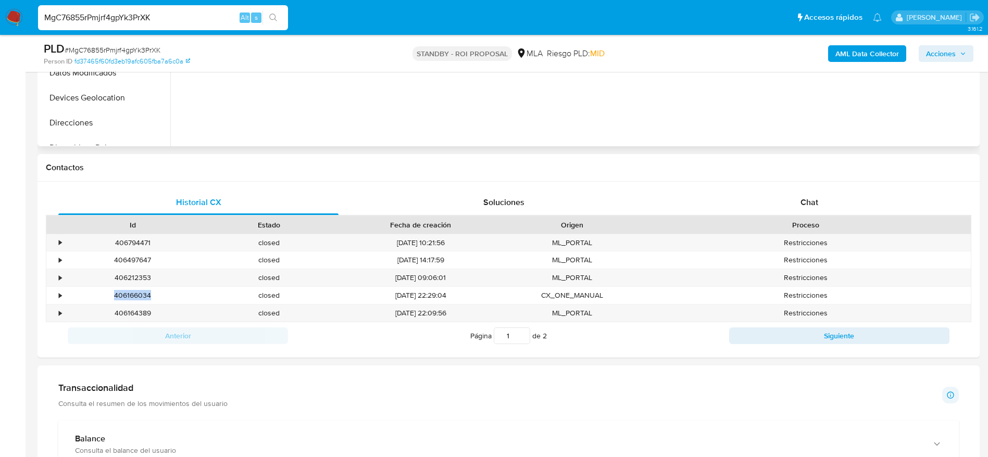
copy div "406166034"
click at [129, 278] on div "406212353" at bounding box center [133, 277] width 137 height 17
click at [129, 277] on div "406212353" at bounding box center [133, 277] width 137 height 17
click at [130, 277] on div "406212353" at bounding box center [133, 277] width 137 height 17
copy div "406212353"
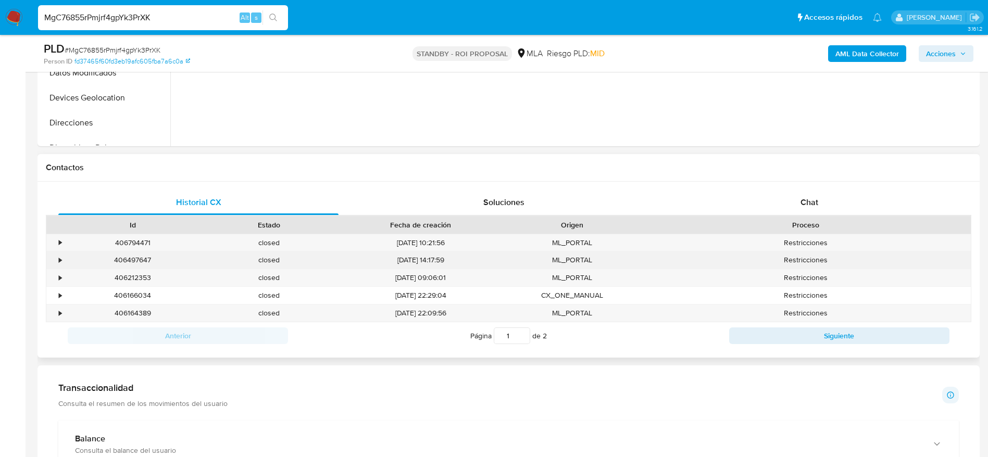
click at [137, 255] on div "406497647" at bounding box center [133, 260] width 137 height 17
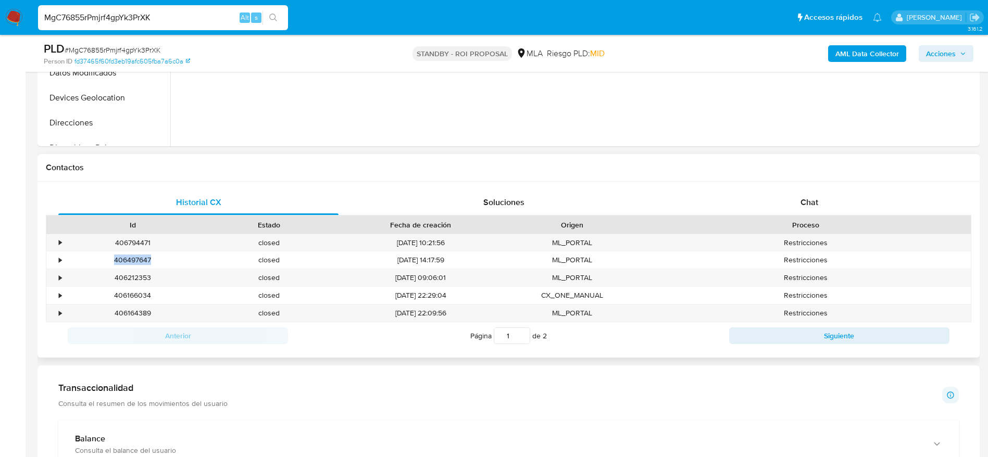
copy div "406497647"
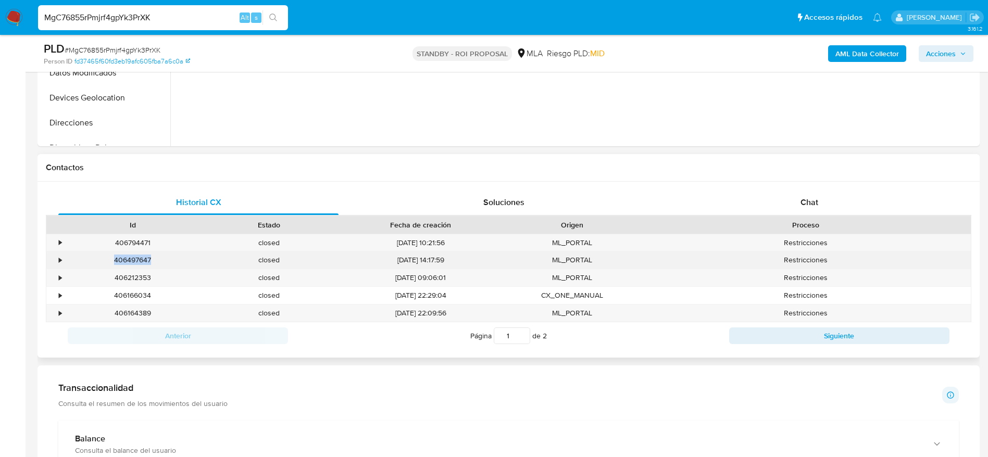
click at [128, 253] on div "406497647" at bounding box center [133, 260] width 137 height 17
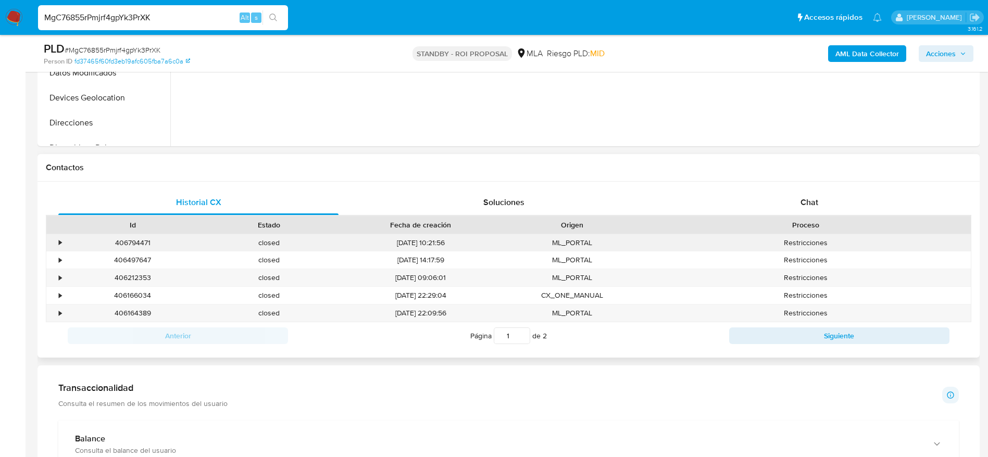
click at [125, 241] on div "406794471" at bounding box center [133, 242] width 137 height 17
copy div "406794471"
click at [9, 16] on img at bounding box center [14, 18] width 18 height 18
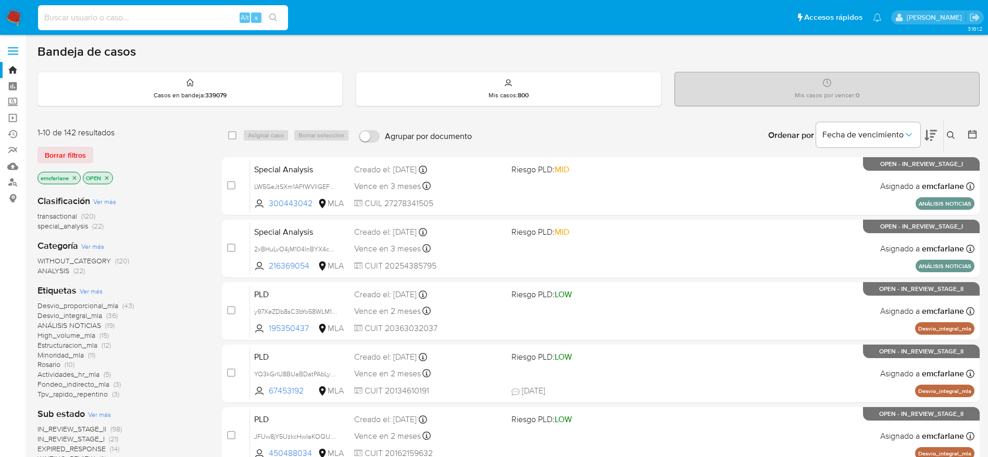
click at [144, 15] on input at bounding box center [163, 18] width 250 height 14
paste input "81139402"
type input "81139402"
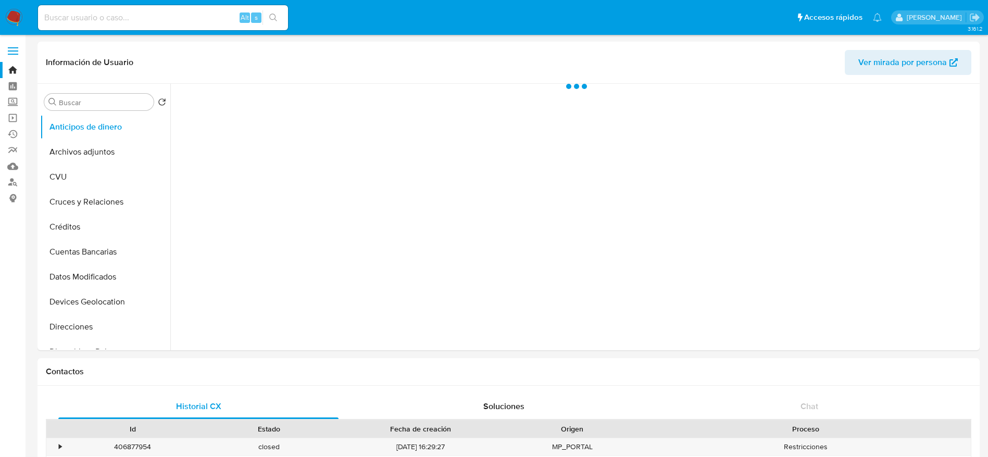
select select "10"
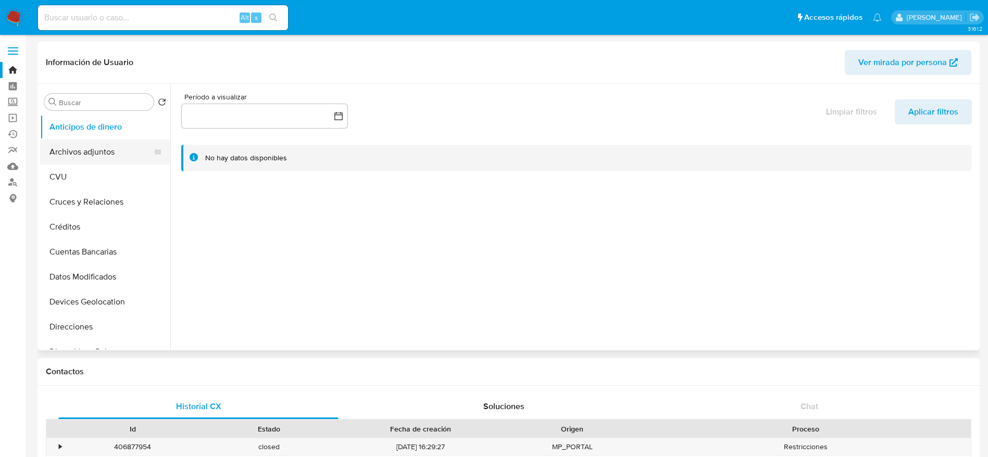
click at [76, 156] on button "Archivos adjuntos" at bounding box center [101, 152] width 122 height 25
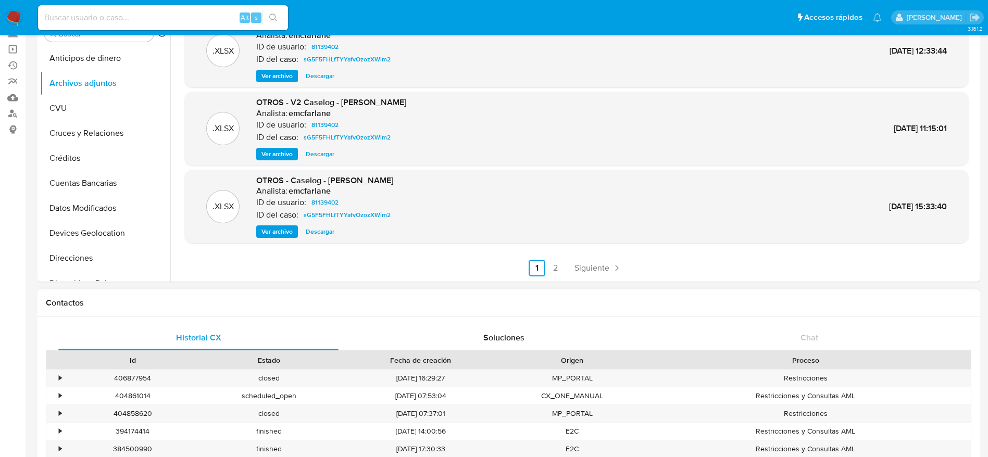
scroll to position [156, 0]
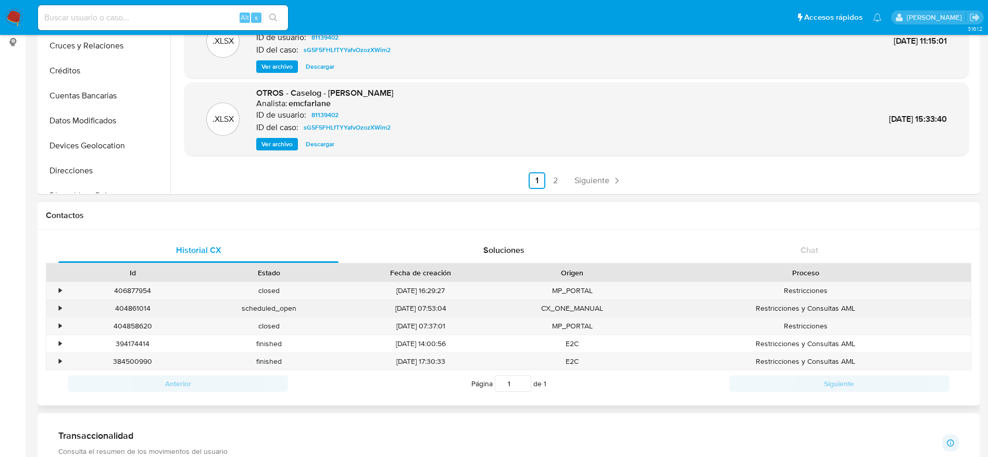
click at [141, 307] on div "404861014" at bounding box center [133, 308] width 137 height 17
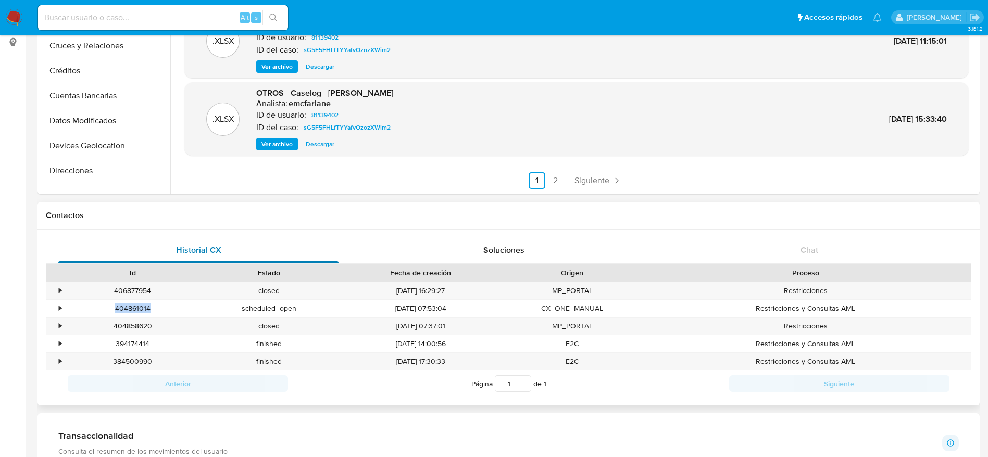
copy div "404861014"
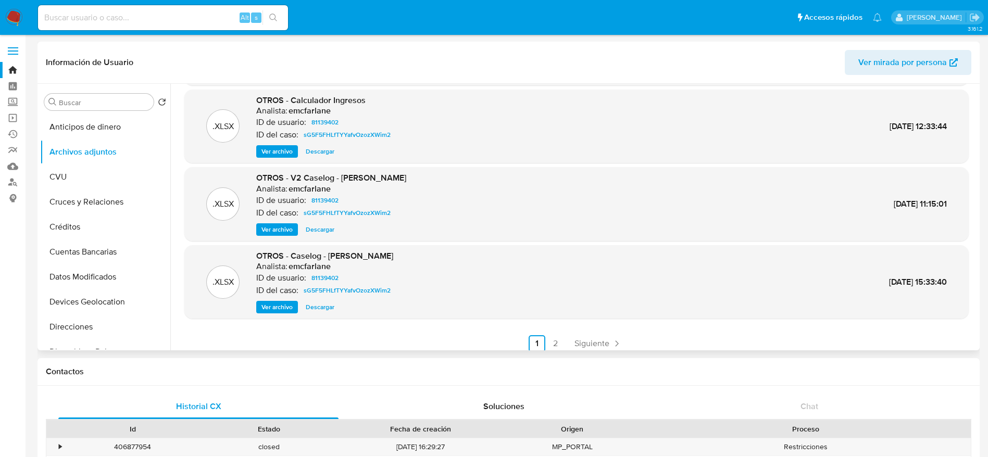
scroll to position [88, 0]
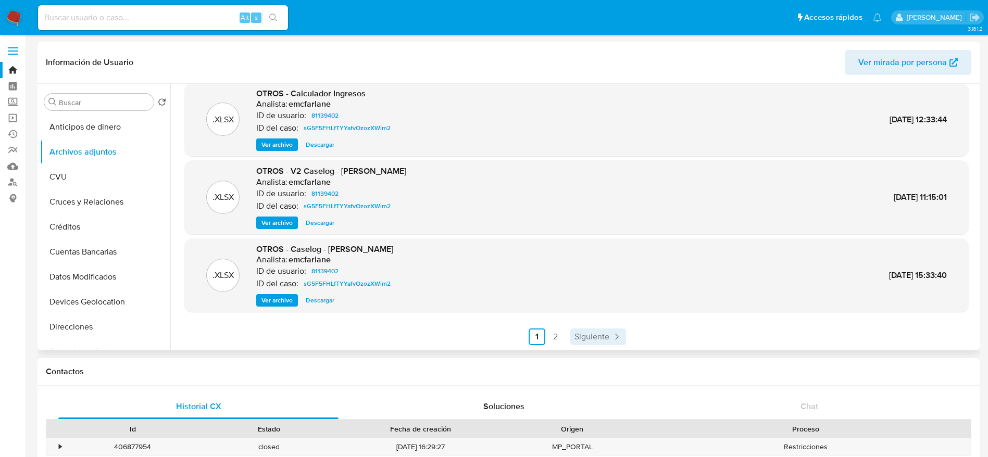
click at [607, 338] on link "Siguiente" at bounding box center [598, 337] width 56 height 17
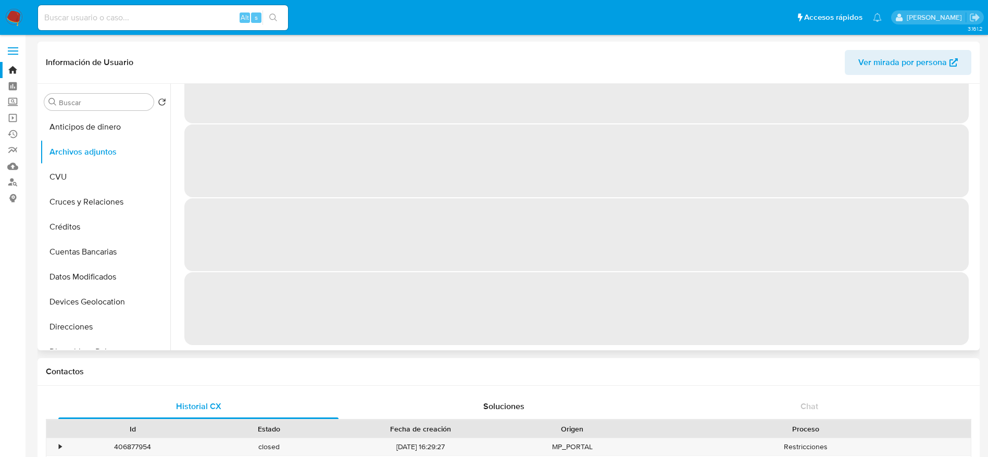
scroll to position [0, 0]
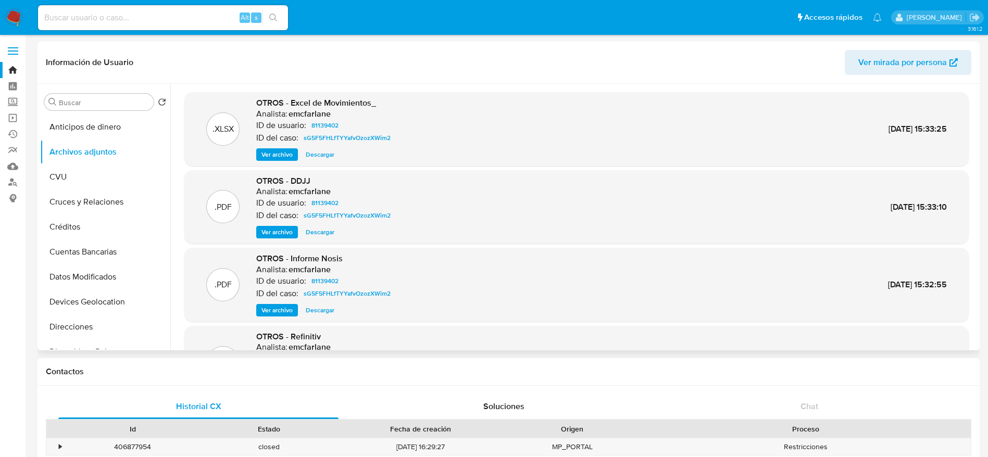
click at [312, 153] on span "Descargar" at bounding box center [320, 155] width 29 height 10
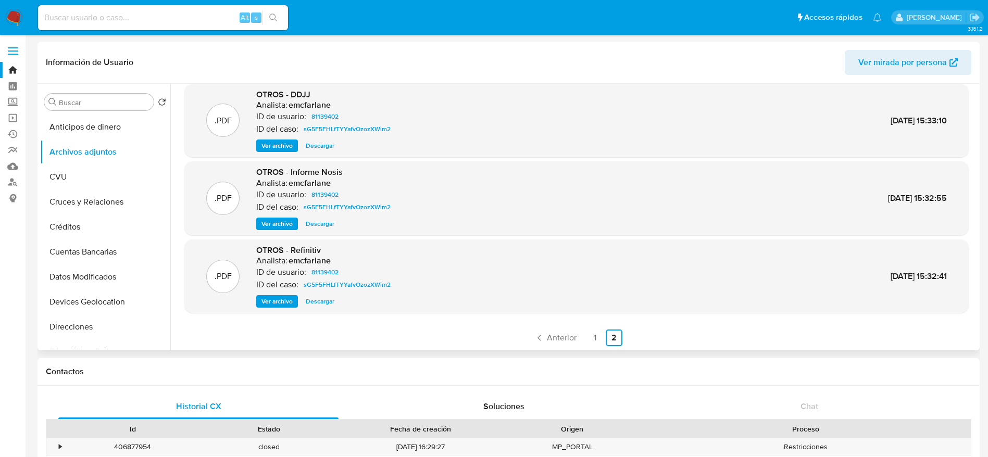
scroll to position [88, 0]
click at [550, 334] on span "Anterior" at bounding box center [562, 337] width 30 height 8
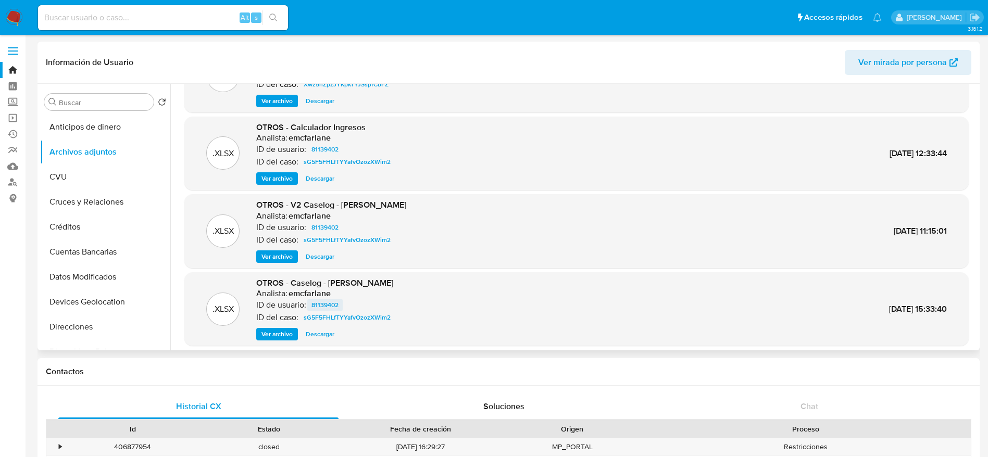
scroll to position [78, 0]
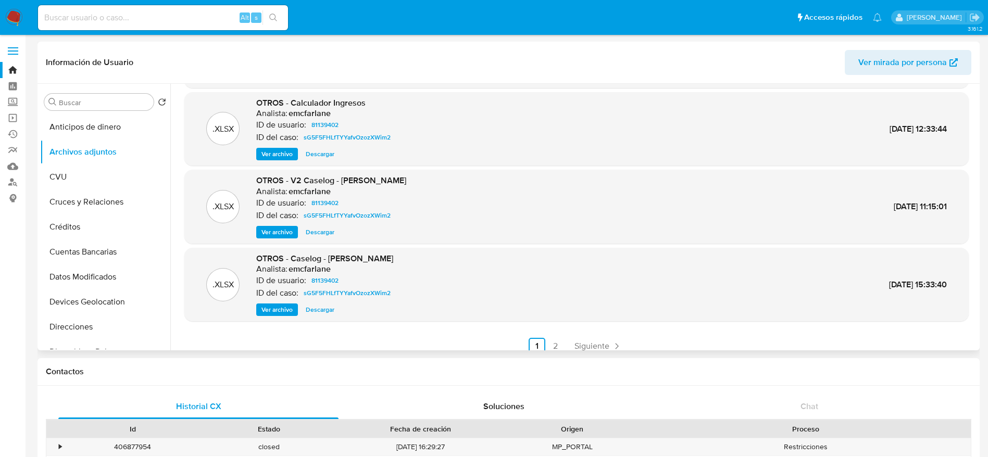
click at [319, 234] on span "Descargar" at bounding box center [320, 232] width 29 height 10
drag, startPoint x: 18, startPoint y: 14, endPoint x: 23, endPoint y: 16, distance: 5.6
click at [18, 14] on img at bounding box center [14, 18] width 18 height 18
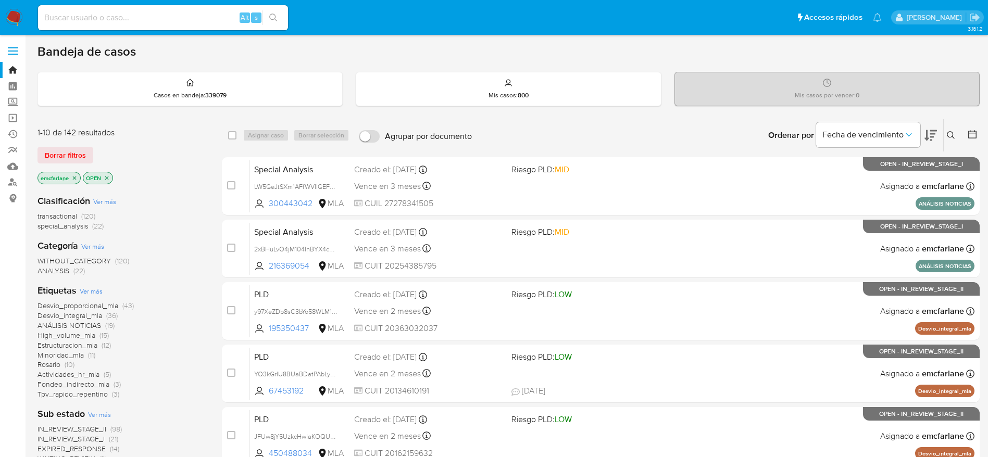
click at [91, 227] on span "special_analysis (22)" at bounding box center [71, 226] width 66 height 10
click at [167, 21] on input at bounding box center [163, 18] width 250 height 14
paste input "r9dG6ePEjErz0JYvN65AClE1"
type input "r9dG6ePEjErz0JYvN65AClE1"
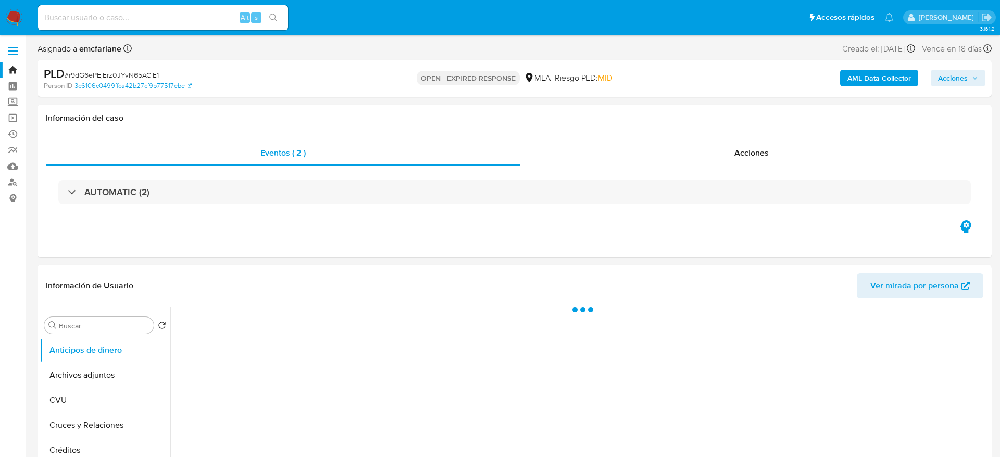
select select "10"
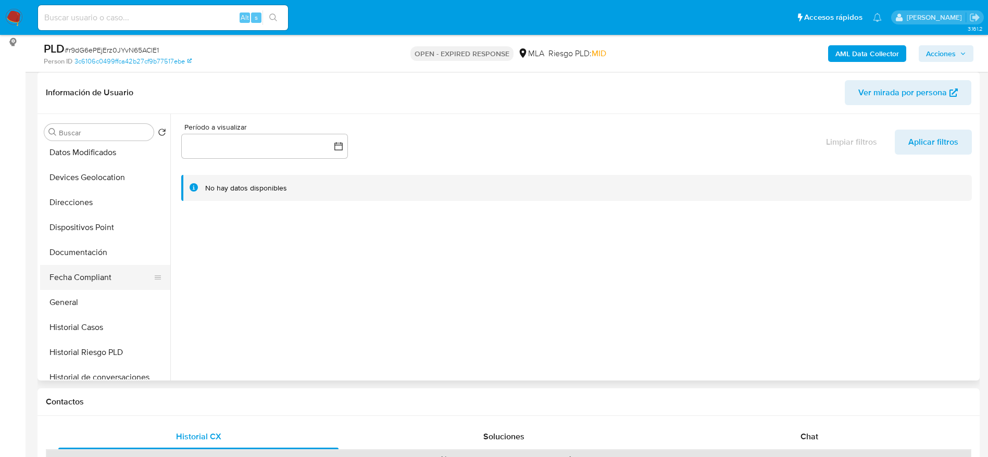
scroll to position [234, 0]
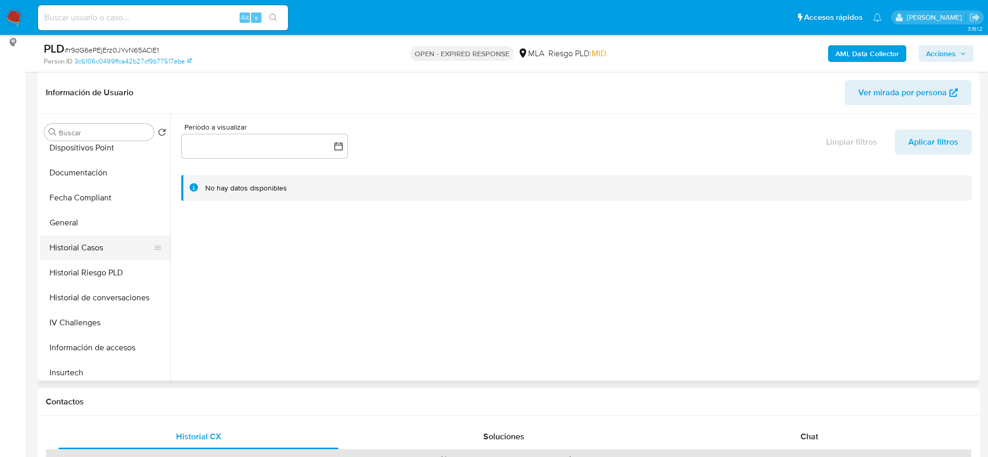
click at [90, 244] on button "Historial Casos" at bounding box center [101, 247] width 122 height 25
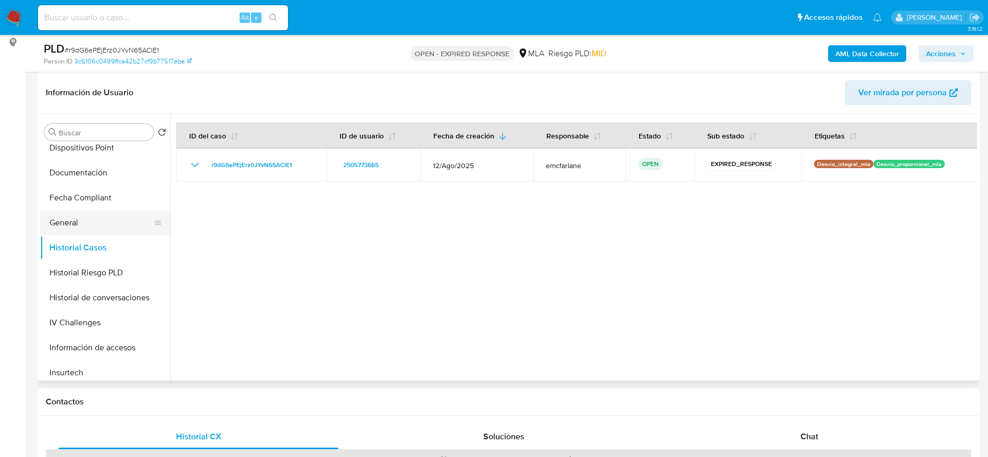
click at [99, 221] on button "General" at bounding box center [101, 222] width 122 height 25
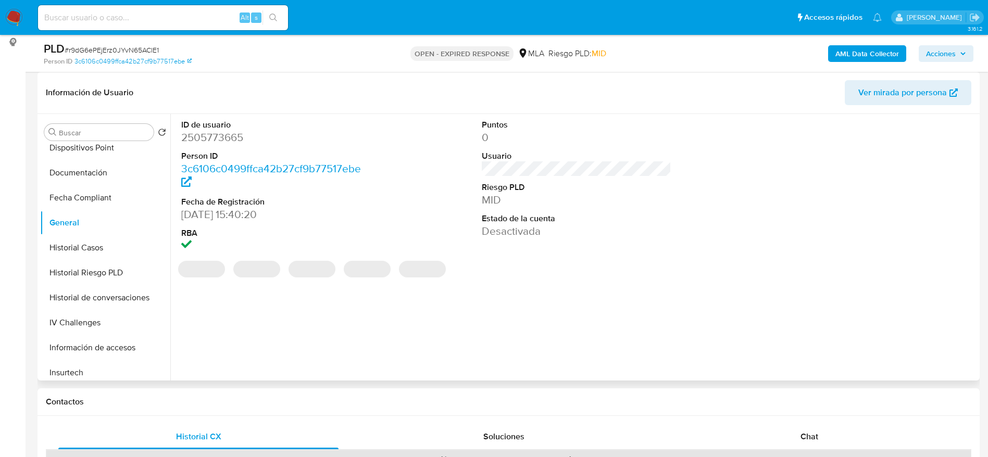
click at [203, 140] on dd "2505773665" at bounding box center [276, 137] width 190 height 15
copy dd "2505773665"
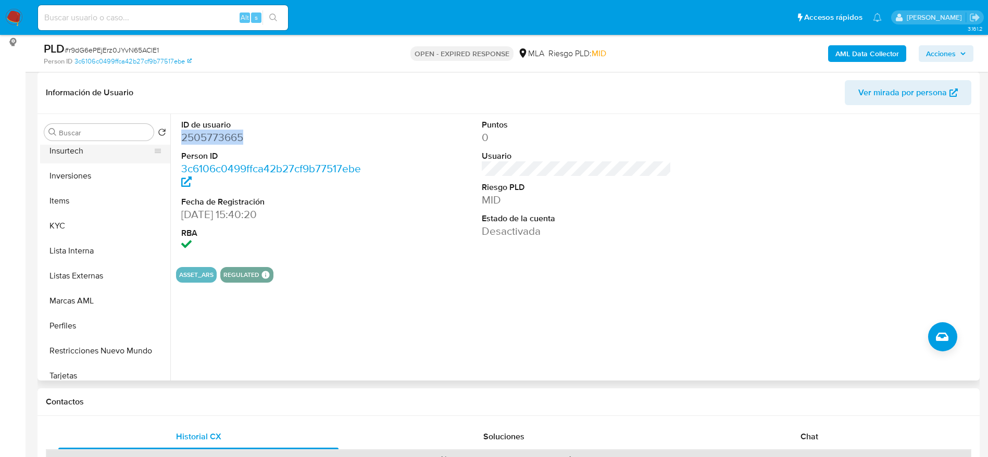
scroll to position [384, 0]
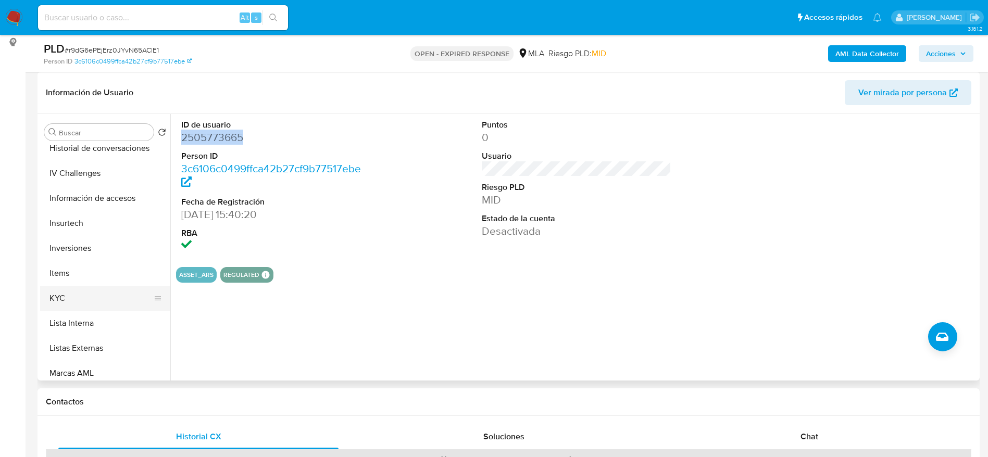
drag, startPoint x: 60, startPoint y: 300, endPoint x: 96, endPoint y: 297, distance: 35.5
click at [60, 299] on button "KYC" at bounding box center [101, 298] width 122 height 25
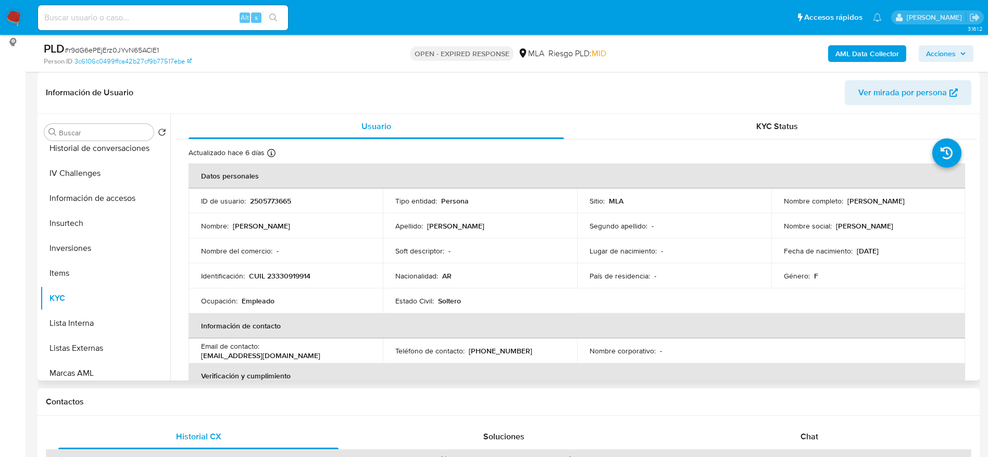
click at [294, 267] on td "Identificación : CUIL 23330919914" at bounding box center [286, 276] width 194 height 25
click at [293, 276] on p "CUIL 23330919914" at bounding box center [279, 275] width 61 height 9
copy p "23330919914"
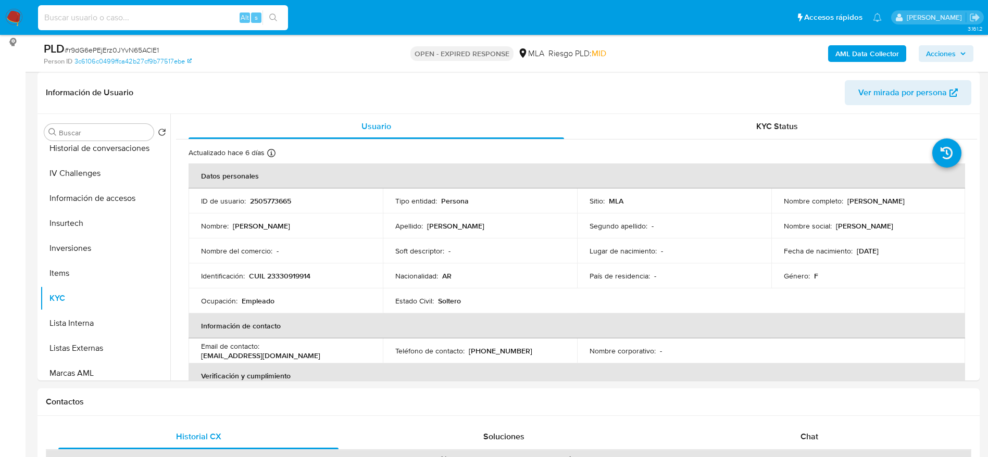
click at [198, 11] on input at bounding box center [163, 18] width 250 height 14
paste input "LbiT9tfjQD96FSTq8VEU6xjj"
type input "LbiT9tfjQD96FSTq8VEU6xjj"
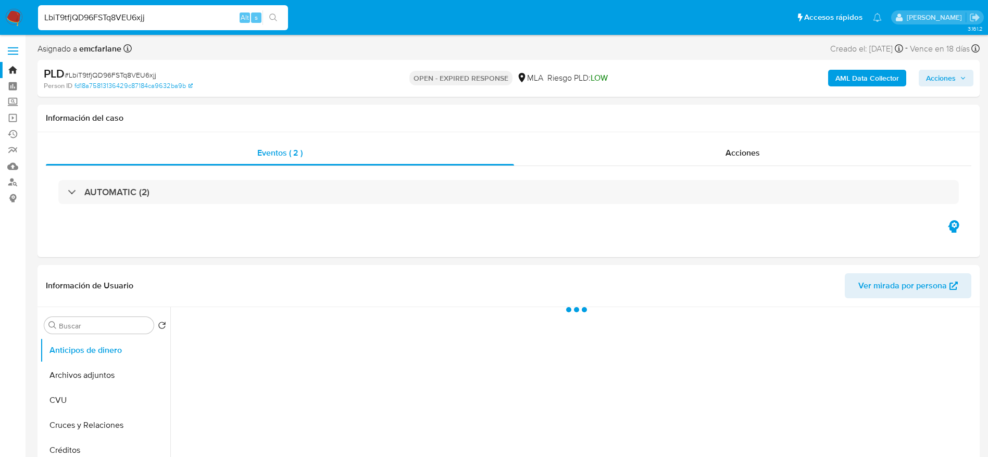
select select "10"
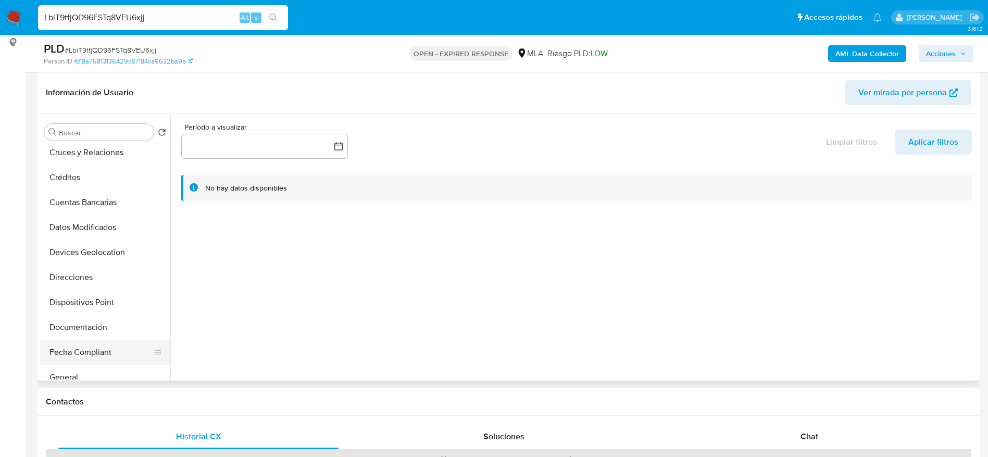
scroll to position [156, 0]
click at [83, 304] on button "General" at bounding box center [101, 301] width 122 height 25
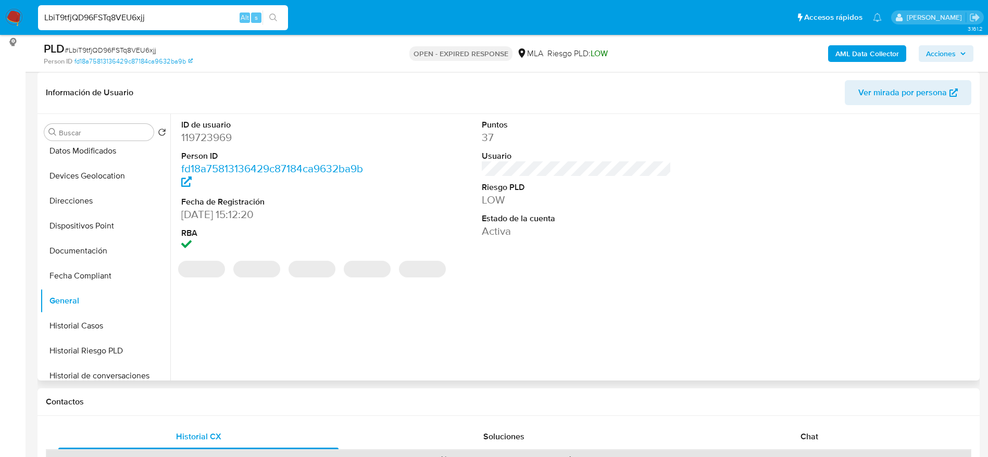
click at [214, 142] on dd "119723969" at bounding box center [276, 137] width 190 height 15
copy dd "119723969"
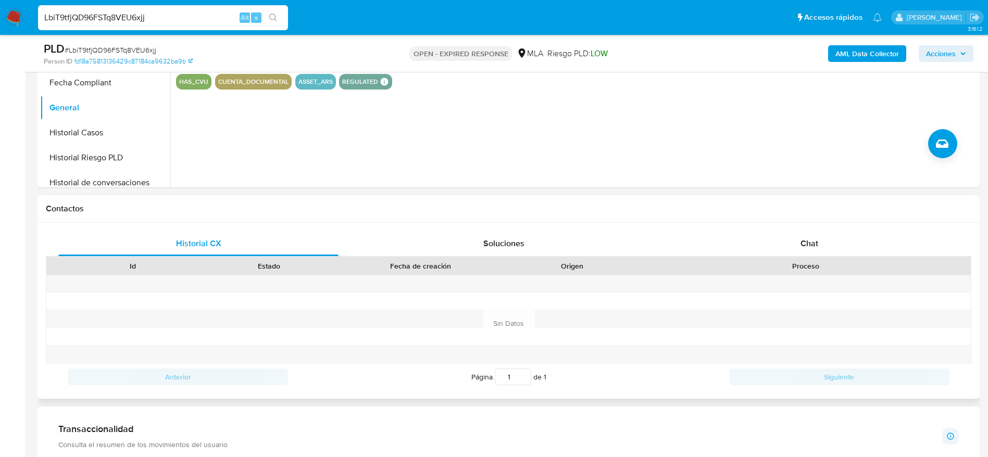
scroll to position [469, 0]
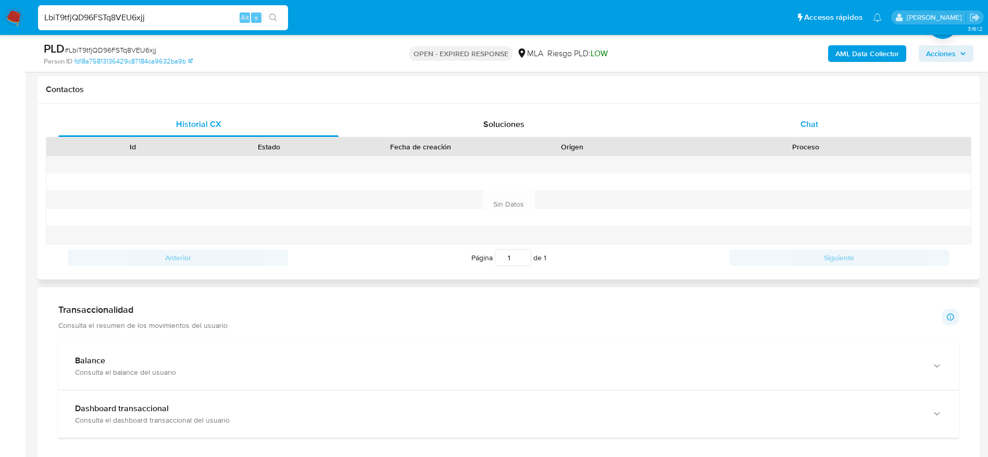
click at [808, 132] on div "Chat" at bounding box center [809, 124] width 280 height 25
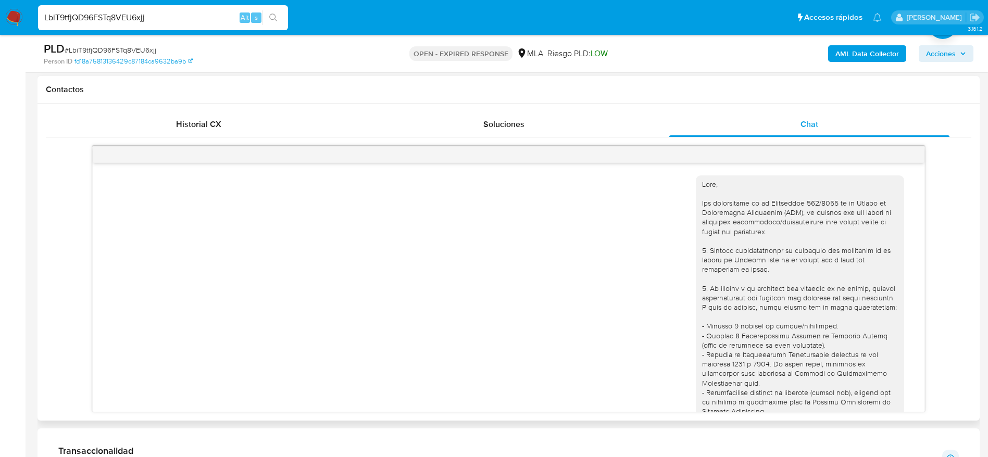
scroll to position [156, 0]
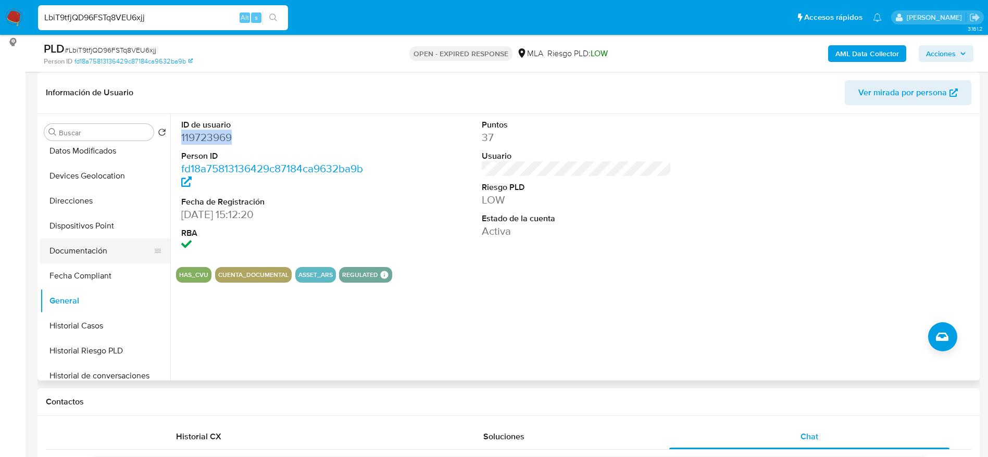
click at [98, 259] on button "Documentación" at bounding box center [101, 251] width 122 height 25
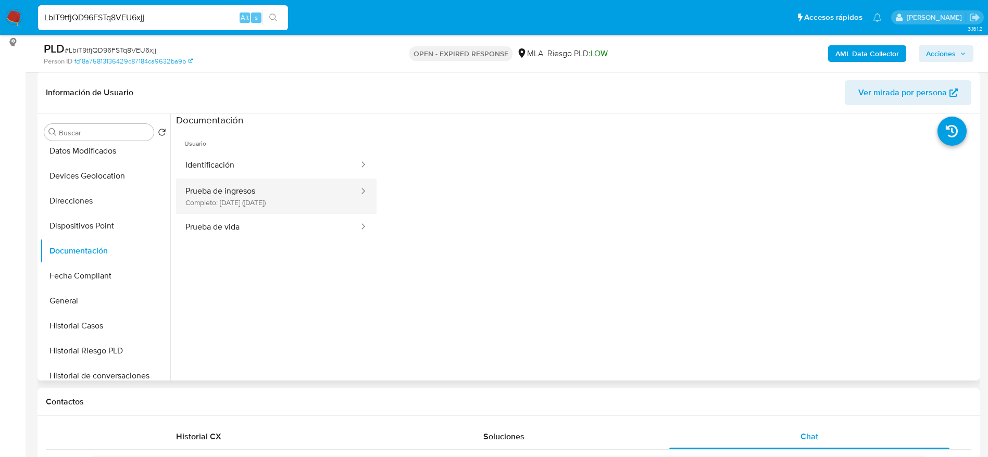
click at [312, 192] on button "Prueba de ingresos Completo: 03/09/2025 (hace 23 días)" at bounding box center [268, 196] width 184 height 35
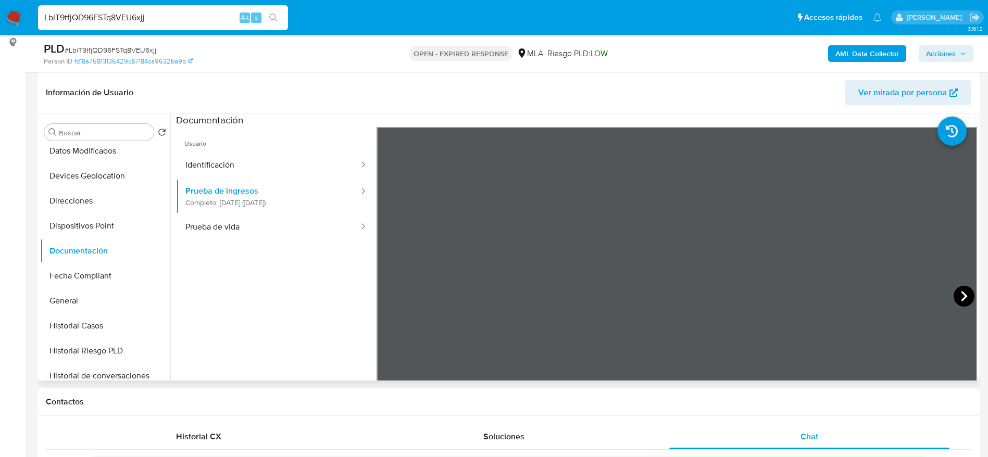
click at [961, 292] on icon at bounding box center [964, 296] width 21 height 21
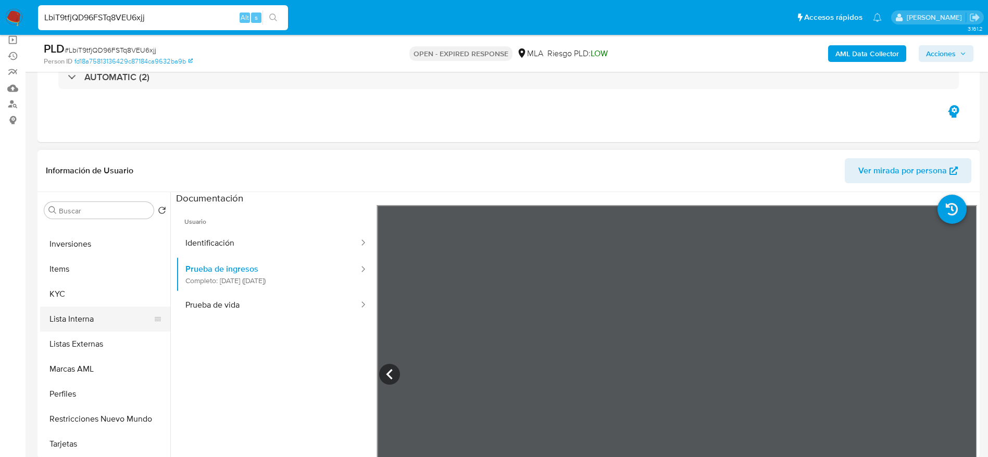
scroll to position [469, 0]
drag, startPoint x: 74, startPoint y: 274, endPoint x: 75, endPoint y: 289, distance: 15.1
click at [74, 275] on button "Items" at bounding box center [105, 266] width 130 height 25
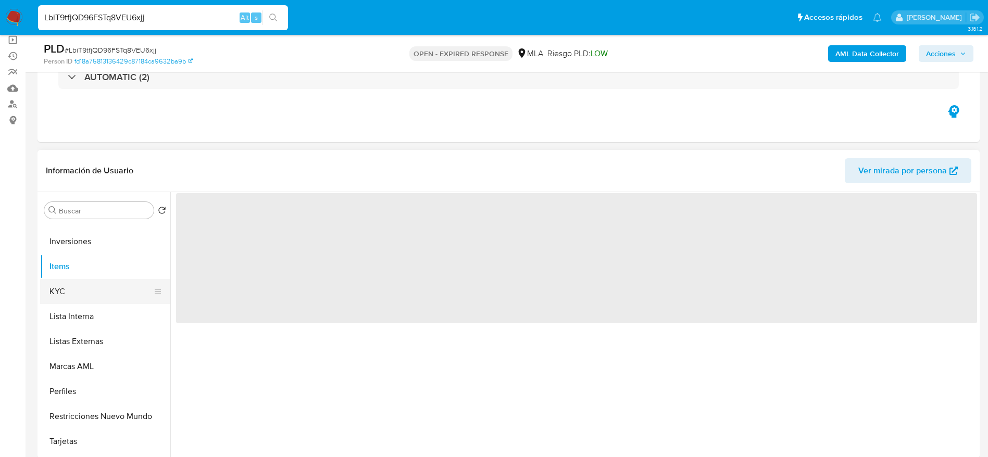
click at [75, 290] on button "KYC" at bounding box center [101, 291] width 122 height 25
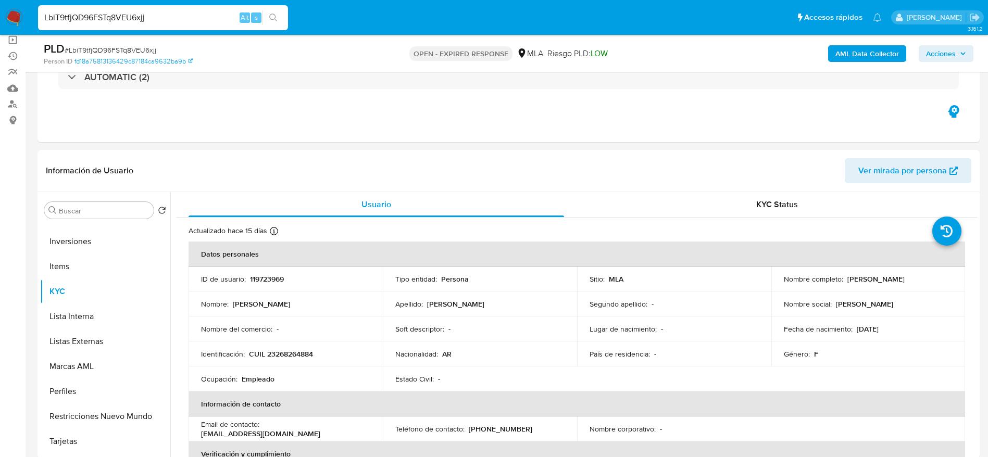
click at [278, 350] on p "CUIL 23268264884" at bounding box center [281, 354] width 64 height 9
copy p "23268264884"
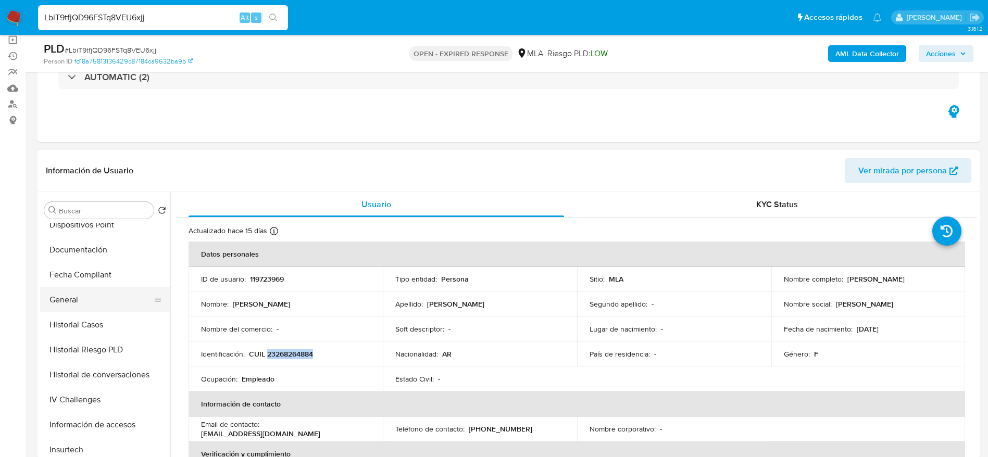
scroll to position [234, 0]
click at [90, 330] on button "Historial Casos" at bounding box center [101, 326] width 122 height 25
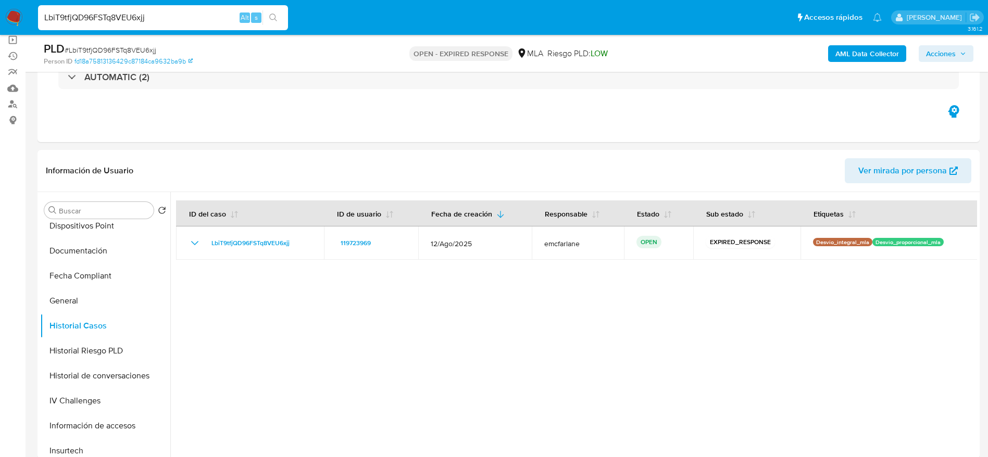
click at [162, 23] on input "LbiT9tfjQD96FSTq8VEU6xjj" at bounding box center [163, 18] width 250 height 14
paste input "GNC8aR77bTD22K68GXU1N5ZO"
type input "GNC8aR77bTD22K68GXU1N5ZO"
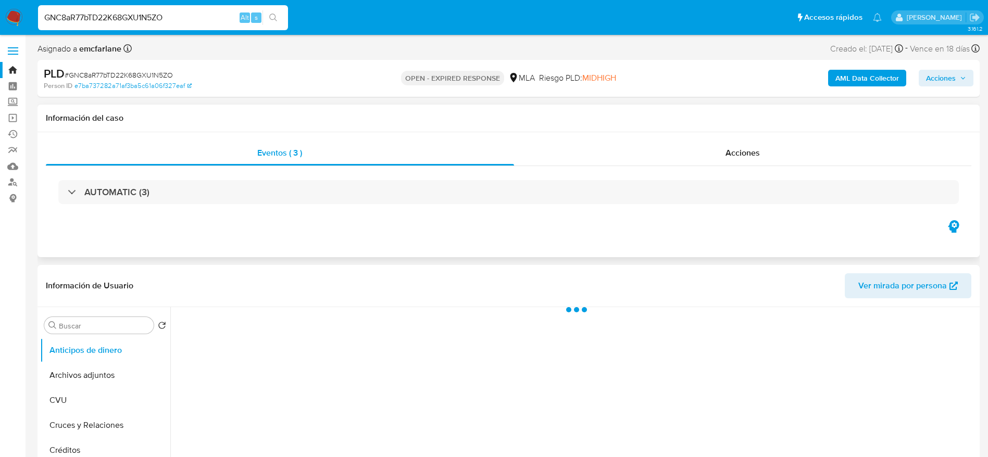
select select "10"
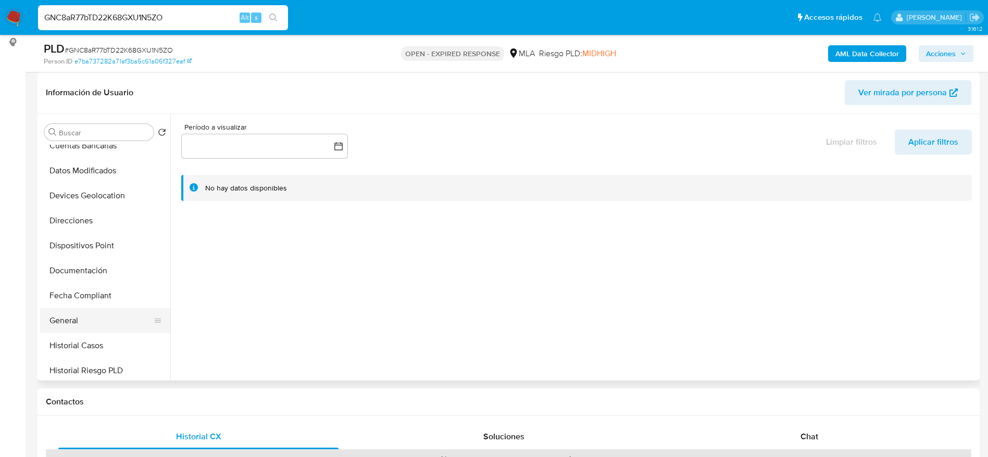
scroll to position [156, 0]
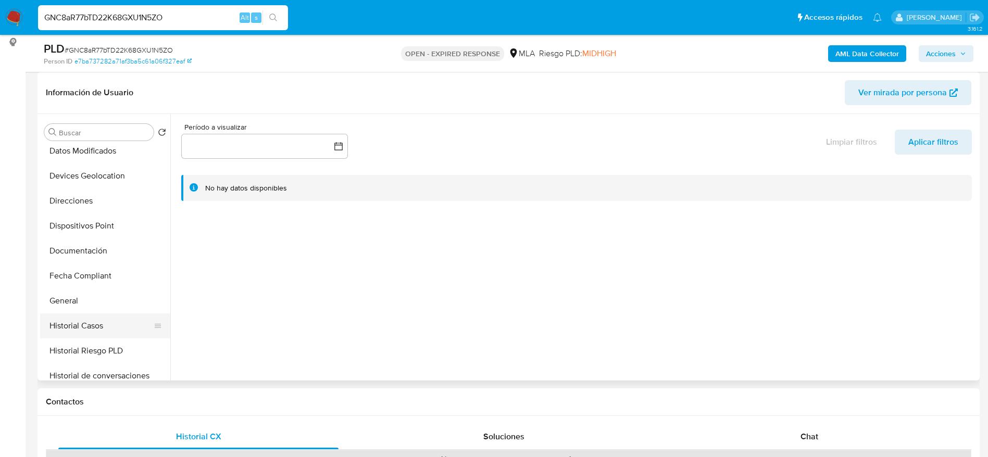
click at [106, 325] on button "Historial Casos" at bounding box center [101, 326] width 122 height 25
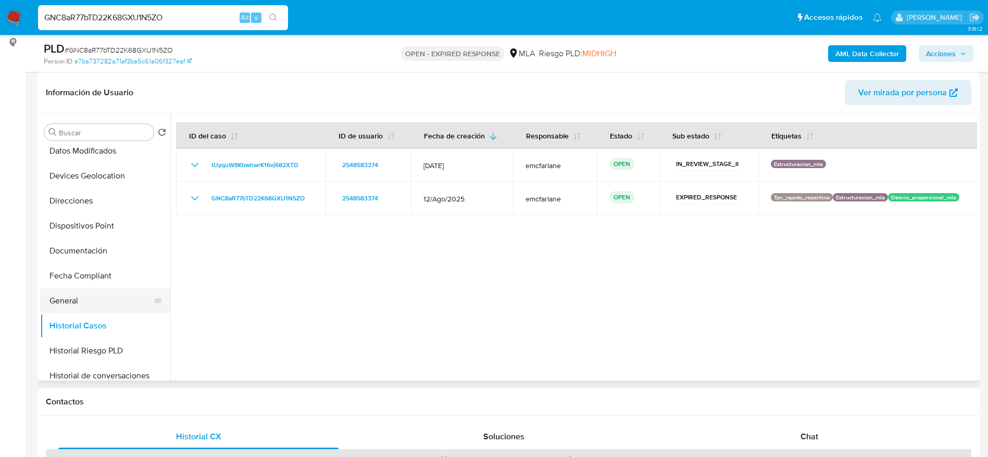
click at [94, 306] on button "General" at bounding box center [101, 301] width 122 height 25
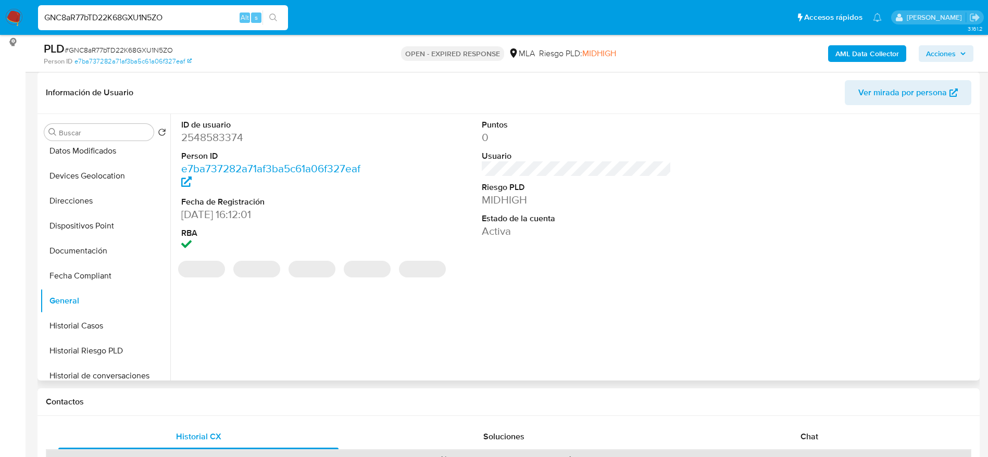
click at [219, 134] on dd "2548583374" at bounding box center [276, 137] width 190 height 15
copy dd "2548583374"
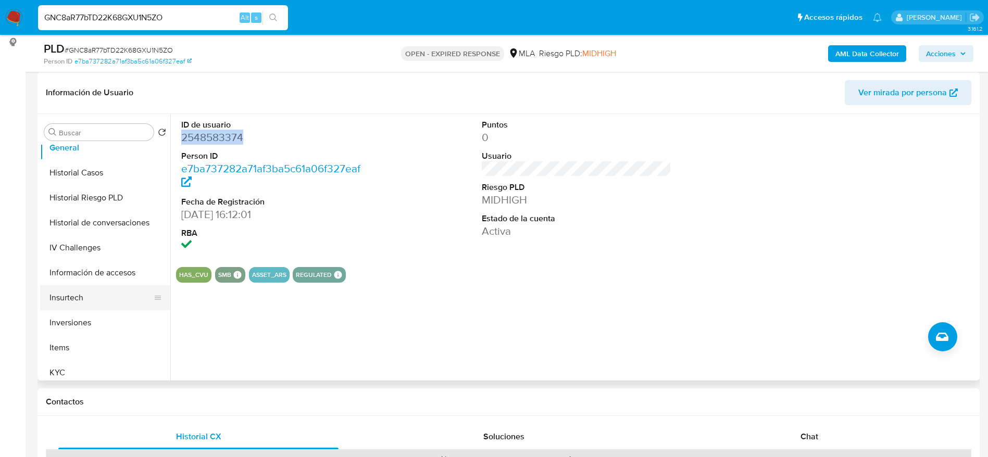
scroll to position [313, 0]
click at [83, 380] on div "Buscar Volver al orden por defecto Anticipos de dinero Archivos adjuntos CVU Cr…" at bounding box center [105, 248] width 130 height 265
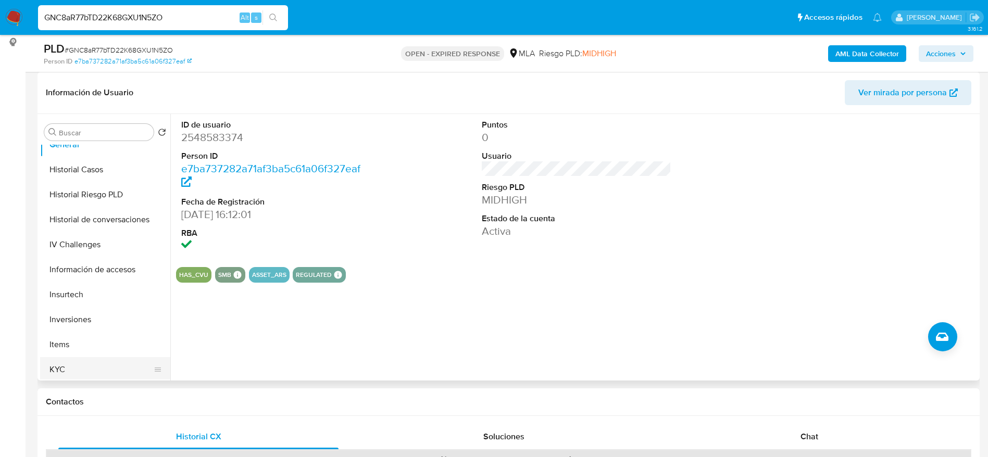
click at [74, 361] on button "KYC" at bounding box center [101, 369] width 122 height 25
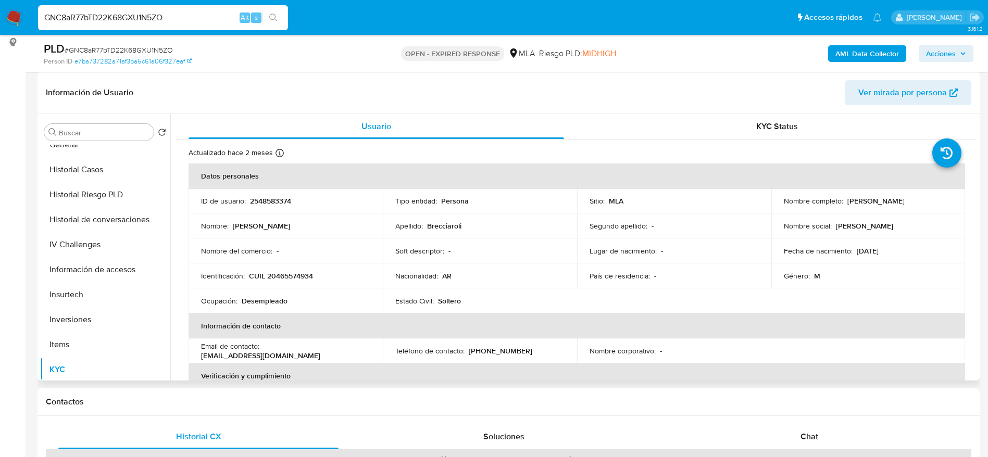
click at [284, 271] on p "CUIL 20465574934" at bounding box center [281, 275] width 64 height 9
copy p "20465574934"
click at [194, 18] on input "GNC8aR77bTD22K68GXU1N5ZO" at bounding box center [163, 18] width 250 height 14
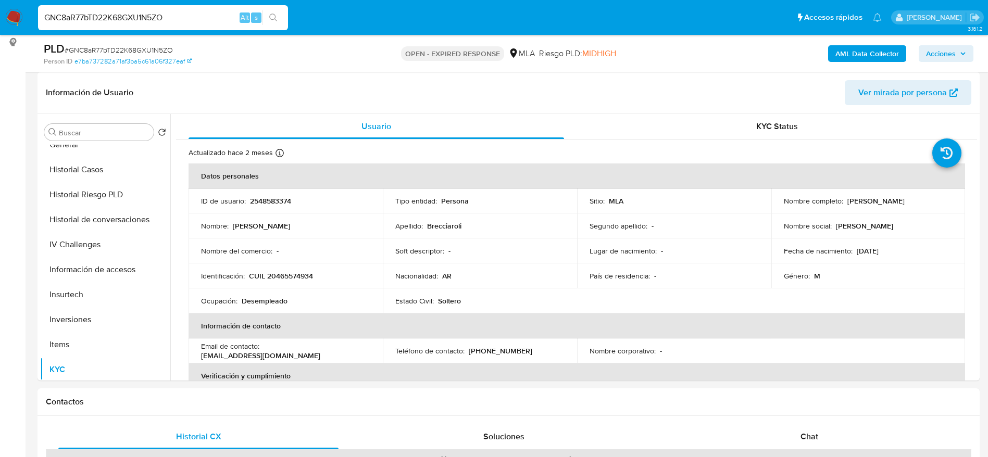
paste input "2PwE9KmiPgudb4jUKVe4XdU3"
type input "2PwE9KmiPgudb4jUKVe4XdU3"
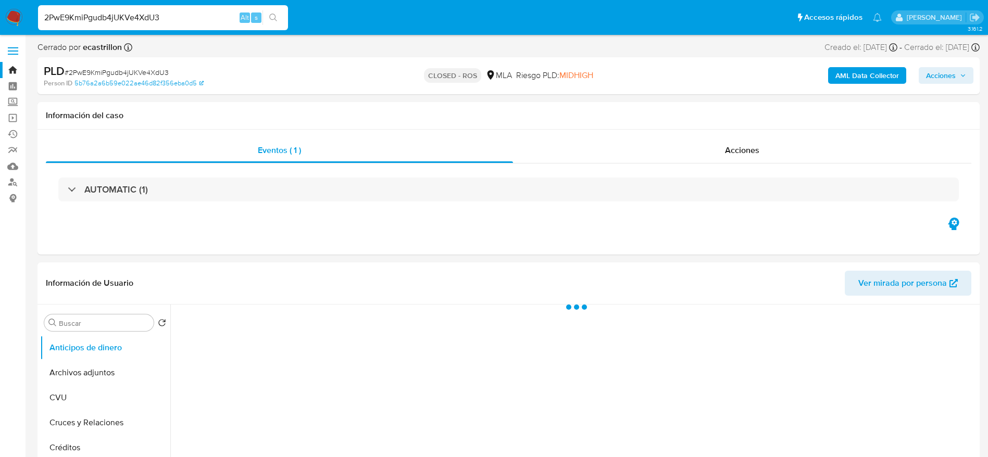
select select "10"
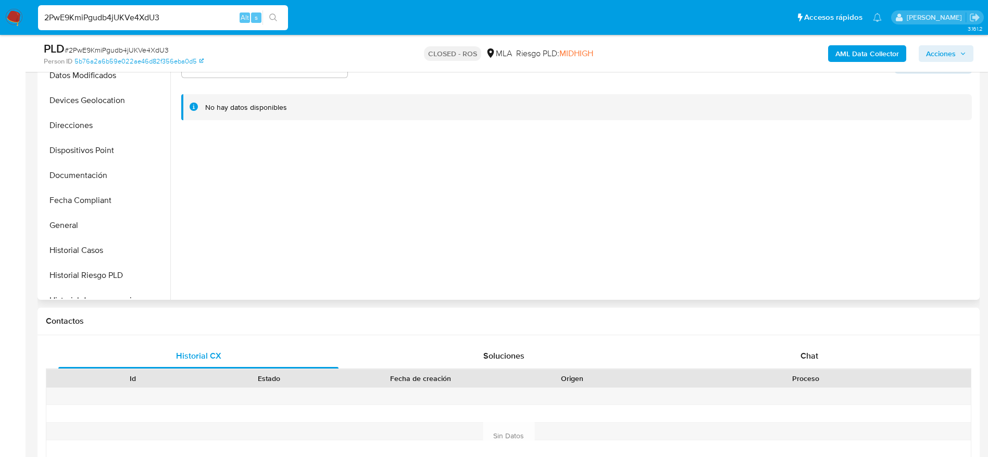
scroll to position [156, 0]
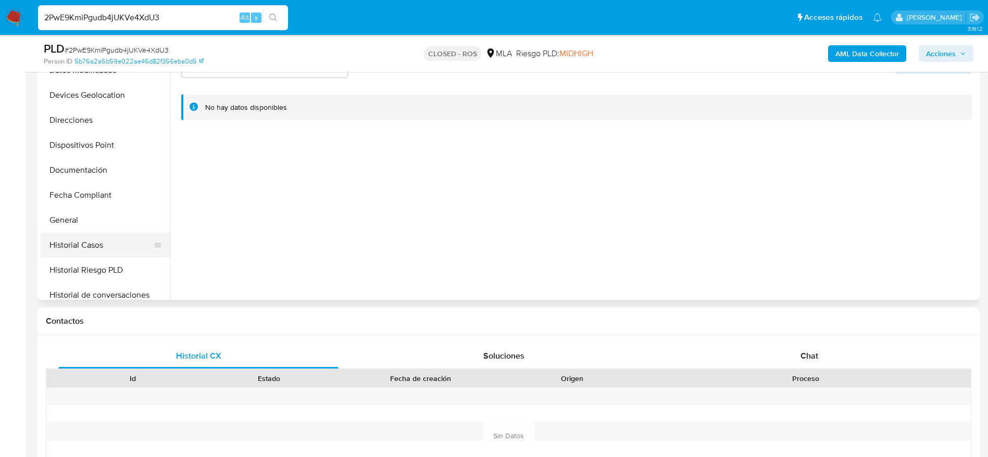
click at [95, 249] on button "Historial Casos" at bounding box center [101, 245] width 122 height 25
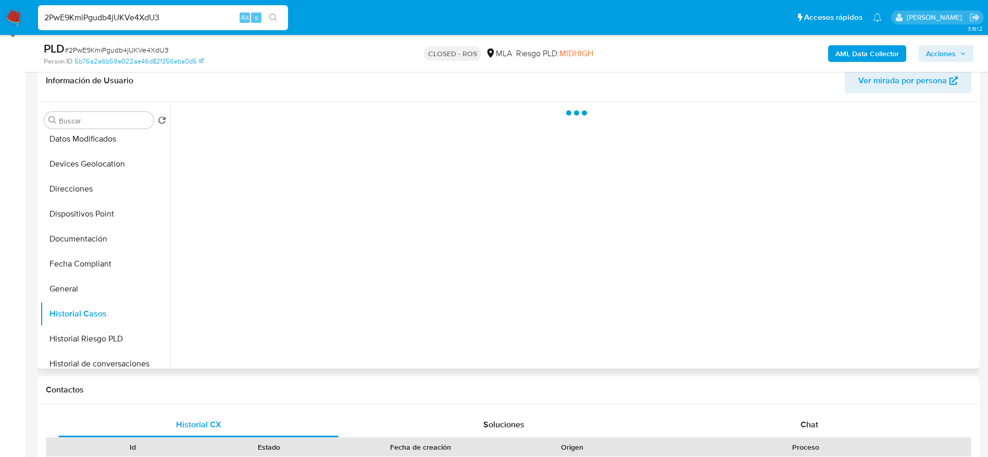
scroll to position [78, 0]
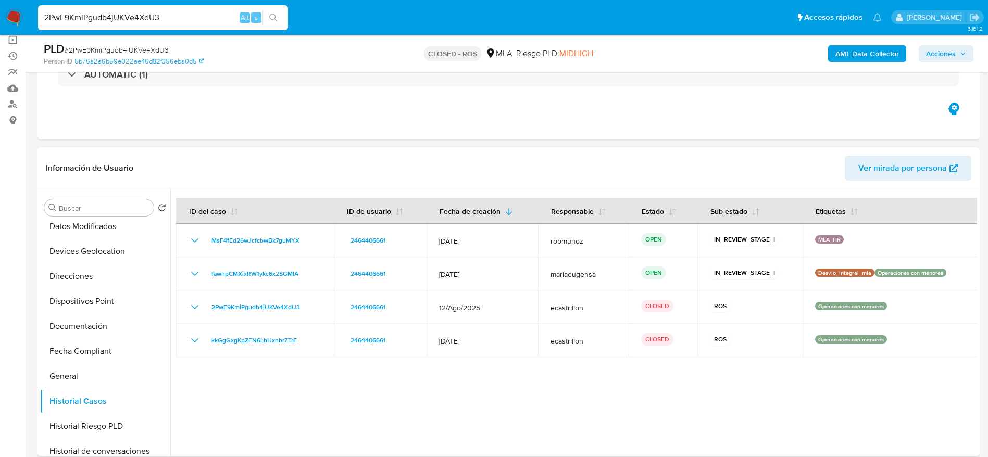
click at [486, 402] on div at bounding box center [573, 323] width 807 height 267
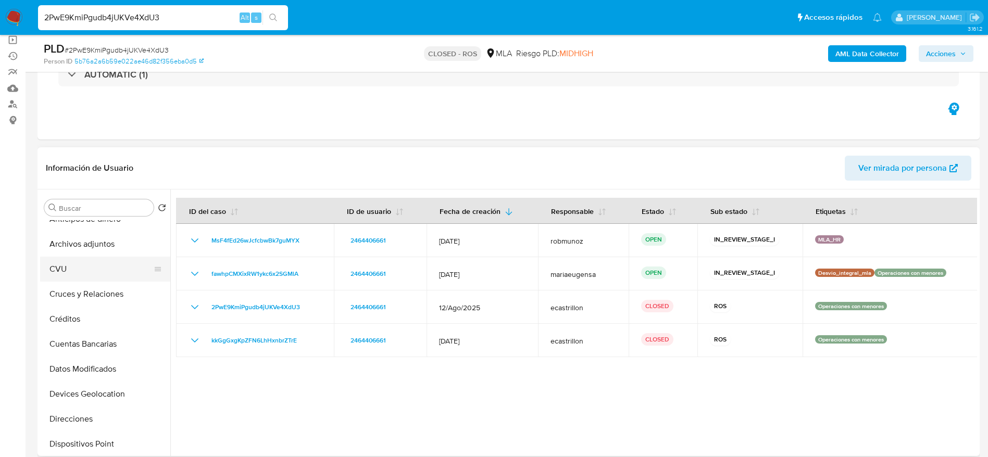
scroll to position [0, 0]
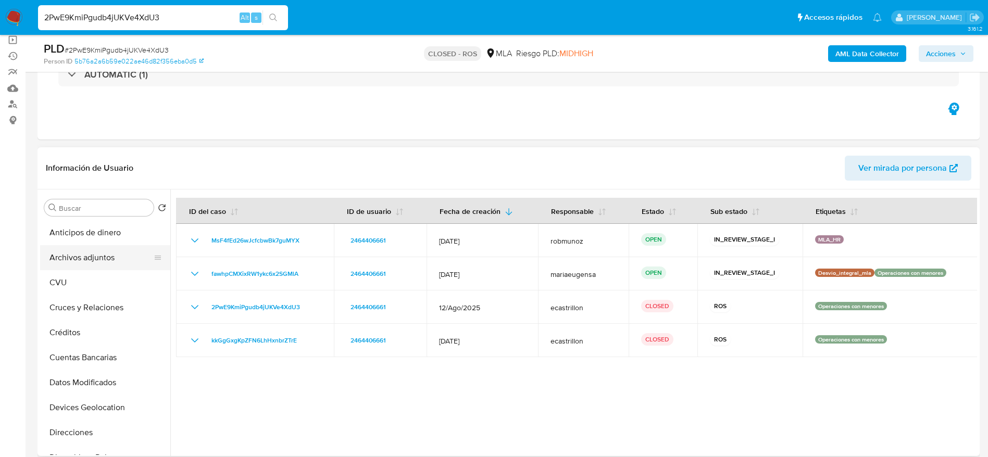
click at [91, 263] on button "Archivos adjuntos" at bounding box center [101, 257] width 122 height 25
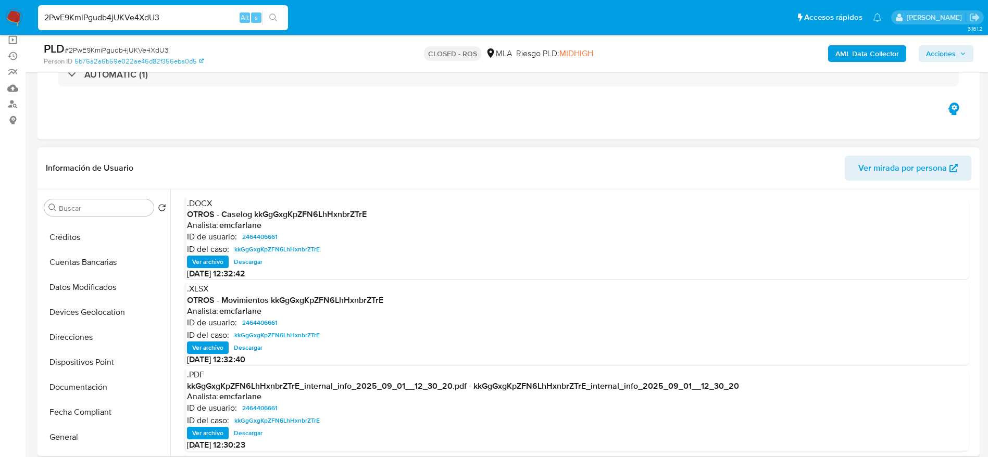
scroll to position [156, 0]
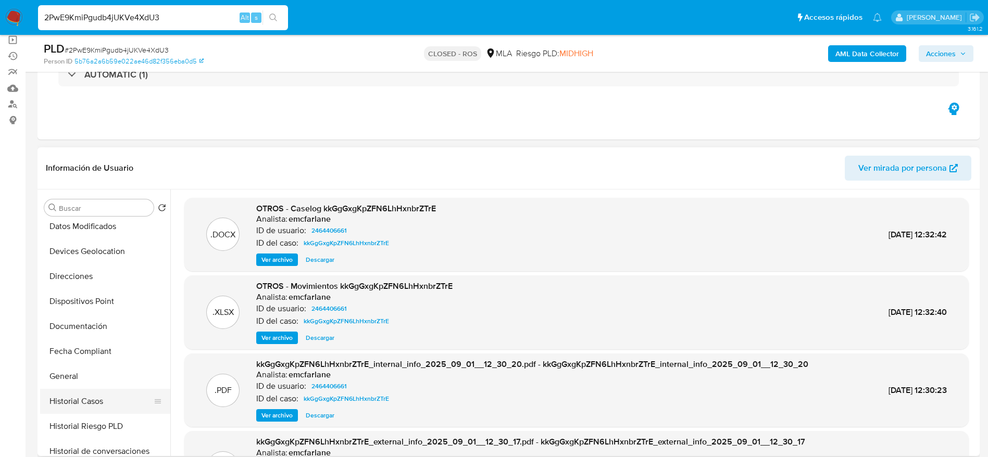
click at [81, 394] on button "Historial Casos" at bounding box center [101, 401] width 122 height 25
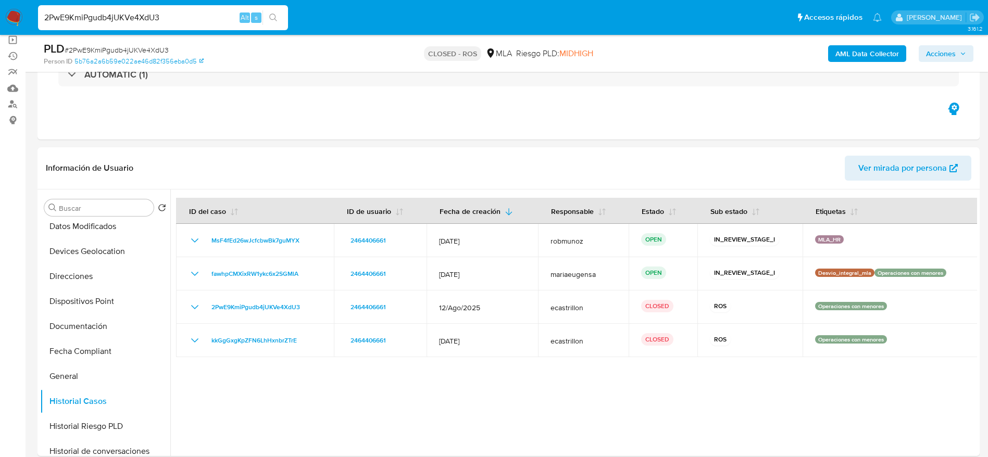
click at [189, 14] on input "2PwE9KmiPgudb4jUKVe4XdU3" at bounding box center [163, 18] width 250 height 14
paste input "gVRrLCsTnATsrrdtLliCVO3o"
type input "gVRrLCsTnATsrrdtLliCVO3o"
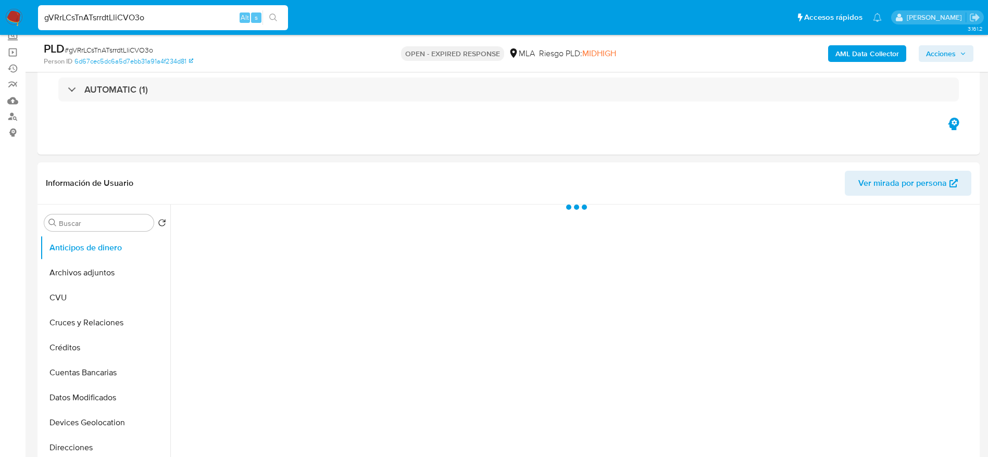
scroll to position [156, 0]
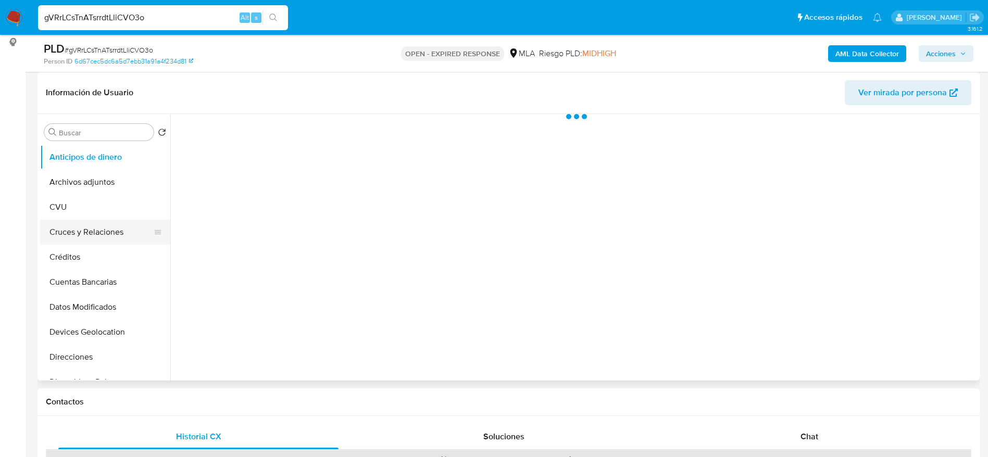
select select "10"
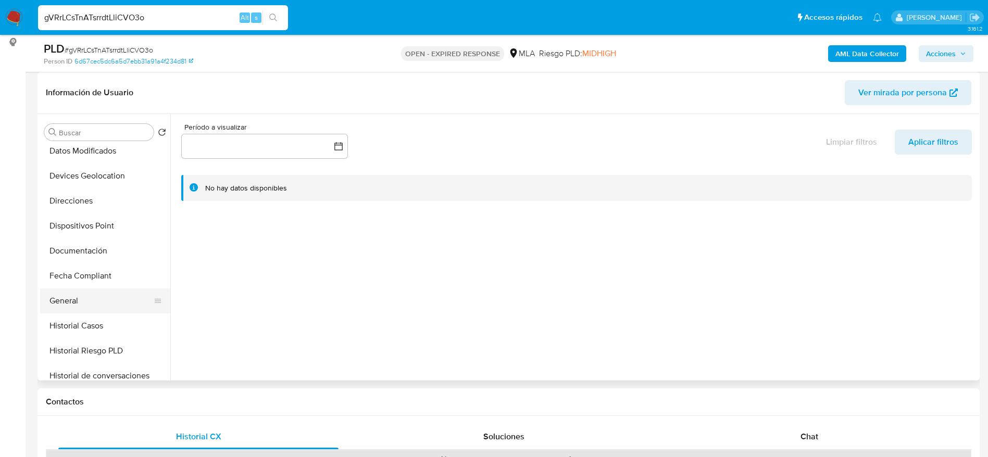
click at [79, 294] on button "General" at bounding box center [101, 301] width 122 height 25
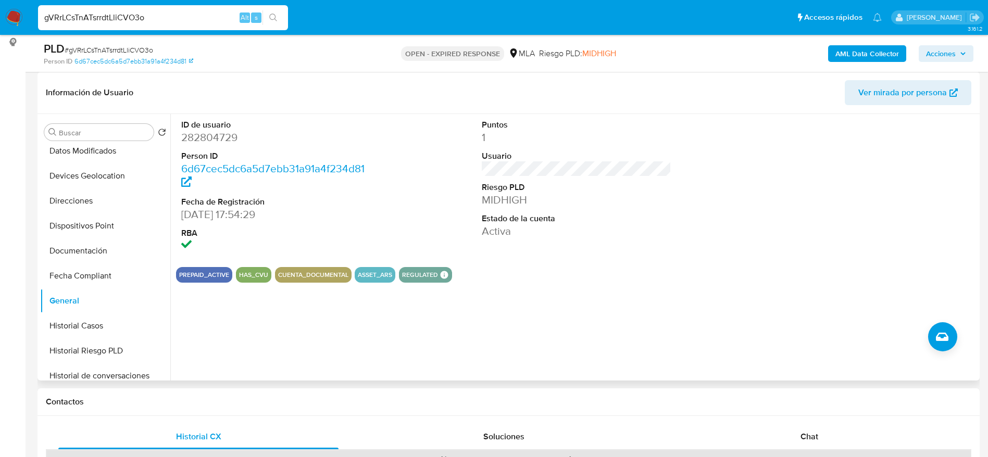
click at [212, 132] on dd "282804729" at bounding box center [276, 137] width 190 height 15
copy dd "282804729"
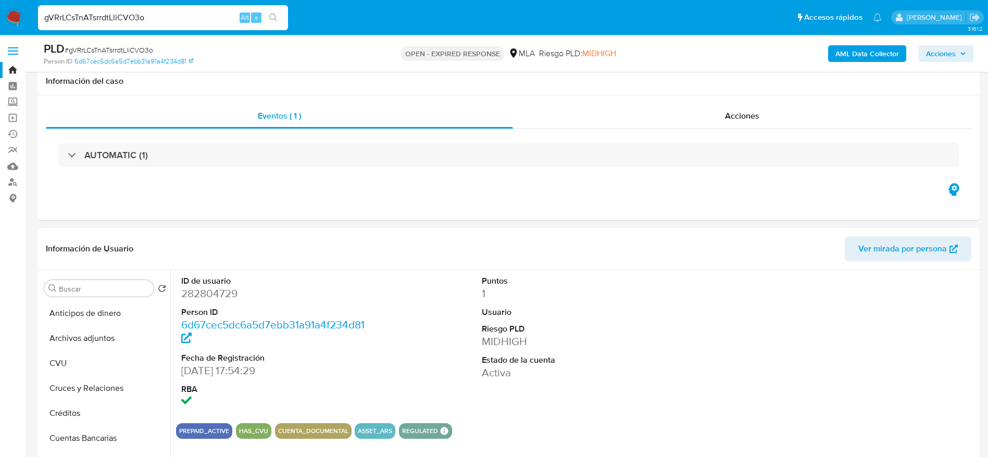
select select "10"
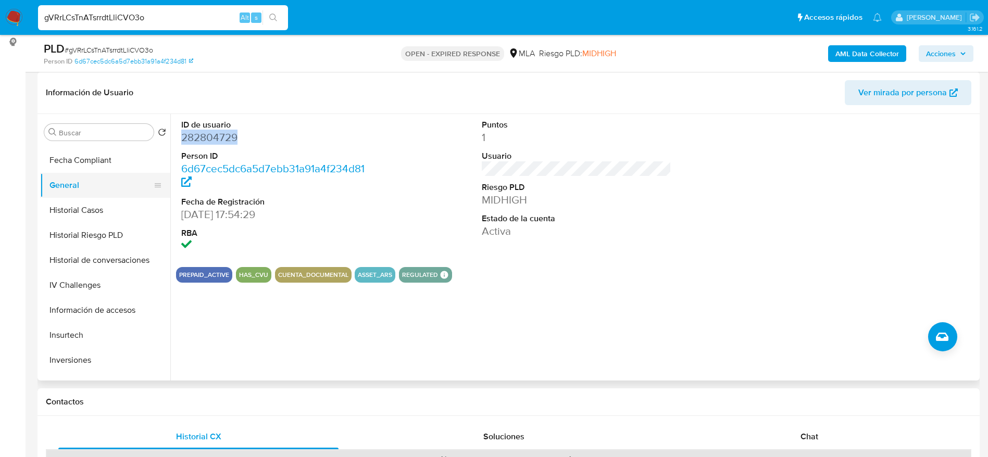
scroll to position [391, 0]
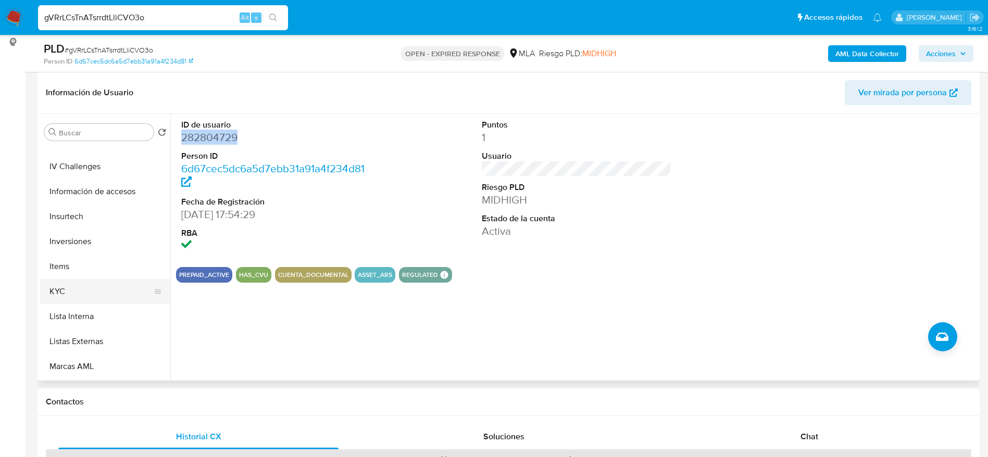
click at [77, 301] on button "KYC" at bounding box center [101, 291] width 122 height 25
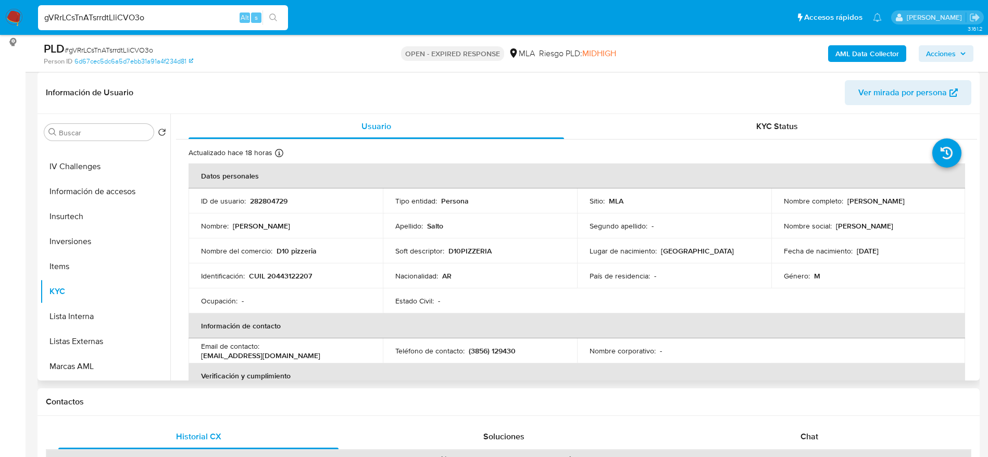
click at [296, 279] on p "CUIL 20443122207" at bounding box center [280, 275] width 63 height 9
copy p "20443122207"
click at [96, 18] on input "gVRrLCsTnATsrrdtLliCVO3o" at bounding box center [163, 18] width 250 height 14
click at [96, 17] on input "gVRrLCsTnATsrrdtLliCVO3o" at bounding box center [163, 18] width 250 height 14
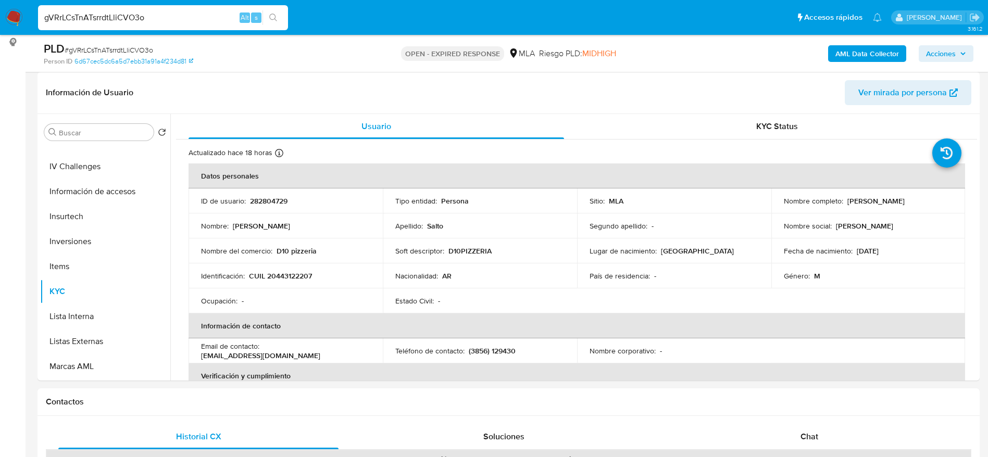
paste input "814243986"
type input "814243986"
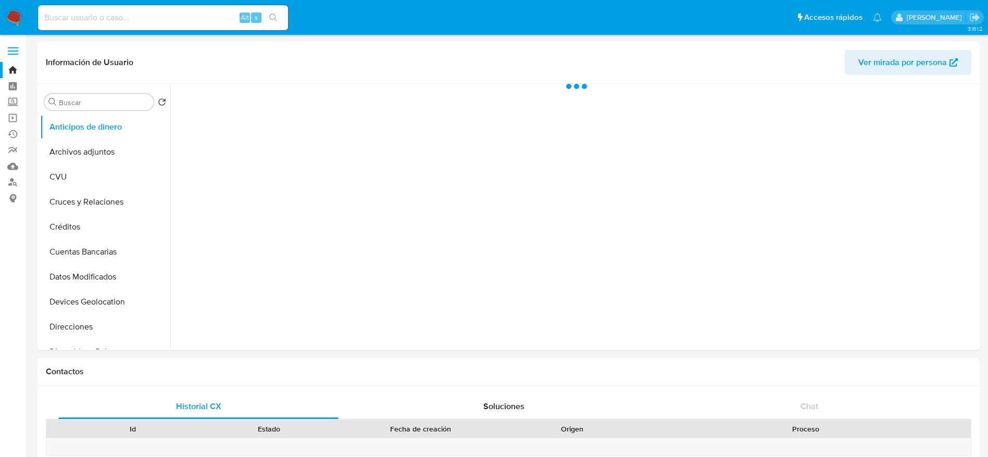
select select "10"
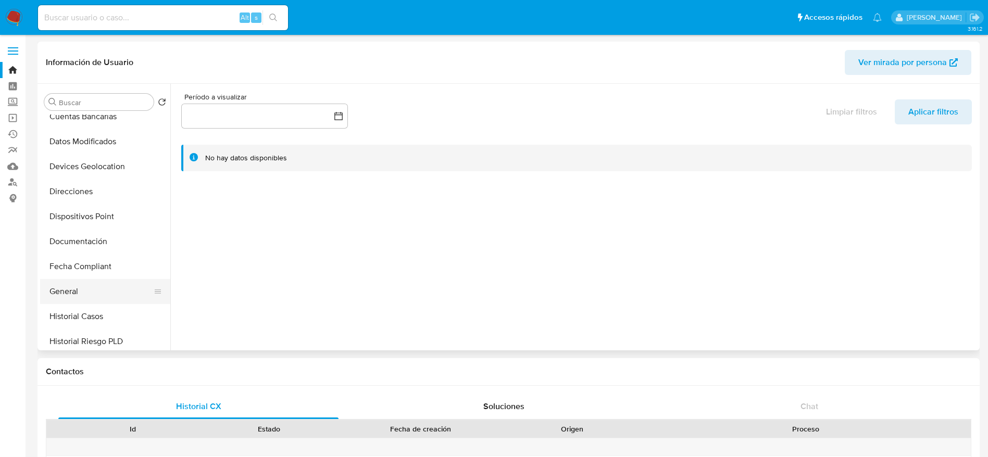
scroll to position [156, 0]
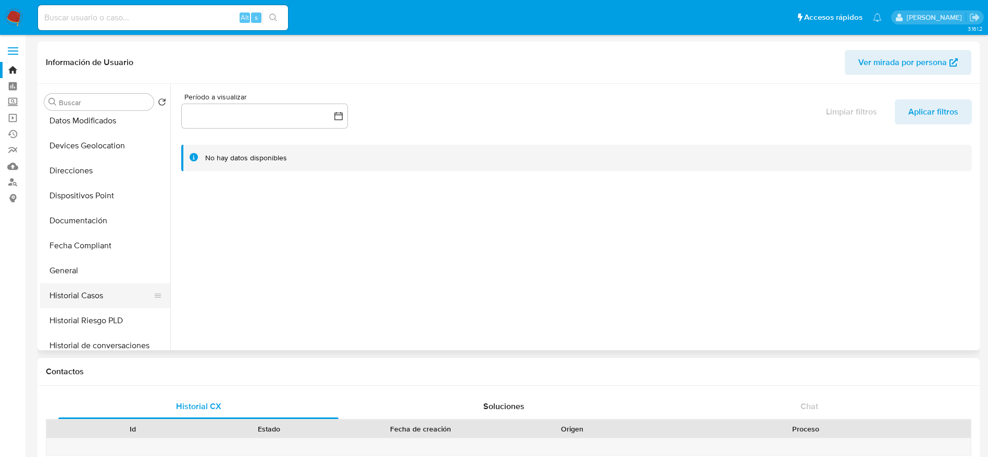
click at [78, 298] on button "Historial Casos" at bounding box center [101, 295] width 122 height 25
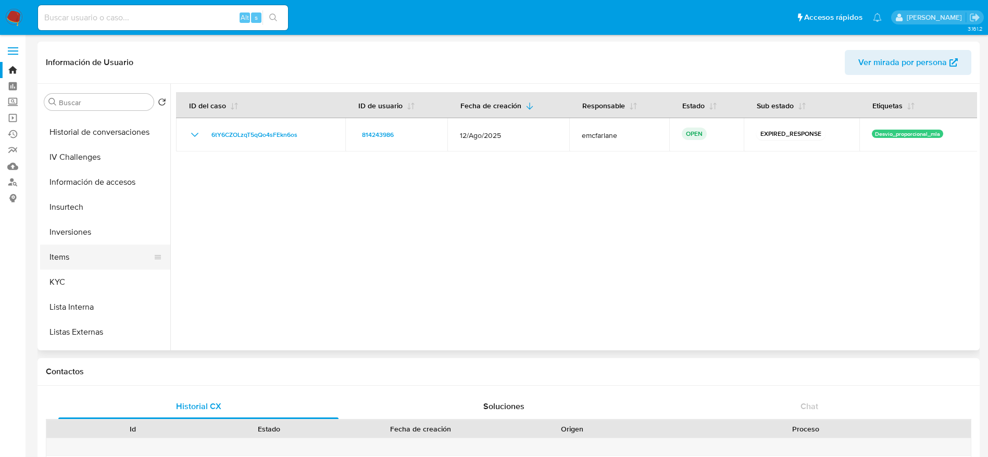
scroll to position [391, 0]
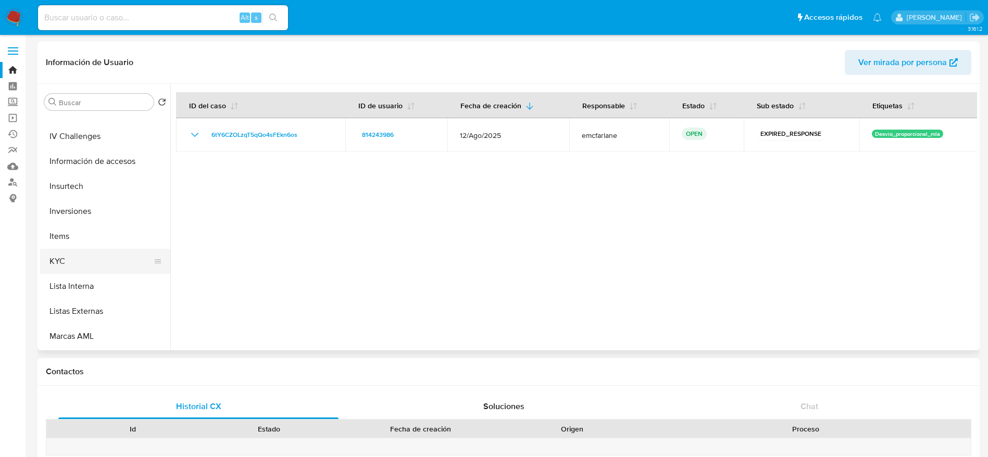
click at [77, 252] on button "KYC" at bounding box center [101, 261] width 122 height 25
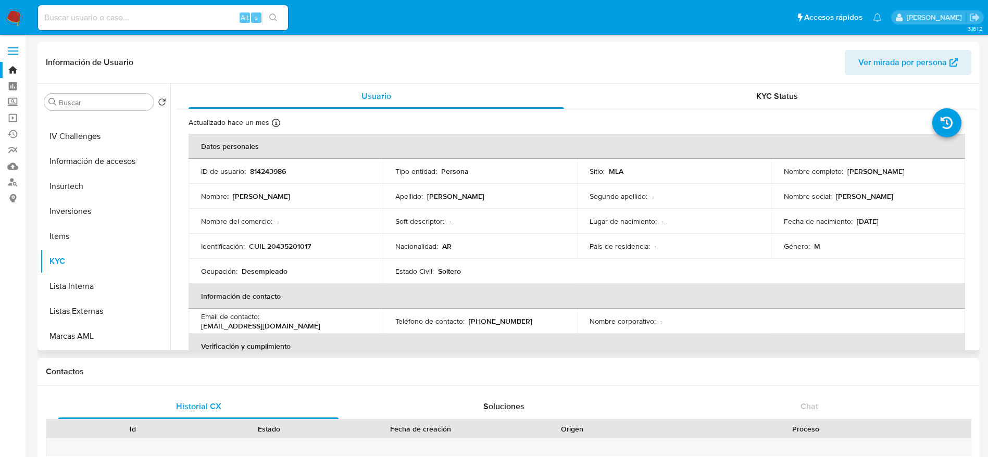
click at [300, 246] on p "CUIL 20435201017" at bounding box center [280, 246] width 62 height 9
copy p "20435201017"
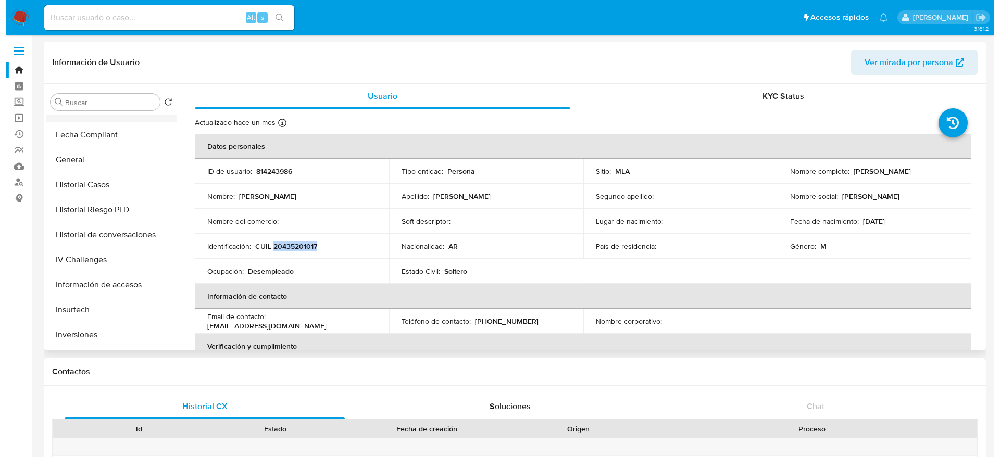
scroll to position [156, 0]
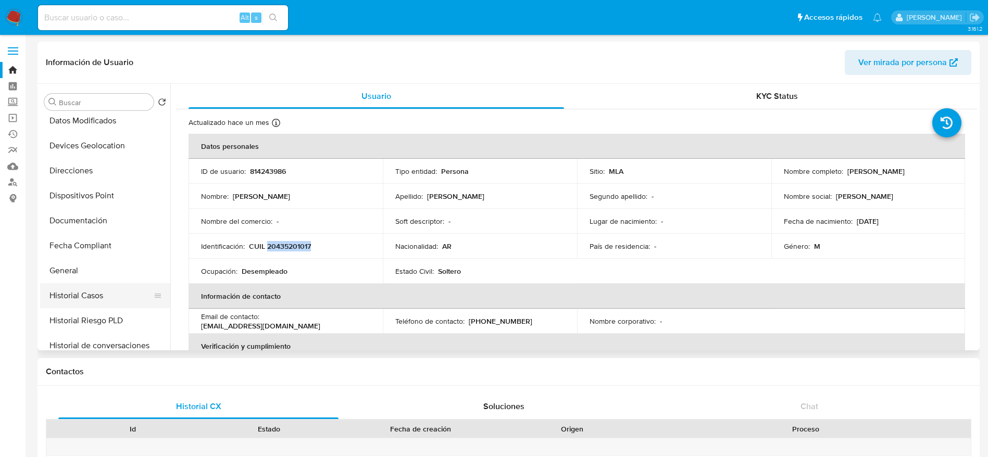
click at [92, 288] on button "Historial Casos" at bounding box center [101, 295] width 122 height 25
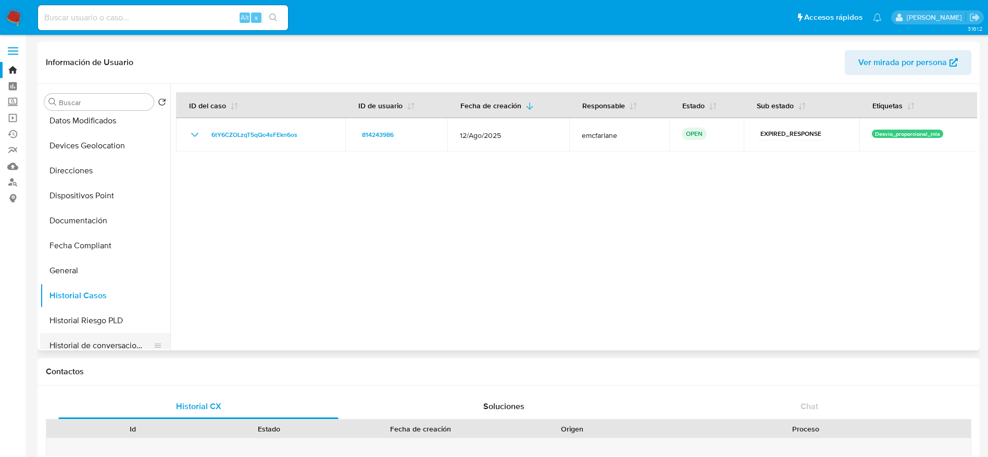
drag, startPoint x: 119, startPoint y: 340, endPoint x: 365, endPoint y: 306, distance: 248.2
click at [119, 341] on button "Historial de conversaciones" at bounding box center [105, 345] width 130 height 25
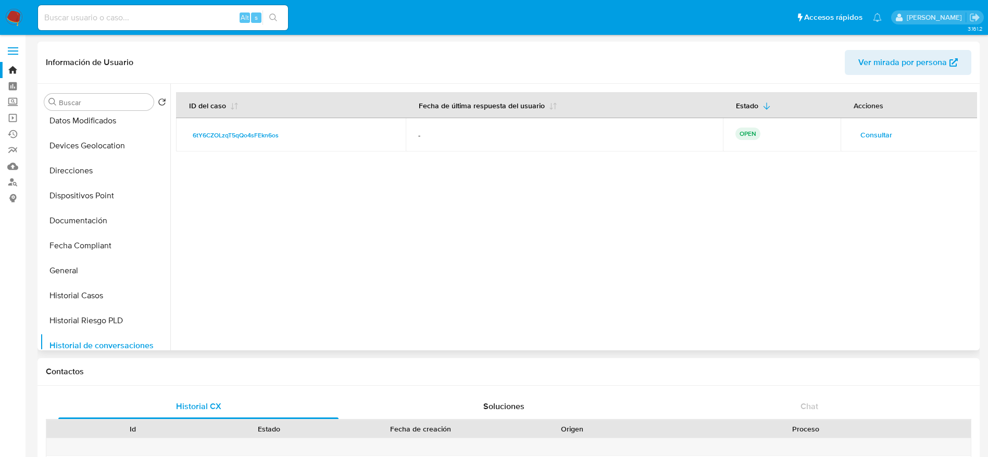
click at [874, 137] on span "Consultar" at bounding box center [877, 135] width 32 height 15
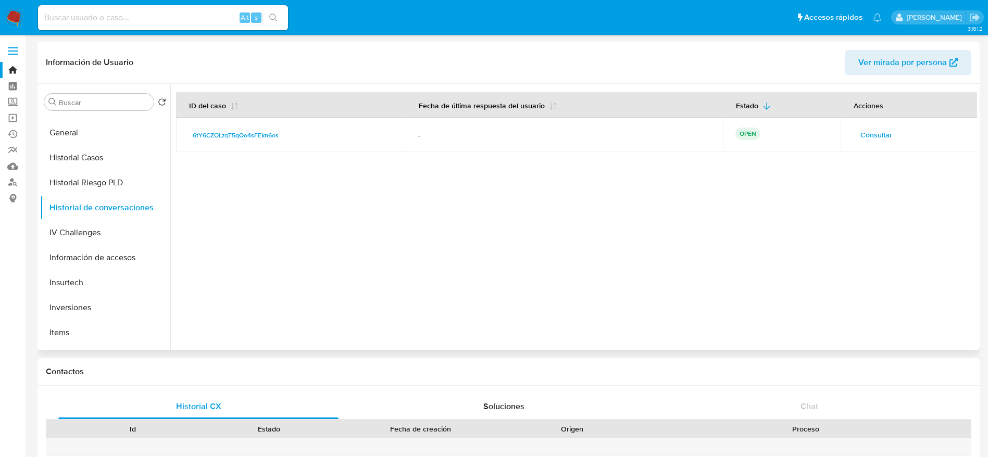
scroll to position [469, 0]
click at [64, 190] on button "KYC" at bounding box center [101, 183] width 122 height 25
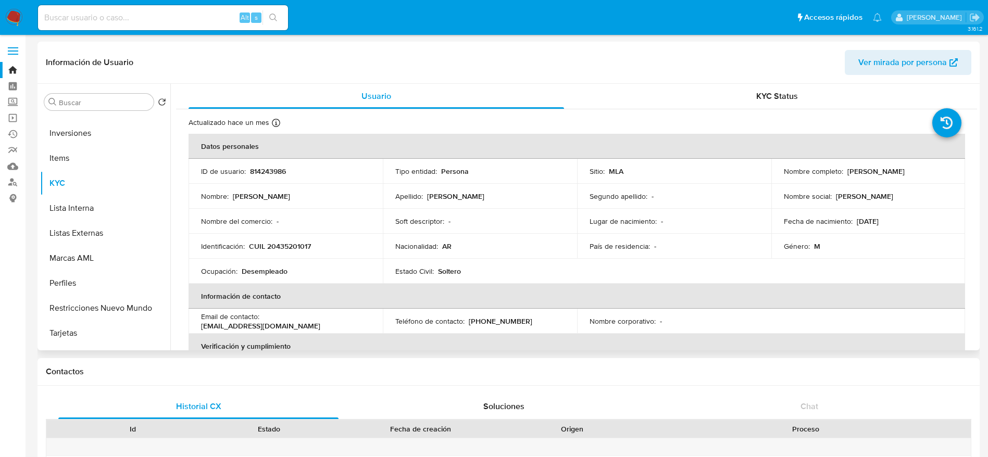
drag, startPoint x: 865, startPoint y: 172, endPoint x: 946, endPoint y: 164, distance: 81.7
click at [946, 164] on td "Nombre completo : [PERSON_NAME]" at bounding box center [869, 171] width 194 height 25
copy p "[PERSON_NAME]"
click at [291, 253] on td "Identificación : CUIL 20435201017" at bounding box center [286, 246] width 194 height 25
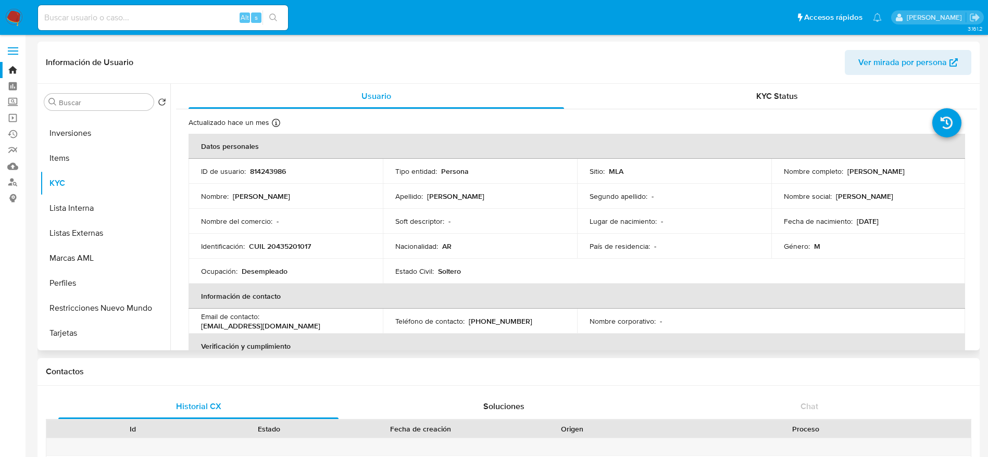
click at [289, 246] on p "CUIL 20435201017" at bounding box center [280, 246] width 62 height 9
copy p "20435201017"
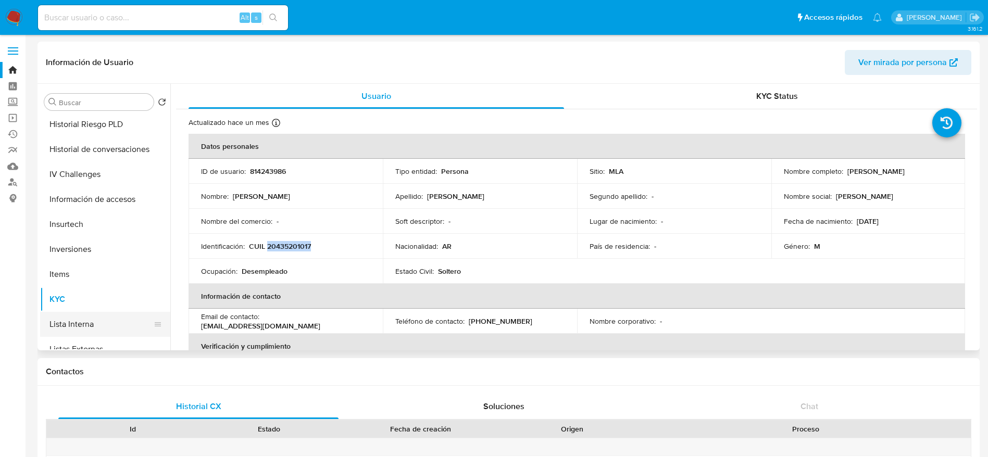
scroll to position [234, 0]
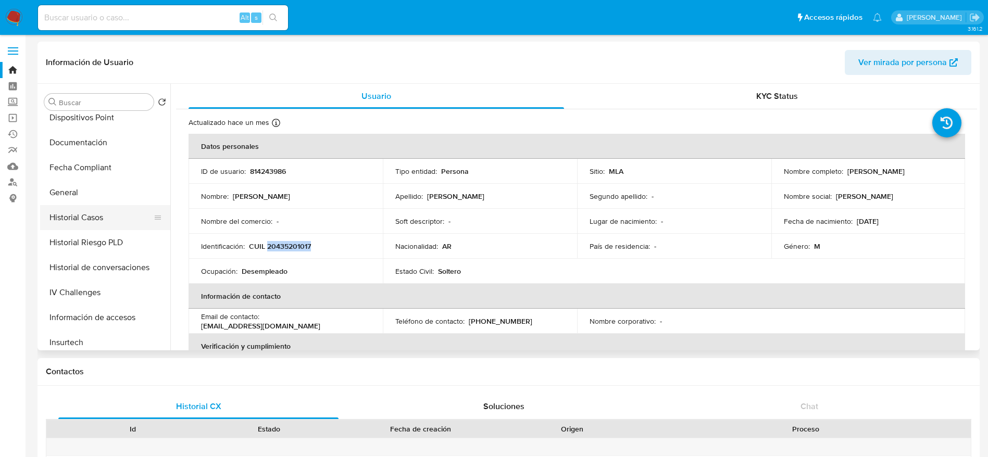
click at [98, 219] on button "Historial Casos" at bounding box center [101, 217] width 122 height 25
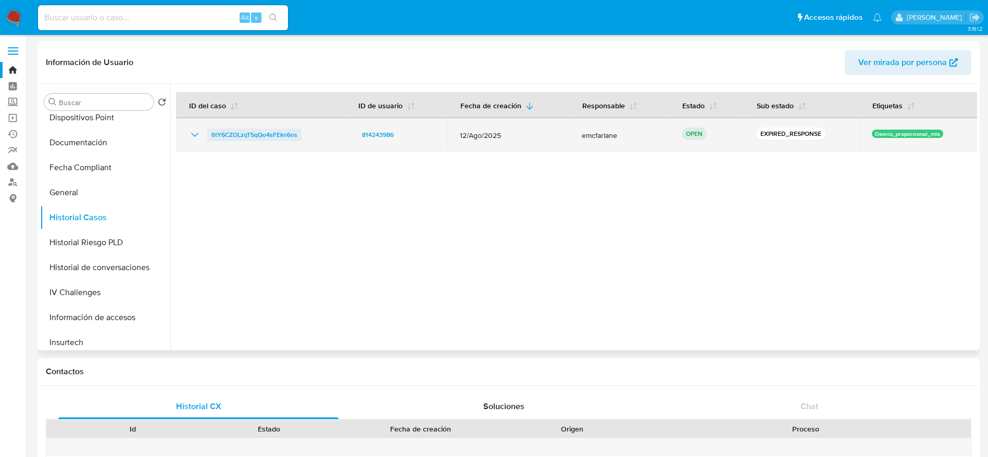
click at [301, 131] on link "6tY6CZOLzqT5qQo4sFEkn6os" at bounding box center [254, 135] width 94 height 13
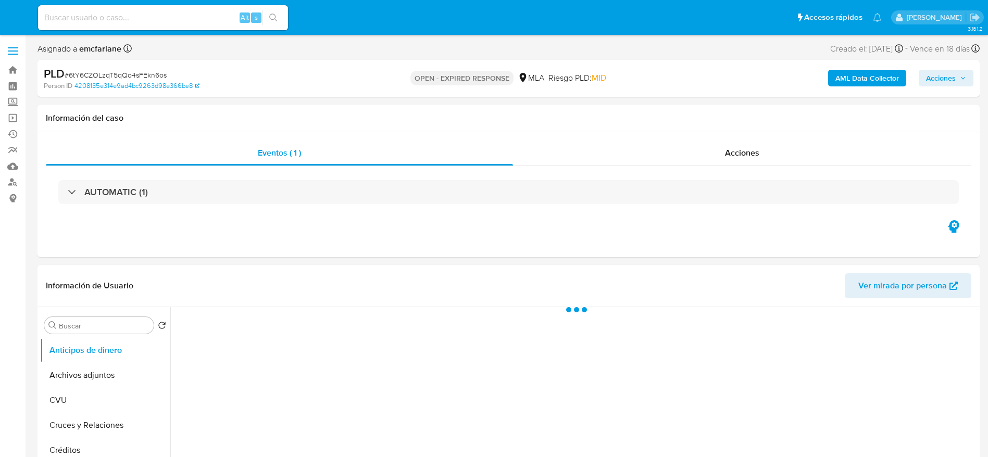
select select "10"
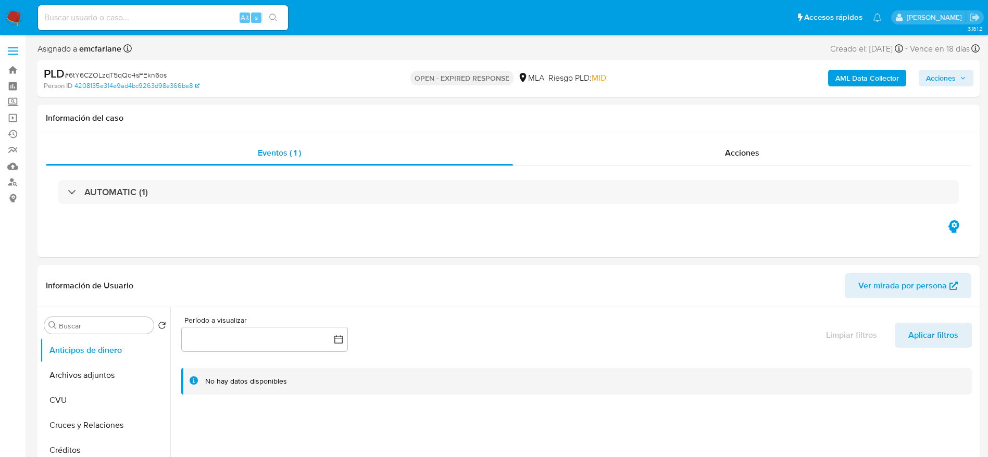
click at [137, 71] on span "# 6tY6CZOLzqT5qQo4sFEkn6os" at bounding box center [116, 75] width 102 height 10
copy span "6tY6CZOLzqT5qQo4sFEkn6os"
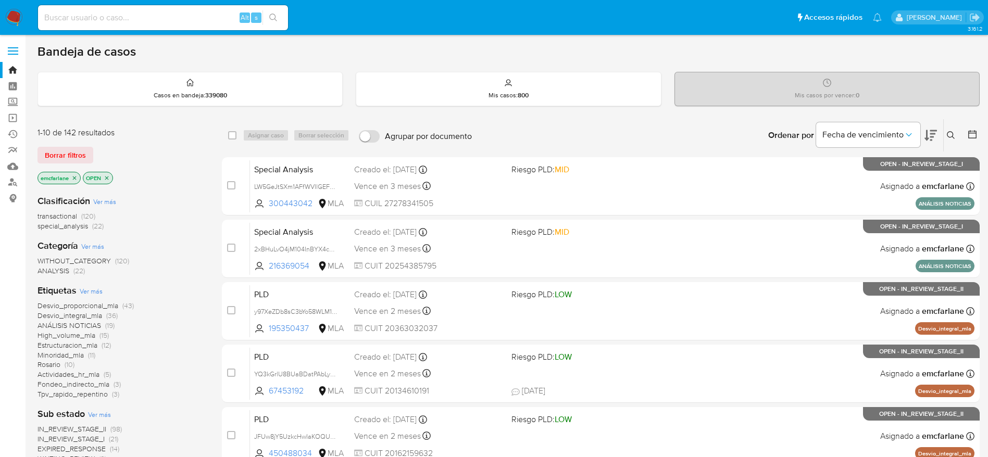
drag, startPoint x: 61, startPoint y: 154, endPoint x: 135, endPoint y: 134, distance: 76.6
click at [61, 154] on span "Borrar filtros" at bounding box center [65, 155] width 41 height 15
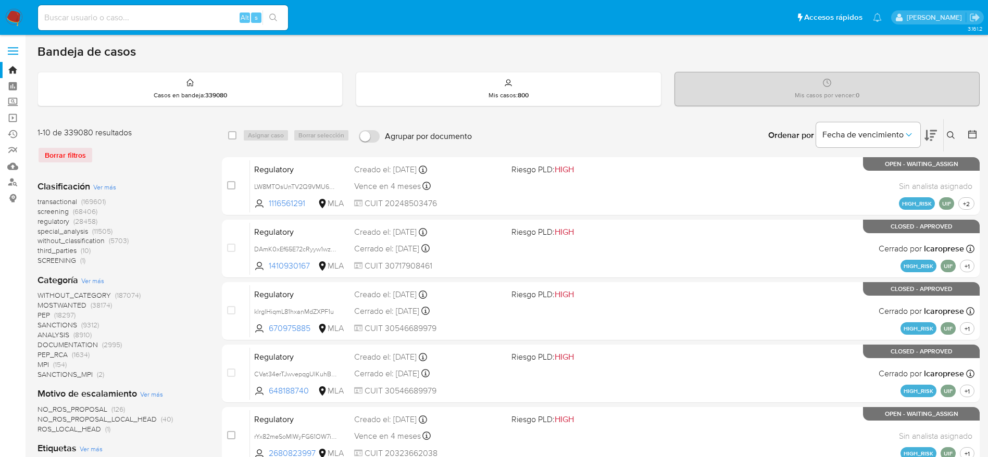
click at [953, 137] on icon at bounding box center [951, 135] width 8 height 8
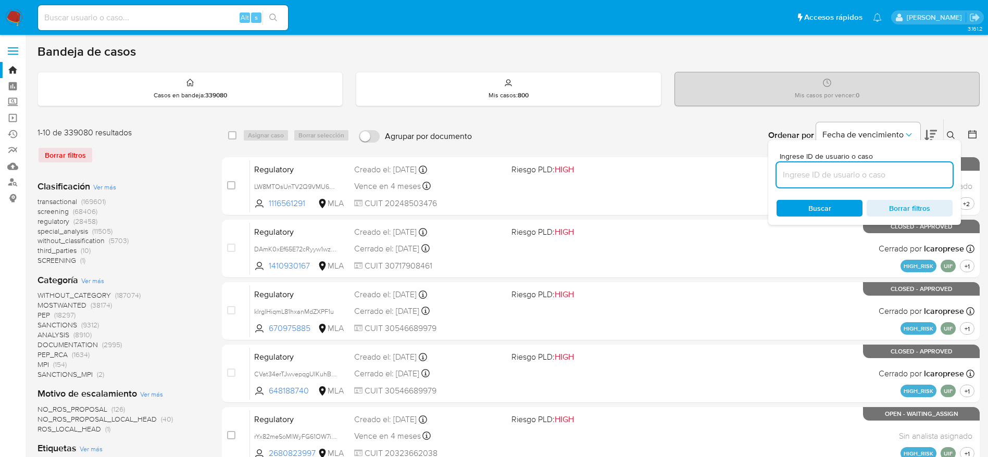
click at [874, 171] on input at bounding box center [865, 175] width 176 height 14
type input "6tY6CZOLzqT5qQo4sFEkn6os"
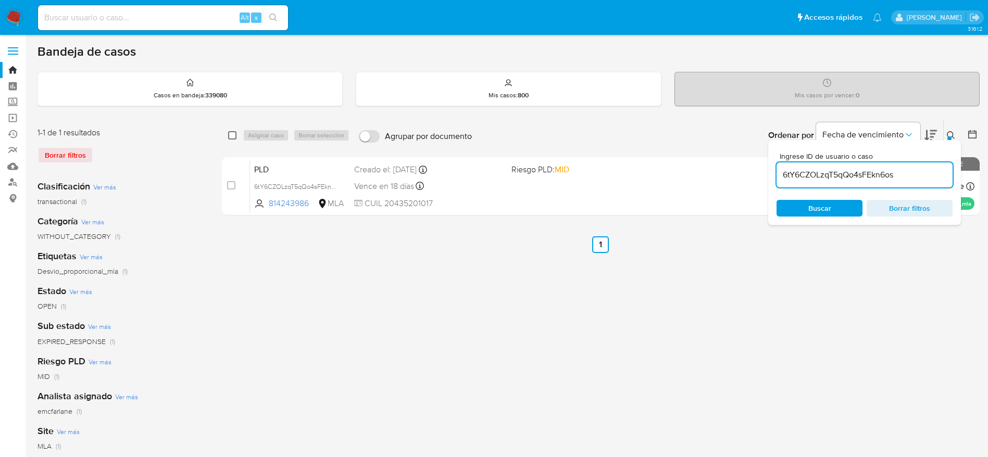
click at [234, 134] on input "checkbox" at bounding box center [232, 135] width 8 height 8
checkbox input "true"
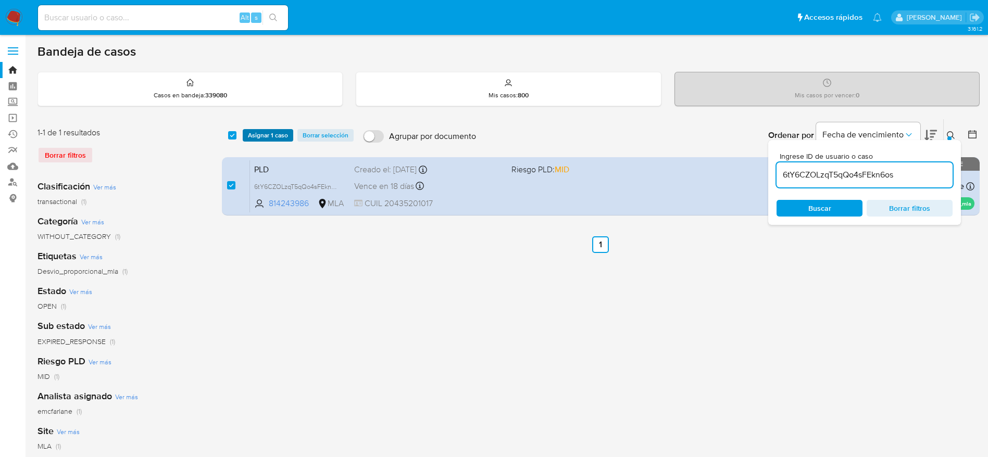
click at [249, 139] on span "Asignar 1 caso" at bounding box center [268, 135] width 40 height 10
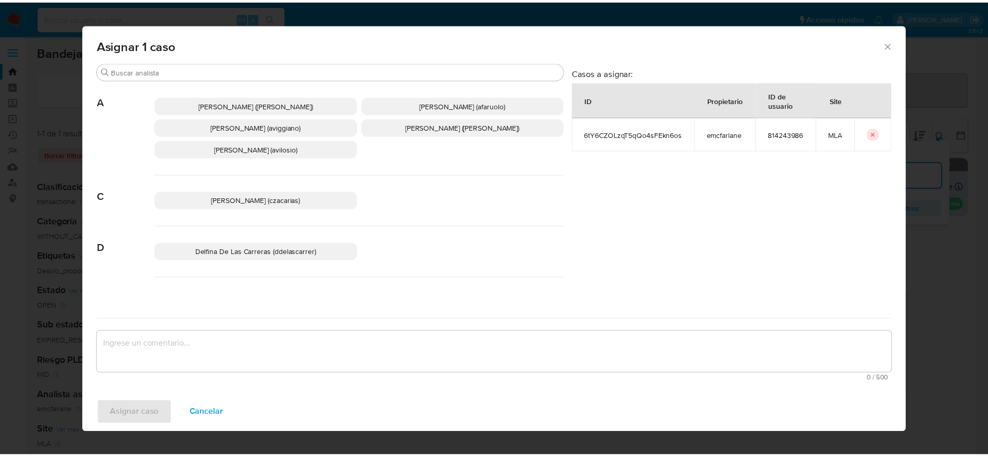
scroll to position [78, 0]
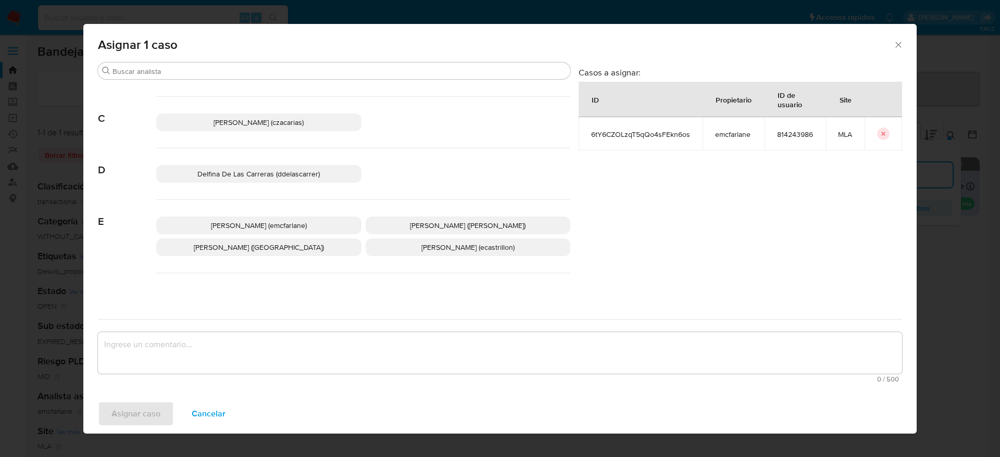
click at [283, 224] on span "Elaine Mc Farlane (emcfarlane)" at bounding box center [259, 225] width 96 height 10
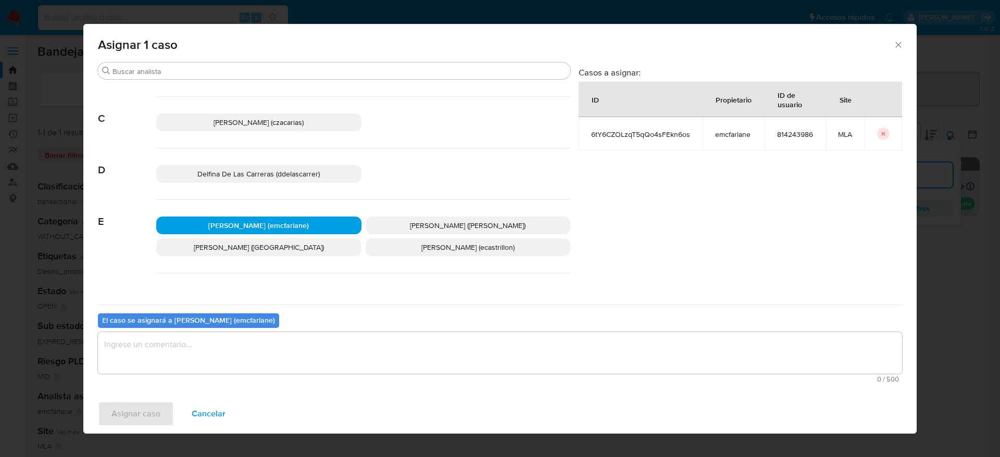
drag, startPoint x: 228, startPoint y: 331, endPoint x: 194, endPoint y: 373, distance: 53.3
click at [227, 332] on div "El caso se asignará a Elaine Mc Farlane (emcfarlane) 0 / 500 500 caracteres res…" at bounding box center [500, 346] width 804 height 82
drag, startPoint x: 194, startPoint y: 373, endPoint x: 187, endPoint y: 372, distance: 6.8
click at [194, 372] on textarea "assign-modal" at bounding box center [500, 353] width 804 height 42
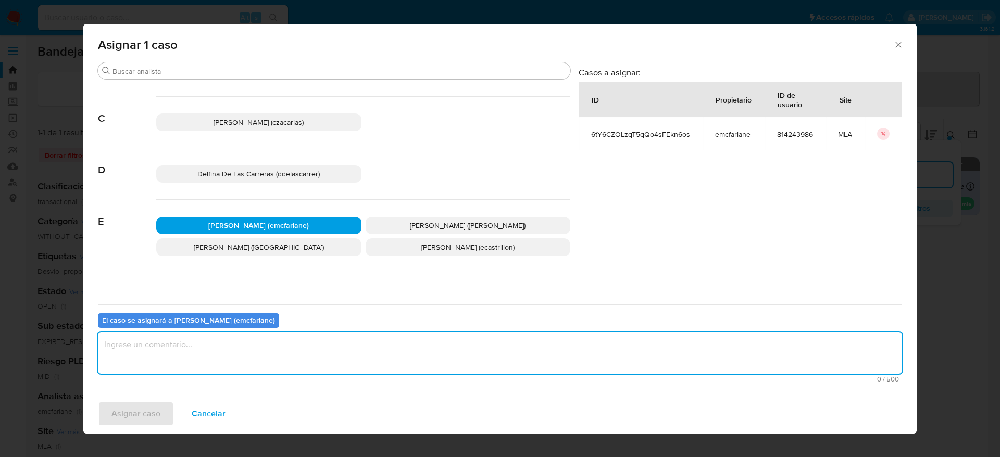
drag, startPoint x: 136, startPoint y: 360, endPoint x: 137, endPoint y: 376, distance: 15.6
click at [136, 361] on textarea "assign-modal" at bounding box center [500, 353] width 804 height 42
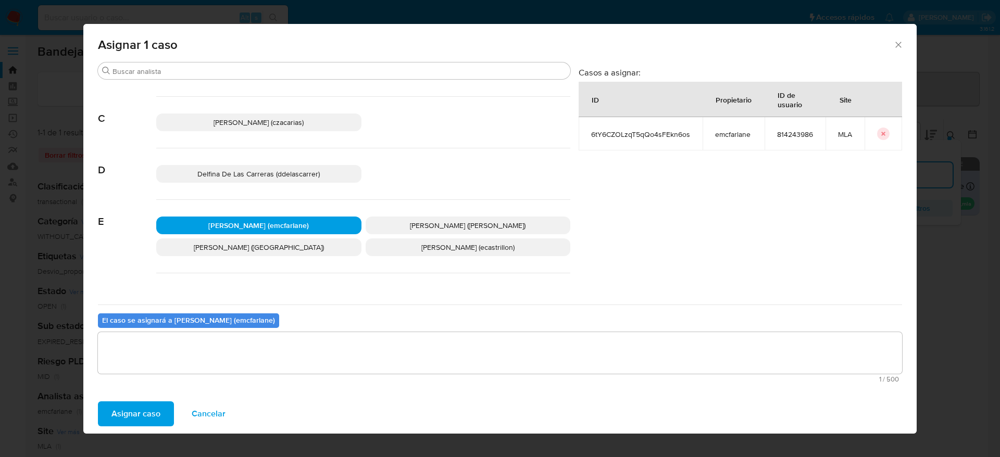
click at [133, 405] on span "Asignar caso" at bounding box center [135, 414] width 49 height 23
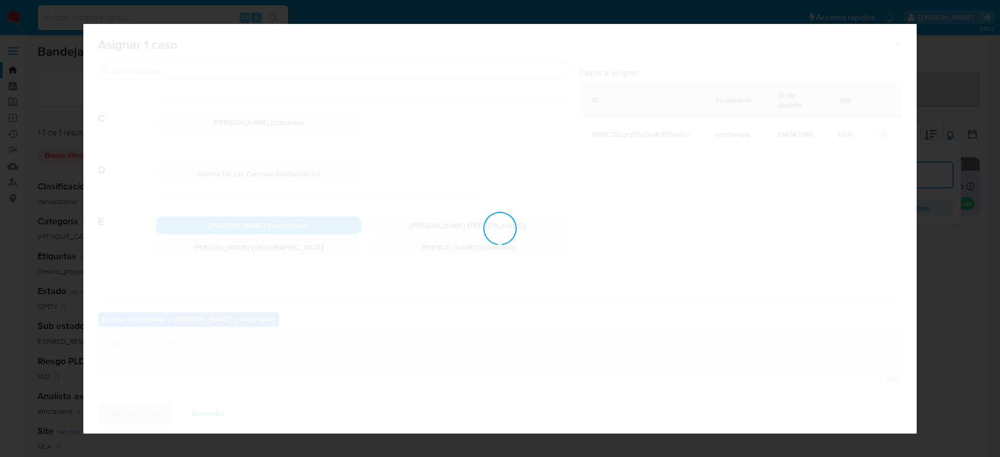
checkbox input "false"
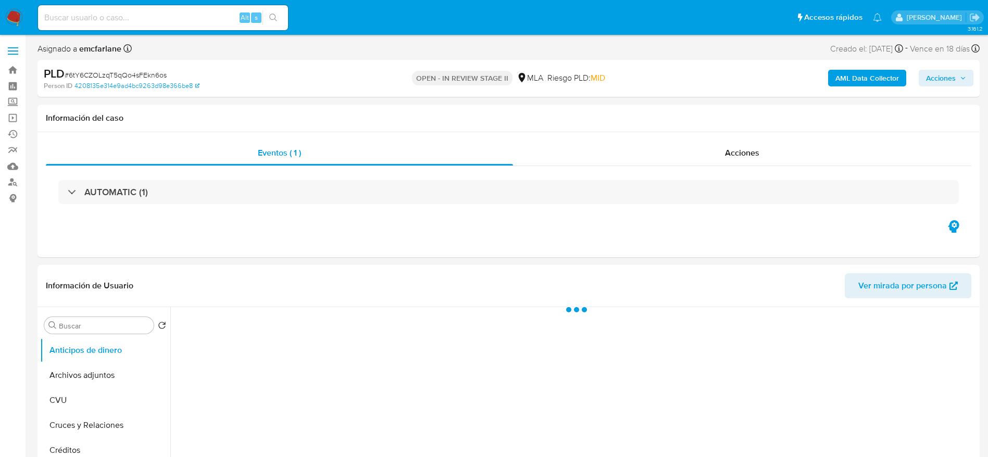
click at [946, 78] on span "Acciones" at bounding box center [941, 78] width 30 height 17
select select "10"
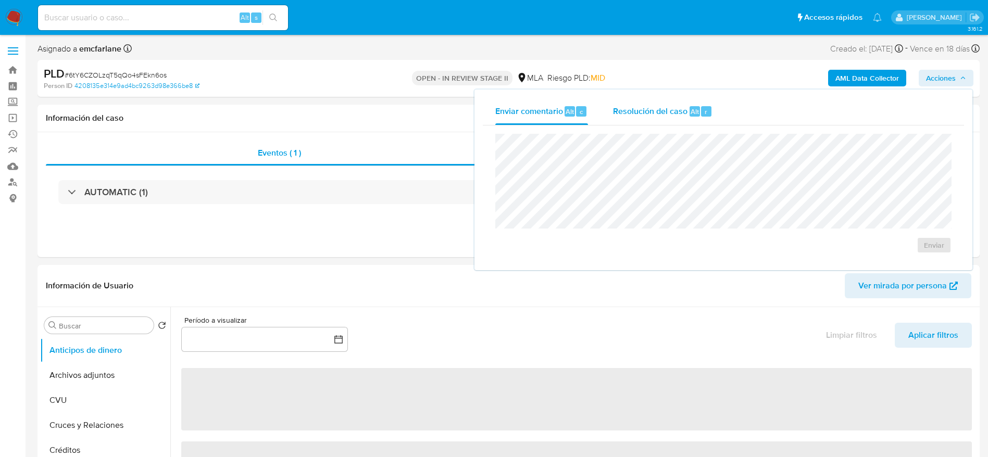
click at [694, 117] on div "Resolución del caso Alt r" at bounding box center [663, 111] width 100 height 27
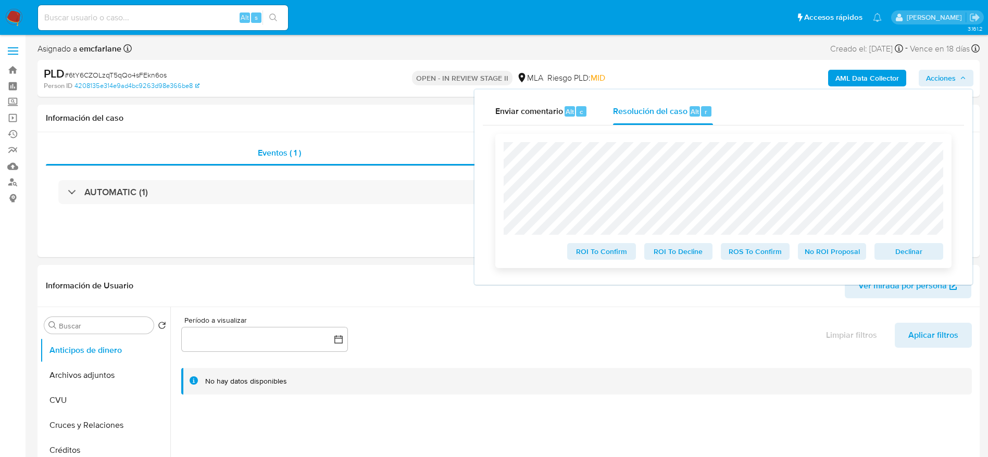
click at [910, 249] on span "Declinar" at bounding box center [909, 251] width 54 height 15
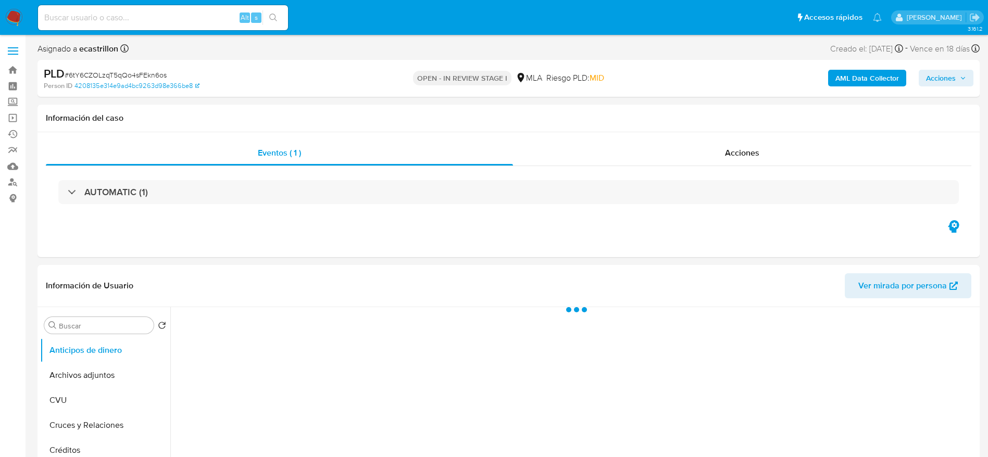
click at [104, 67] on div "PLD # 6tY6CZOLzqT5qQo4sFEkn6os" at bounding box center [197, 74] width 306 height 16
select select "10"
click at [101, 74] on span "# 6tY6CZOLzqT5qQo4sFEkn6os" at bounding box center [116, 75] width 102 height 10
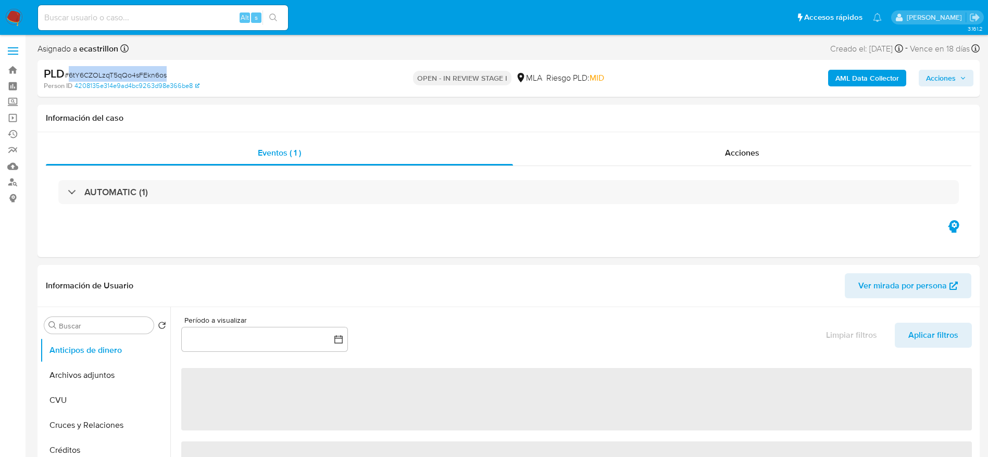
click at [101, 74] on span "# 6tY6CZOLzqT5qQo4sFEkn6os" at bounding box center [116, 75] width 102 height 10
copy span "6tY6CZOLzqT5qQo4sFEkn6os"
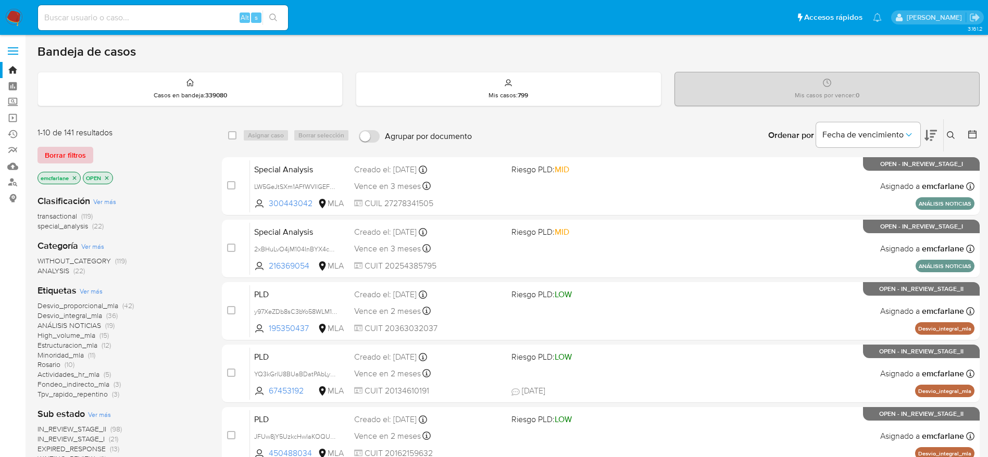
click at [50, 155] on span "Borrar filtros" at bounding box center [65, 155] width 41 height 15
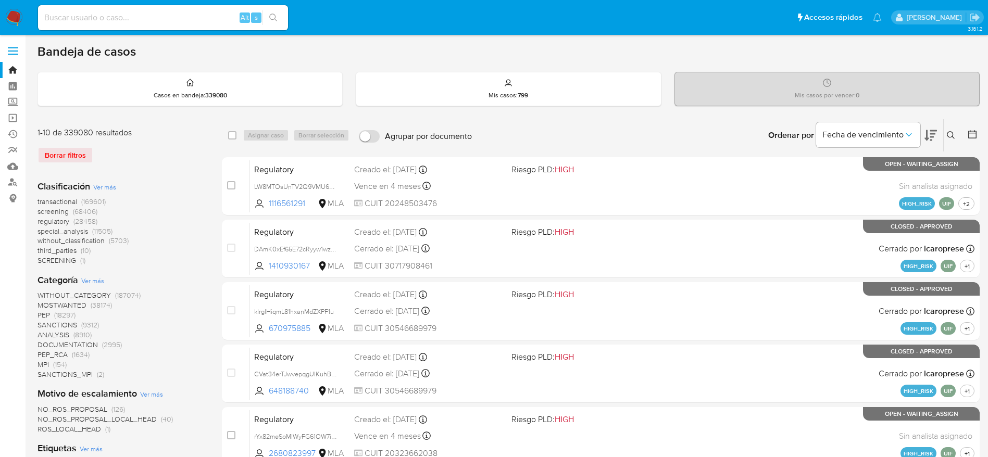
click at [945, 134] on button at bounding box center [952, 135] width 17 height 13
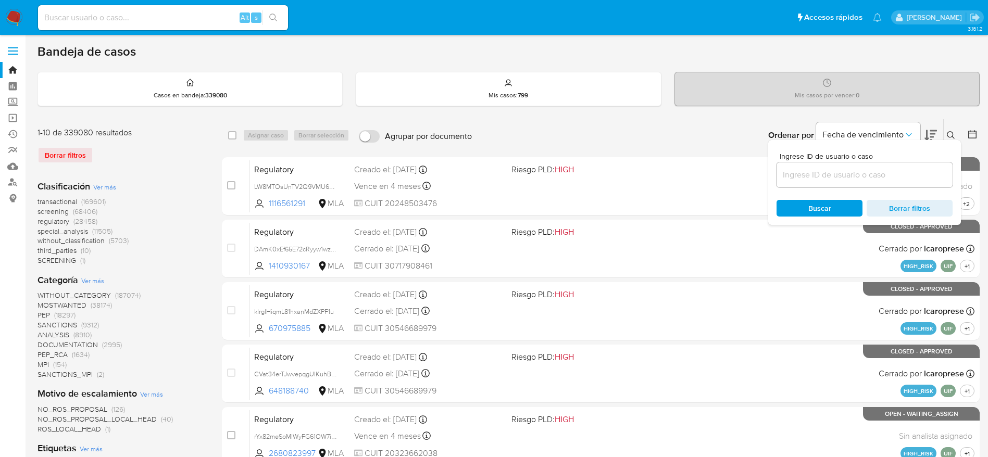
click at [877, 163] on div at bounding box center [865, 175] width 176 height 25
click at [871, 177] on input at bounding box center [865, 175] width 176 height 14
paste input "6tY6CZOLzqT5qQo4sFEkn6os"
type input "6tY6CZOLzqT5qQo4sFEkn6os"
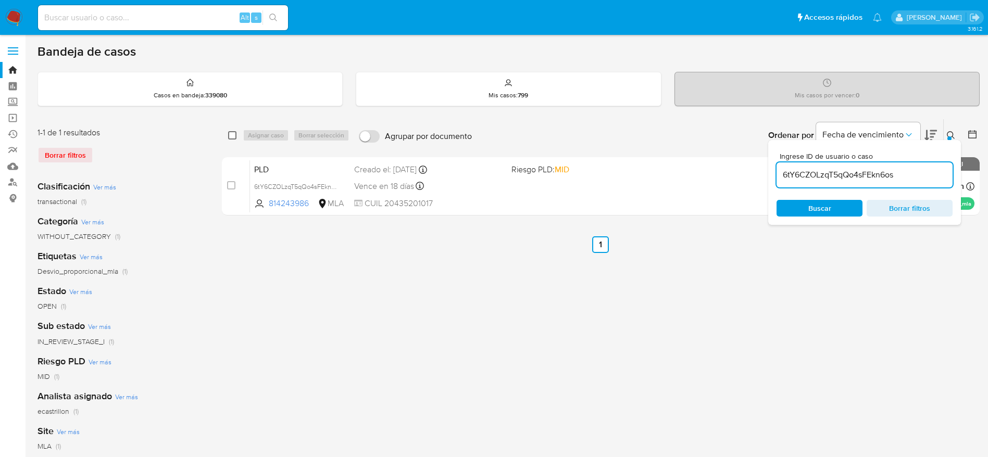
click at [232, 137] on input "checkbox" at bounding box center [232, 135] width 8 height 8
checkbox input "true"
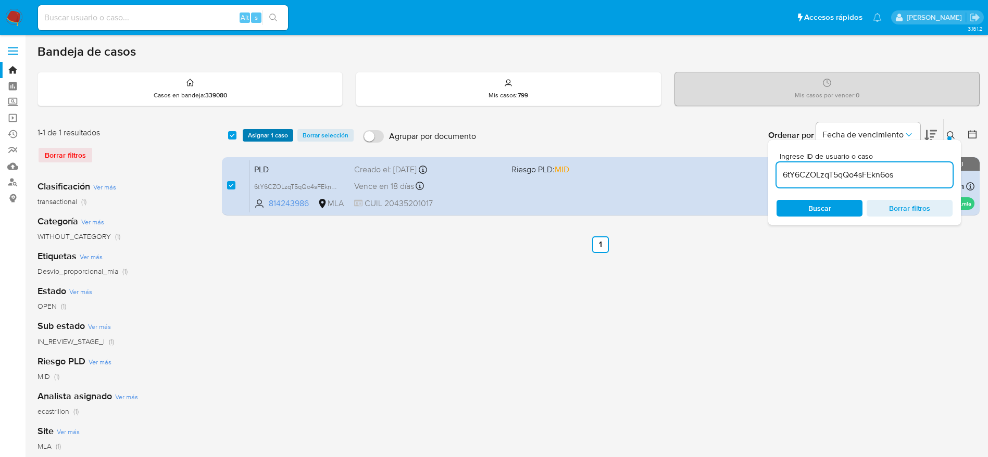
click at [262, 139] on span "Asignar 1 caso" at bounding box center [268, 135] width 40 height 10
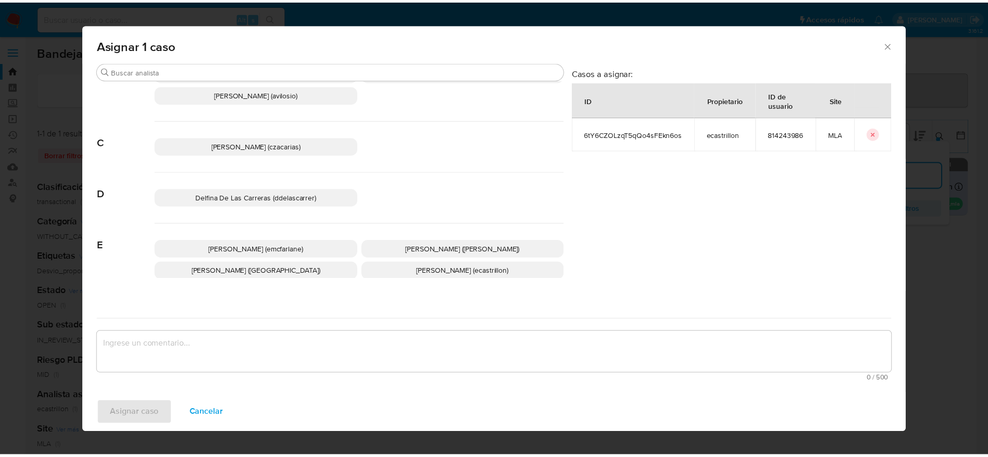
scroll to position [78, 0]
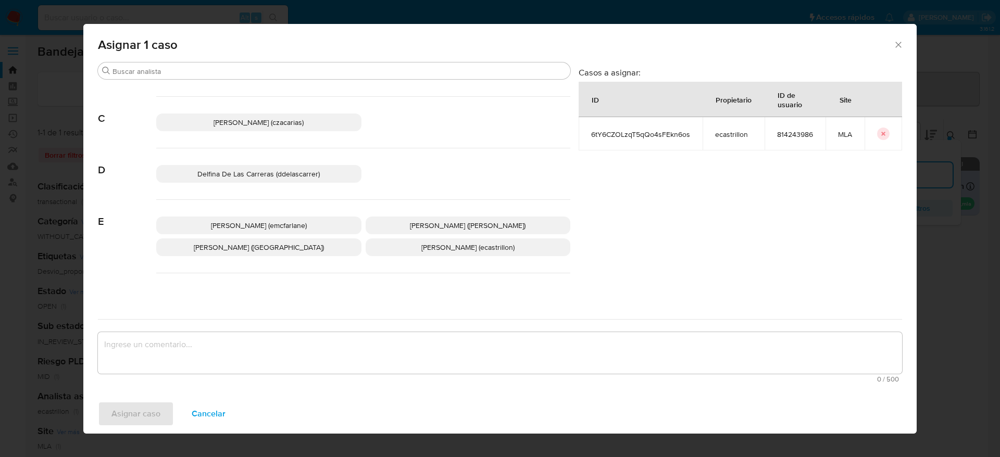
click at [300, 220] on span "Elaine Mc Farlane (emcfarlane)" at bounding box center [259, 225] width 96 height 10
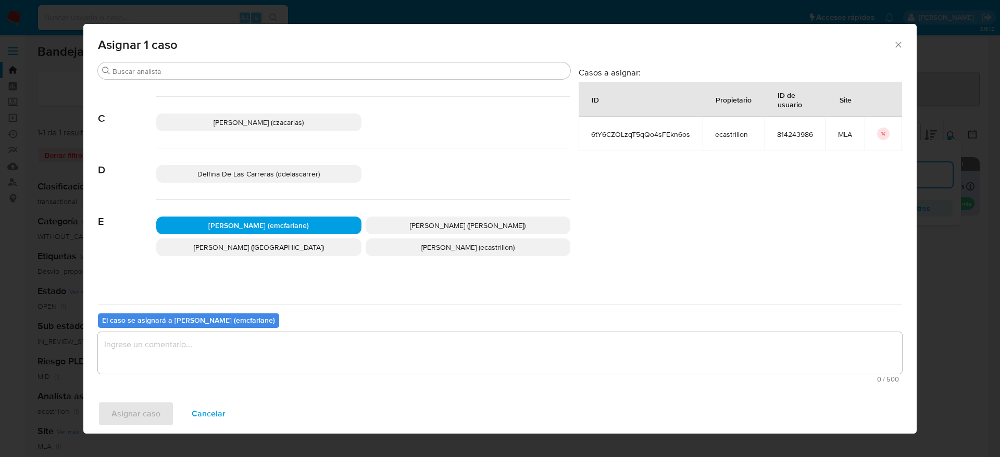
drag, startPoint x: 227, startPoint y: 334, endPoint x: 176, endPoint y: 366, distance: 60.4
click at [224, 336] on textarea "assign-modal" at bounding box center [500, 353] width 804 height 42
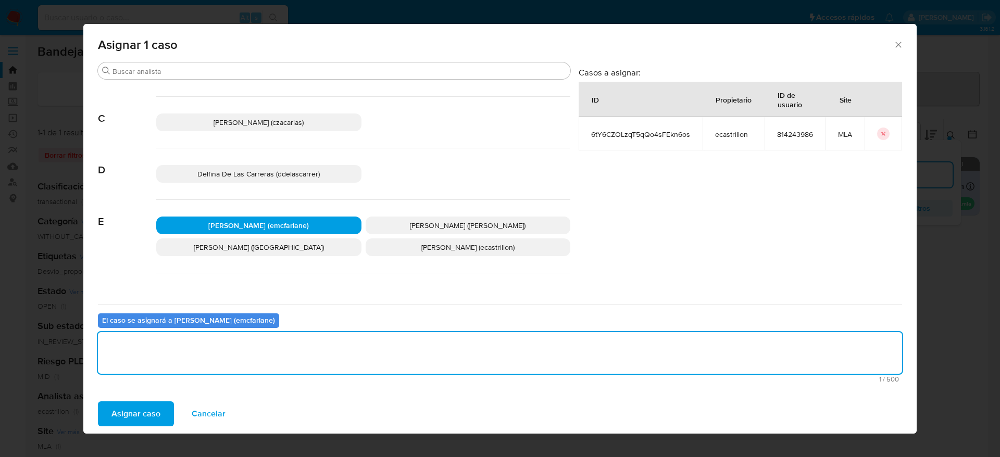
click at [130, 417] on span "Asignar caso" at bounding box center [135, 414] width 49 height 23
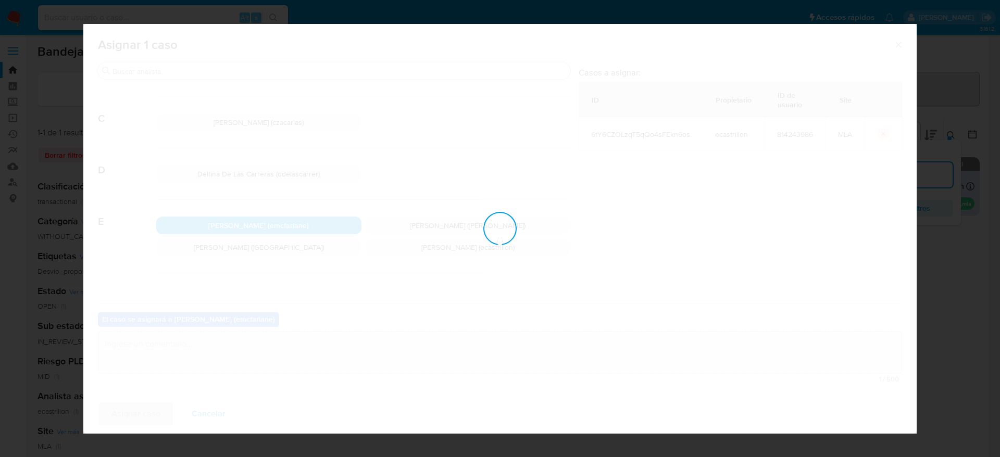
checkbox input "false"
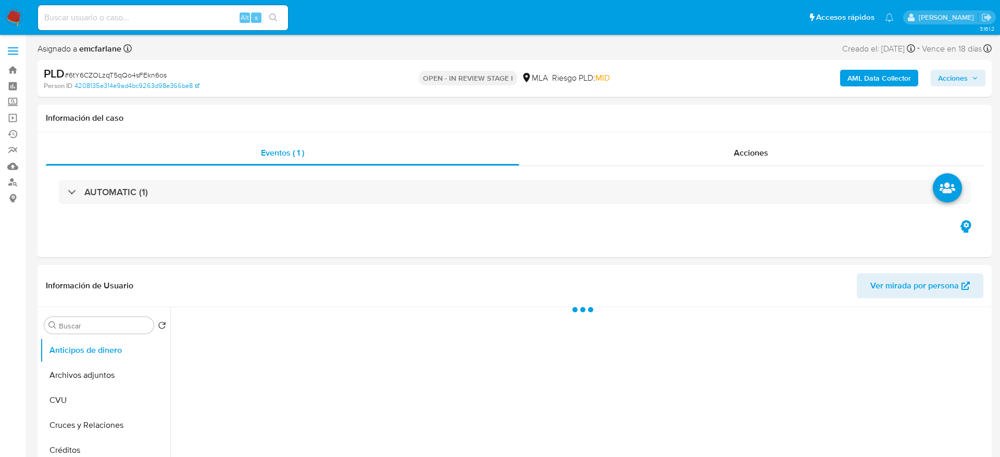
select select "10"
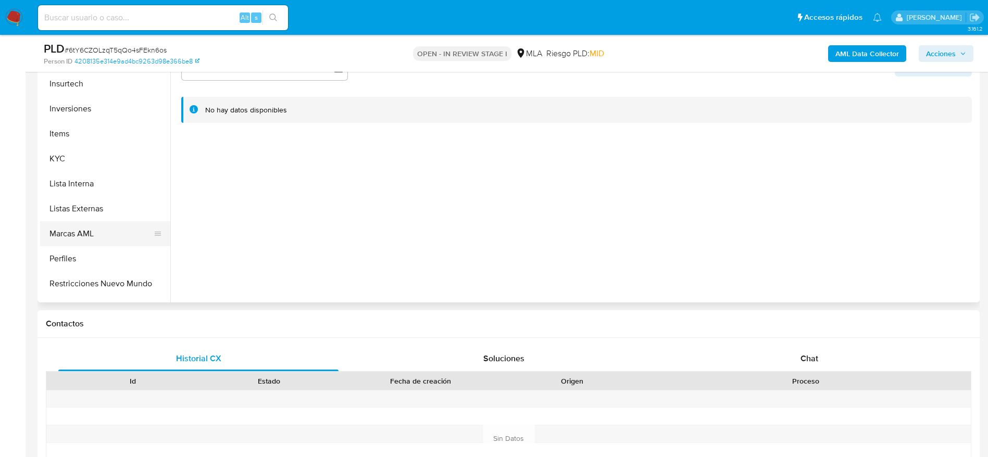
scroll to position [469, 0]
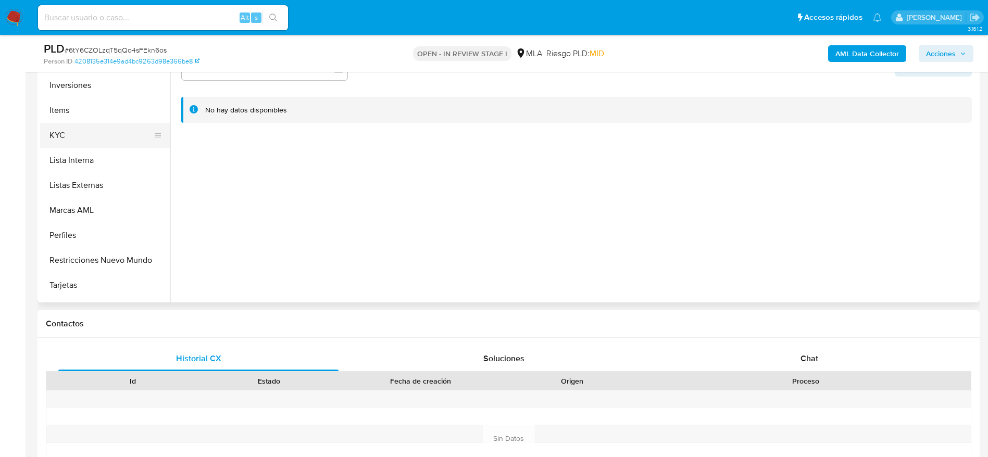
click at [49, 125] on button "KYC" at bounding box center [101, 135] width 122 height 25
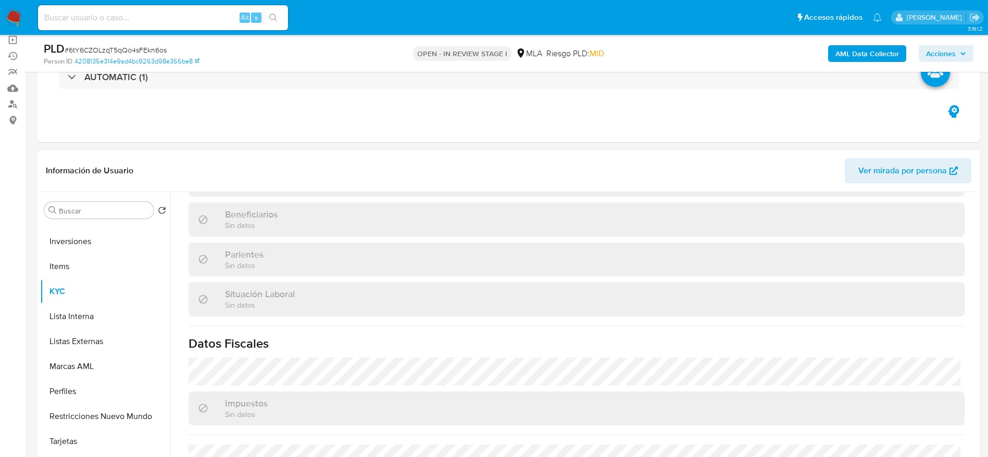
scroll to position [539, 0]
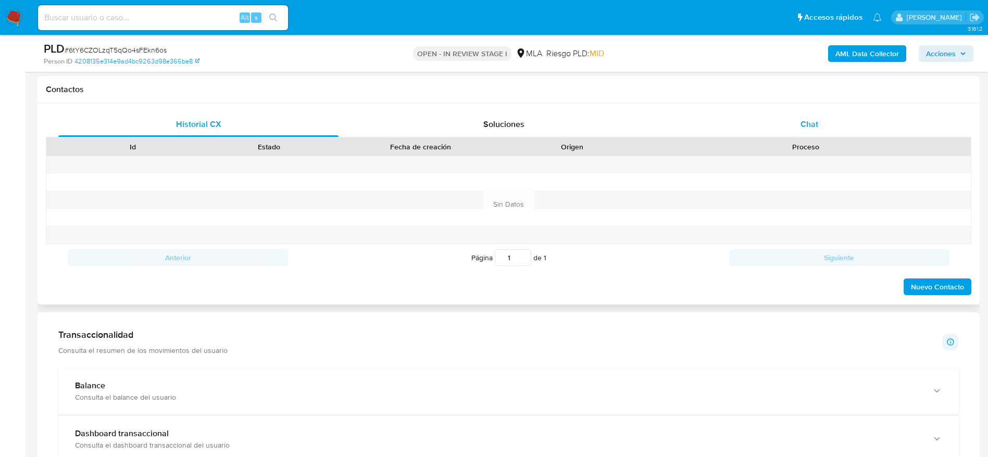
click at [820, 114] on div "Chat" at bounding box center [809, 124] width 280 height 25
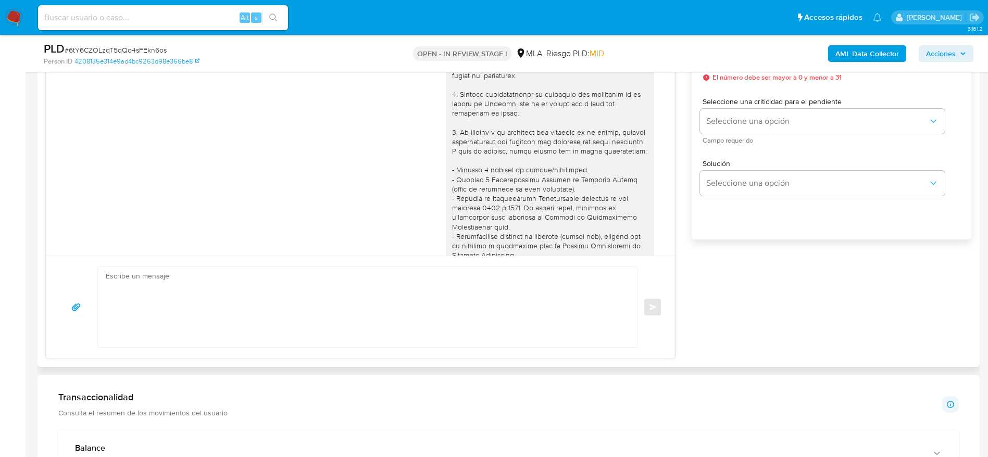
scroll to position [351, 0]
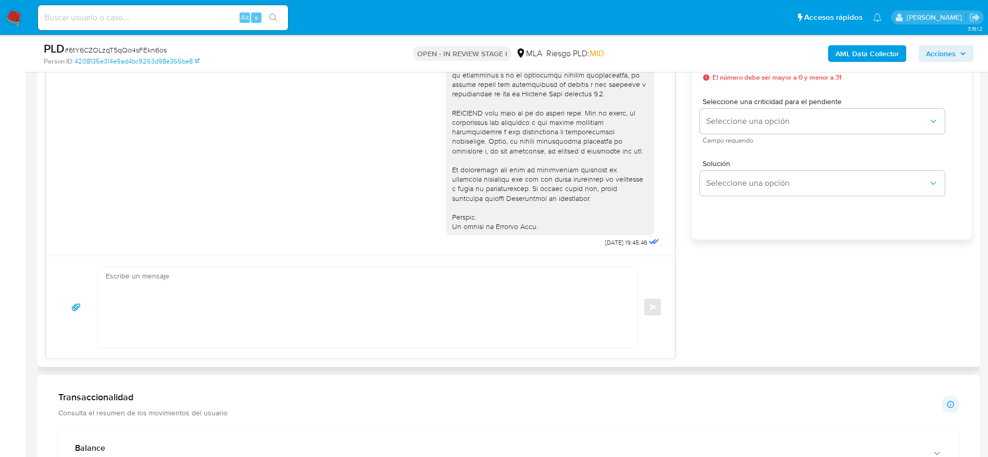
click at [260, 302] on textarea at bounding box center [365, 307] width 519 height 80
paste textarea "Hola Emiliano Rodolfo Perez, En función de las operaciones registradas en tu cu…"
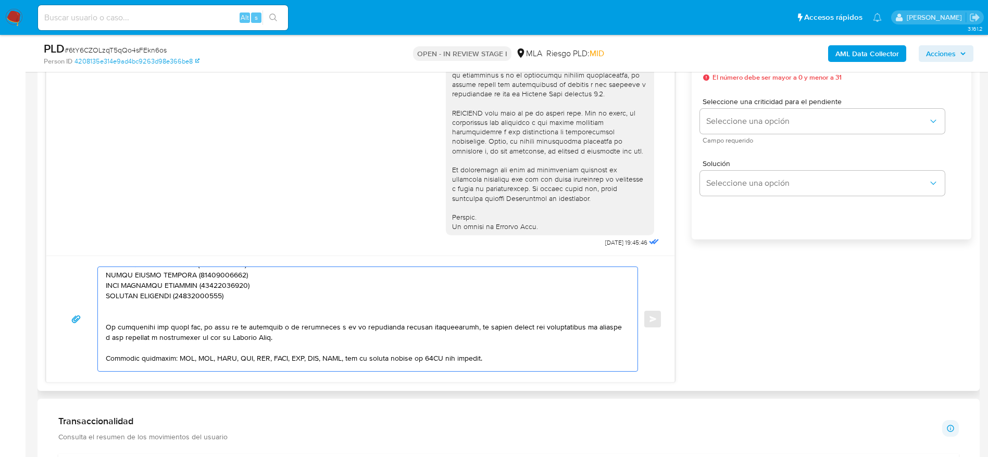
scroll to position [294, 0]
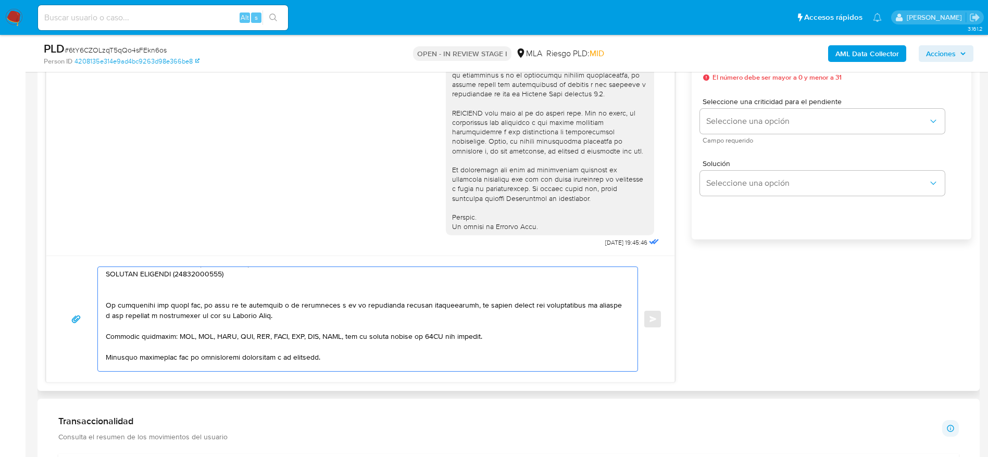
click at [247, 283] on textarea at bounding box center [365, 319] width 519 height 104
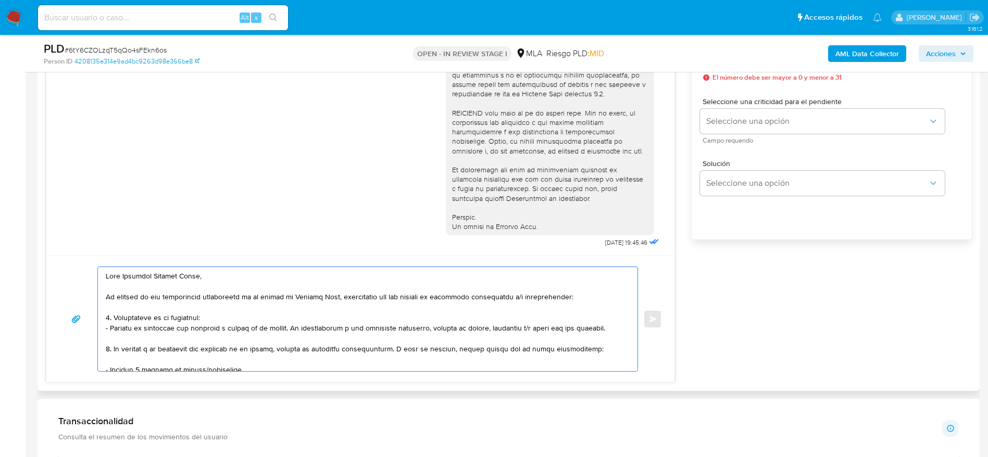
scroll to position [547, 0]
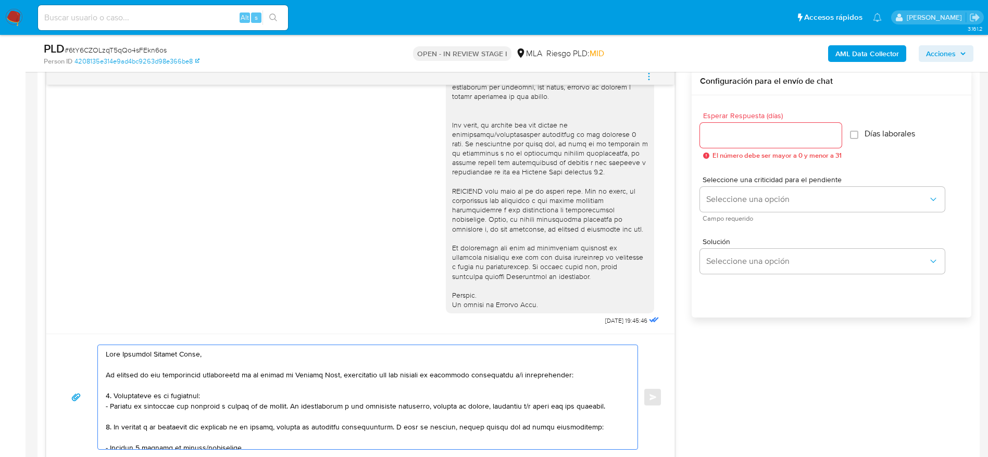
type textarea "Hola Emiliano Rodolfo Perez, En función de las operaciones registradas en tu cu…"
click at [756, 134] on input "Esperar Respuesta (días)" at bounding box center [771, 136] width 142 height 14
type input "1"
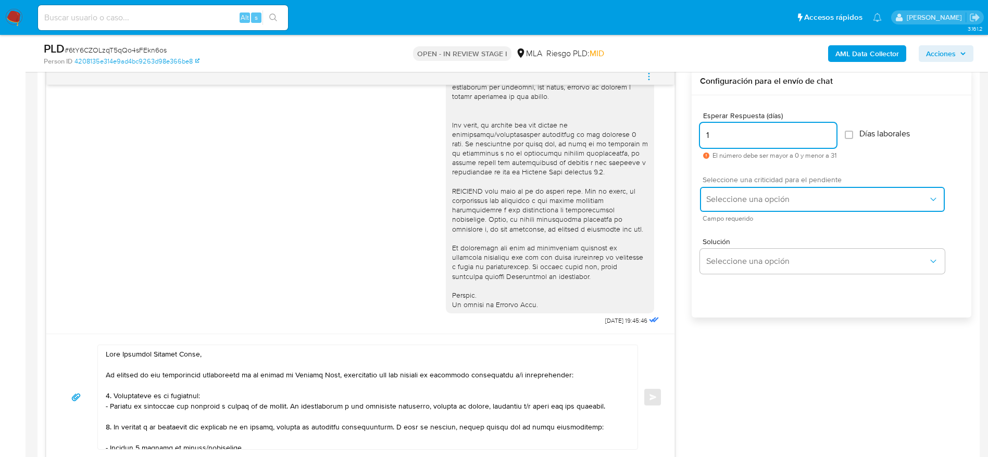
click at [771, 205] on button "Seleccione una opción" at bounding box center [822, 199] width 245 height 25
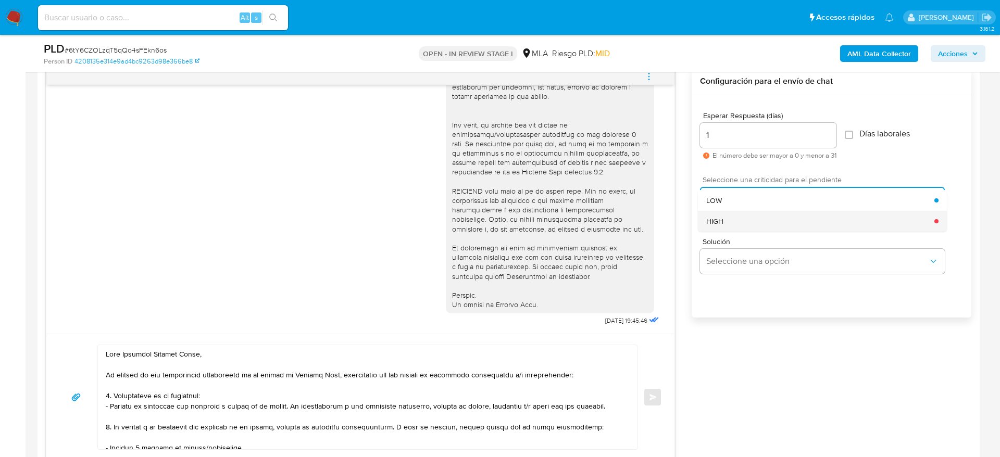
click at [760, 228] on div "HIGH" at bounding box center [820, 221] width 228 height 21
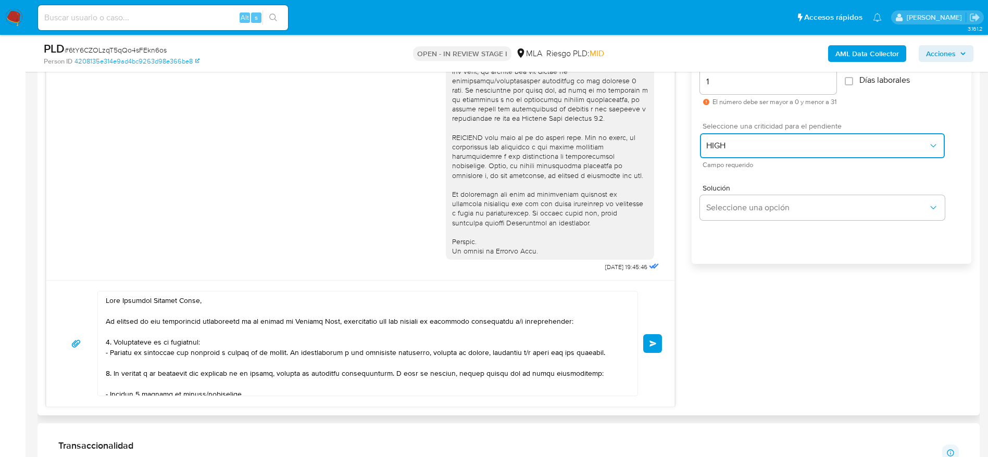
scroll to position [625, 0]
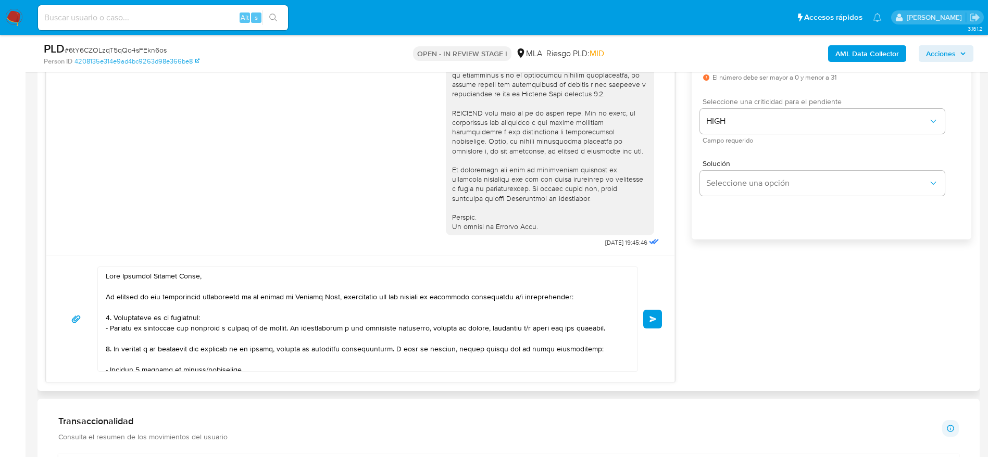
click at [646, 311] on button "Enviar" at bounding box center [652, 319] width 19 height 19
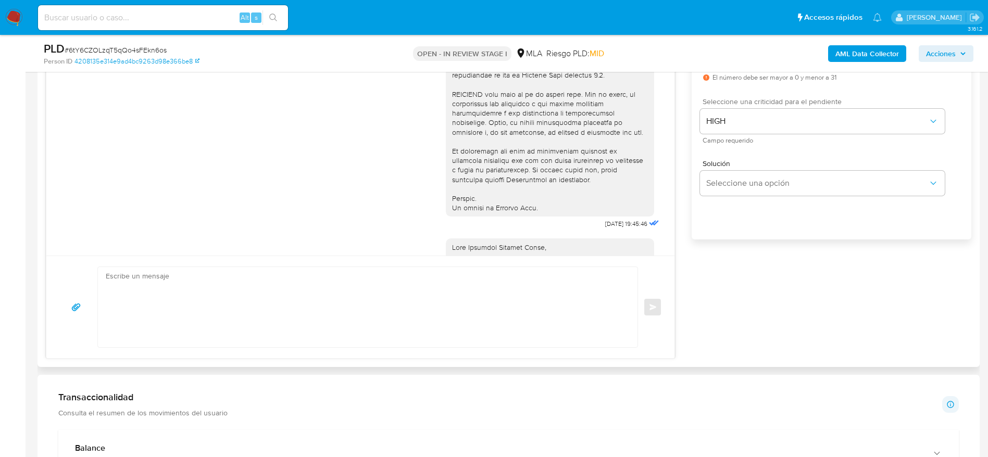
click at [652, 320] on div "Enviar" at bounding box center [360, 307] width 603 height 81
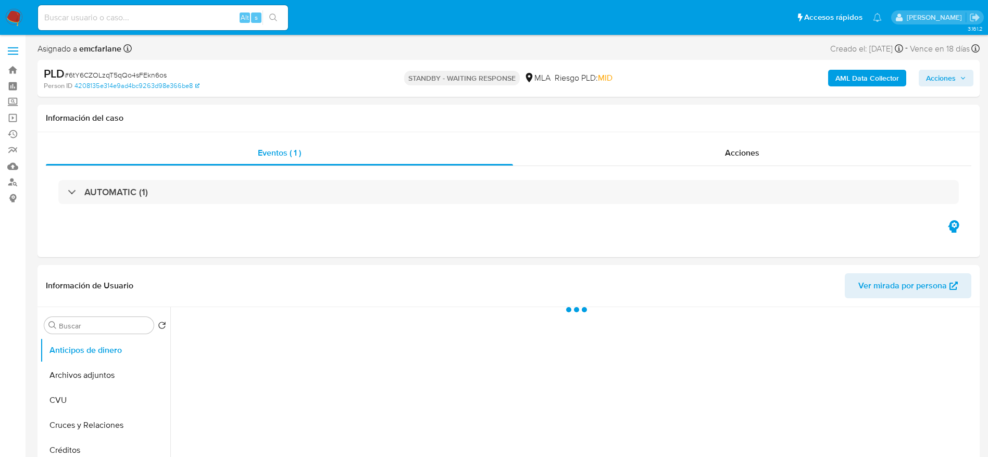
select select "10"
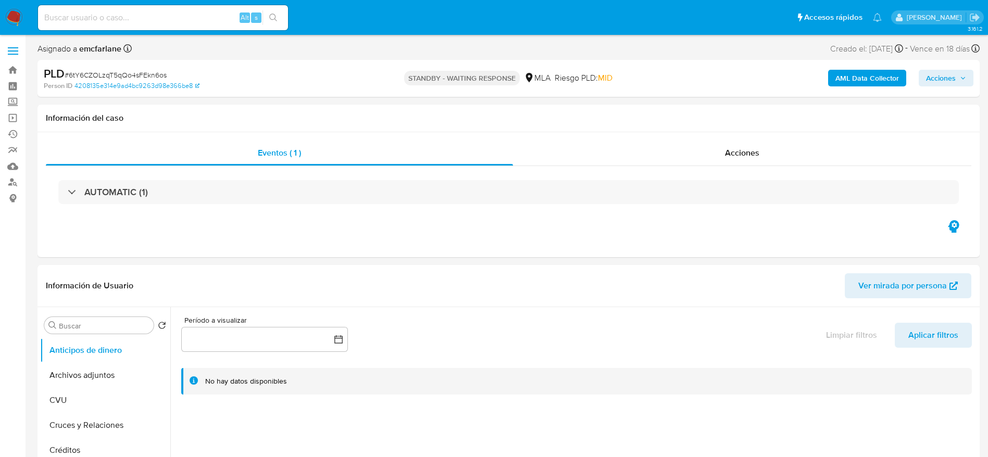
click at [11, 16] on img at bounding box center [14, 18] width 18 height 18
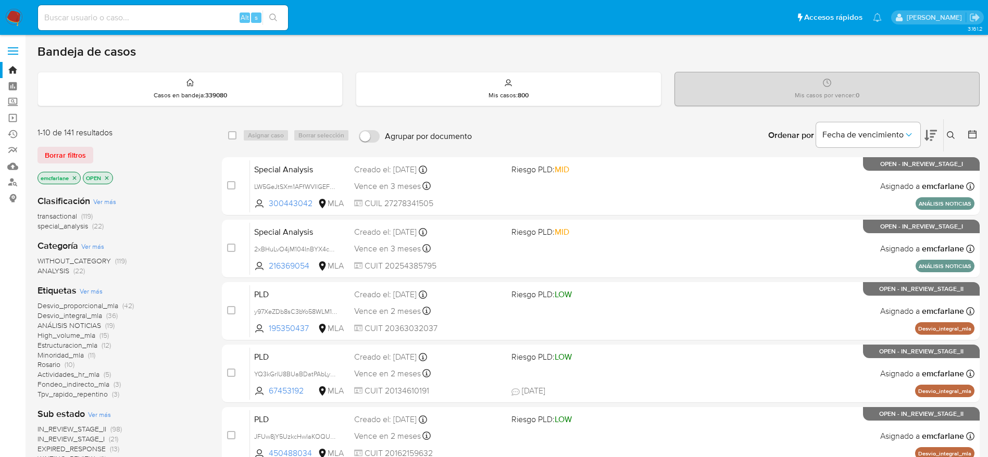
click at [179, 22] on input at bounding box center [163, 18] width 250 height 14
paste input "7SGpGMK6Kol1hVyD3WFuaETx"
type input "7SGpGMK6Kol1hVyD3WFuaETx"
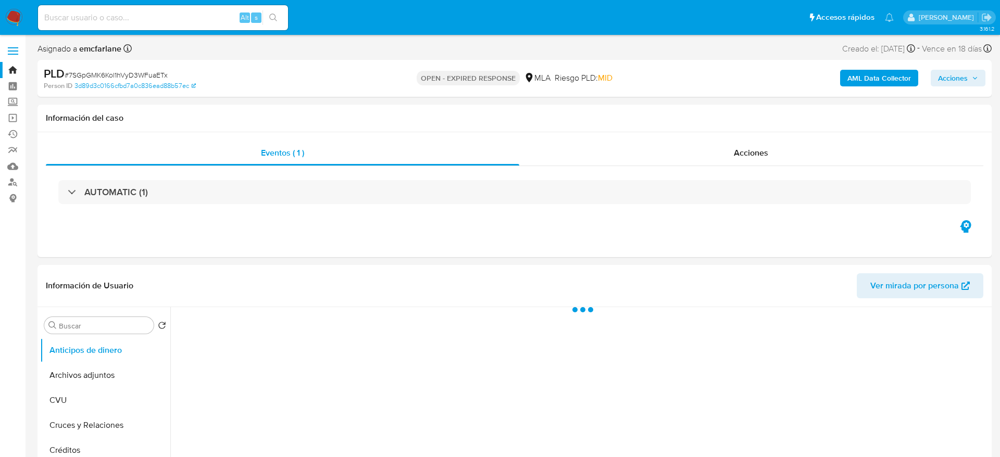
select select "10"
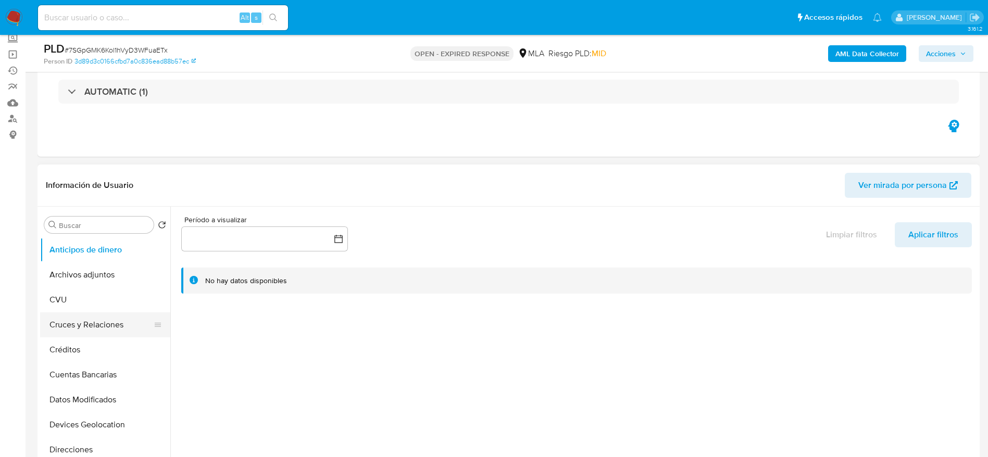
scroll to position [78, 0]
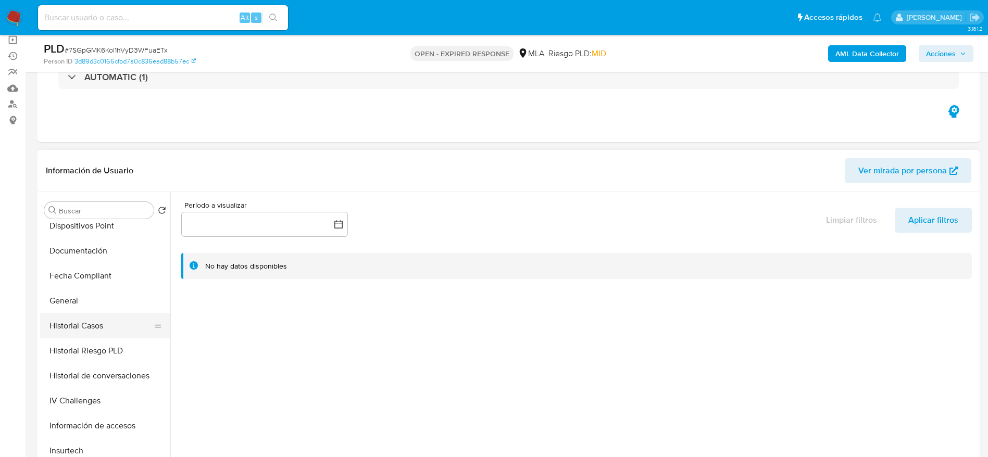
click at [93, 324] on button "Historial Casos" at bounding box center [101, 326] width 122 height 25
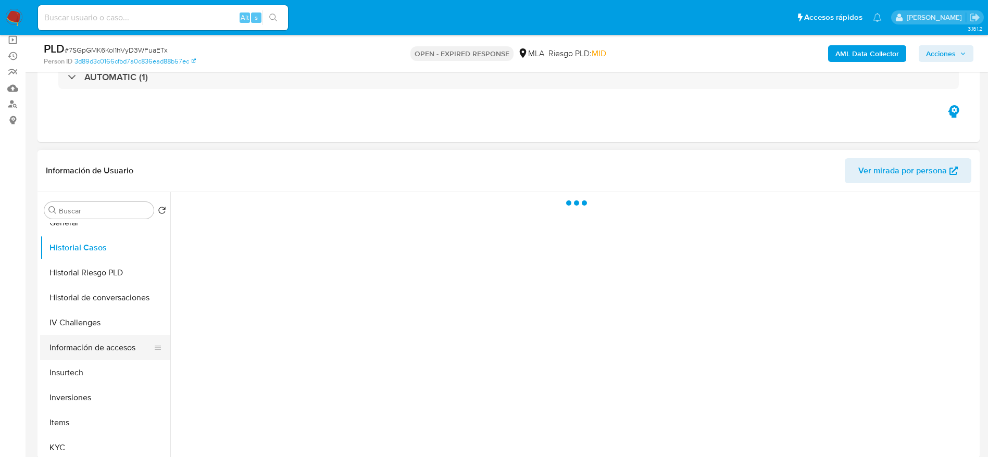
scroll to position [391, 0]
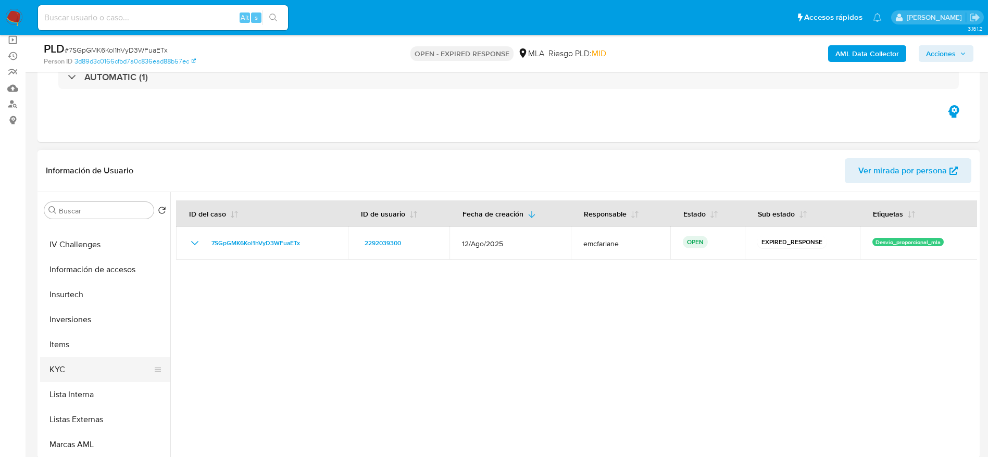
click at [83, 367] on button "KYC" at bounding box center [101, 369] width 122 height 25
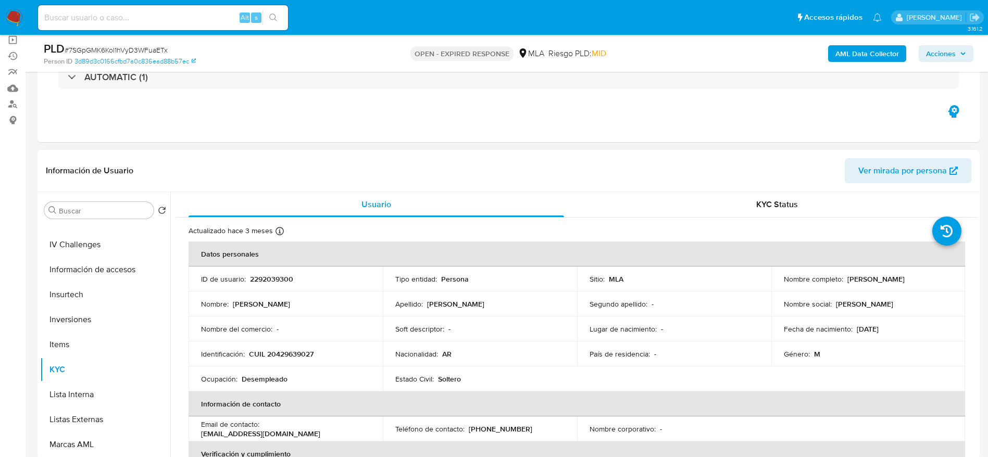
click at [292, 353] on p "CUIL 20429639027" at bounding box center [281, 354] width 65 height 9
copy p "20429639027"
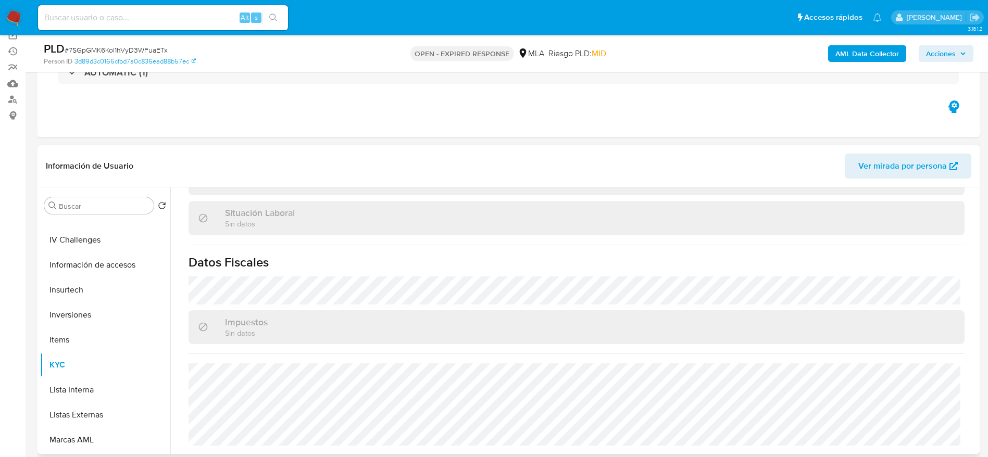
scroll to position [469, 0]
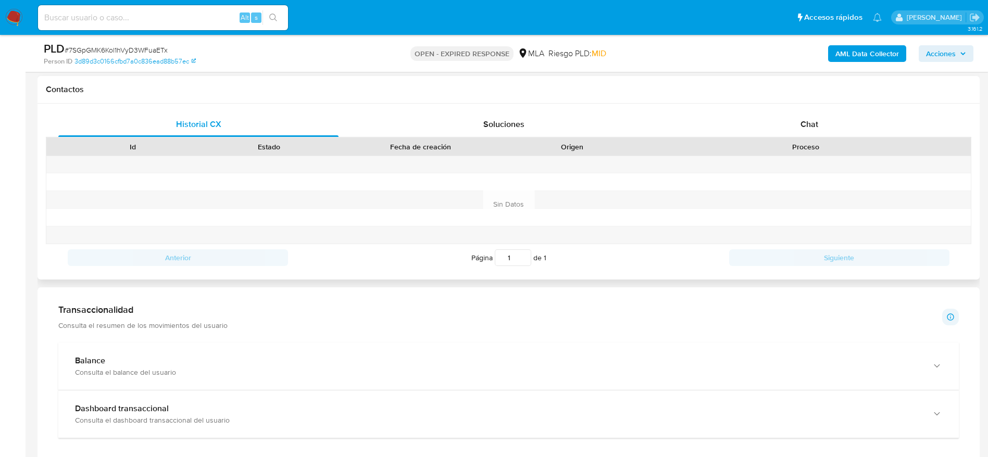
click at [798, 142] on div "Proceso" at bounding box center [806, 147] width 316 height 10
click at [804, 119] on span "Chat" at bounding box center [810, 124] width 18 height 12
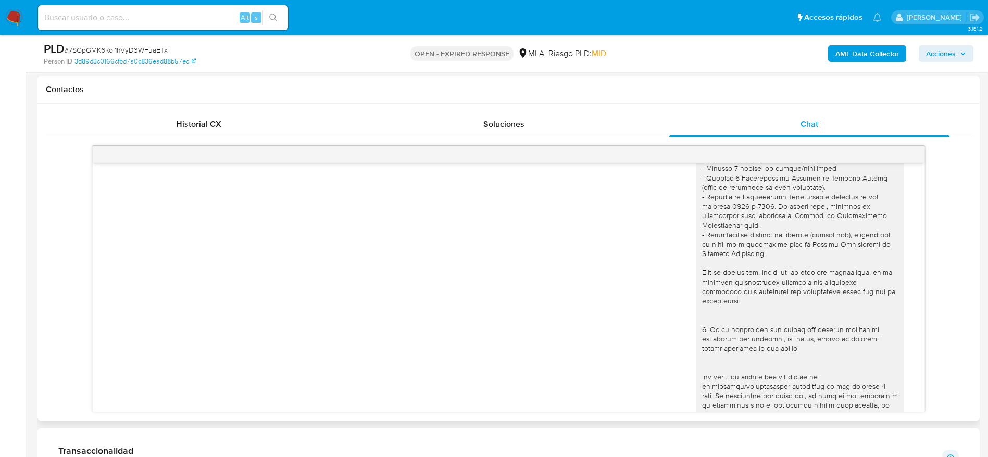
scroll to position [0, 0]
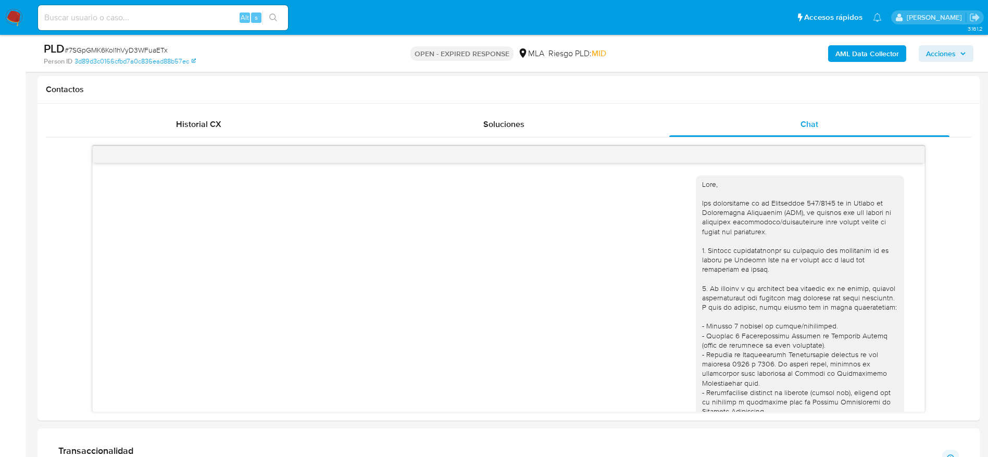
click at [152, 19] on input at bounding box center [163, 18] width 250 height 14
paste input "jyQ3BwZ6ooJbV9togONwk4Kk"
type input "jyQ3BwZ6ooJbV9togONwk4Kk"
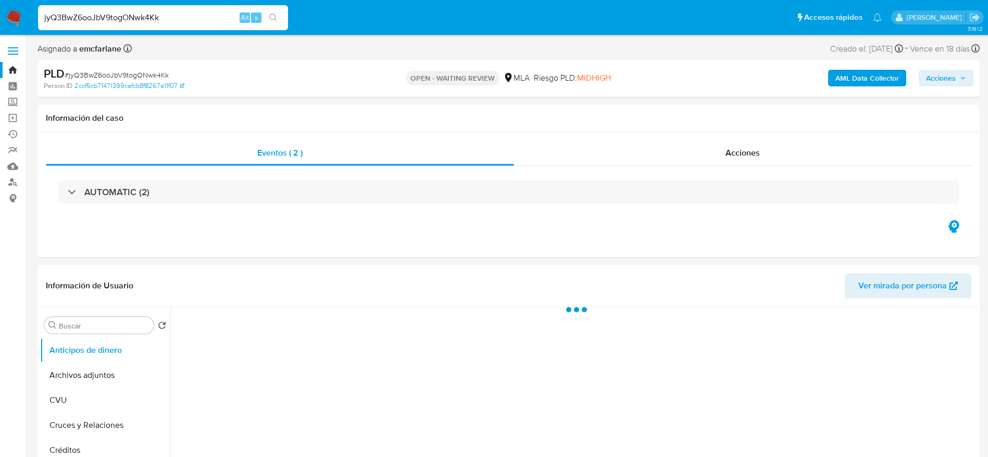
select select "10"
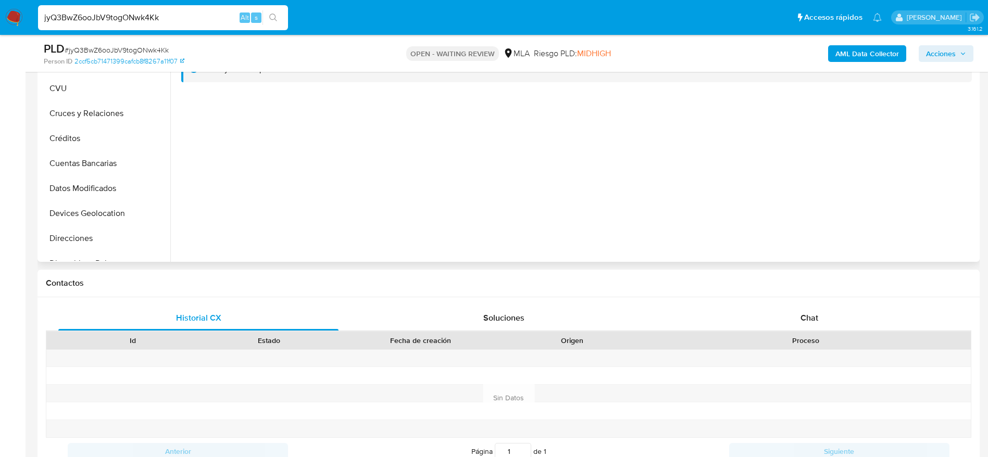
scroll to position [313, 0]
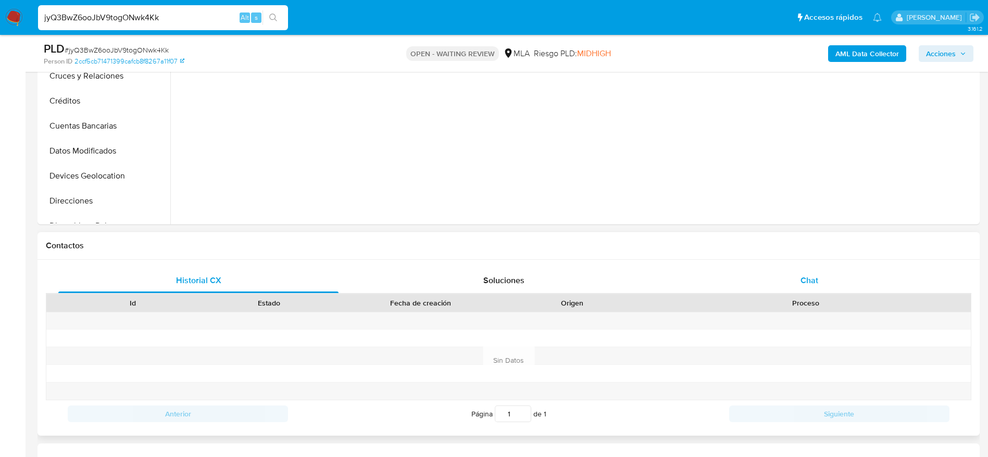
click at [819, 279] on div "Chat" at bounding box center [809, 280] width 280 height 25
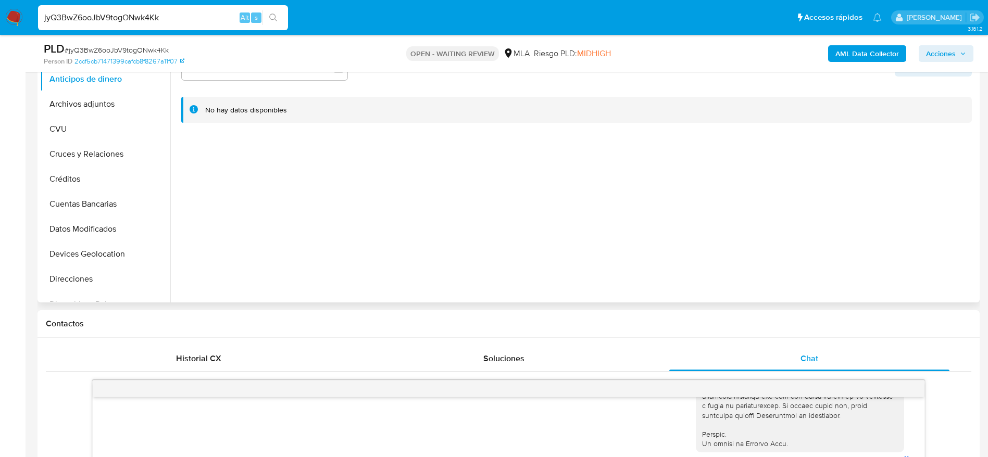
scroll to position [469, 0]
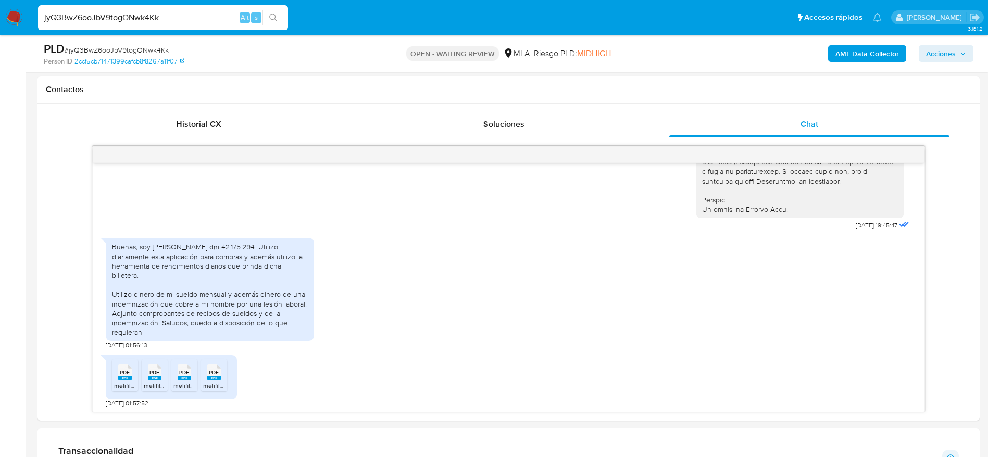
click at [119, 381] on rect at bounding box center [125, 378] width 14 height 5
click at [150, 376] on span "PDF" at bounding box center [155, 372] width 10 height 7
click at [191, 382] on icon "PDF" at bounding box center [185, 373] width 14 height 18
drag, startPoint x: 209, startPoint y: 391, endPoint x: 267, endPoint y: 362, distance: 64.5
click at [210, 376] on span "PDF" at bounding box center [214, 372] width 10 height 7
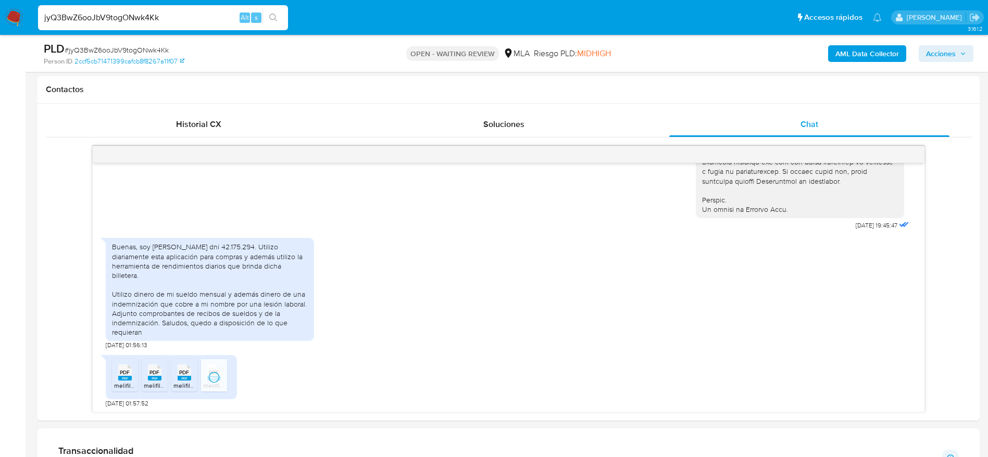
scroll to position [583, 0]
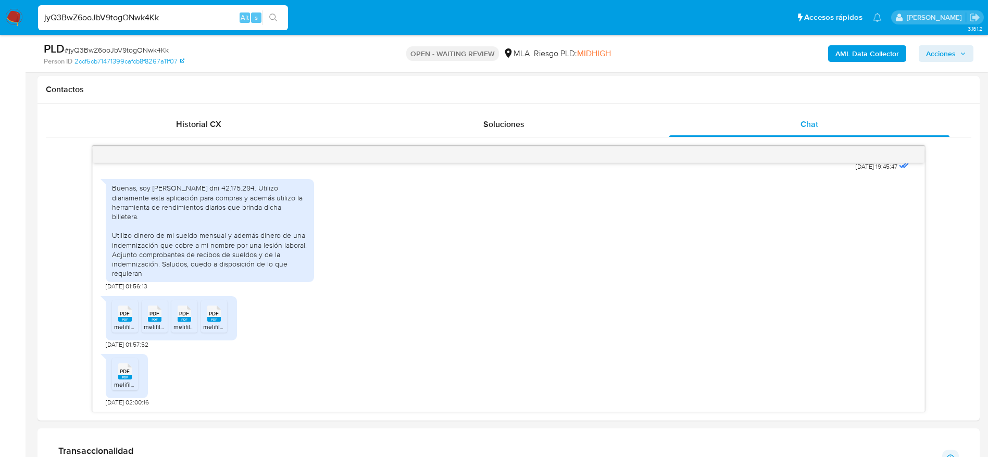
drag, startPoint x: 137, startPoint y: 379, endPoint x: 238, endPoint y: 336, distance: 109.9
click at [137, 378] on li "PDF PDF melifile2387479185027311305.pdf" at bounding box center [125, 374] width 26 height 32
